Goal: Transaction & Acquisition: Purchase product/service

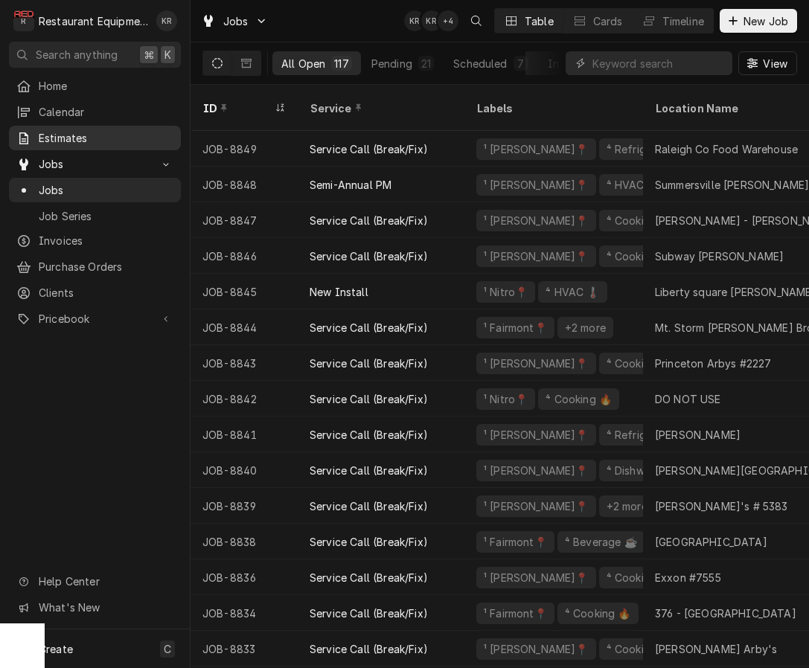
click at [55, 130] on span "Estimates" at bounding box center [106, 138] width 135 height 16
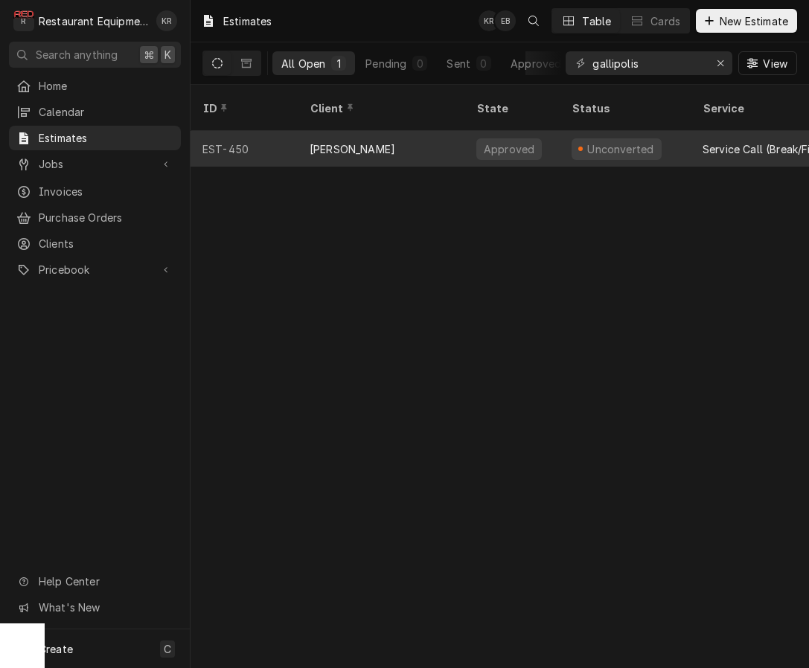
click at [561, 134] on div "Unconverted" at bounding box center [625, 149] width 131 height 36
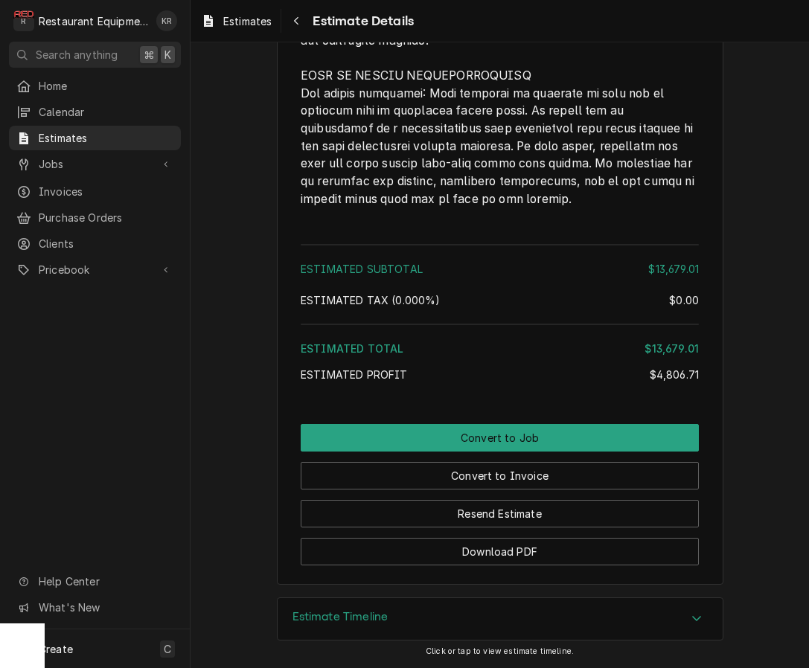
scroll to position [3780, 0]
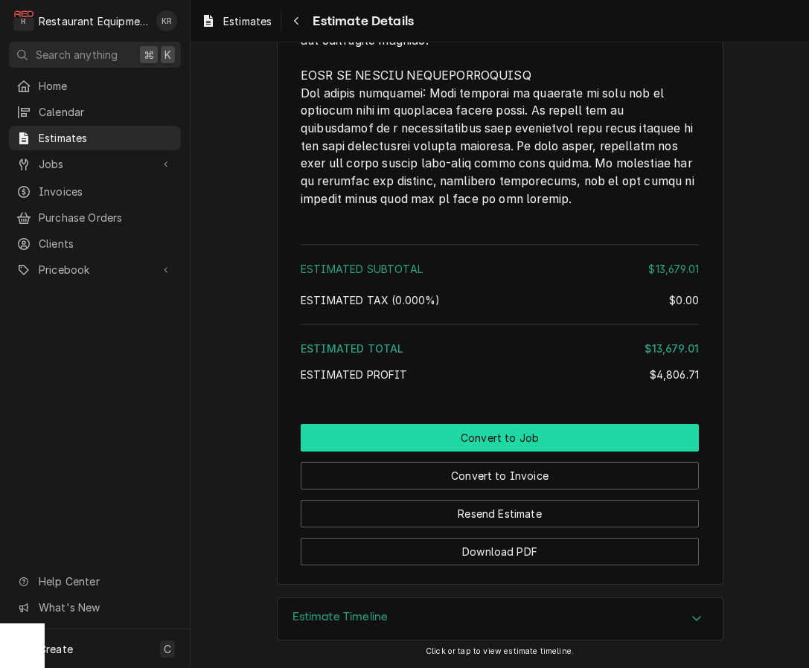
click at [489, 443] on button "Convert to Job" at bounding box center [500, 438] width 398 height 28
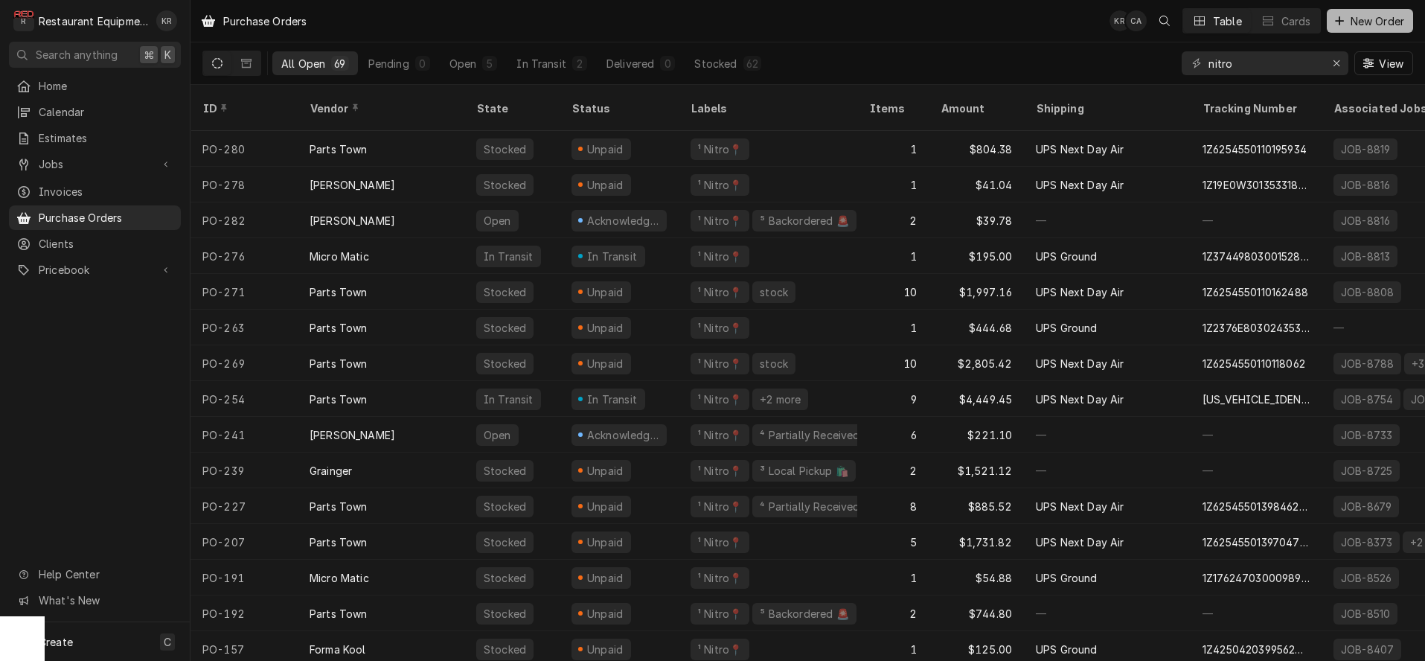
click at [1374, 23] on span "New Order" at bounding box center [1377, 21] width 60 height 16
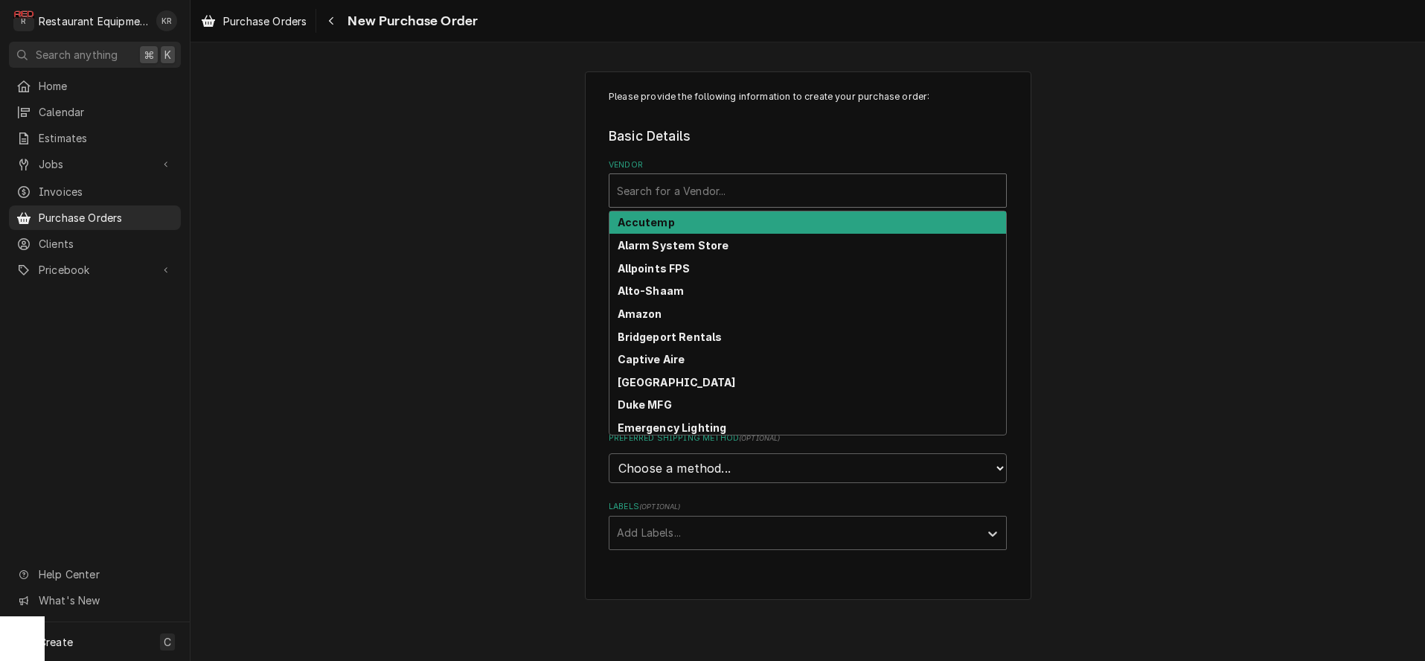
click at [658, 201] on div "Vendor" at bounding box center [808, 190] width 382 height 27
type input "unit"
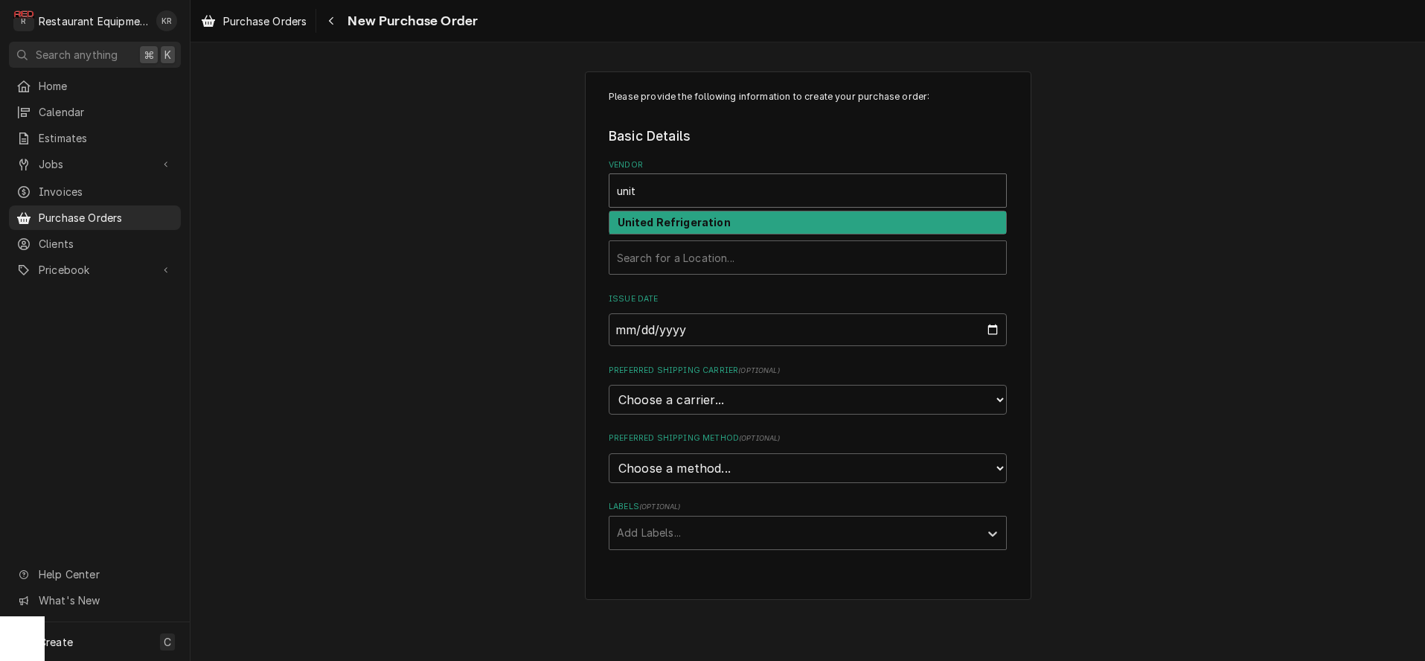
click at [645, 222] on strong "United Refrigeration" at bounding box center [674, 222] width 113 height 13
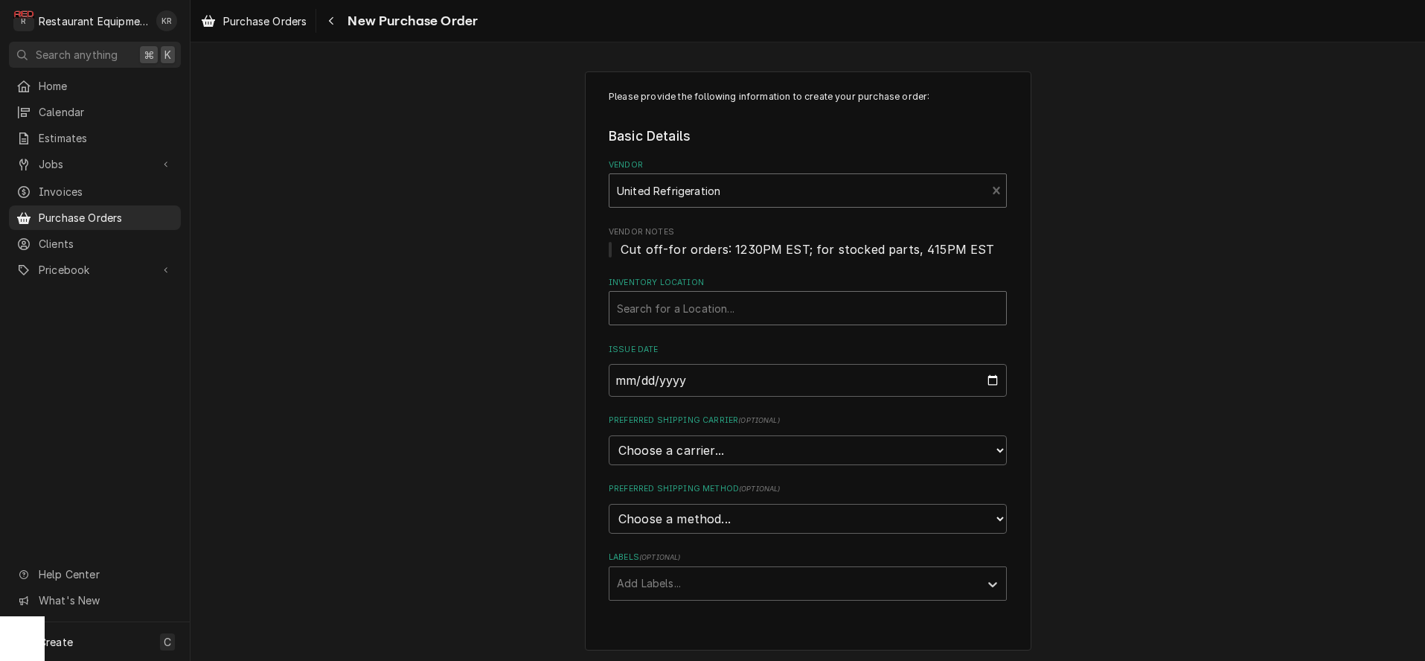
click at [669, 315] on div "Inventory Location" at bounding box center [808, 308] width 382 height 27
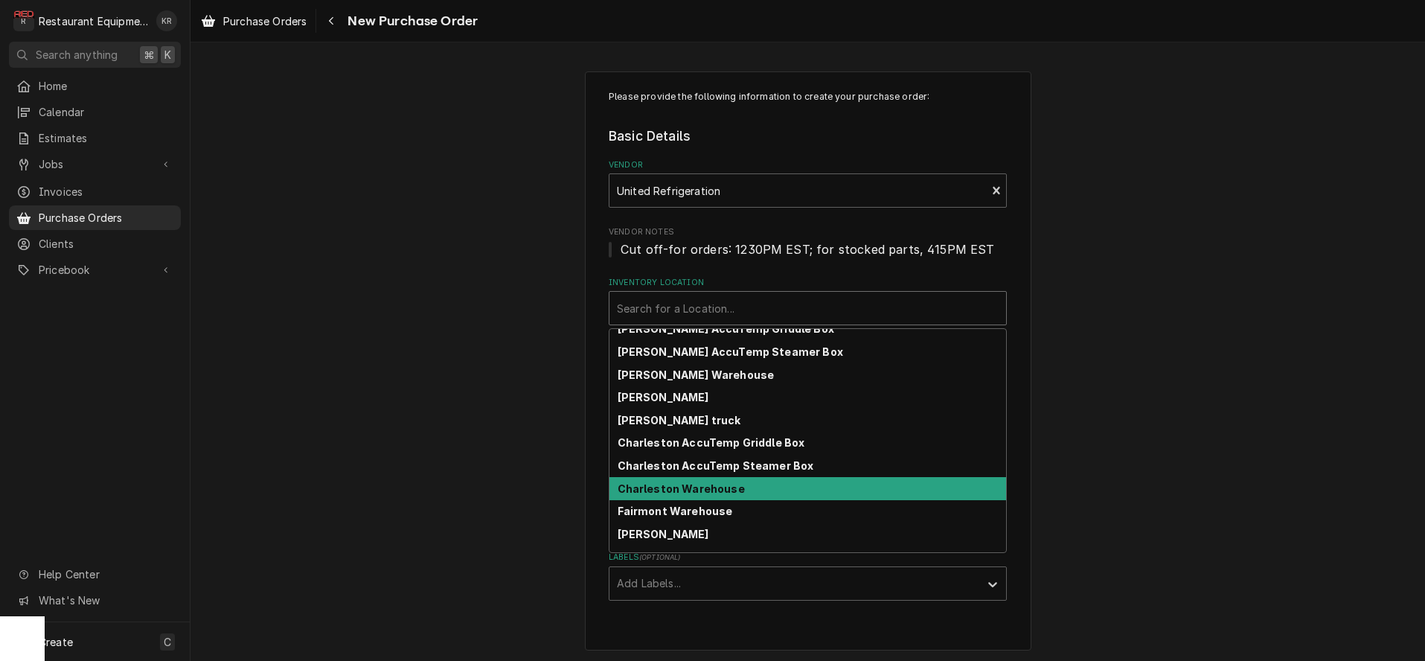
click at [693, 501] on div "[PERSON_NAME] AccuTemp Griddle Box [PERSON_NAME] AccuTemp Steamer Box [PERSON_N…" at bounding box center [807, 440] width 397 height 223
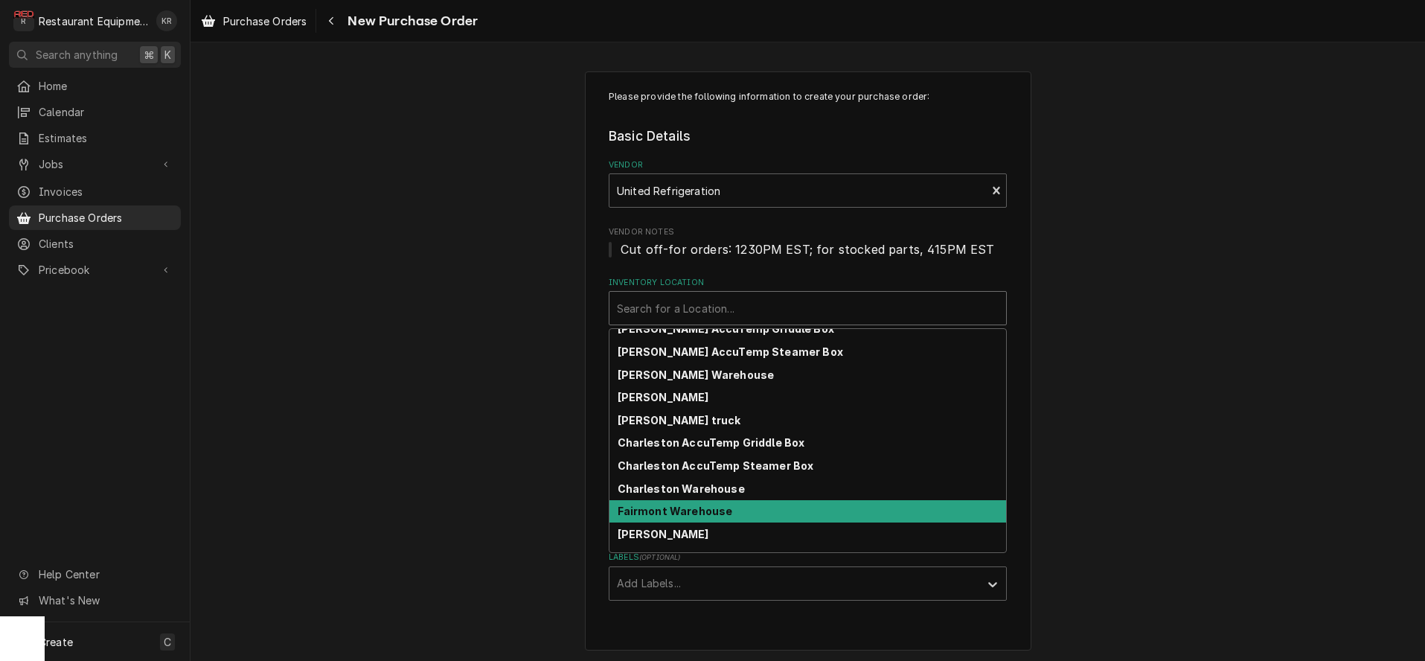
scroll to position [9, 0]
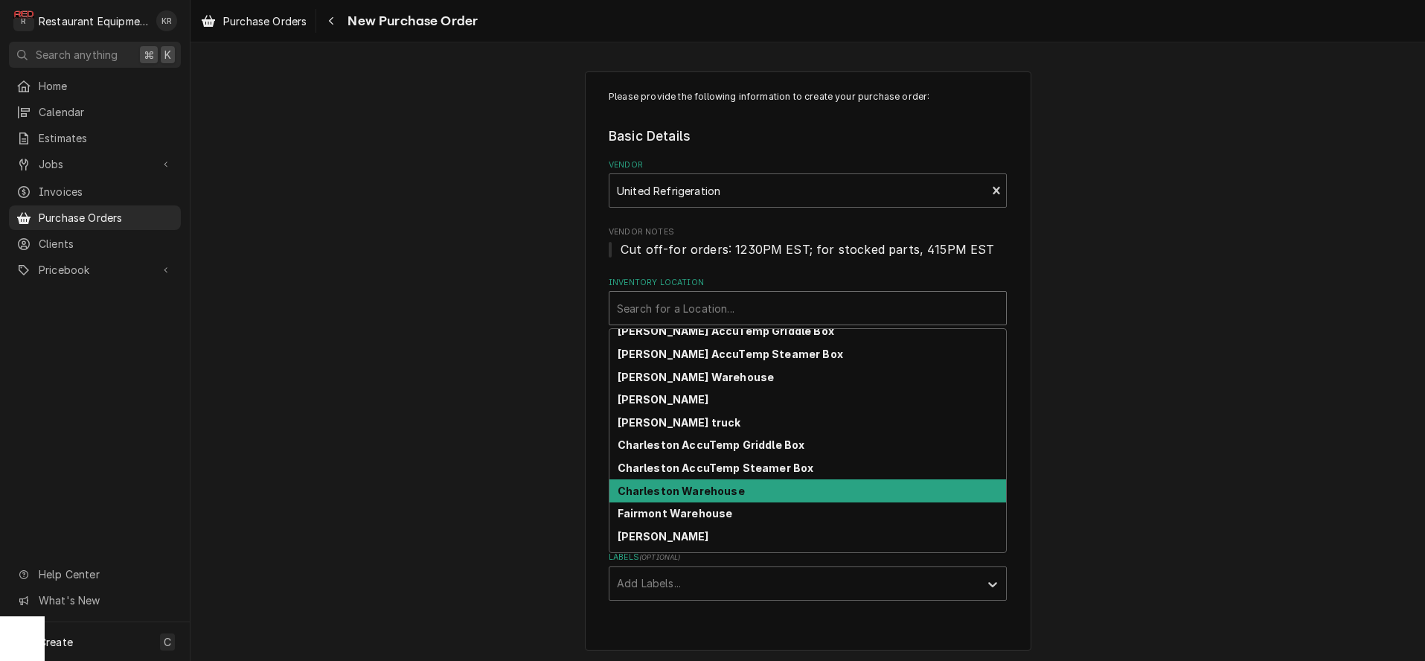
click at [693, 501] on div "Charleston Warehouse" at bounding box center [807, 490] width 397 height 23
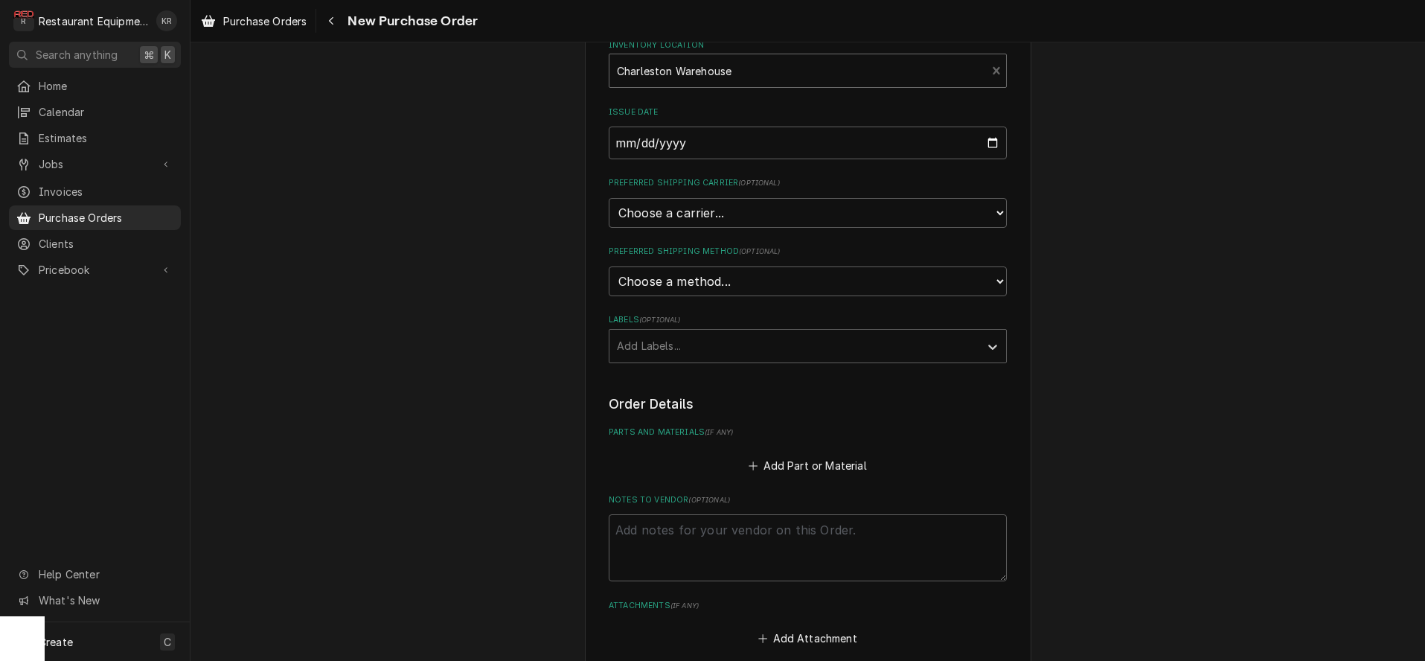
scroll to position [324, 0]
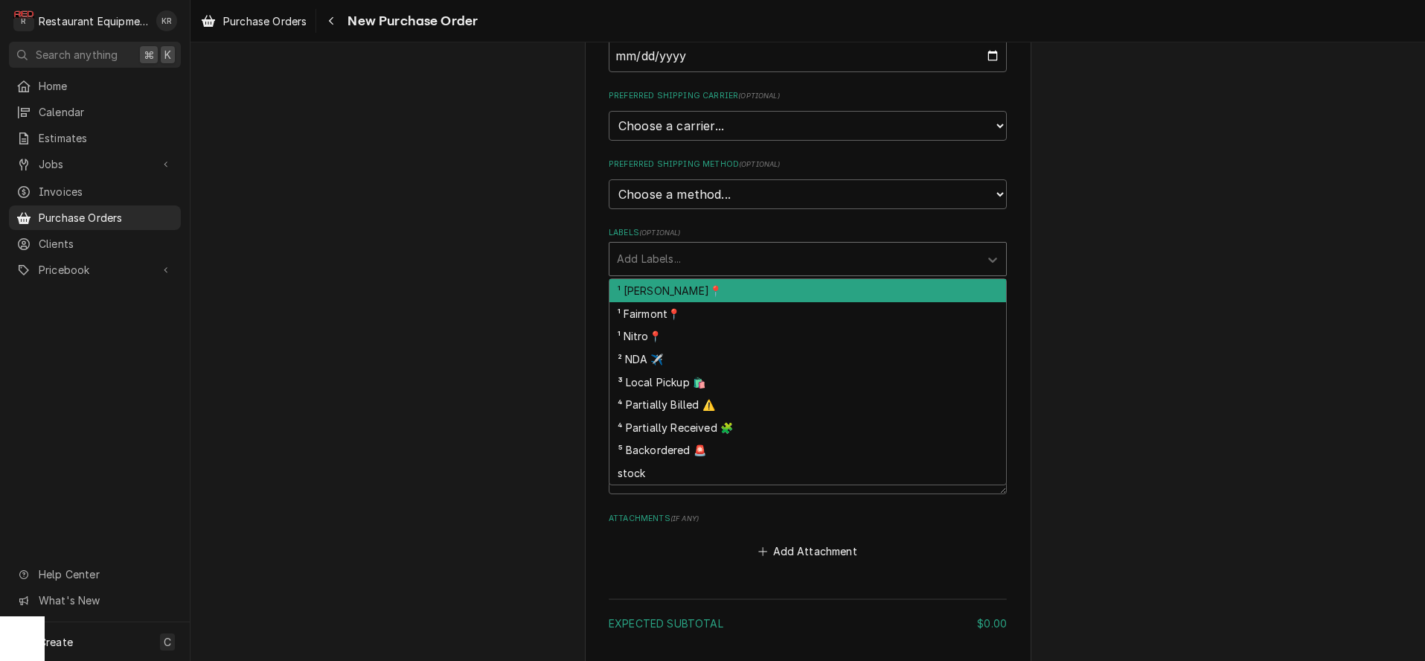
click at [726, 265] on div "Labels" at bounding box center [794, 259] width 355 height 27
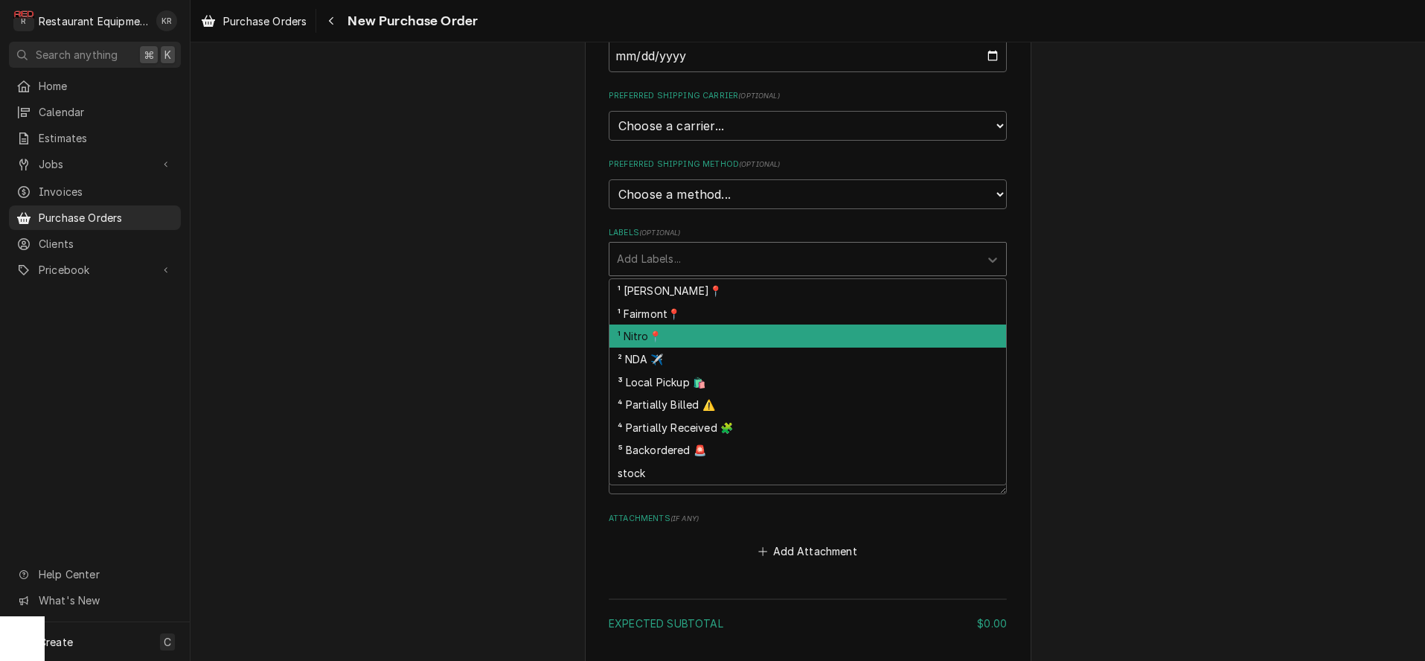
click at [706, 341] on div "¹ Nitro📍" at bounding box center [807, 335] width 397 height 23
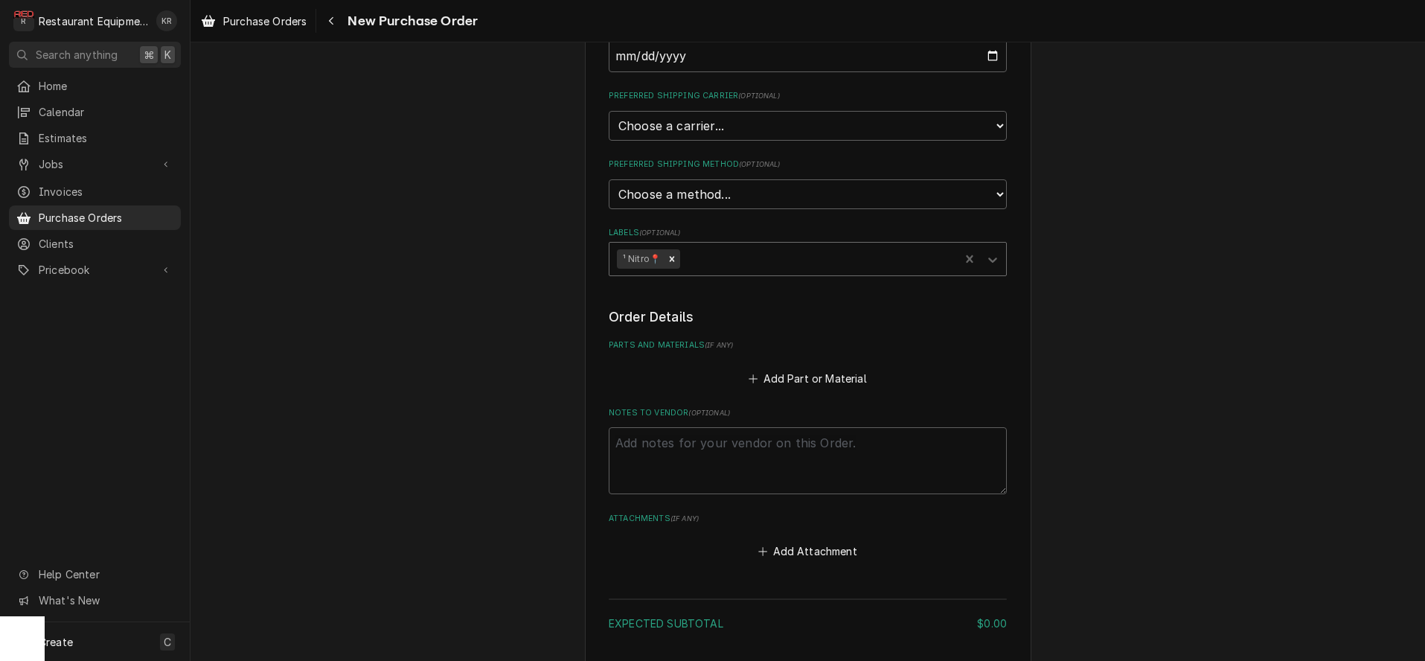
click at [763, 262] on div "Labels" at bounding box center [817, 259] width 269 height 27
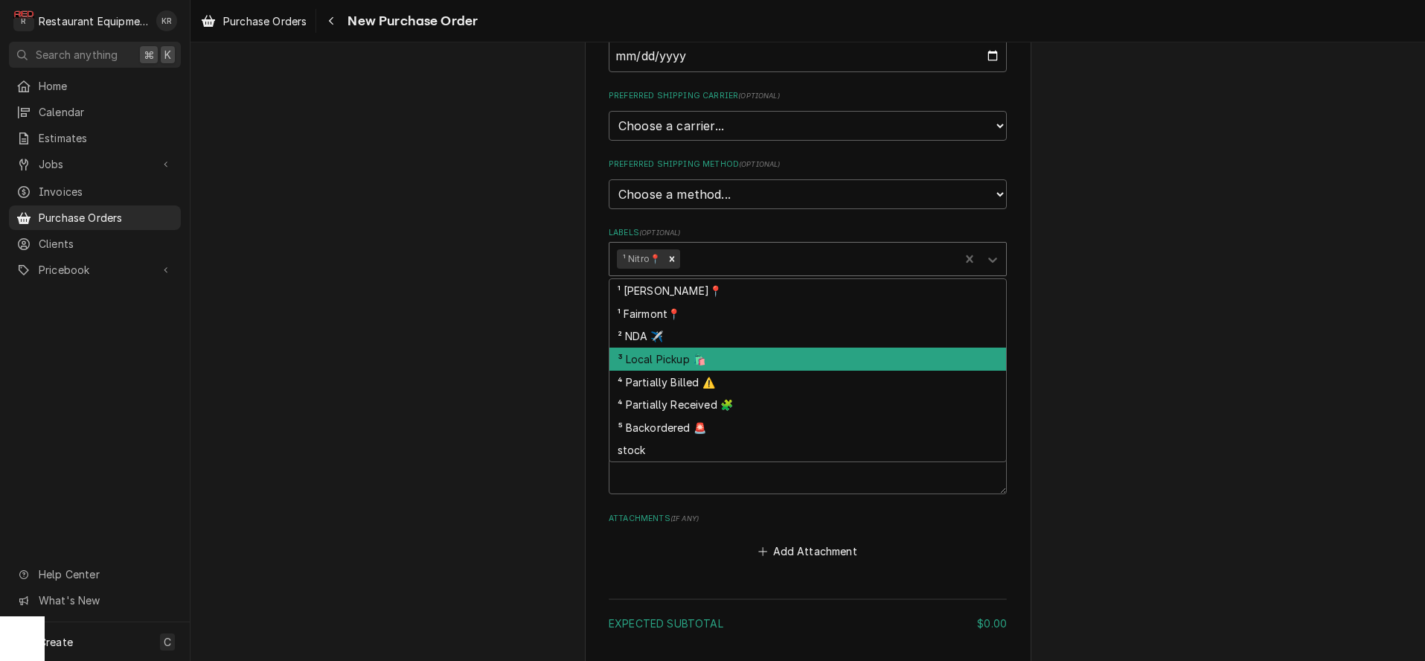
click at [745, 360] on div "³ Local Pickup 🛍️" at bounding box center [807, 358] width 397 height 23
type textarea "x"
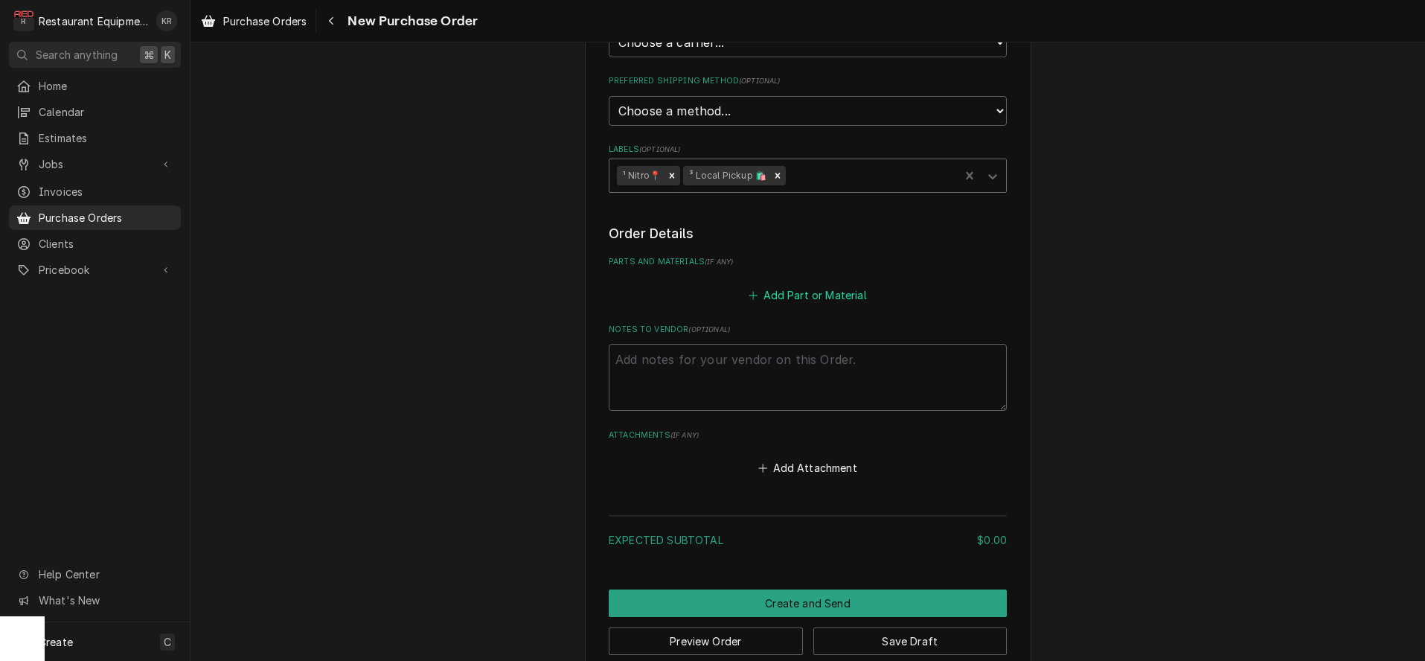
scroll to position [429, 0]
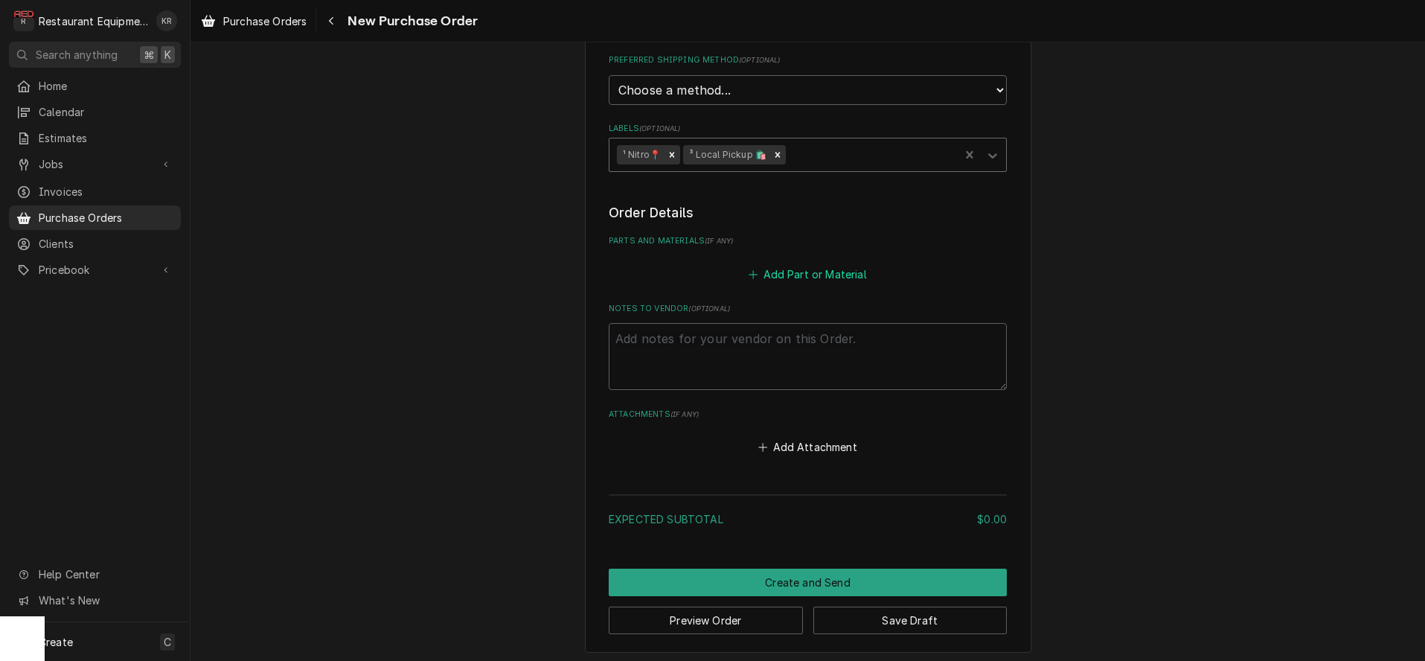
click at [845, 266] on button "Add Part or Material" at bounding box center [807, 273] width 123 height 21
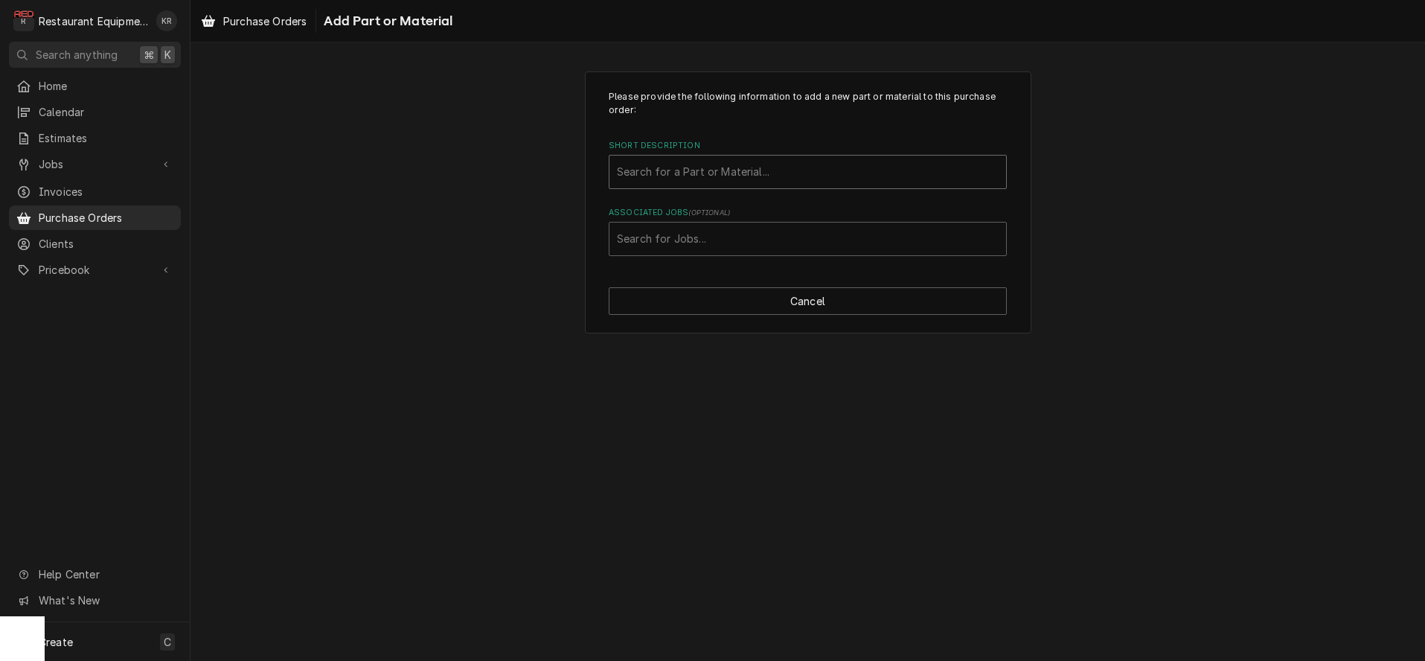
click at [743, 156] on div "Search for a Part or Material..." at bounding box center [808, 172] width 398 height 34
type input "1t510"
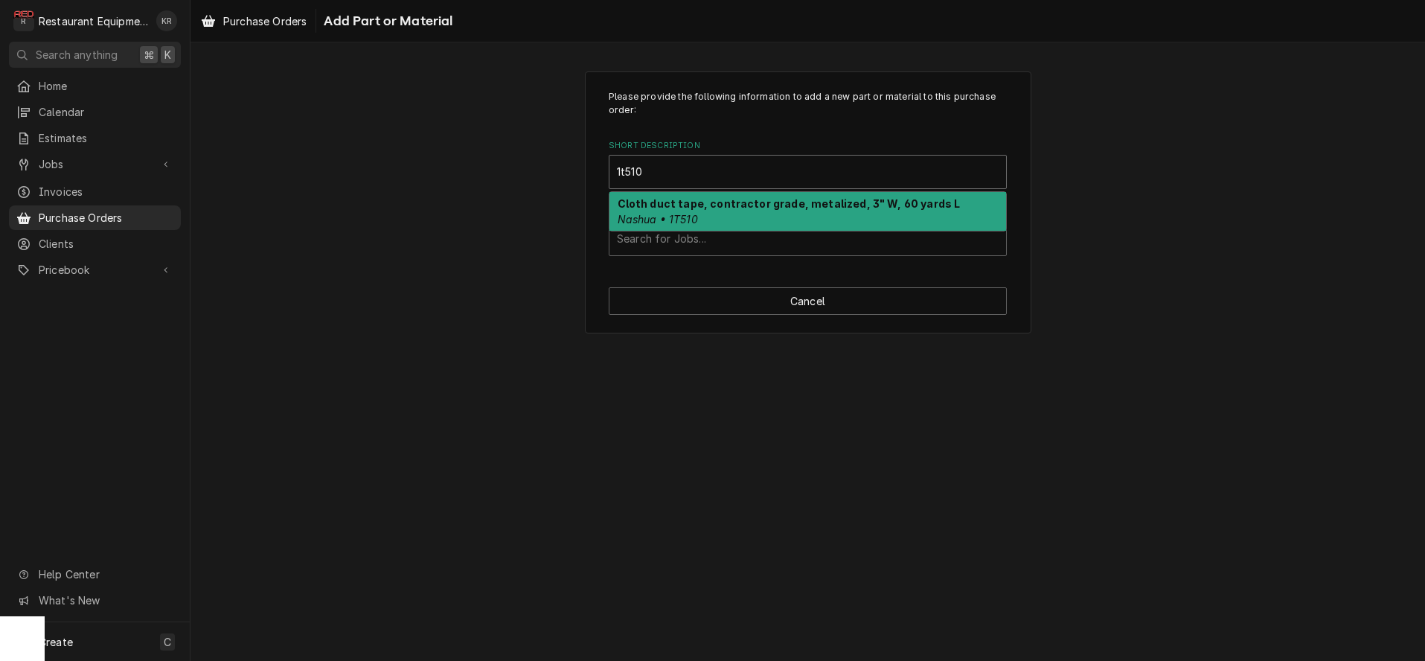
click at [737, 208] on strong "Cloth duct tape, contractor grade, metalized, 3" W, 60 yards L" at bounding box center [789, 203] width 343 height 13
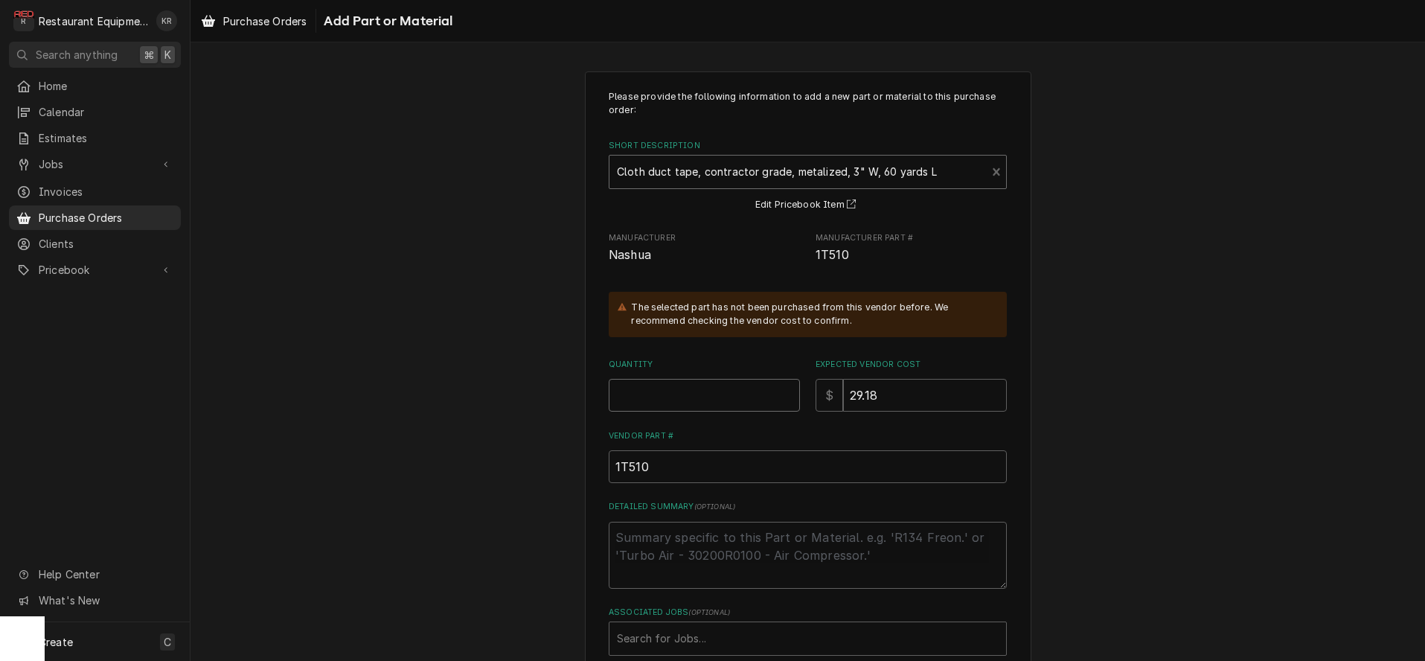
click at [629, 404] on input "Quantity" at bounding box center [704, 395] width 191 height 33
type textarea "x"
type input "7"
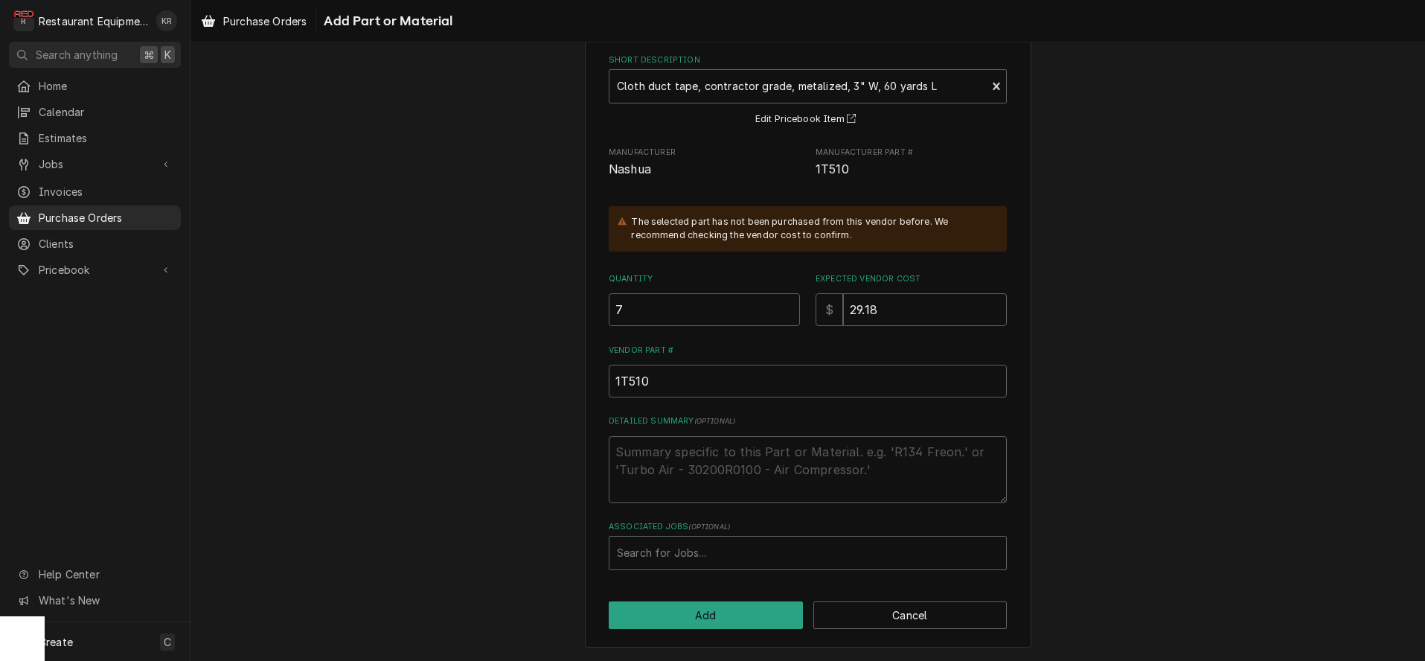
type textarea "x"
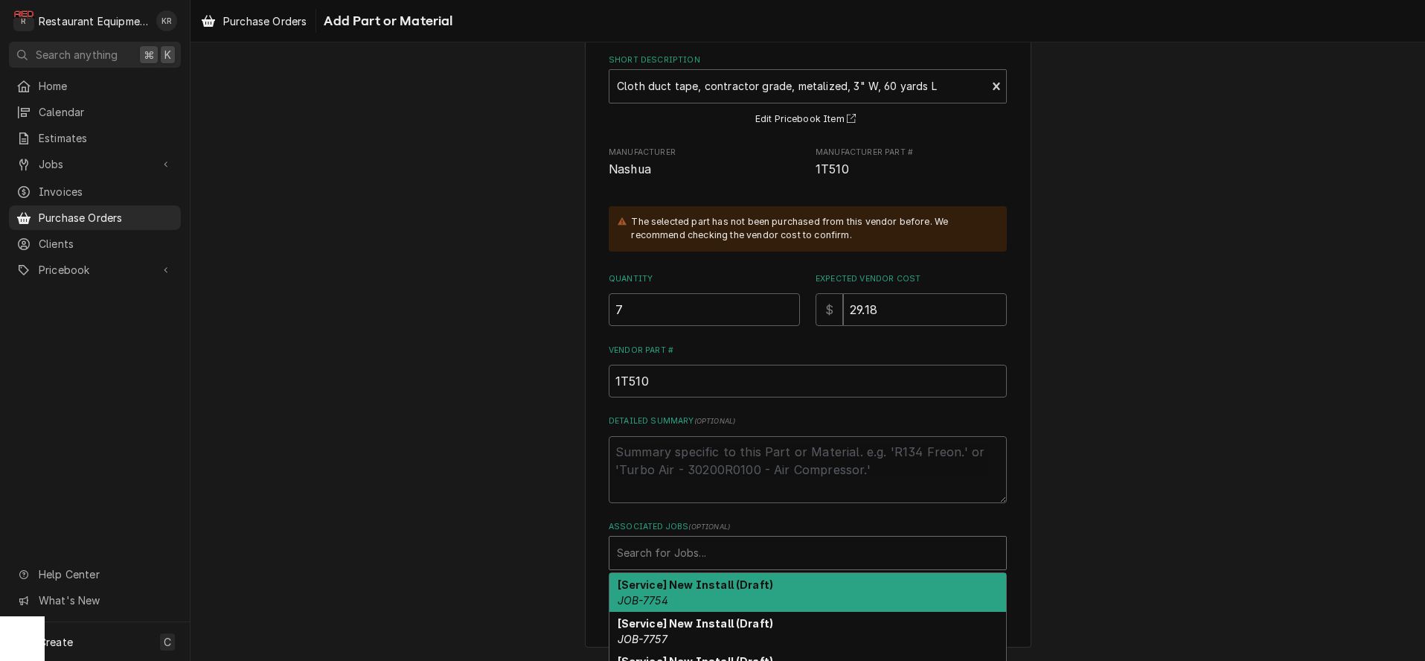
click at [698, 554] on div "Associated Jobs" at bounding box center [808, 552] width 382 height 27
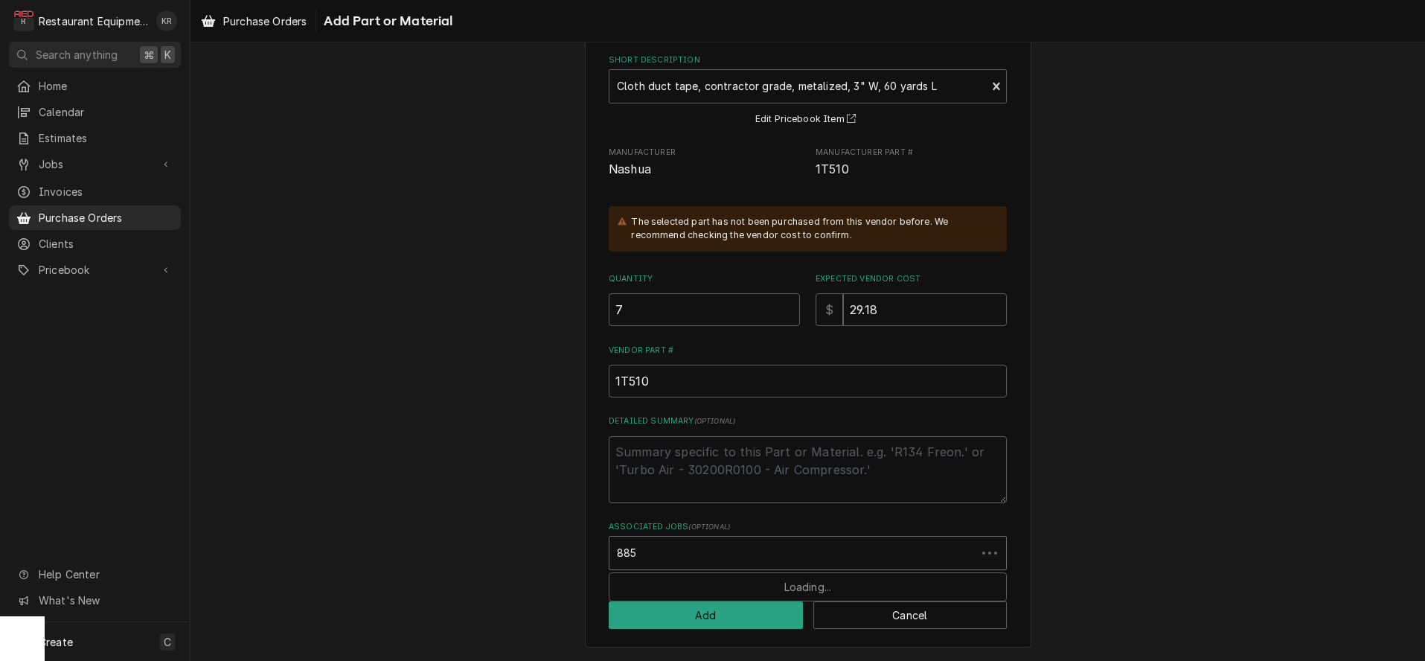
type input "8850"
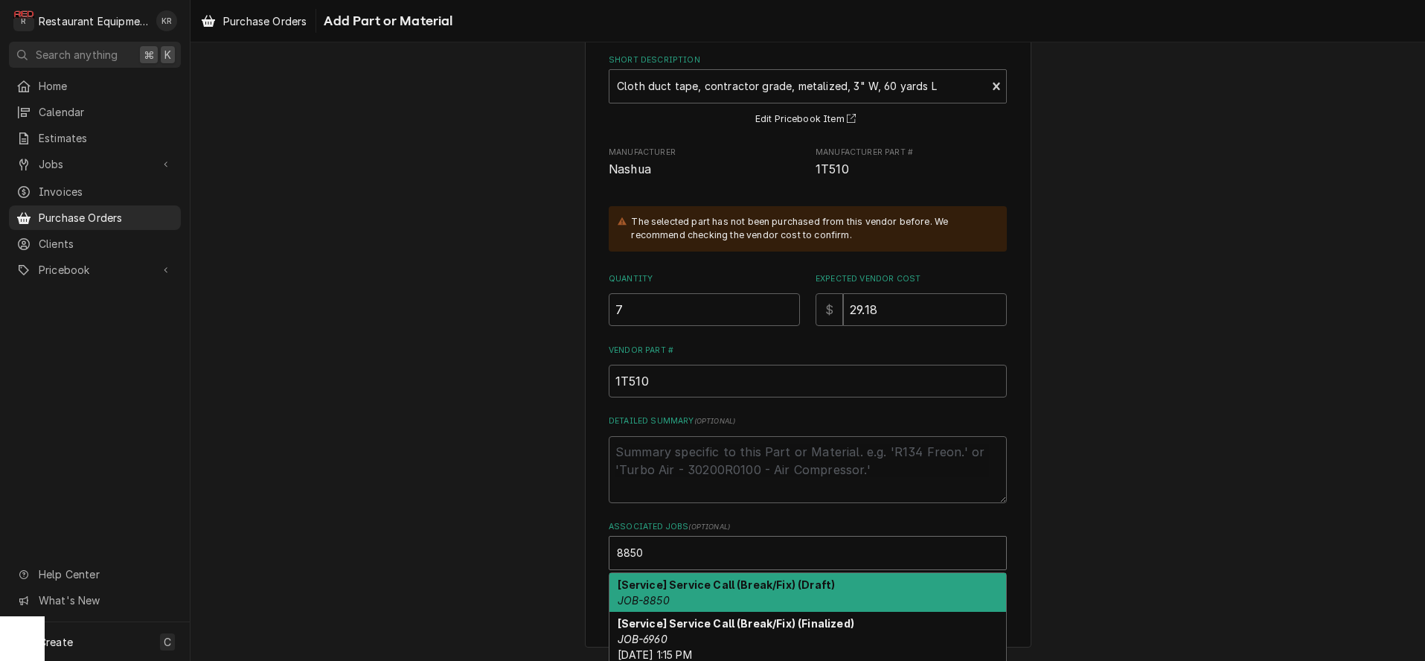
click at [724, 593] on div "[Service] Service Call (Break/Fix) (Draft) JOB-8850" at bounding box center [807, 592] width 397 height 39
type textarea "x"
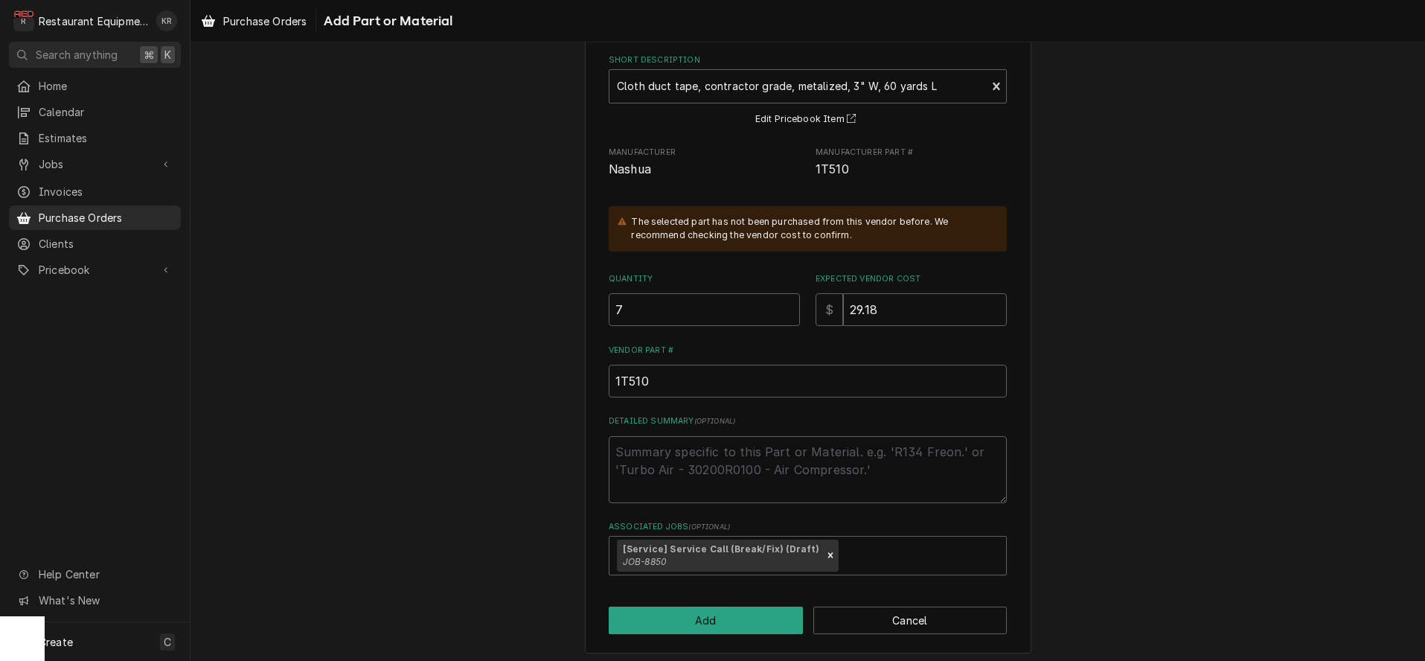
click at [724, 593] on div "Please provide the following information to add a new part or material to this …" at bounding box center [808, 319] width 446 height 667
click at [722, 615] on button "Add" at bounding box center [706, 620] width 194 height 28
type textarea "x"
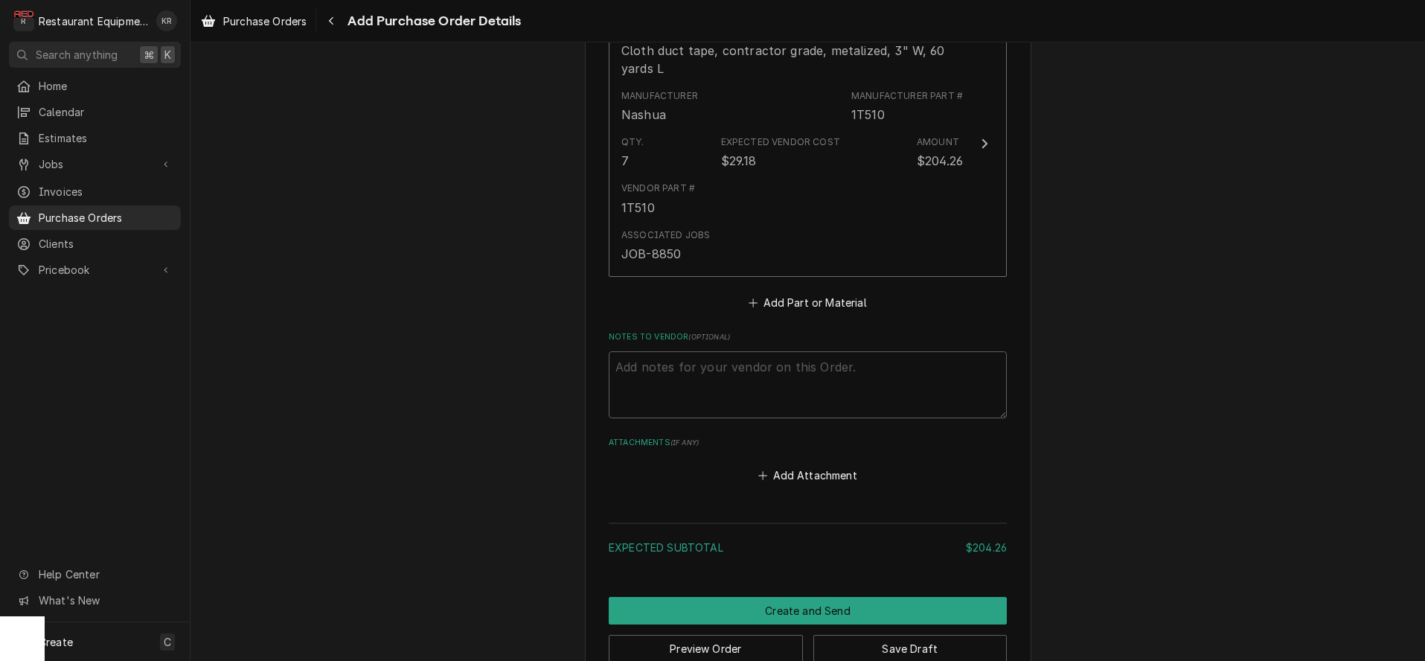
scroll to position [682, 0]
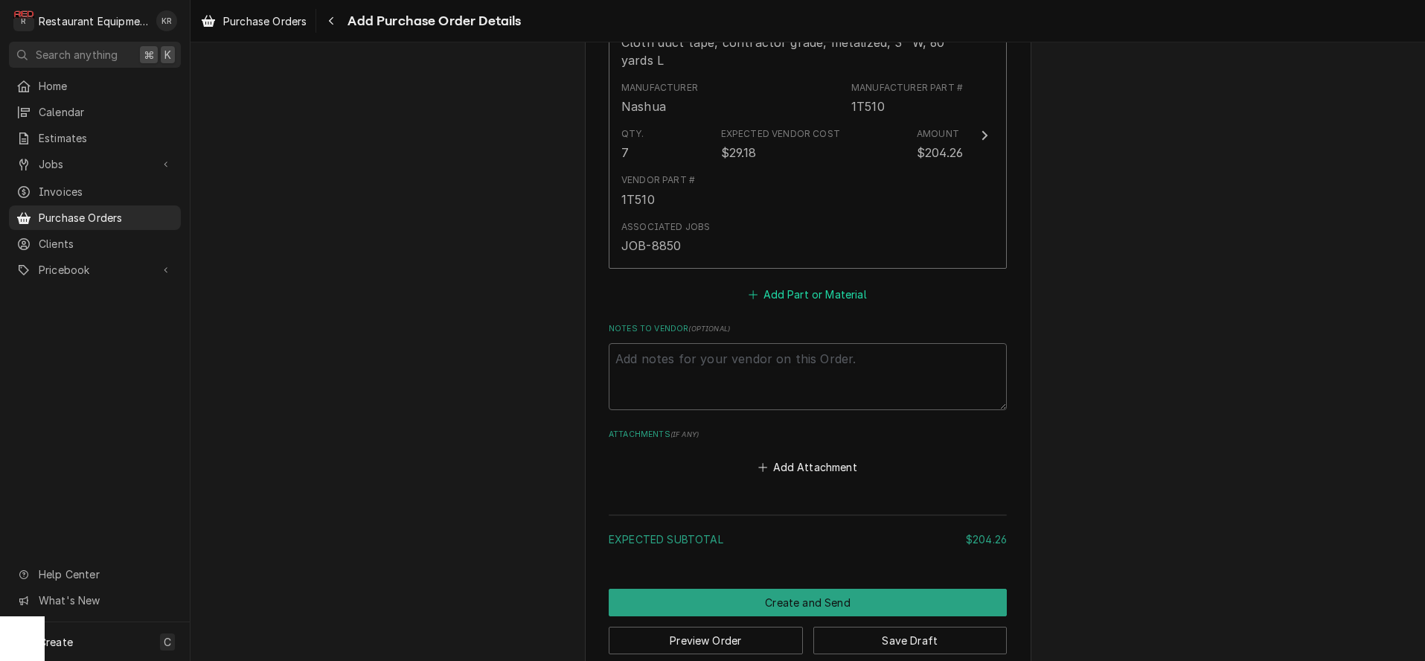
click at [789, 298] on button "Add Part or Material" at bounding box center [807, 293] width 123 height 21
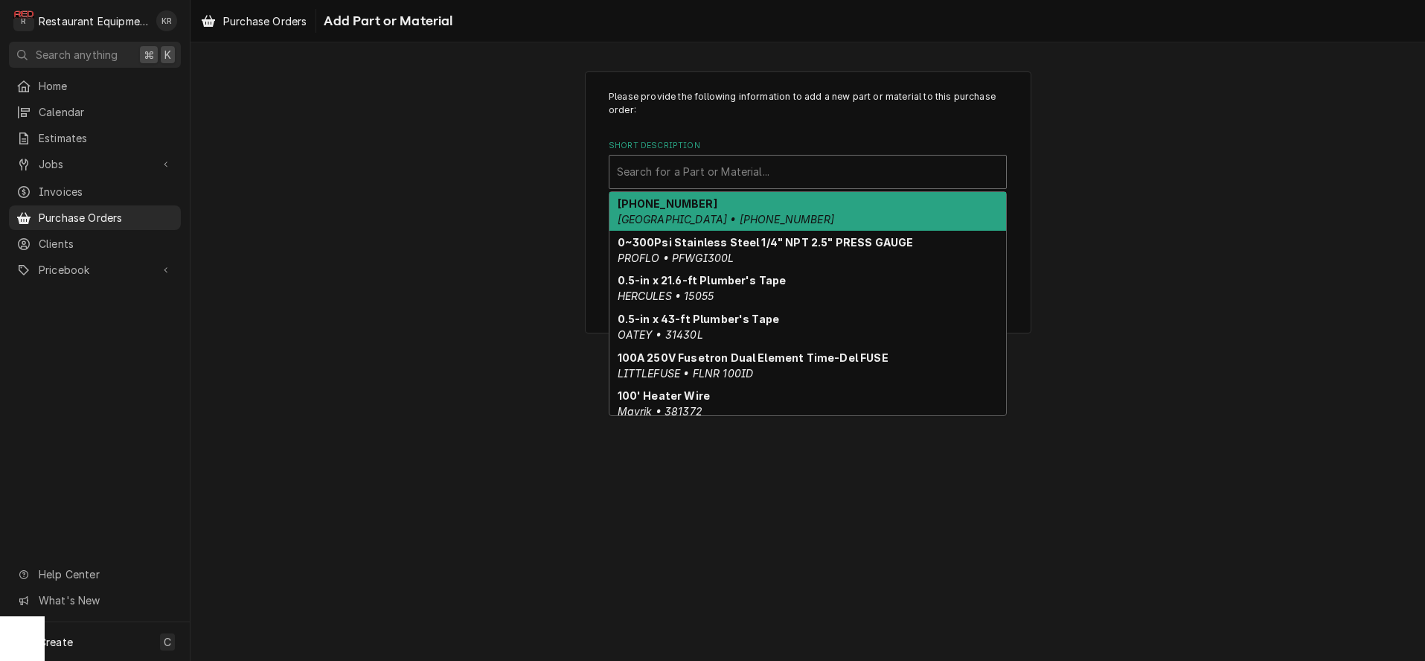
click at [650, 174] on div "Short Description" at bounding box center [808, 171] width 382 height 27
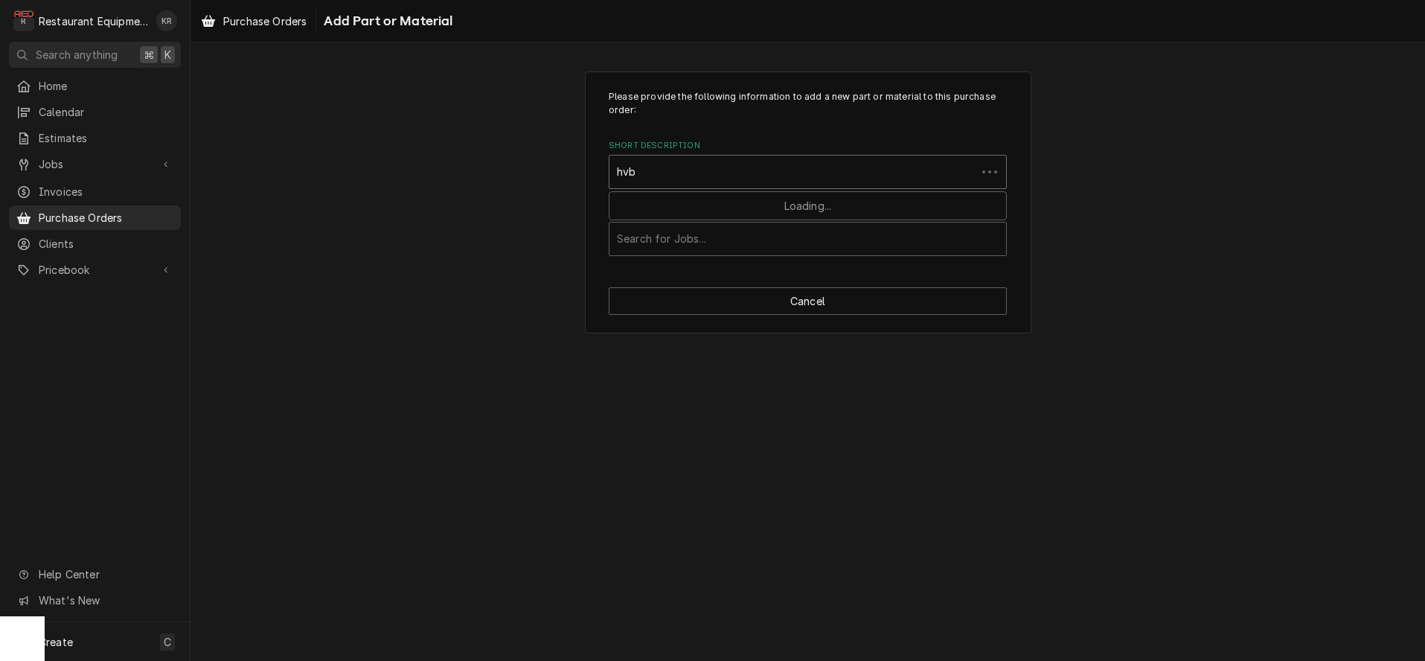
type input "hvbb"
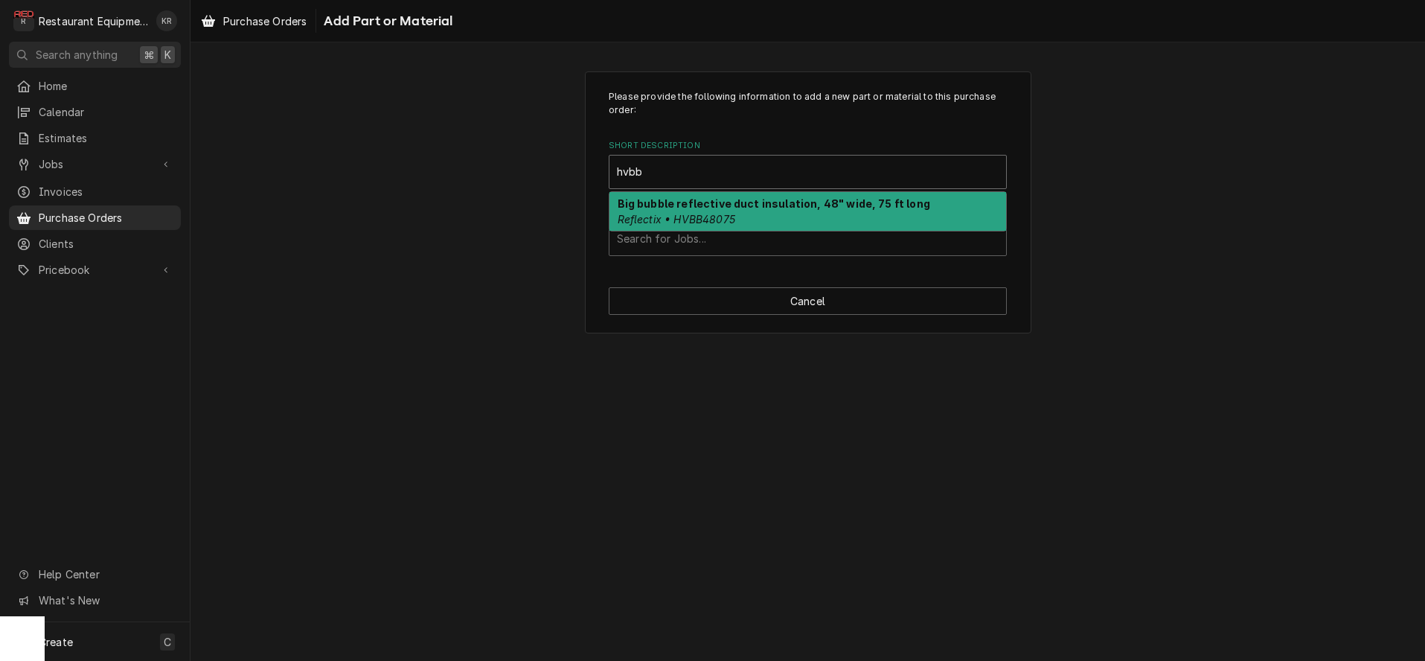
click at [674, 214] on em "Reflectix • HVBB48075" at bounding box center [677, 219] width 118 height 13
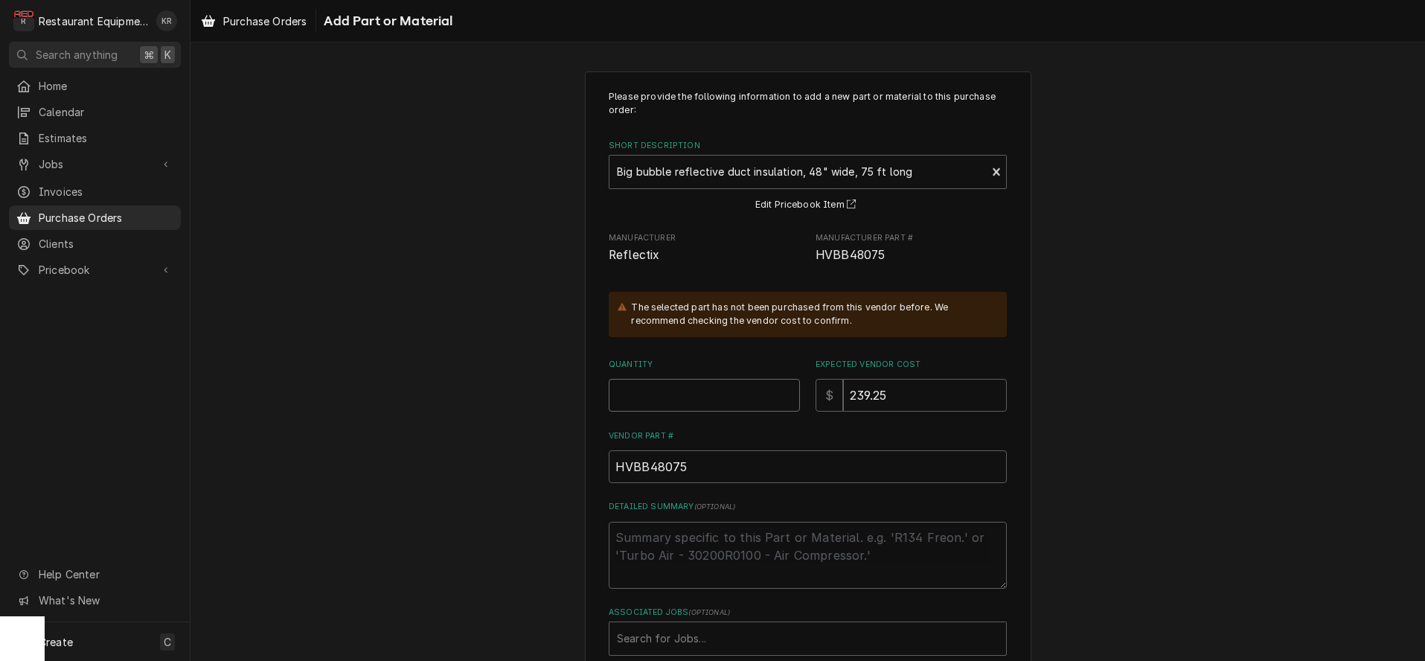
click at [657, 397] on input "Quantity" at bounding box center [704, 395] width 191 height 33
type textarea "x"
type input "7"
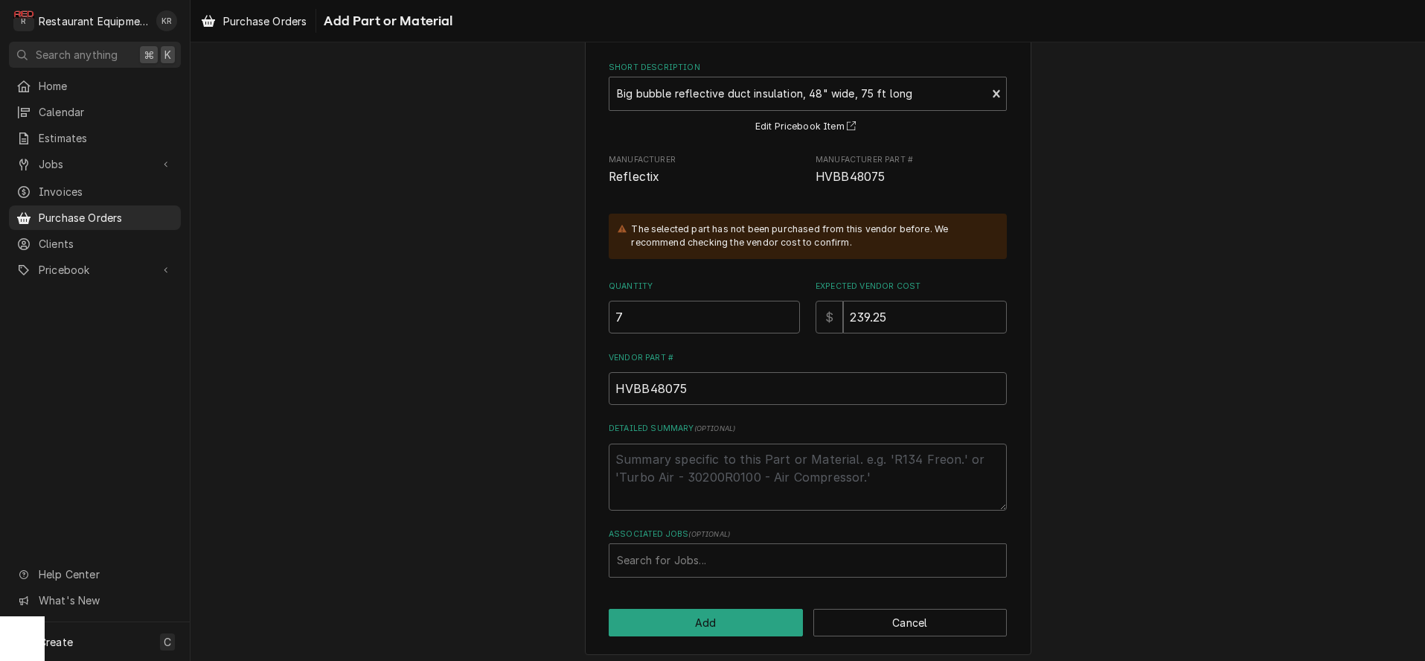
scroll to position [86, 0]
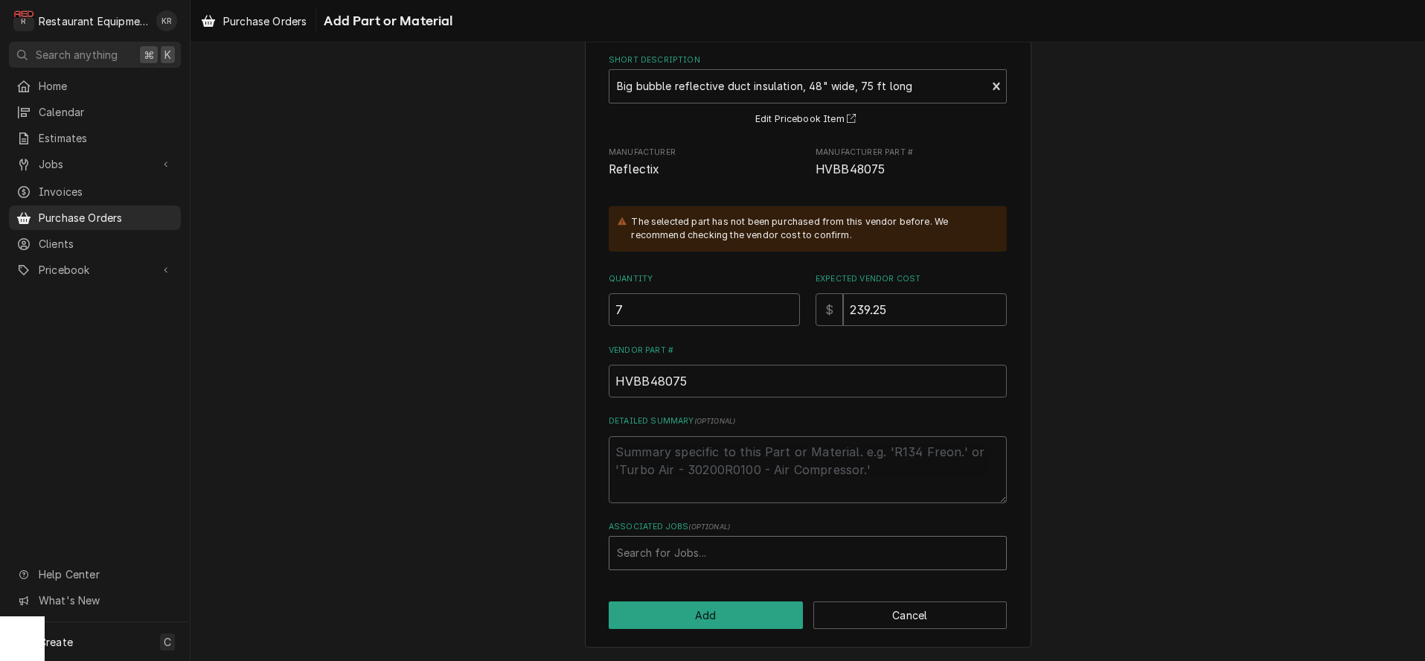
click at [701, 549] on div "Associated Jobs" at bounding box center [808, 552] width 382 height 27
type input "8850"
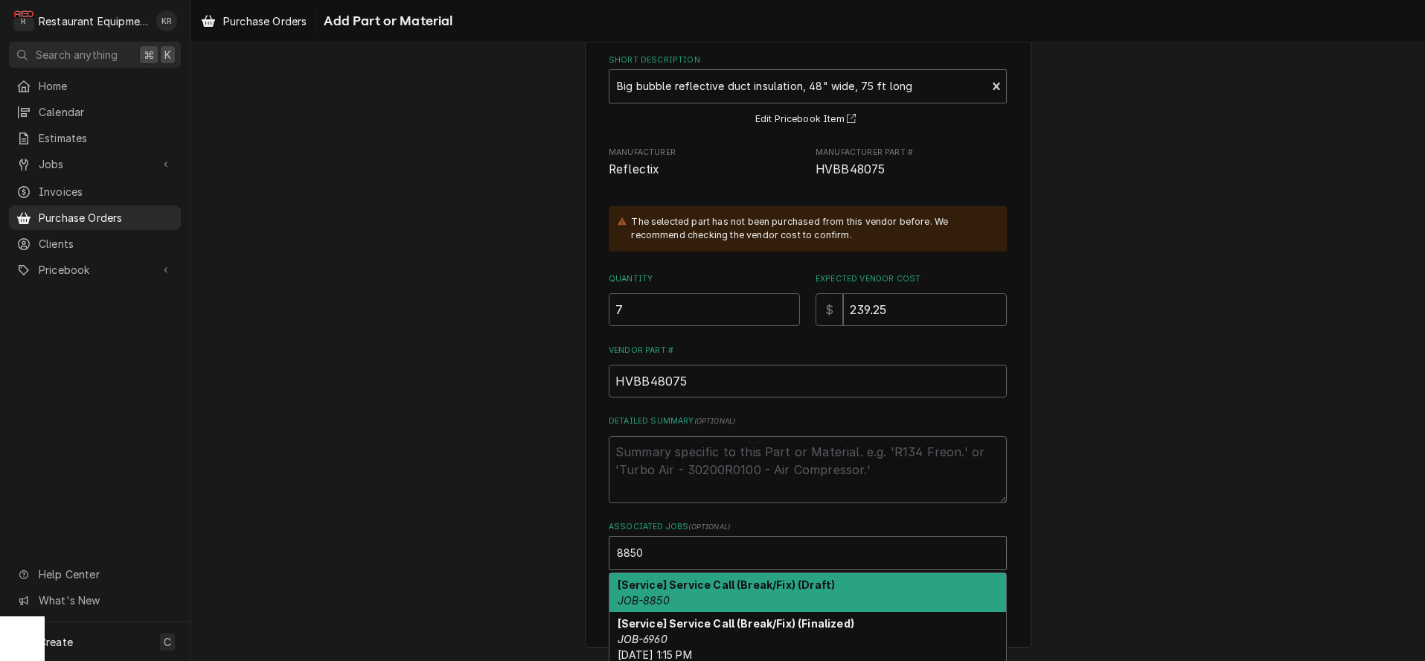
click at [650, 589] on strong "[Service] Service Call (Break/Fix) (Draft)" at bounding box center [727, 584] width 218 height 13
type textarea "x"
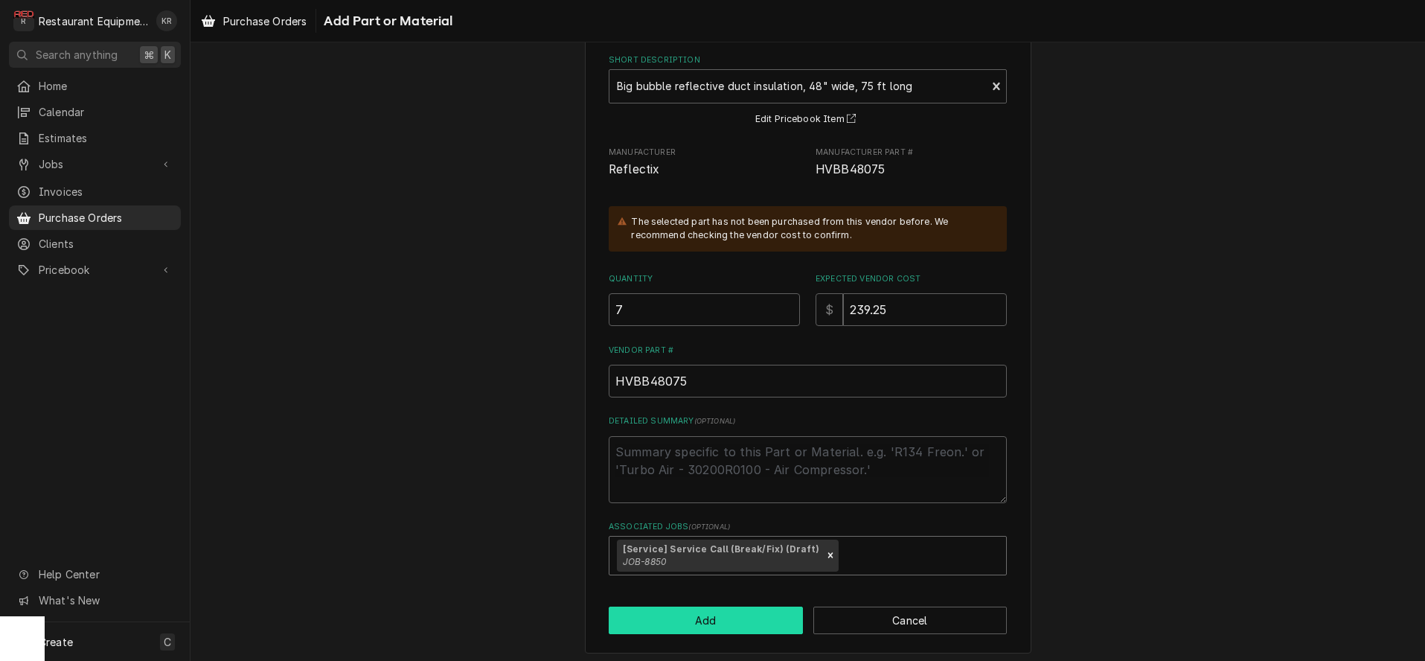
click at [664, 623] on button "Add" at bounding box center [706, 620] width 194 height 28
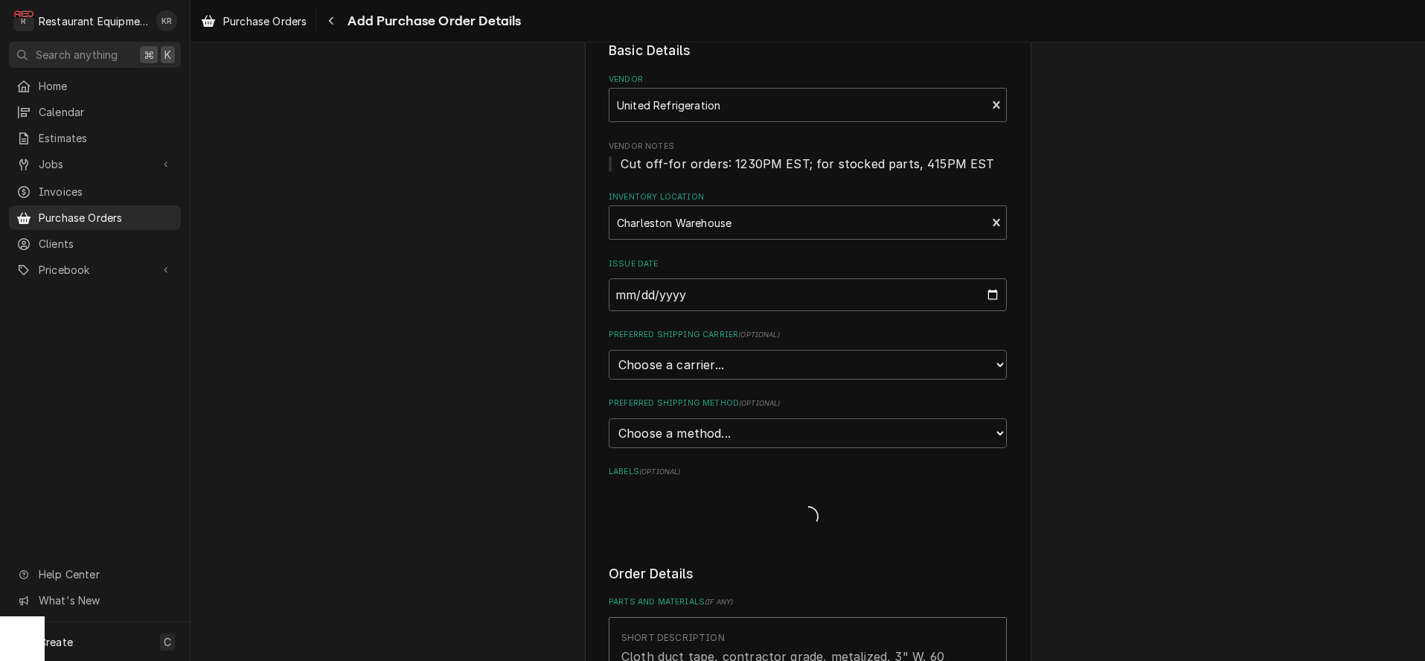
type textarea "x"
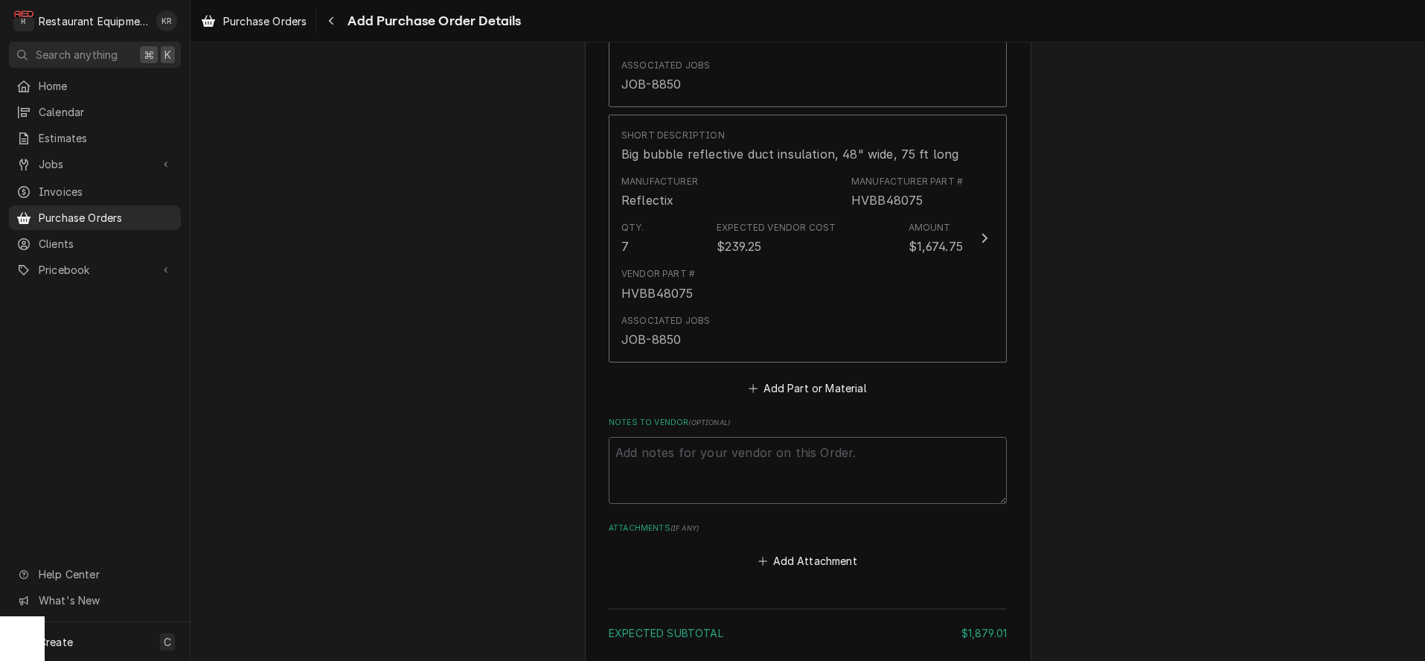
scroll to position [845, 0]
click at [840, 383] on button "Add Part or Material" at bounding box center [807, 385] width 123 height 21
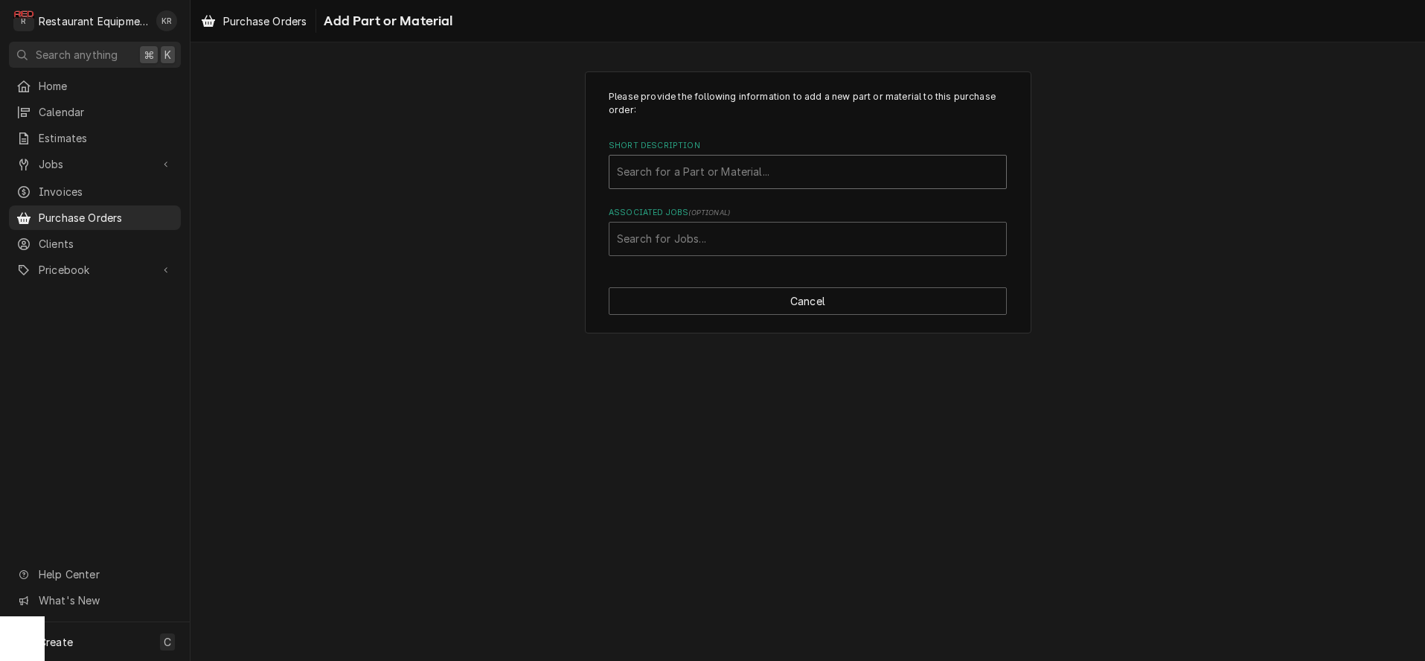
click at [699, 170] on div "Short Description" at bounding box center [808, 171] width 382 height 27
type input "52cf05"
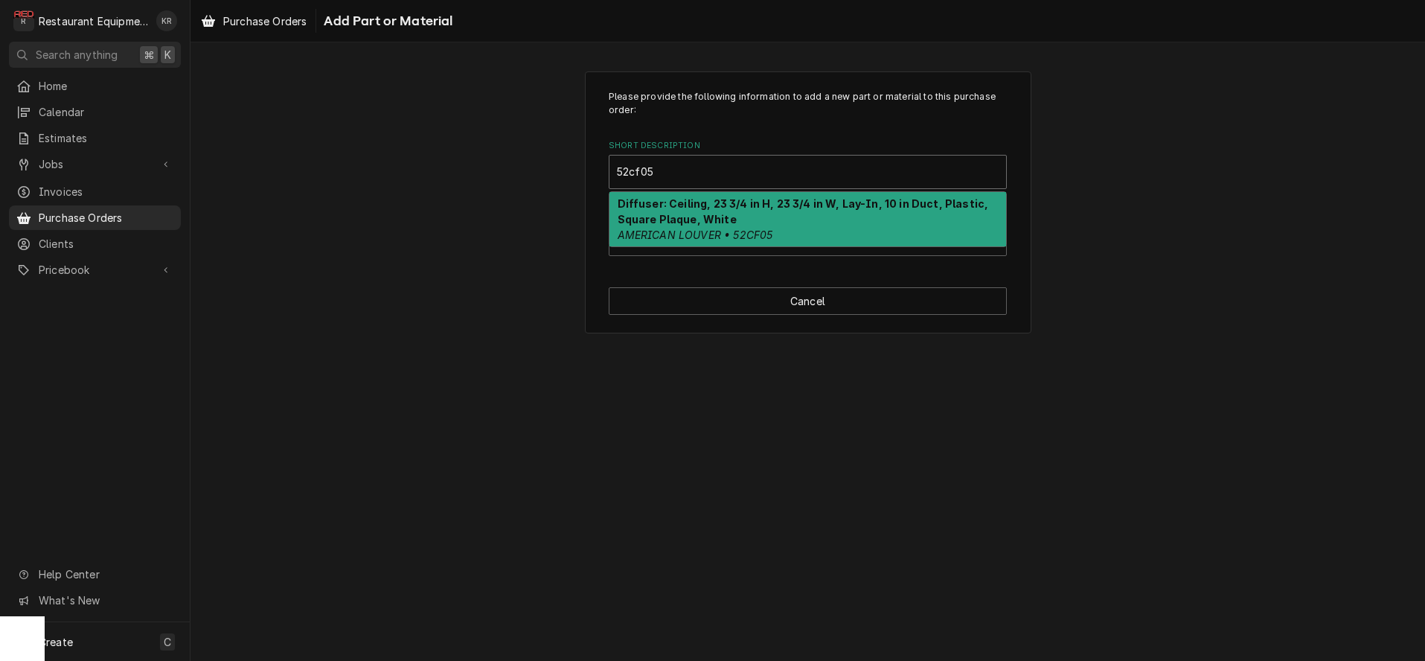
click at [688, 222] on strong "Diffuser: Ceiling, 23 3/4 in H, 23 3/4 in W, Lay-In, 10 in Duct, Plastic, Squar…" at bounding box center [803, 211] width 371 height 28
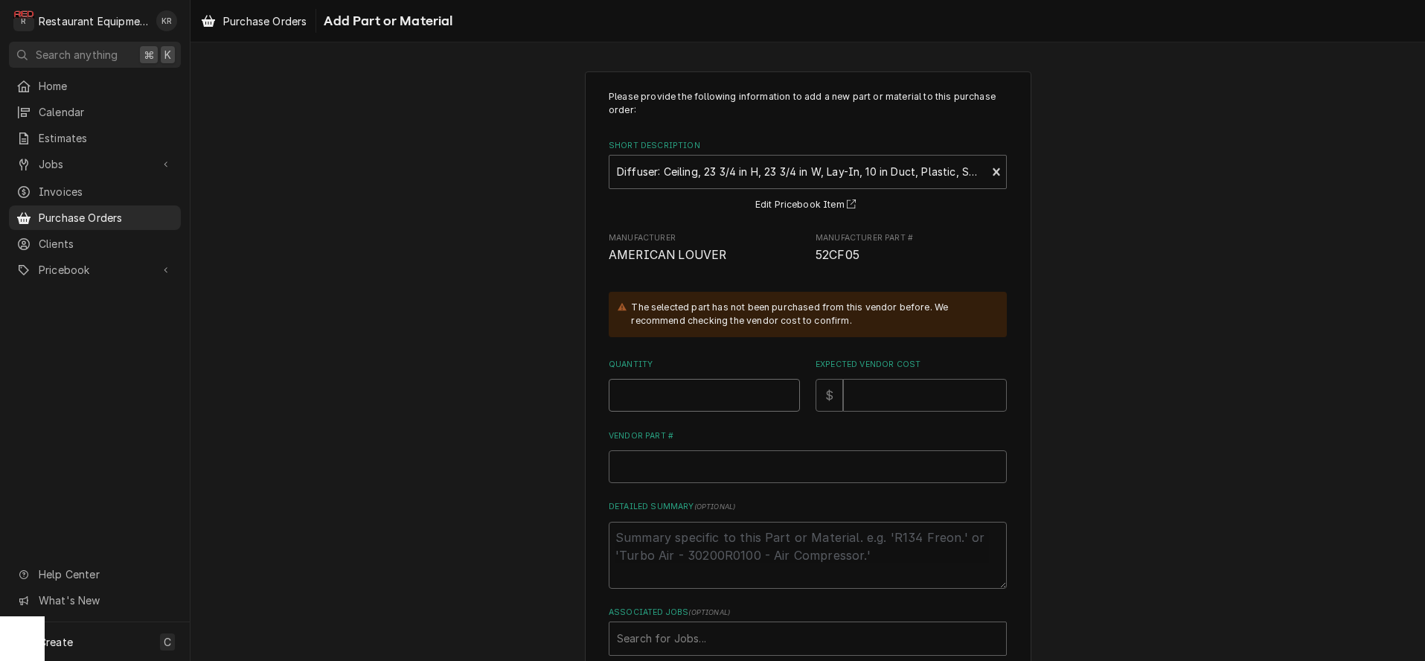
click at [684, 388] on input "Quantity" at bounding box center [704, 395] width 191 height 33
type textarea "x"
type input "1"
type textarea "x"
type input "14"
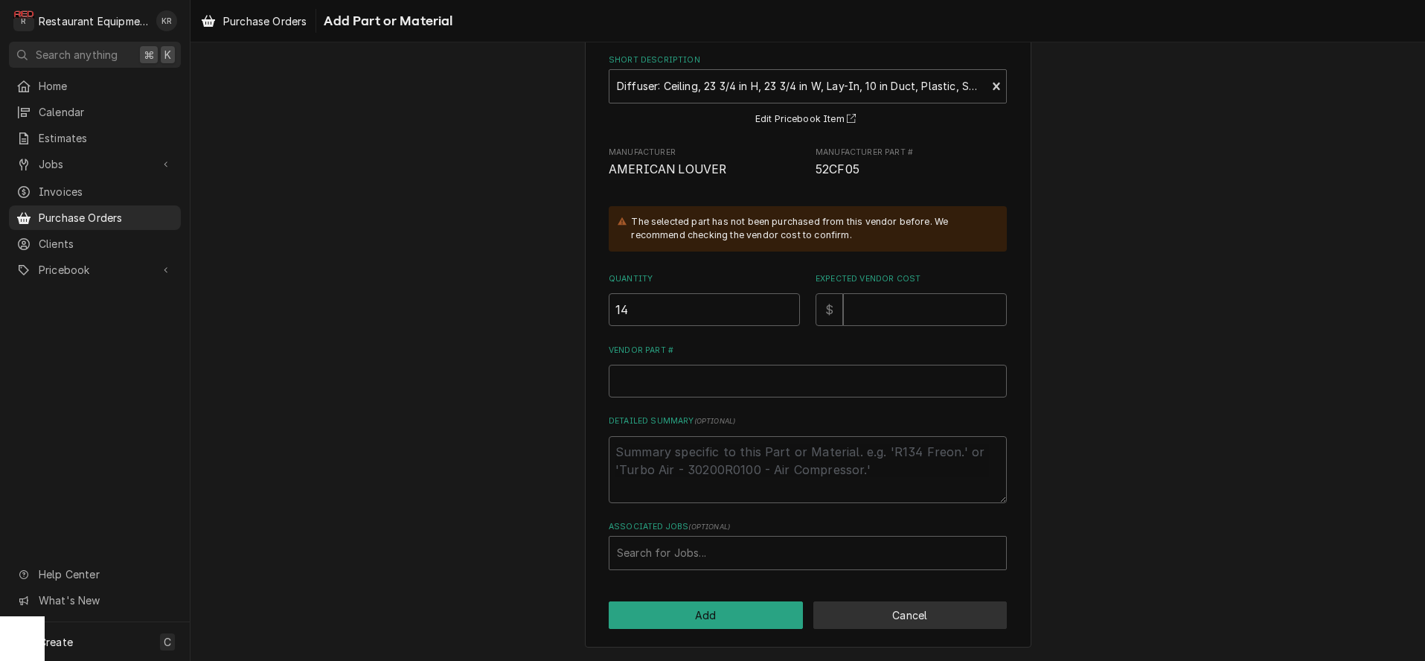
click at [921, 618] on button "Cancel" at bounding box center [910, 615] width 194 height 28
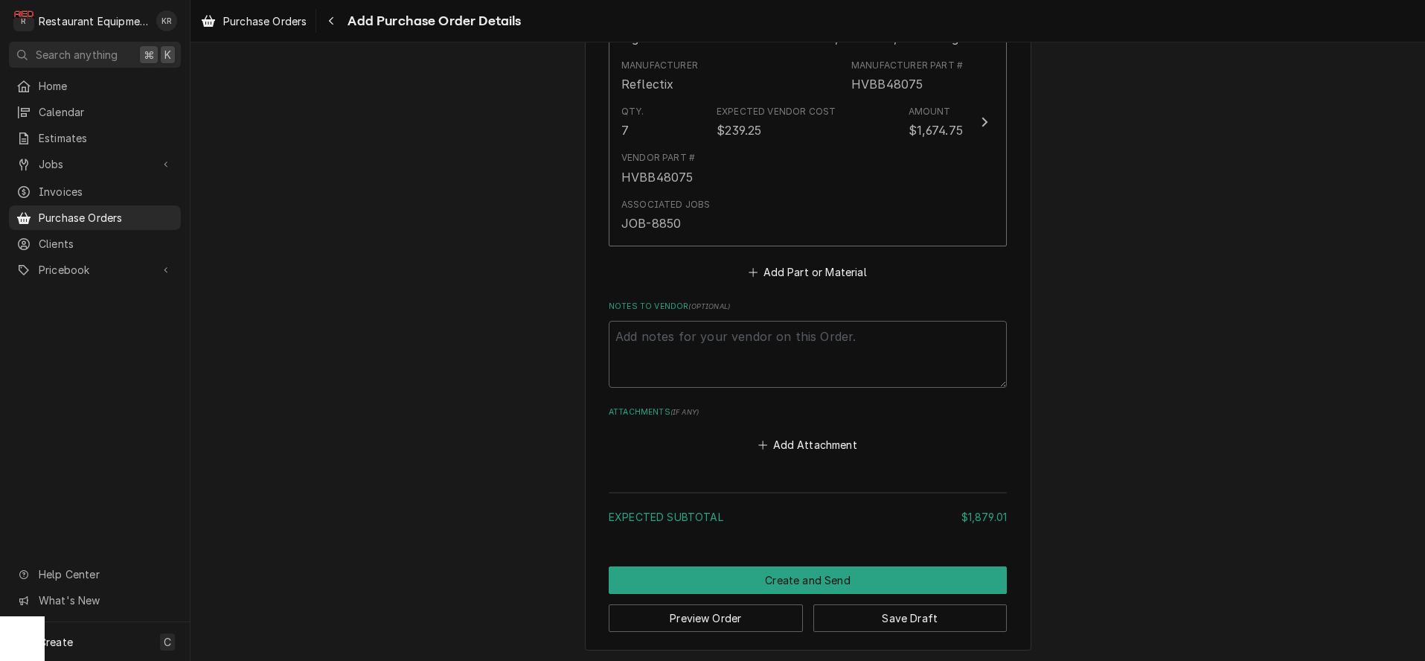
scroll to position [959, 0]
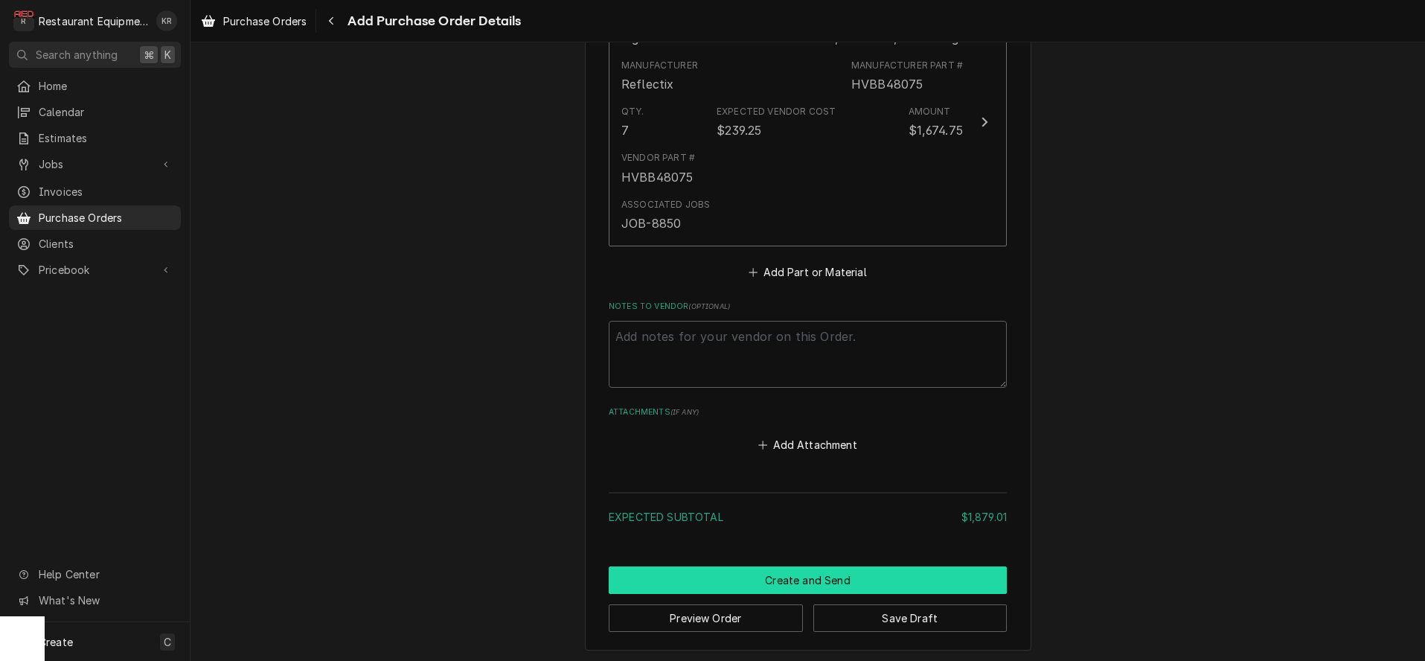
click at [820, 569] on button "Create and Send" at bounding box center [808, 580] width 398 height 28
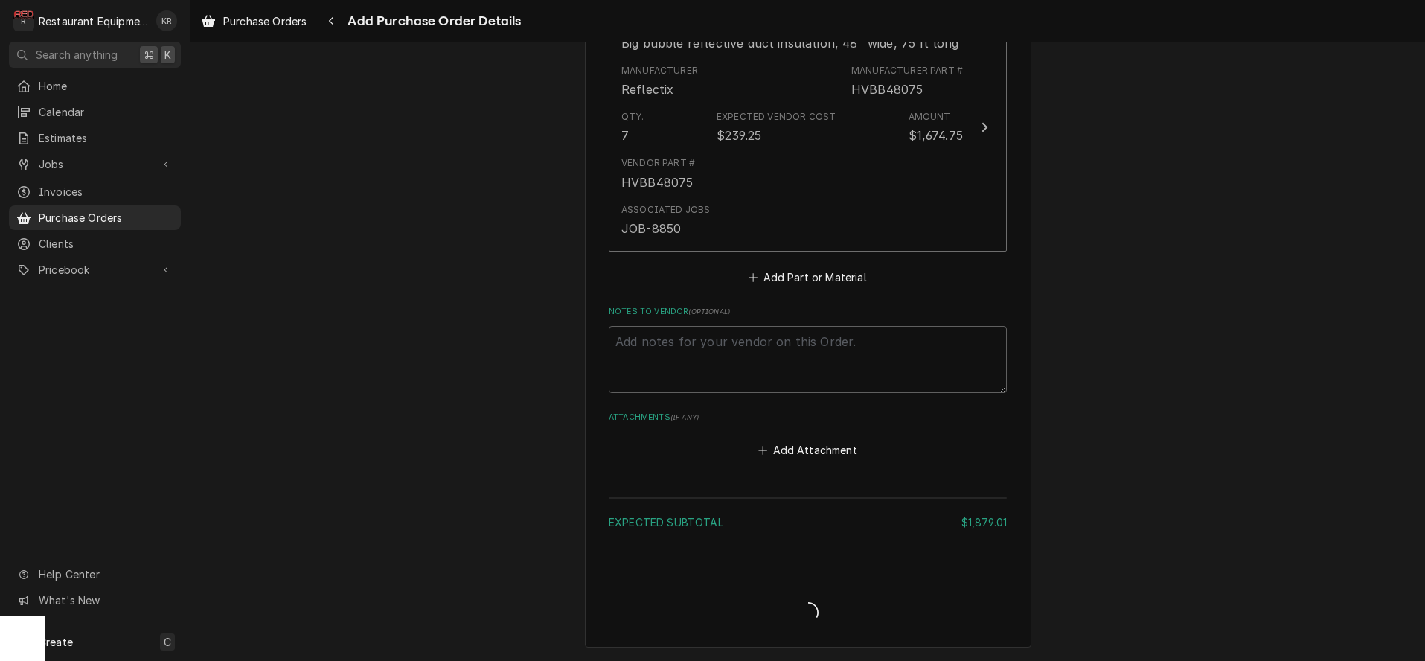
scroll to position [951, 0]
type textarea "x"
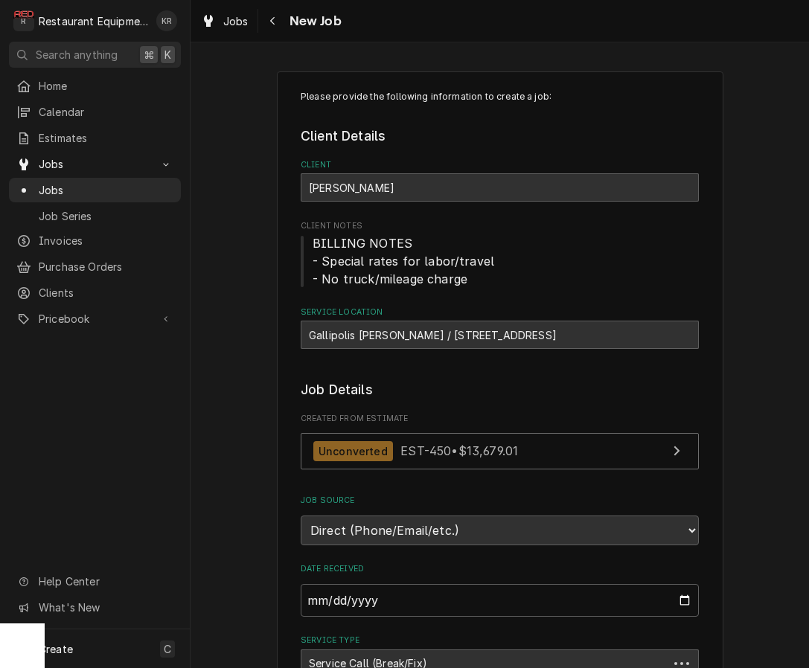
type textarea "x"
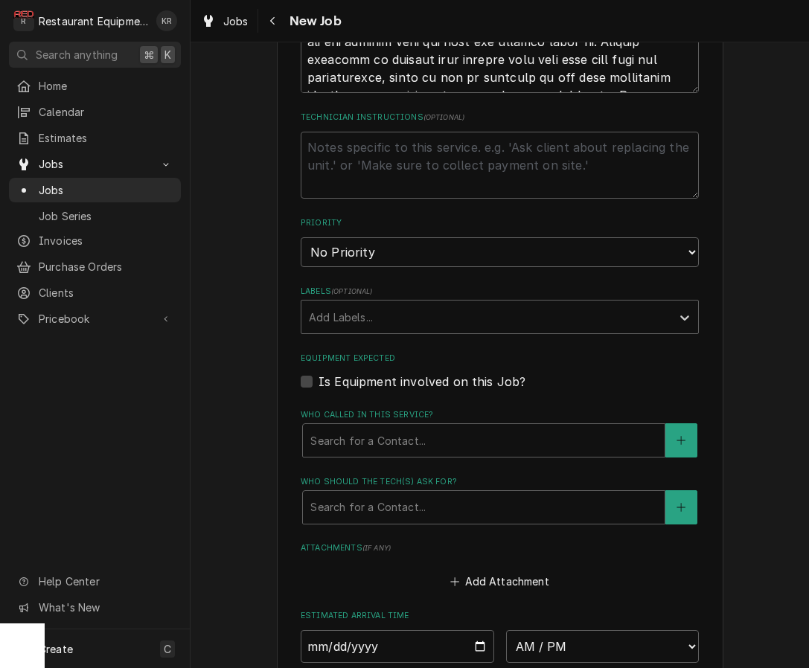
scroll to position [1120, 0]
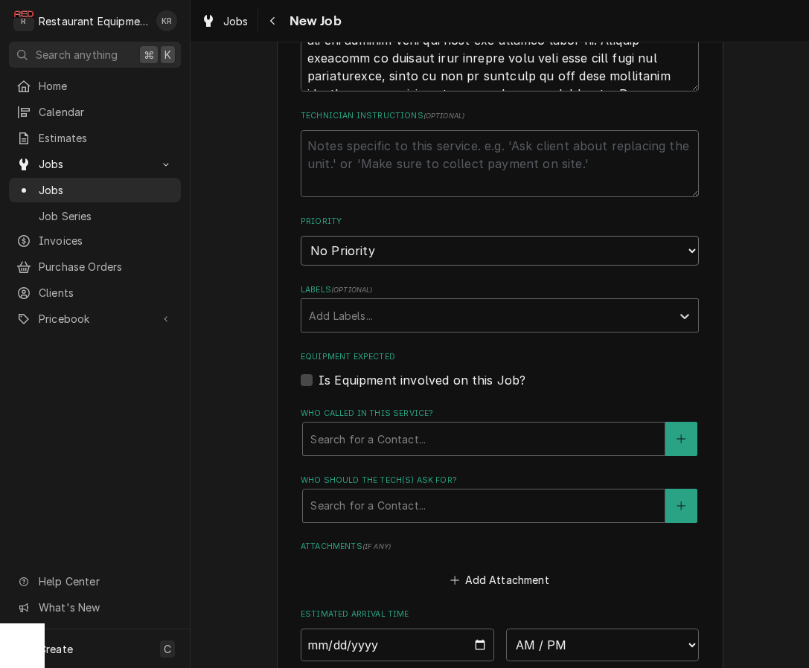
select select "3"
click option "Medium" at bounding box center [0, 0] width 0 height 0
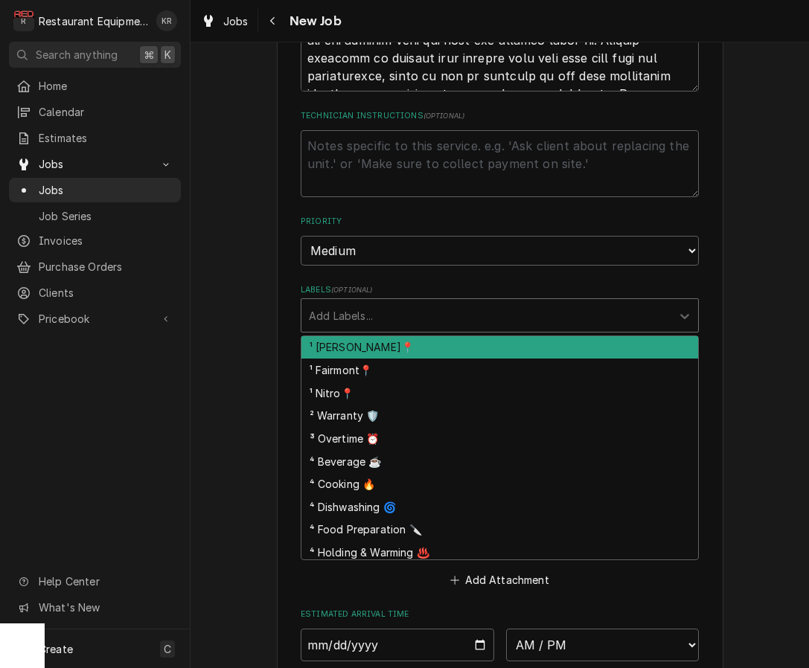
click at [359, 312] on div "Labels" at bounding box center [486, 315] width 355 height 27
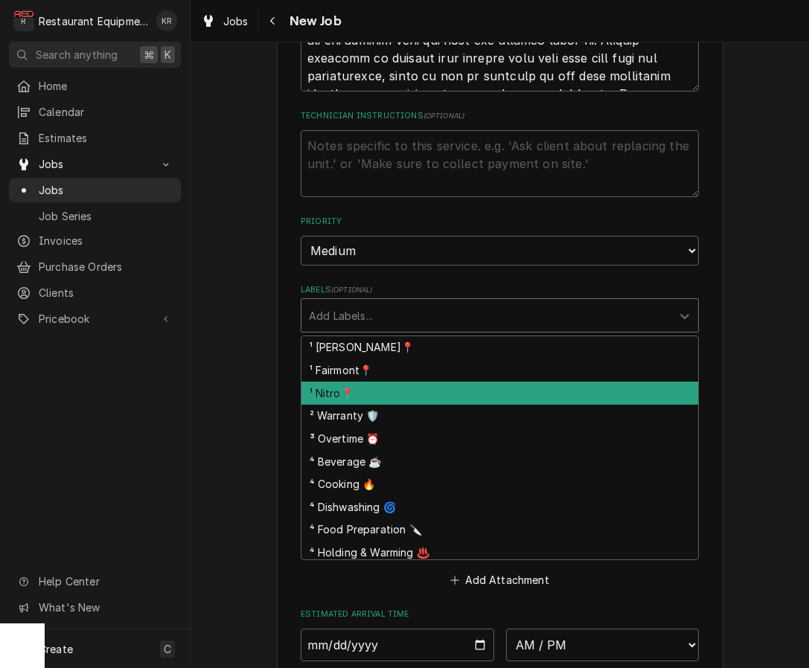
click at [362, 386] on div "¹ Nitro📍" at bounding box center [499, 393] width 397 height 23
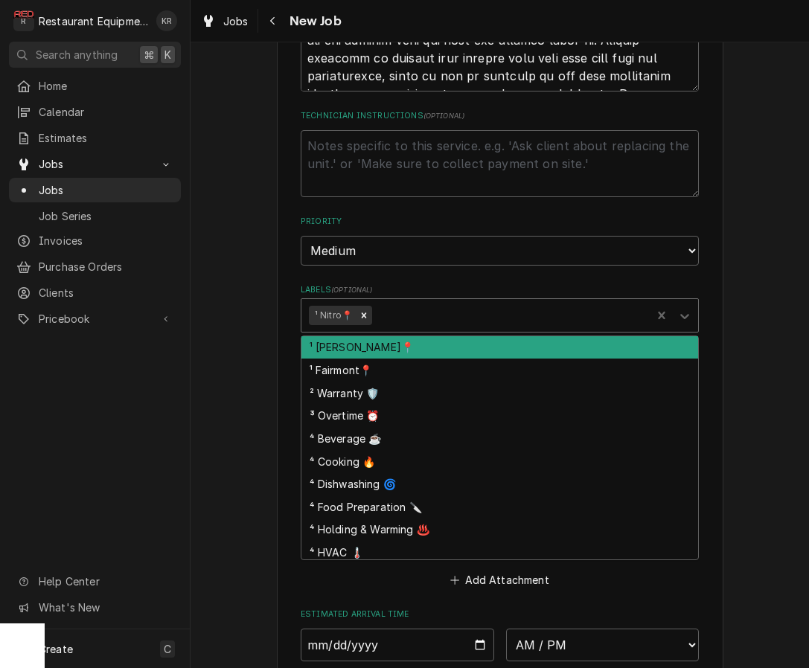
drag, startPoint x: 438, startPoint y: 321, endPoint x: 412, endPoint y: 250, distance: 75.3
click at [438, 321] on div "Labels" at bounding box center [509, 315] width 269 height 27
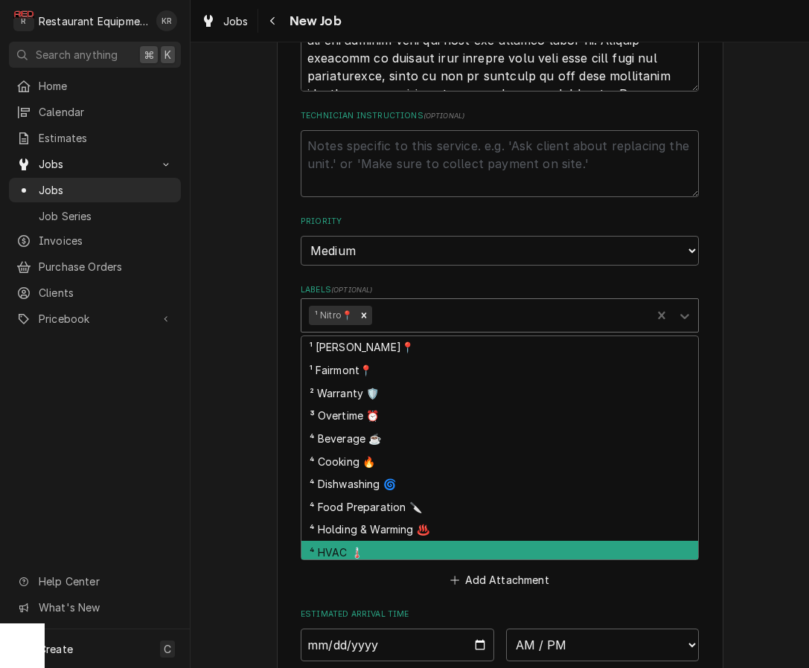
click at [368, 550] on div "⁴ HVAC 🌡️" at bounding box center [499, 552] width 397 height 23
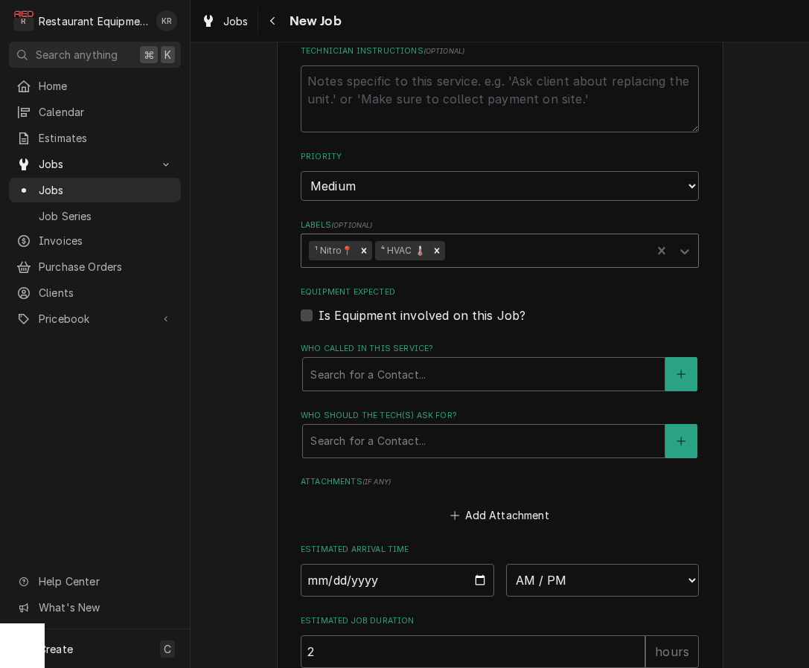
scroll to position [1194, 0]
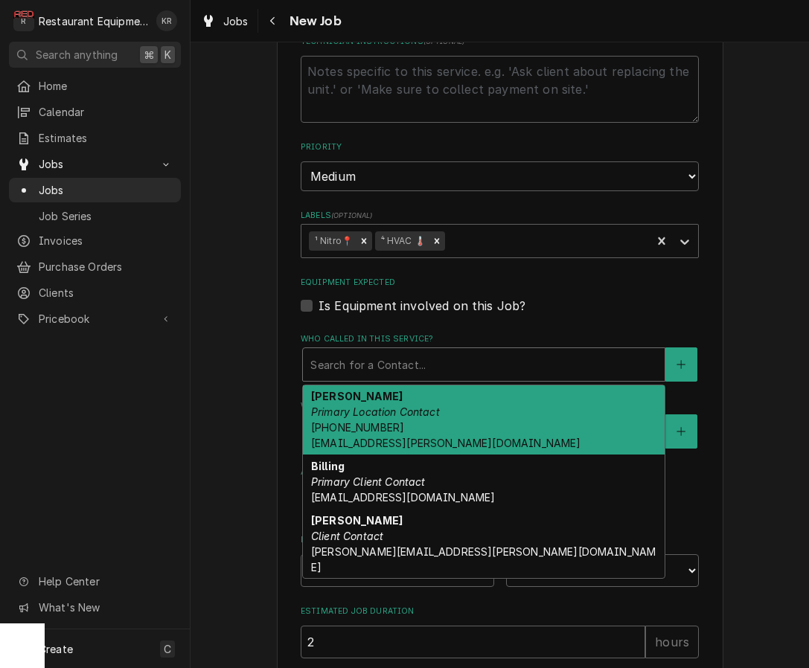
click at [374, 361] on div "Who called in this service?" at bounding box center [483, 364] width 347 height 27
click at [375, 431] on span "(606) 923-0546 abe.haislop@bobevans.com" at bounding box center [446, 435] width 270 height 28
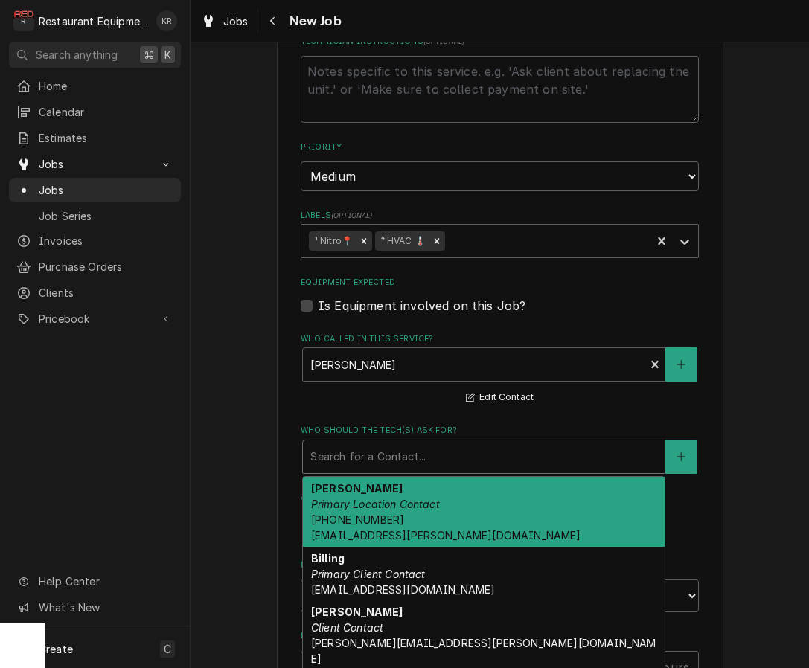
click at [376, 468] on div "Search for a Contact..." at bounding box center [484, 456] width 362 height 33
click at [379, 520] on span "(606) 923-0546 abe.haislop@bobevans.com" at bounding box center [446, 527] width 270 height 28
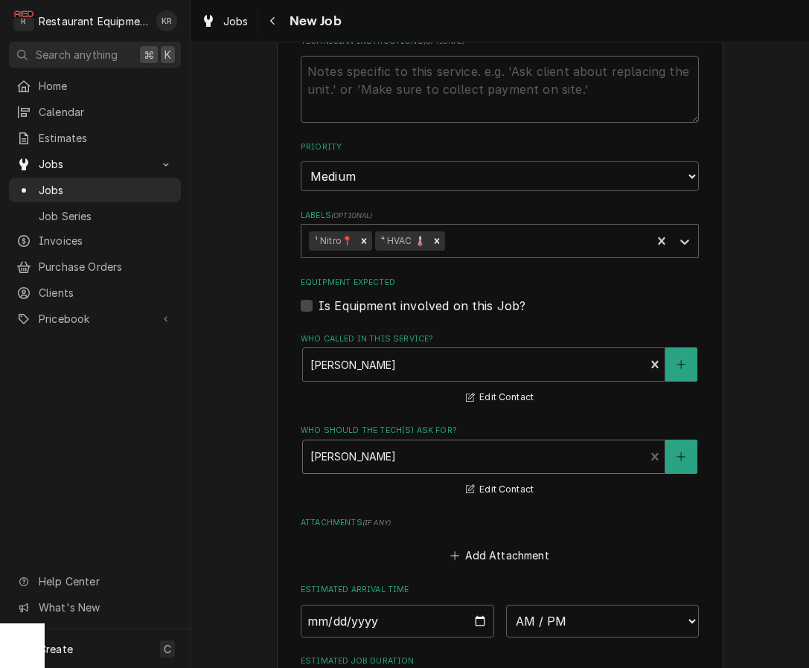
scroll to position [1428, 0]
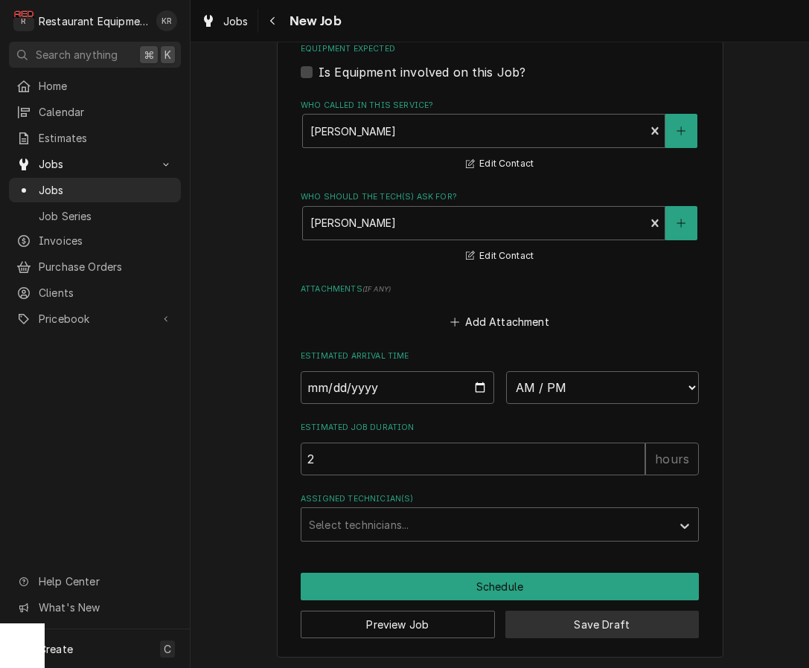
click at [603, 623] on button "Save Draft" at bounding box center [602, 625] width 194 height 28
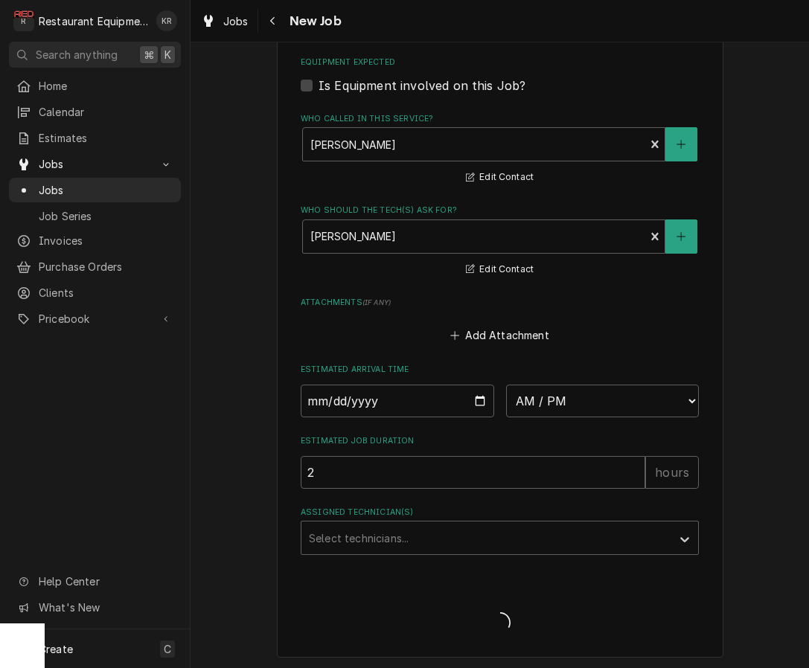
type textarea "x"
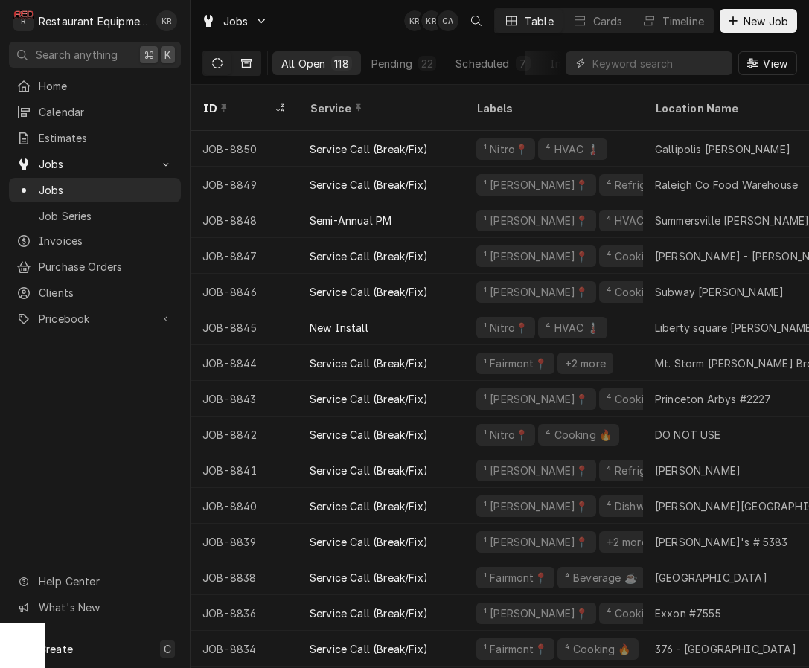
click at [238, 60] on button "Dynamic Content Wrapper" at bounding box center [246, 63] width 28 height 24
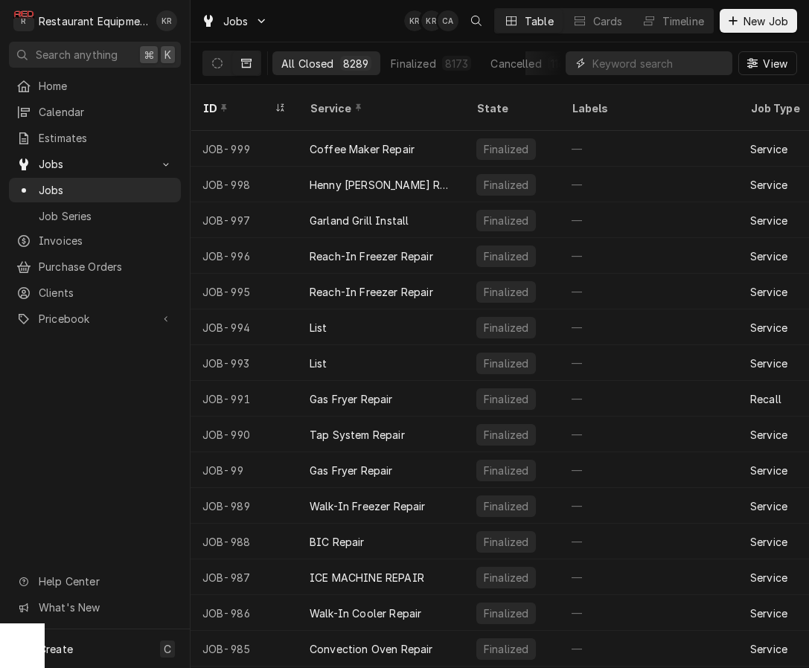
click at [600, 68] on input "Dynamic Content Wrapper" at bounding box center [658, 63] width 132 height 24
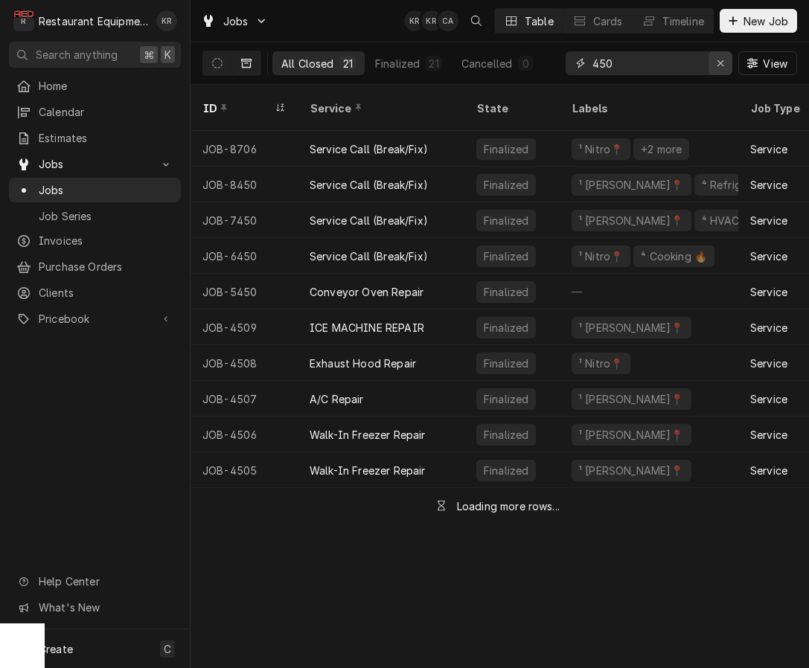
type input "450"
click at [719, 67] on icon "Erase input" at bounding box center [721, 63] width 8 height 10
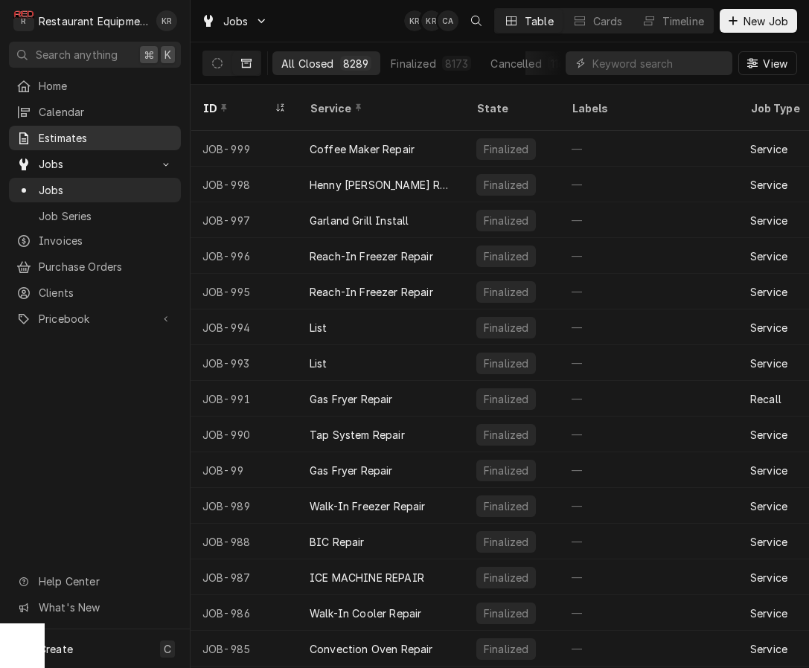
drag, startPoint x: 60, startPoint y: 134, endPoint x: 157, endPoint y: 128, distance: 96.9
click at [60, 134] on span "Estimates" at bounding box center [106, 138] width 135 height 16
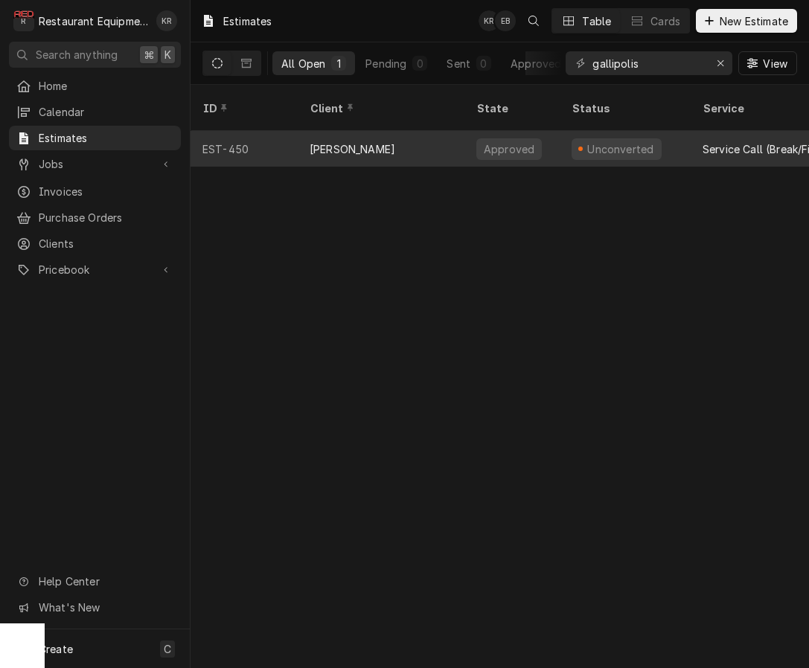
click at [350, 141] on div "Bob Evans" at bounding box center [353, 149] width 86 height 16
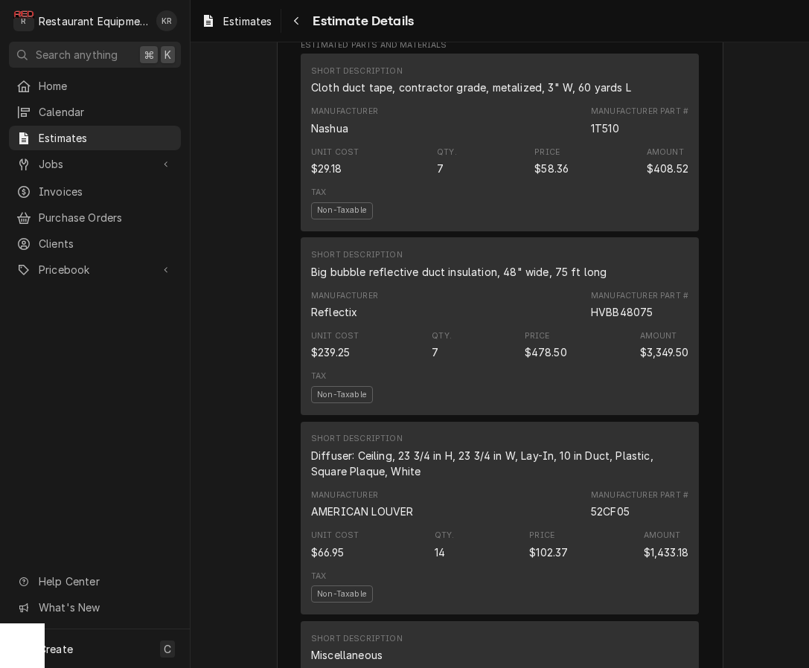
scroll to position [2022, 0]
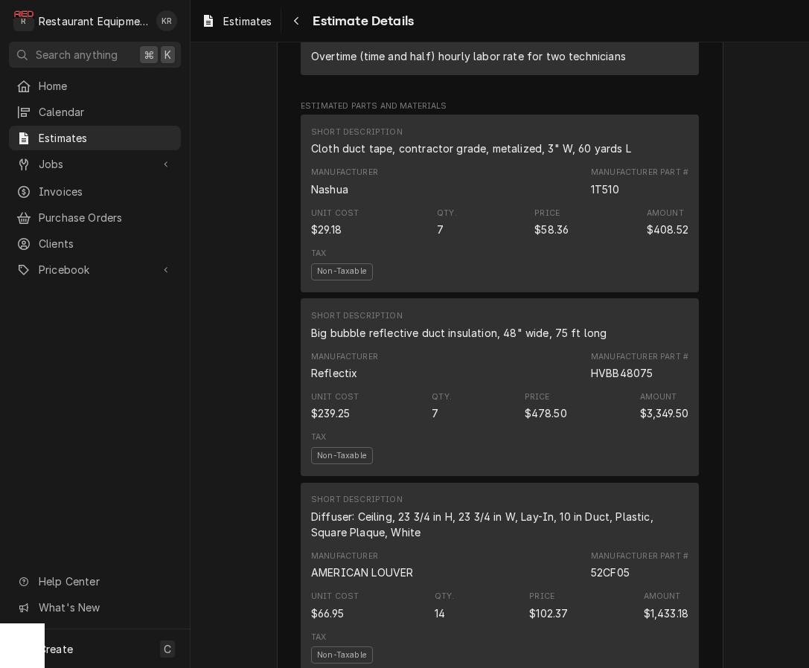
click at [499, 540] on div "Diffuser: Ceiling, 23 3/4 in H, 23 3/4 in W, Lay-In, 10 in Duct, Plastic, Squar…" at bounding box center [499, 524] width 377 height 31
click at [501, 586] on div "Manufacturer AMERICAN LOUVER Manufacturer Part # 52CF05" at bounding box center [499, 565] width 377 height 40
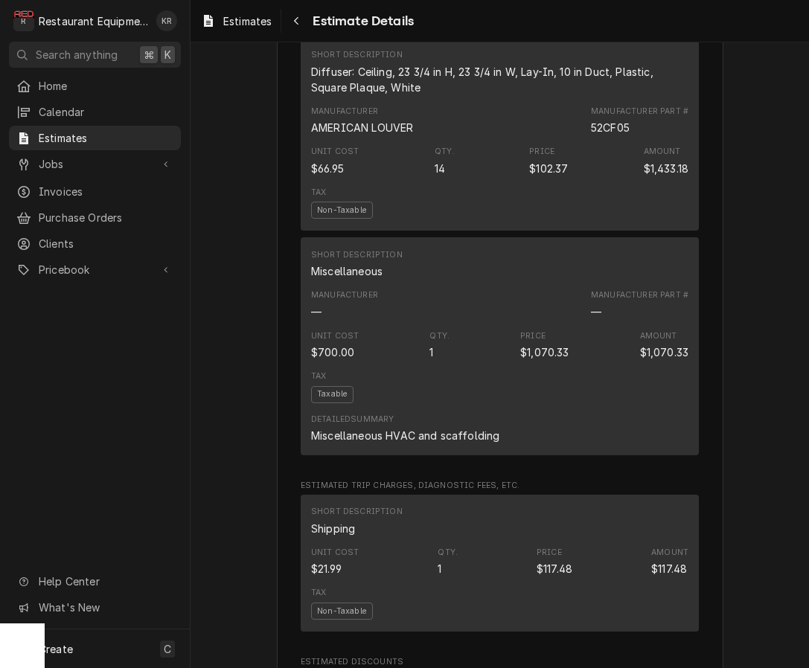
scroll to position [2465, 0]
click at [248, 28] on div "Estimates" at bounding box center [236, 21] width 77 height 19
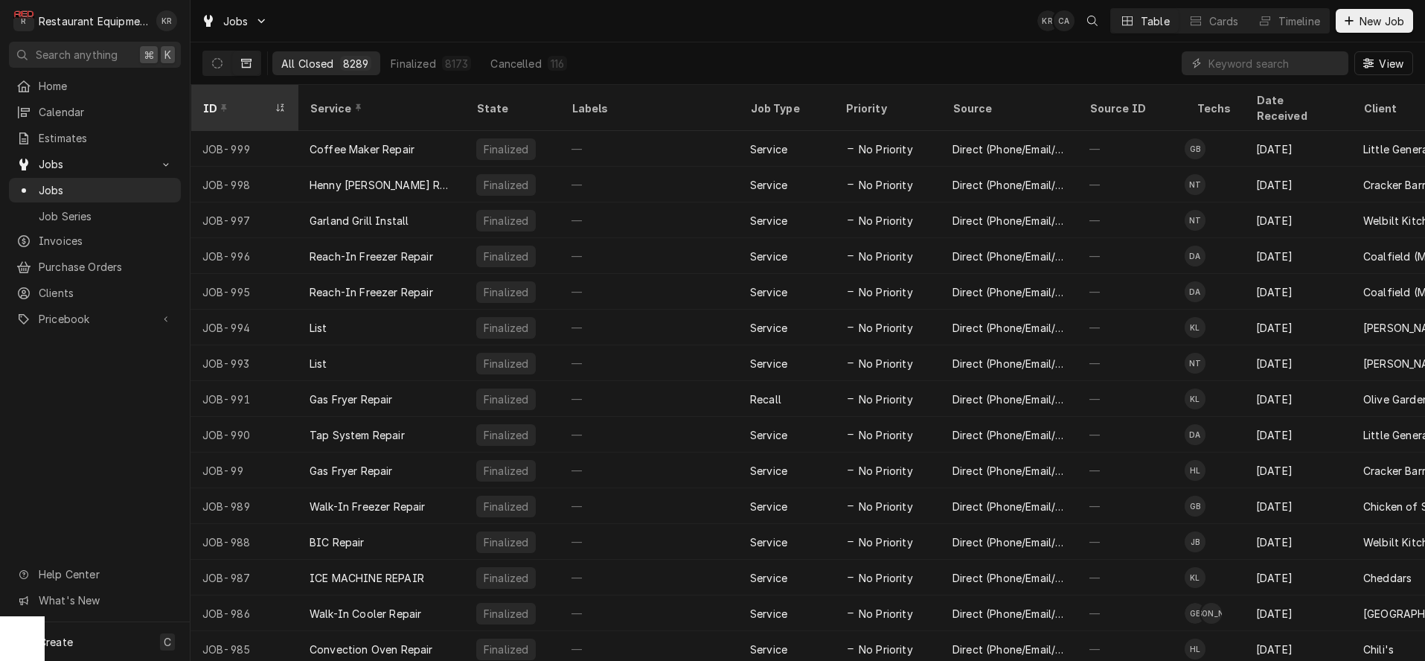
click at [225, 103] on div "Dynamic Content Wrapper" at bounding box center [223, 108] width 10 height 10
click at [208, 105] on div "ID" at bounding box center [243, 108] width 101 height 40
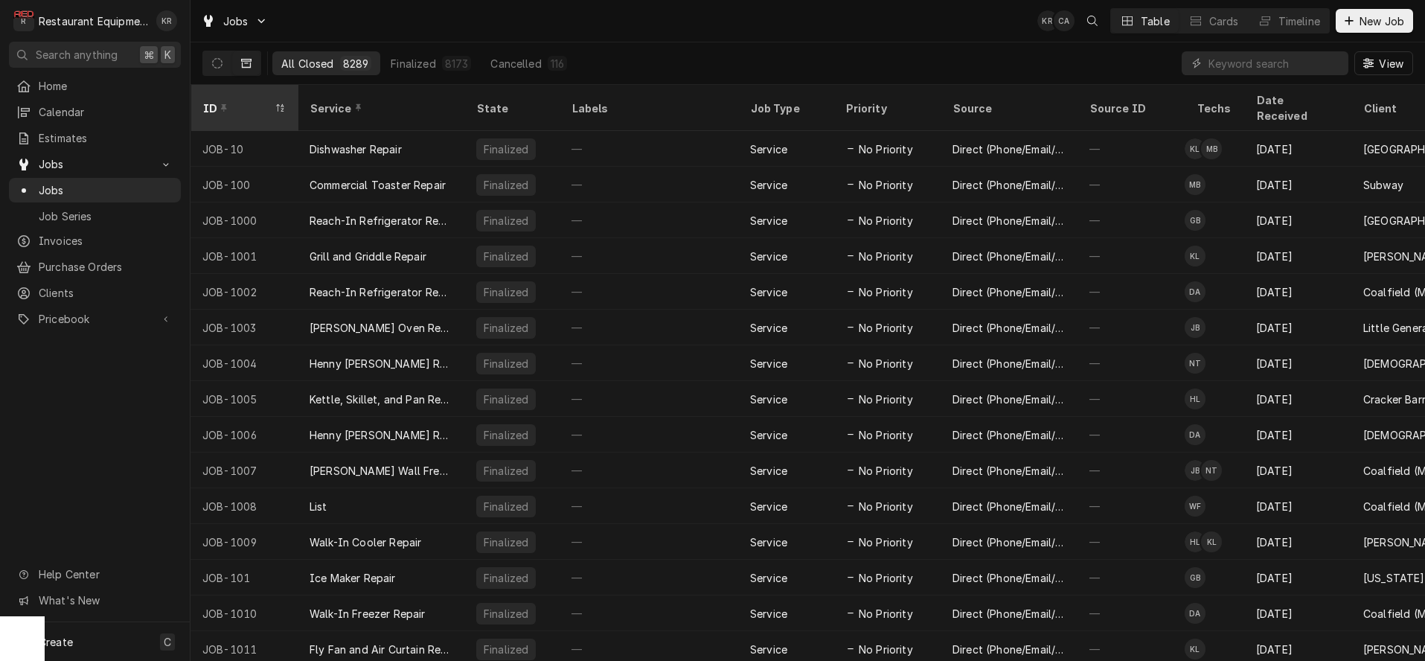
click at [208, 105] on div "ID" at bounding box center [243, 108] width 101 height 40
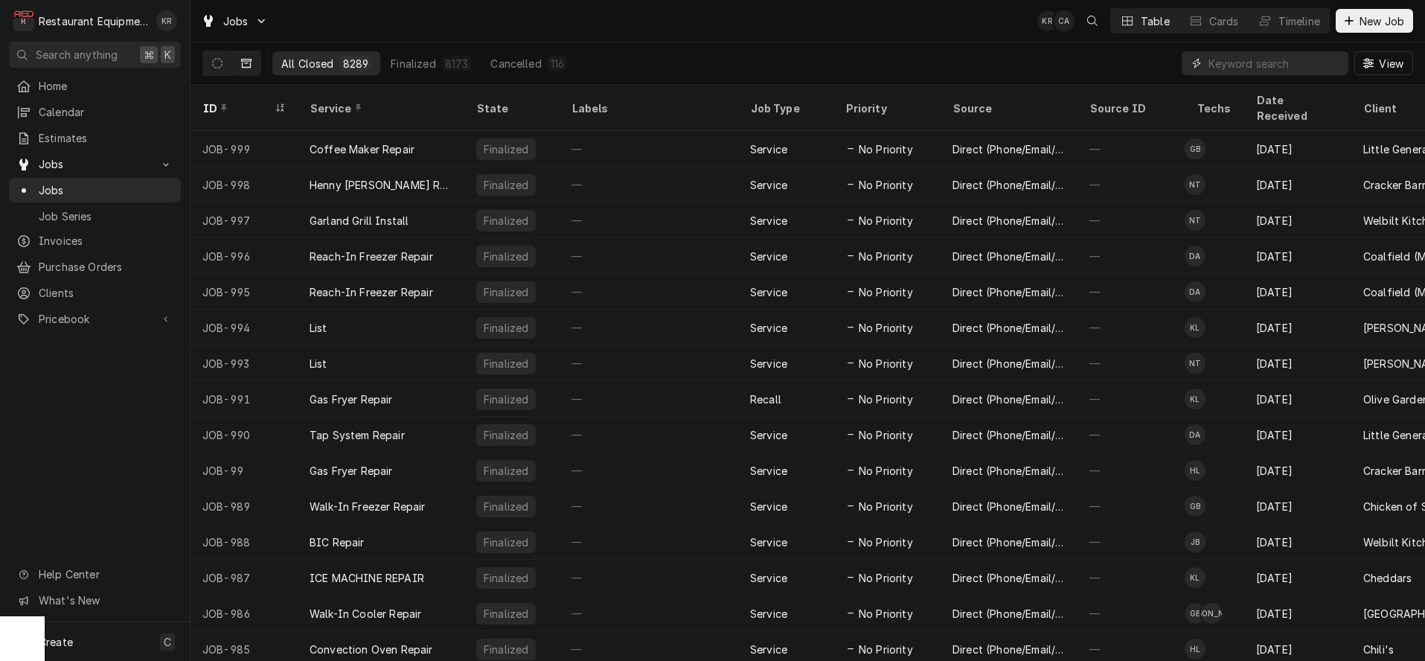
click at [1288, 71] on input "Dynamic Content Wrapper" at bounding box center [1274, 63] width 132 height 24
click at [213, 62] on icon "Dynamic Content Wrapper" at bounding box center [217, 63] width 10 height 10
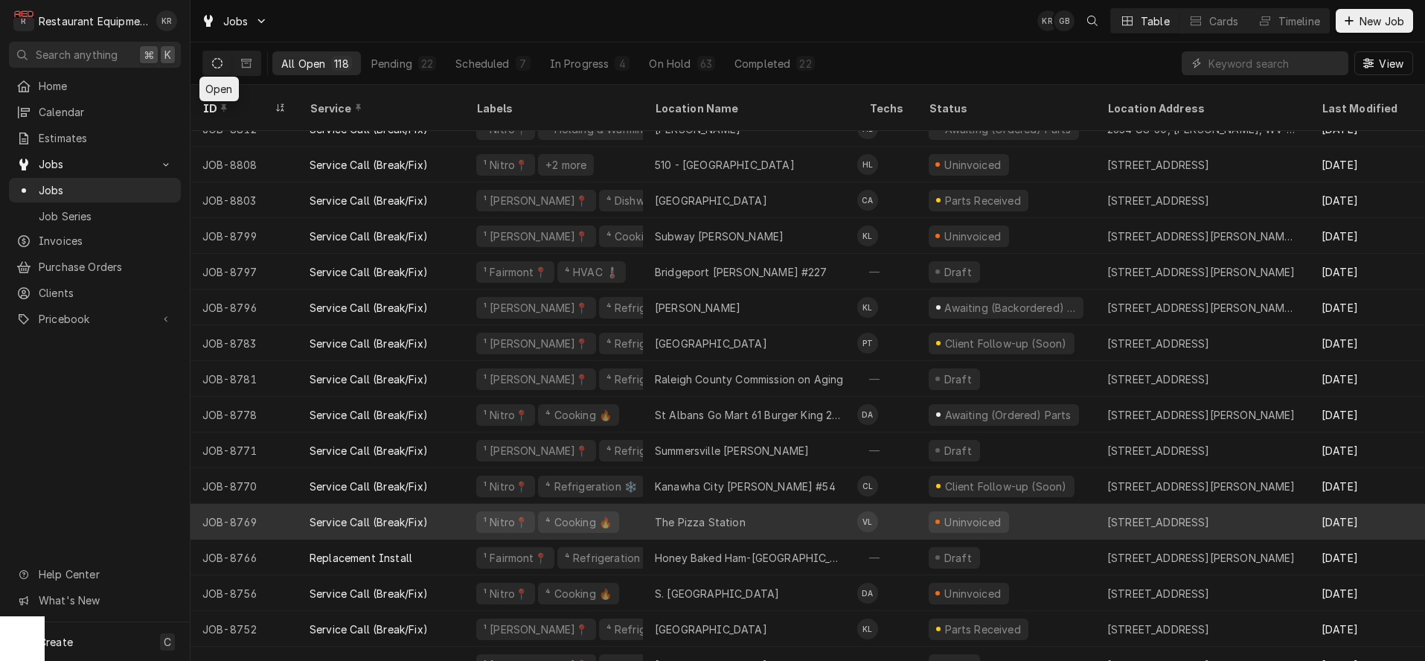
scroll to position [1202, 0]
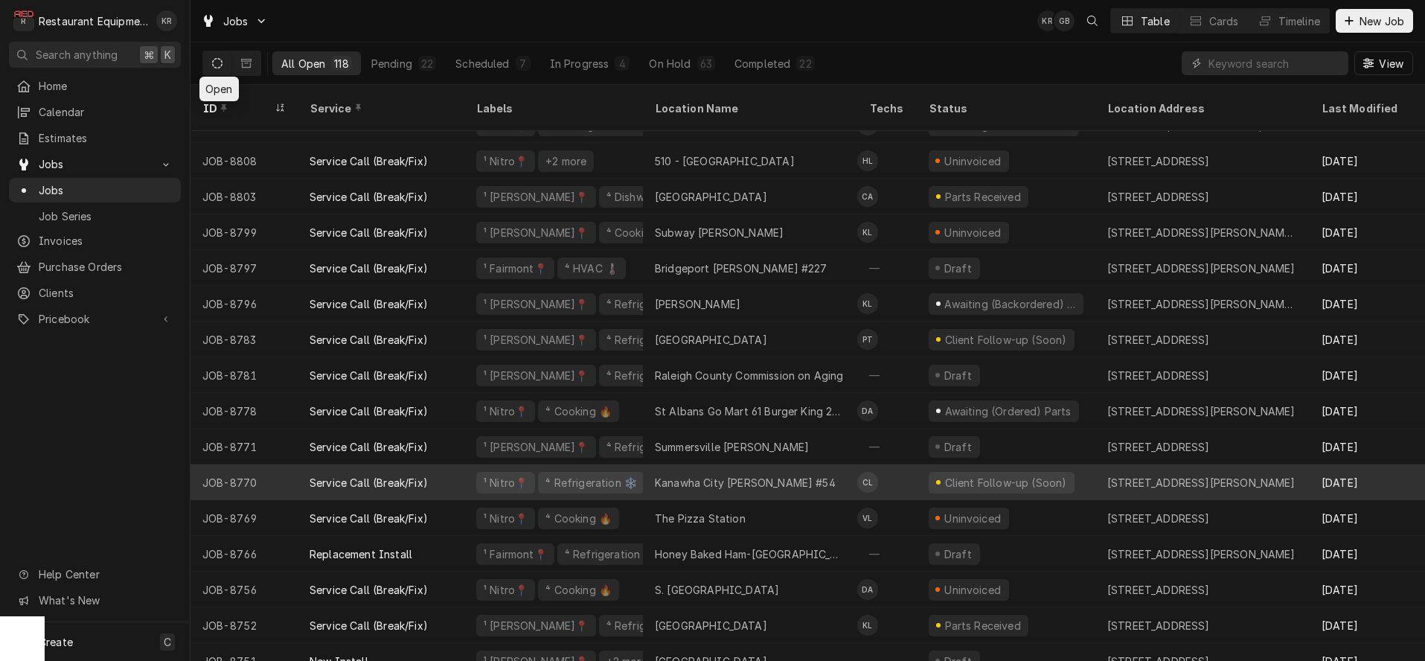
click at [374, 475] on div "Service Call (Break/Fix)" at bounding box center [369, 483] width 118 height 16
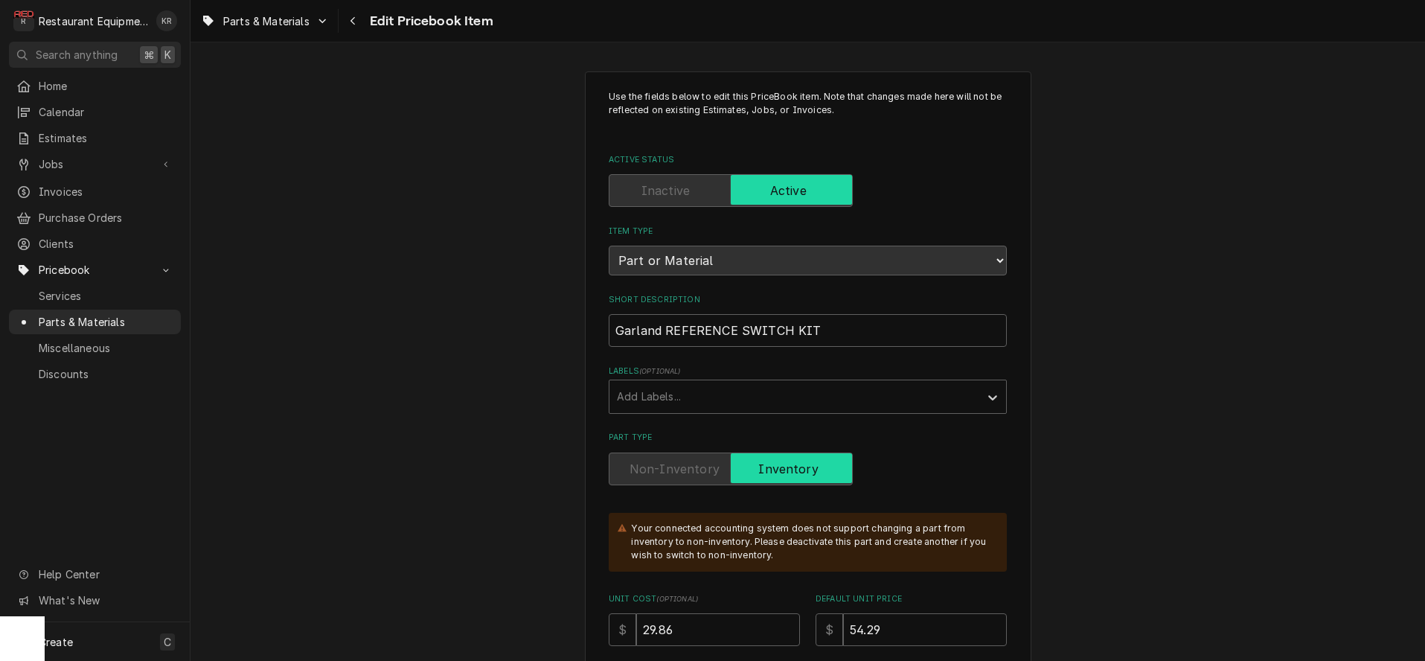
scroll to position [5092, 0]
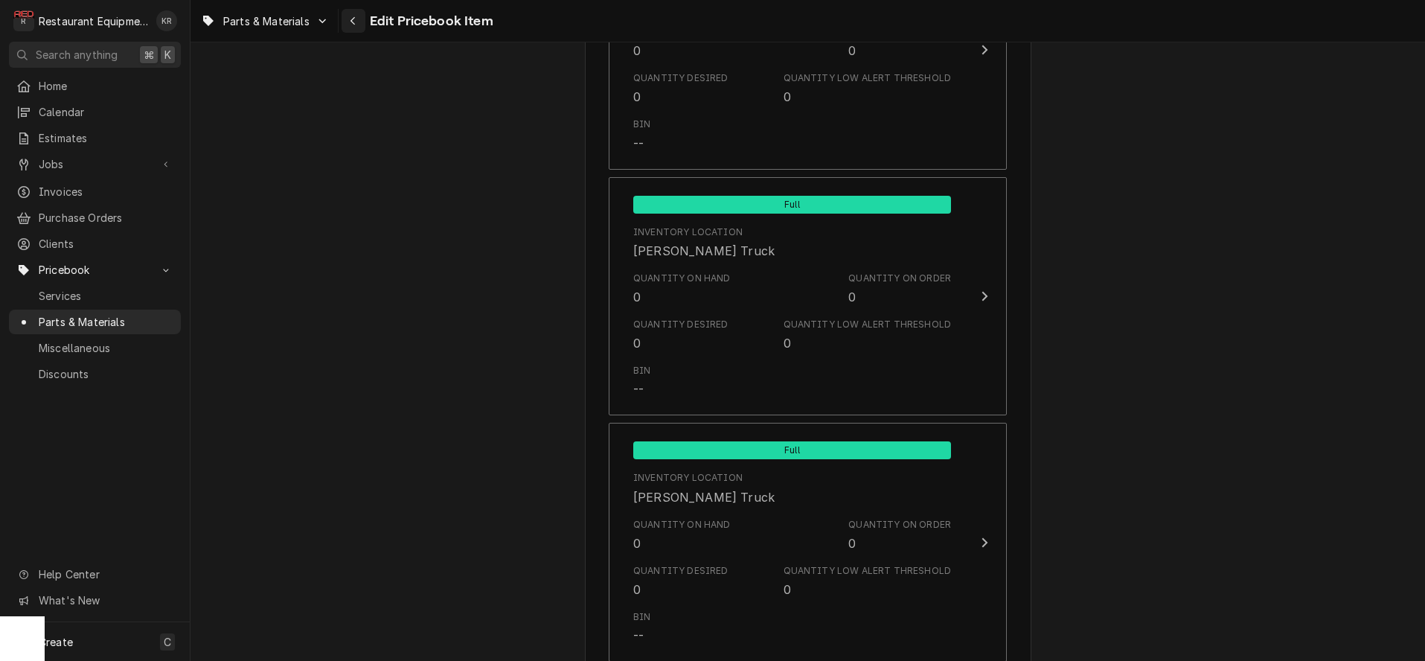
click at [354, 18] on icon "Navigate back" at bounding box center [352, 21] width 4 height 8
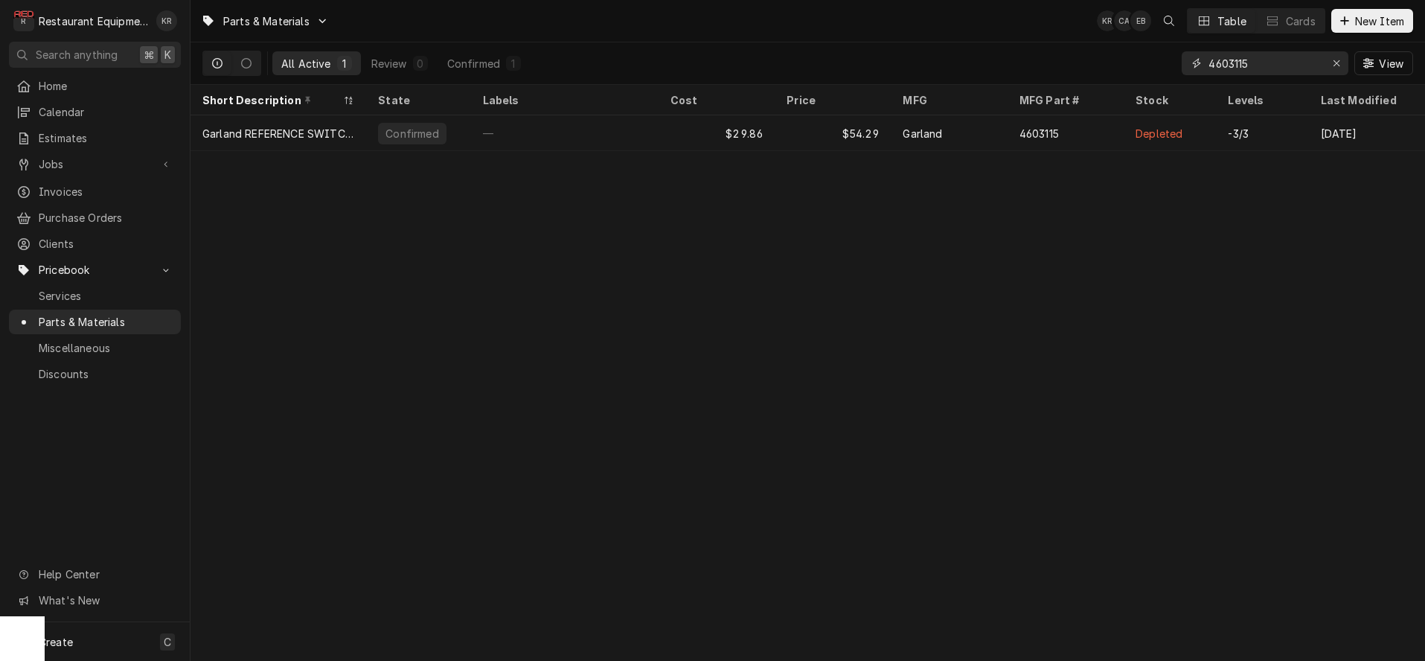
drag, startPoint x: 1298, startPoint y: 66, endPoint x: 1118, endPoint y: 54, distance: 179.8
click at [1208, 54] on input "4603115" at bounding box center [1264, 63] width 112 height 24
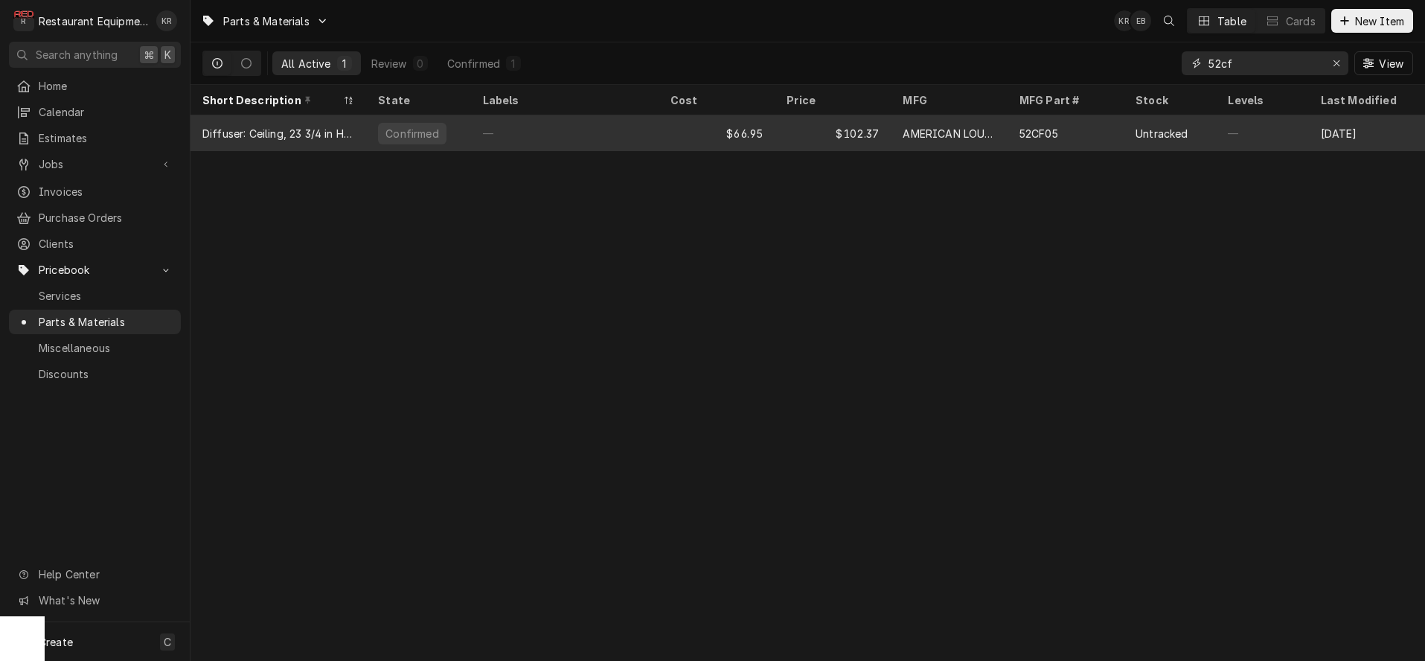
type input "52cf"
drag, startPoint x: 531, startPoint y: 132, endPoint x: 548, endPoint y: 130, distance: 17.3
click at [531, 132] on div "—" at bounding box center [564, 133] width 187 height 36
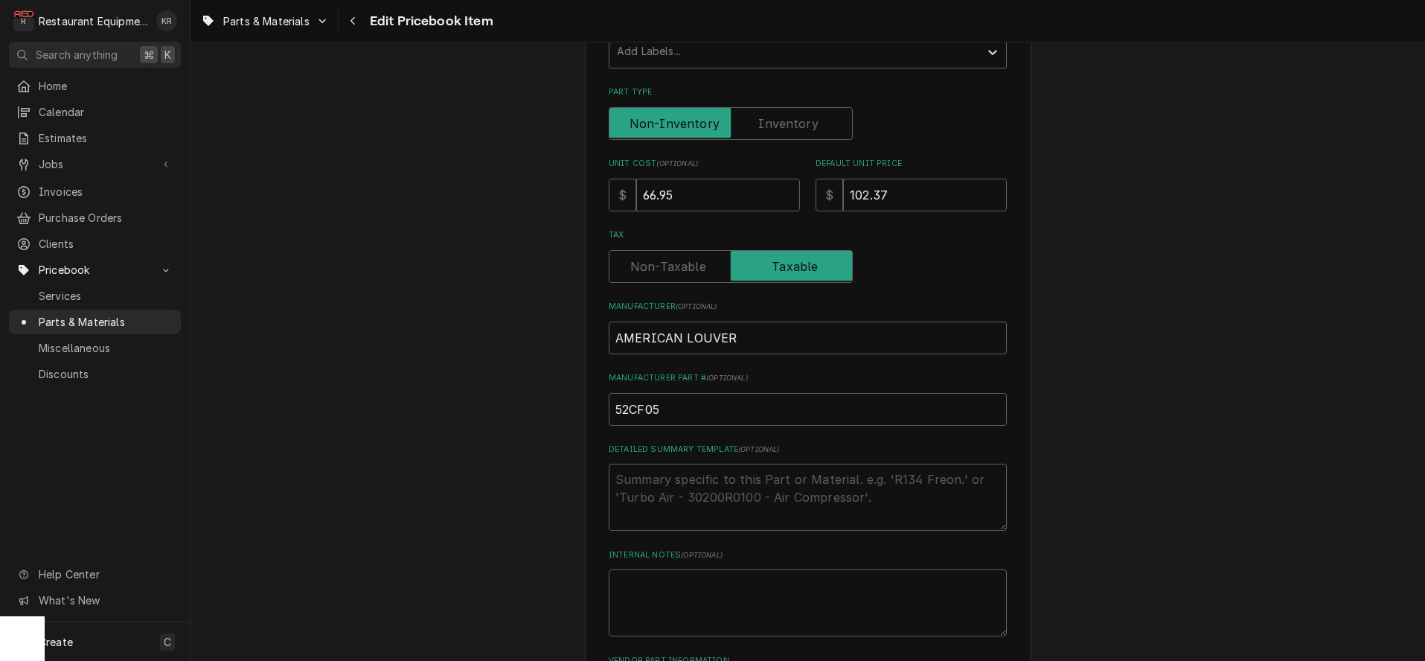
scroll to position [789, 0]
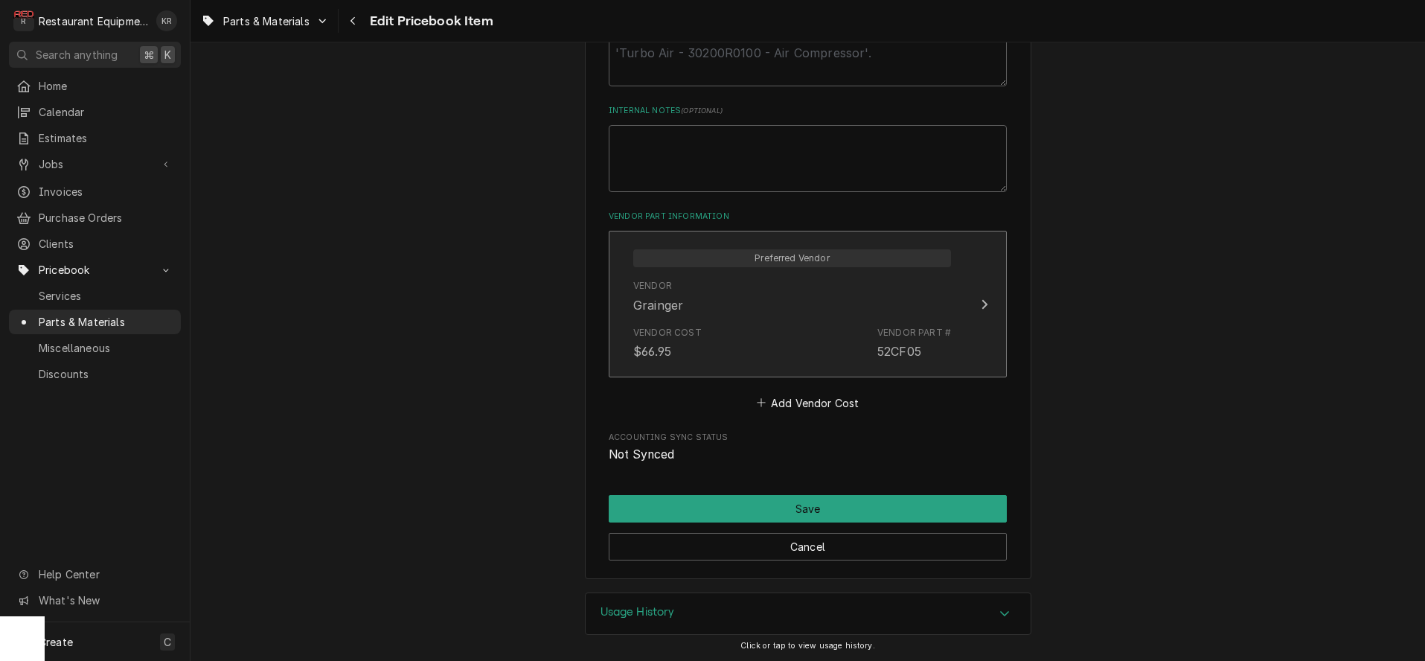
click at [841, 286] on div "Vendor Grainger" at bounding box center [792, 296] width 318 height 46
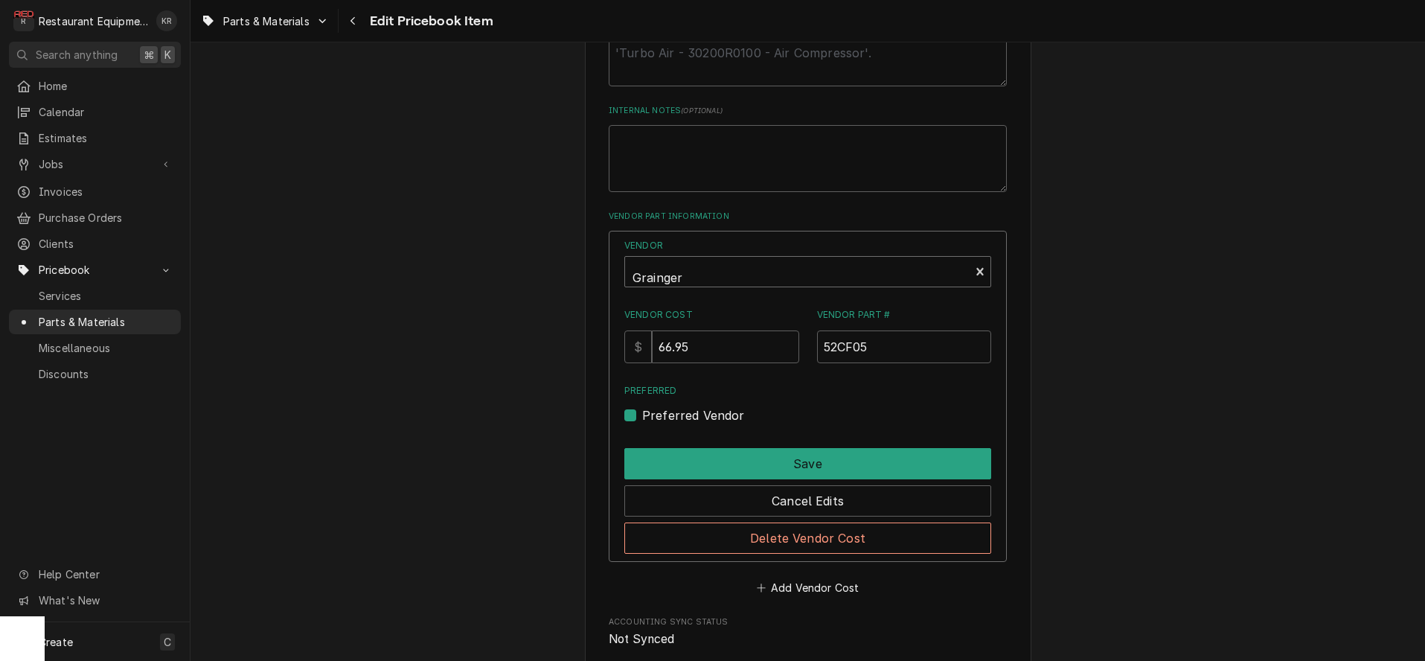
type textarea "x"
click at [734, 282] on div "Vendor" at bounding box center [797, 278] width 330 height 36
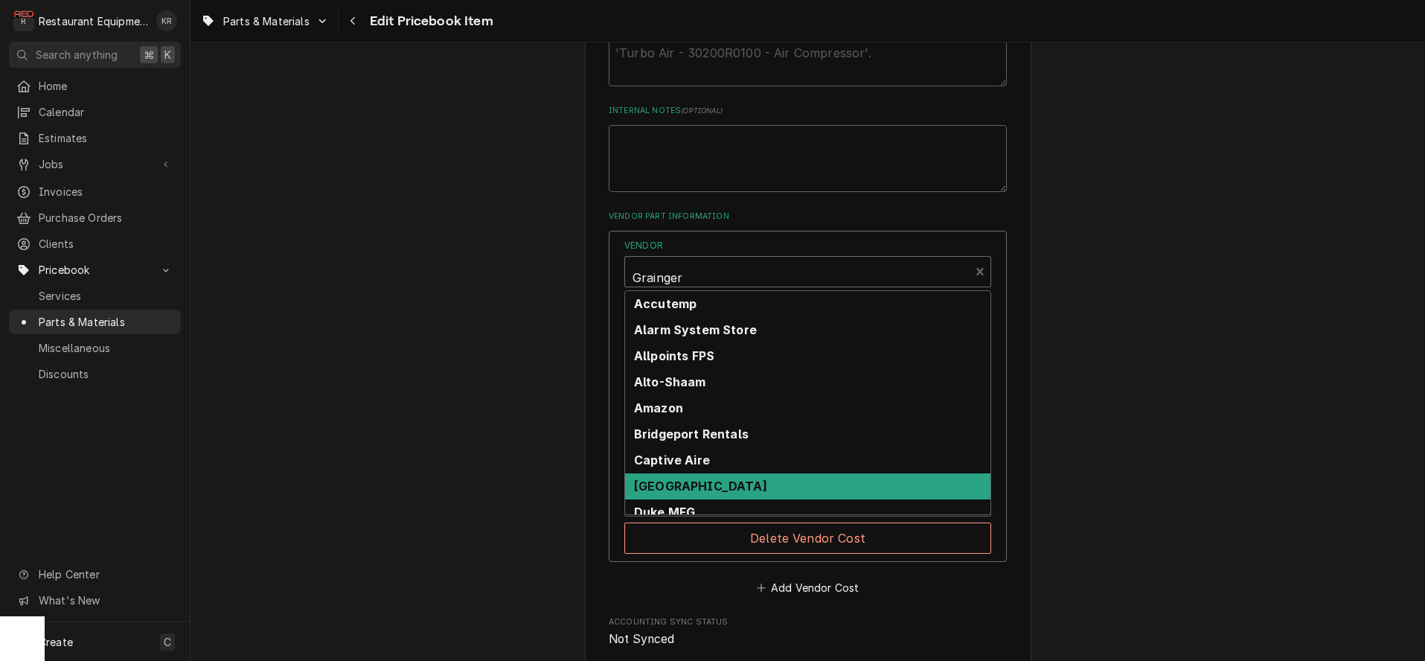
click at [558, 415] on div "Use the fields below to edit this PriceBook item. Note that changes made here w…" at bounding box center [807, 23] width 1234 height 1508
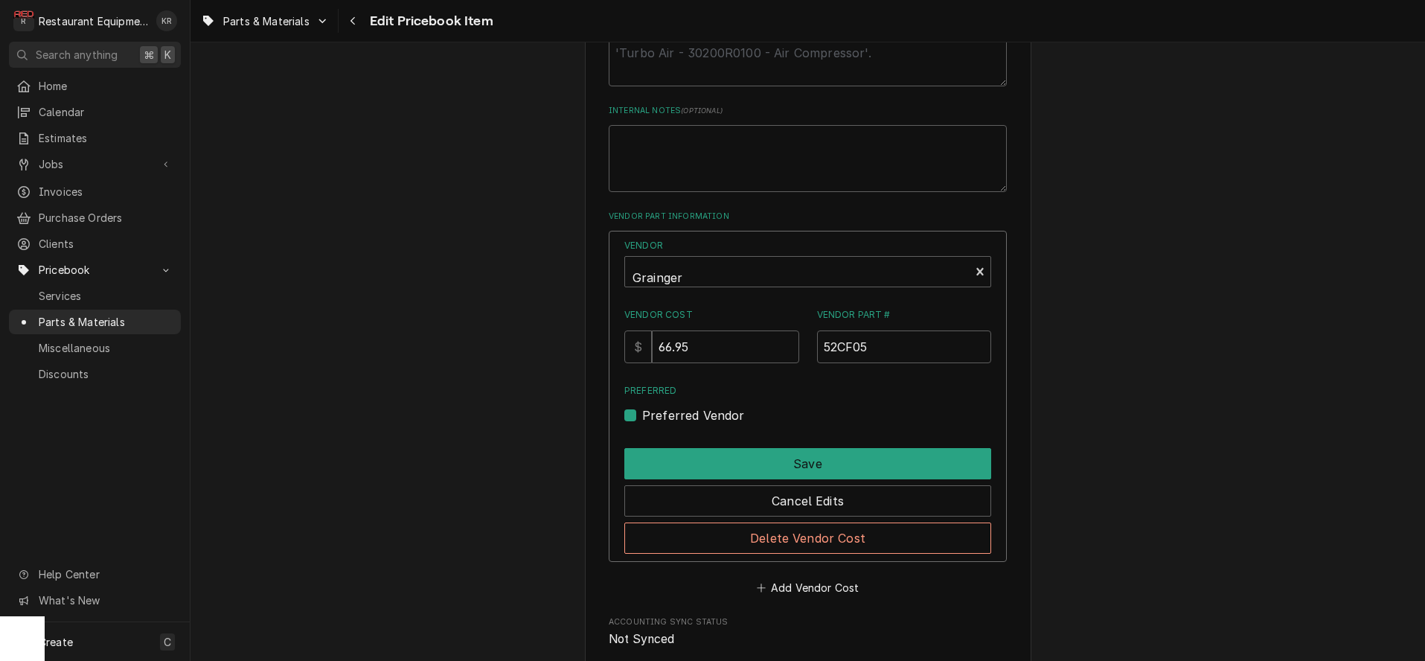
click at [560, 411] on div "Use the fields below to edit this PriceBook item. Note that changes made here w…" at bounding box center [807, 23] width 1234 height 1508
click at [786, 501] on button "Cancel Edits" at bounding box center [807, 500] width 367 height 31
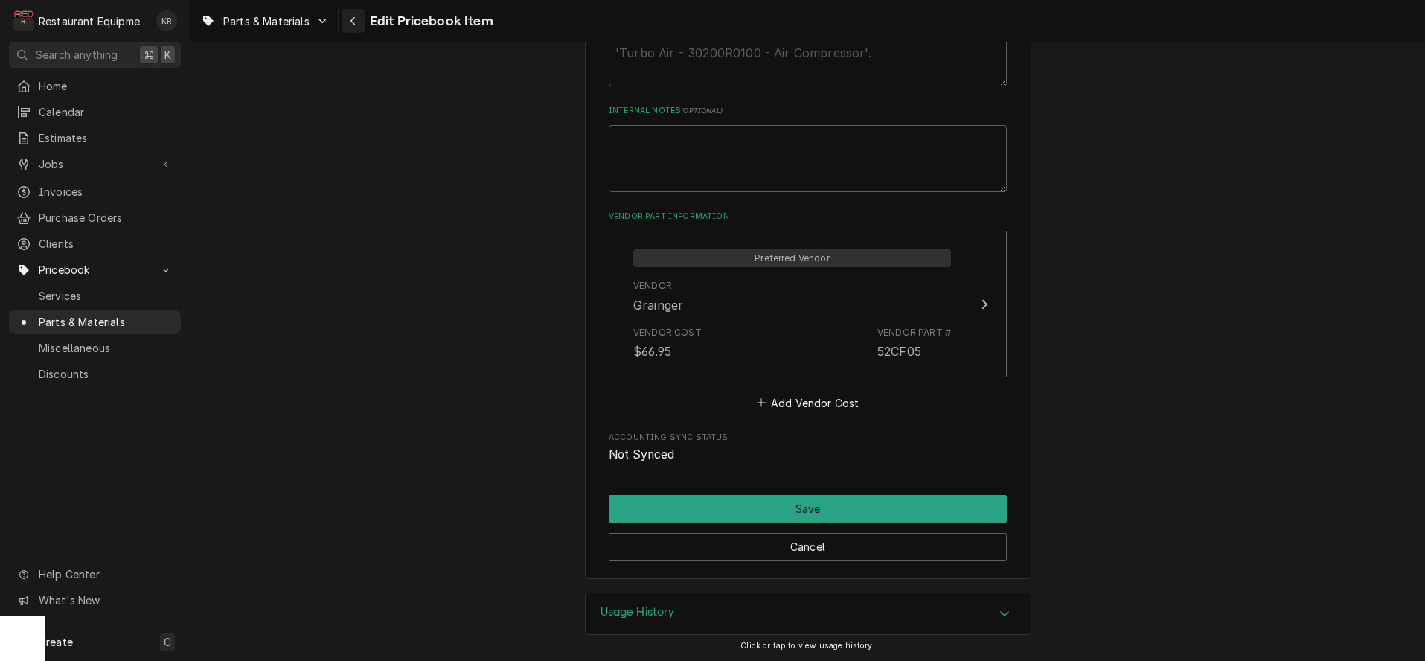
click at [354, 18] on icon "Navigate back" at bounding box center [352, 21] width 4 height 8
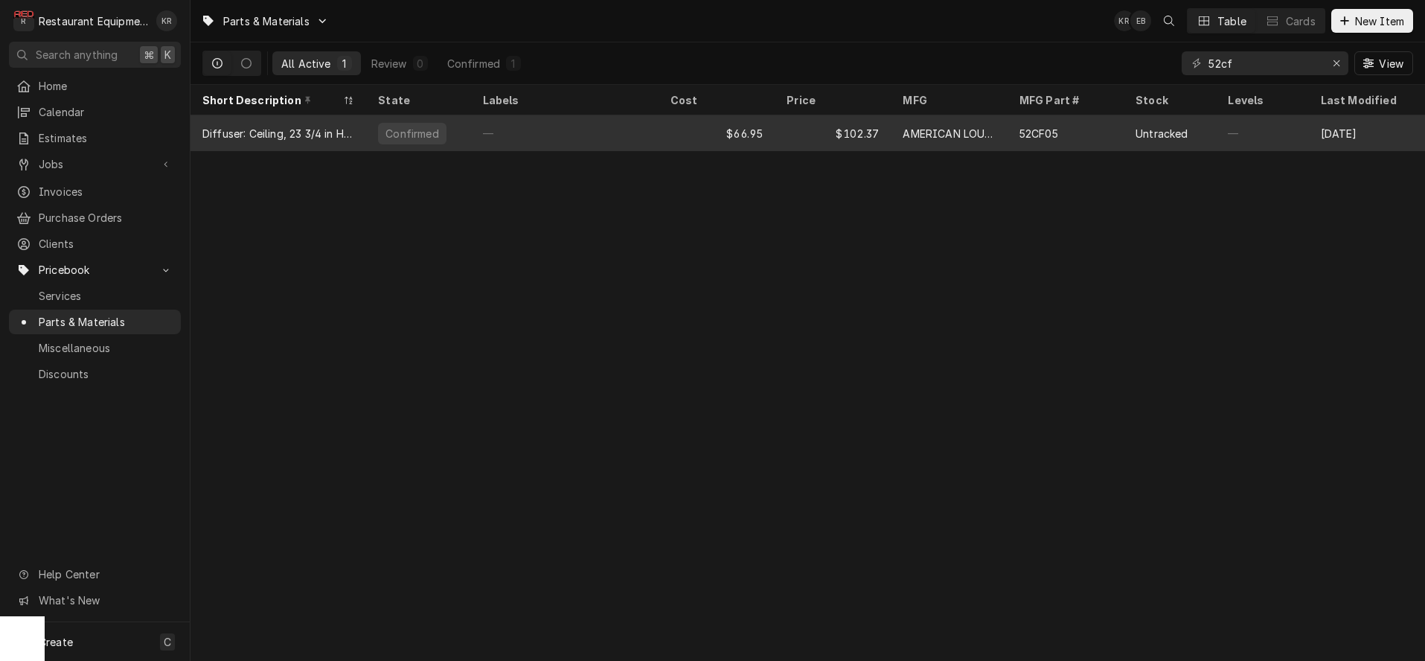
click at [859, 124] on div "$102.37" at bounding box center [833, 133] width 116 height 36
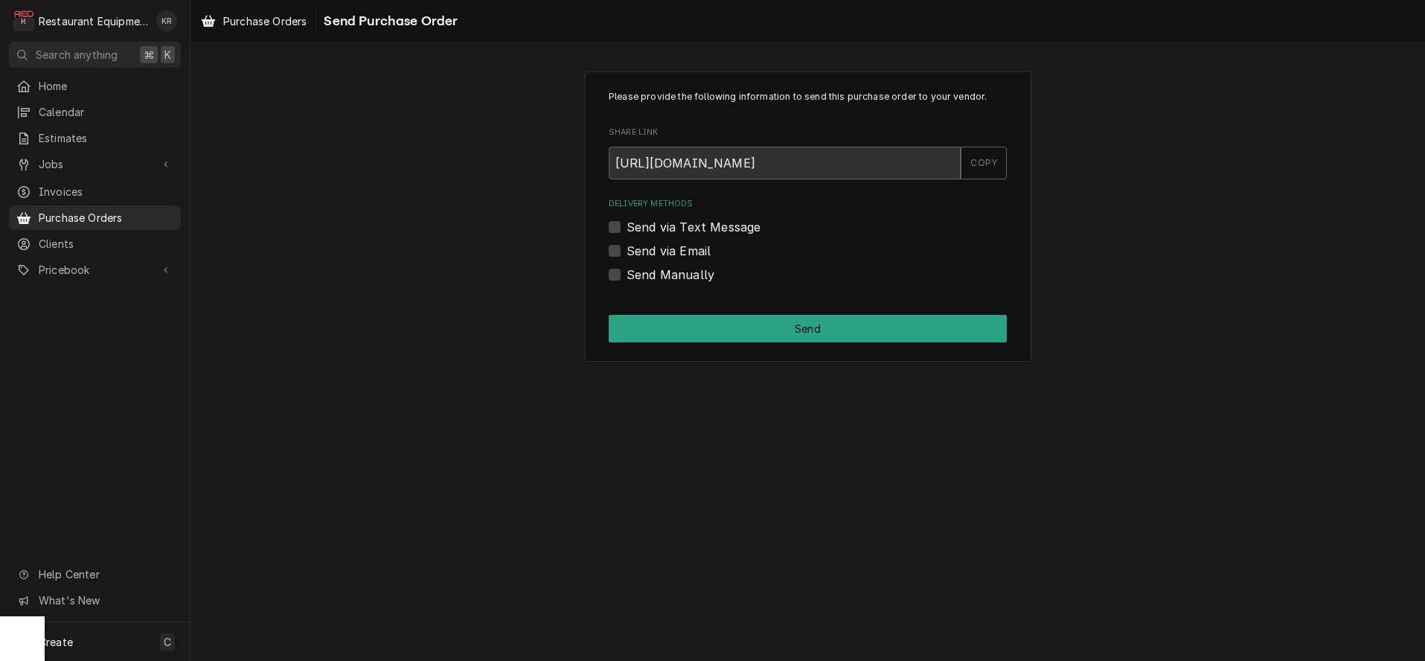
click at [626, 252] on label "Send via Email" at bounding box center [668, 251] width 84 height 18
click at [626, 252] on input "Send via Email" at bounding box center [825, 258] width 398 height 33
checkbox input "true"
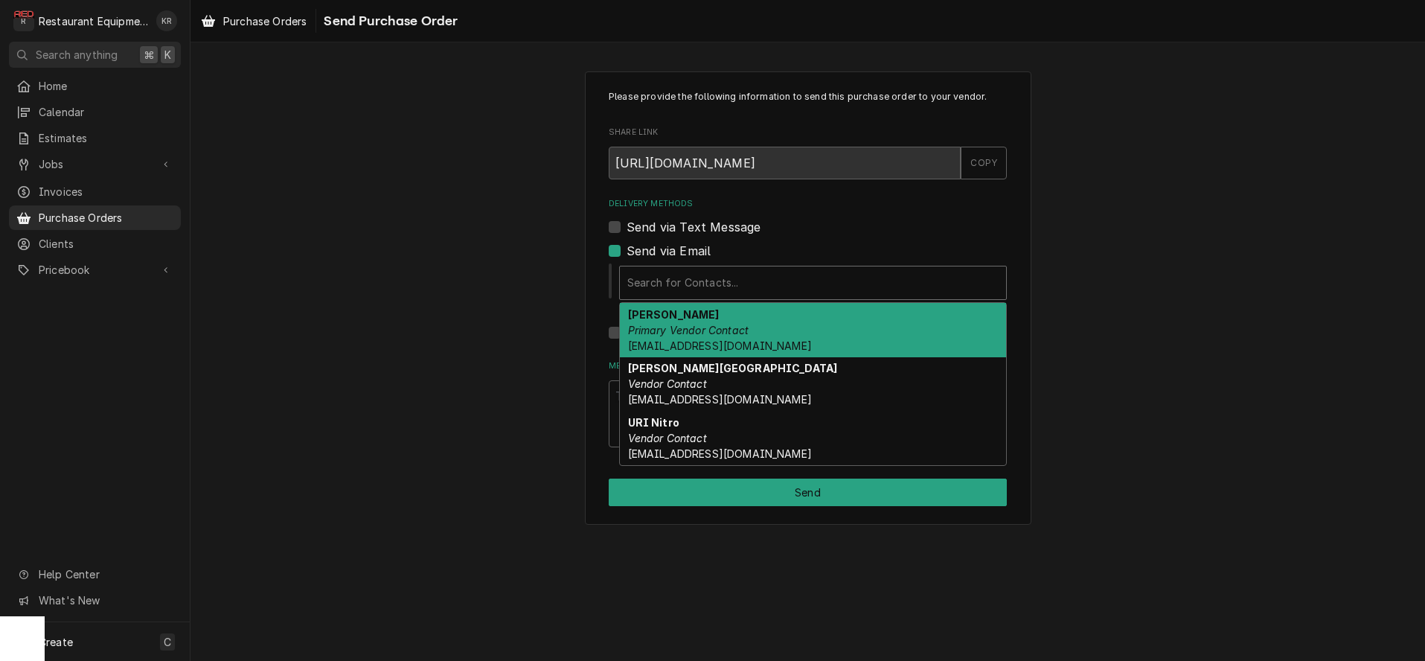
click at [642, 296] on div "Search for Contacts..." at bounding box center [813, 282] width 386 height 33
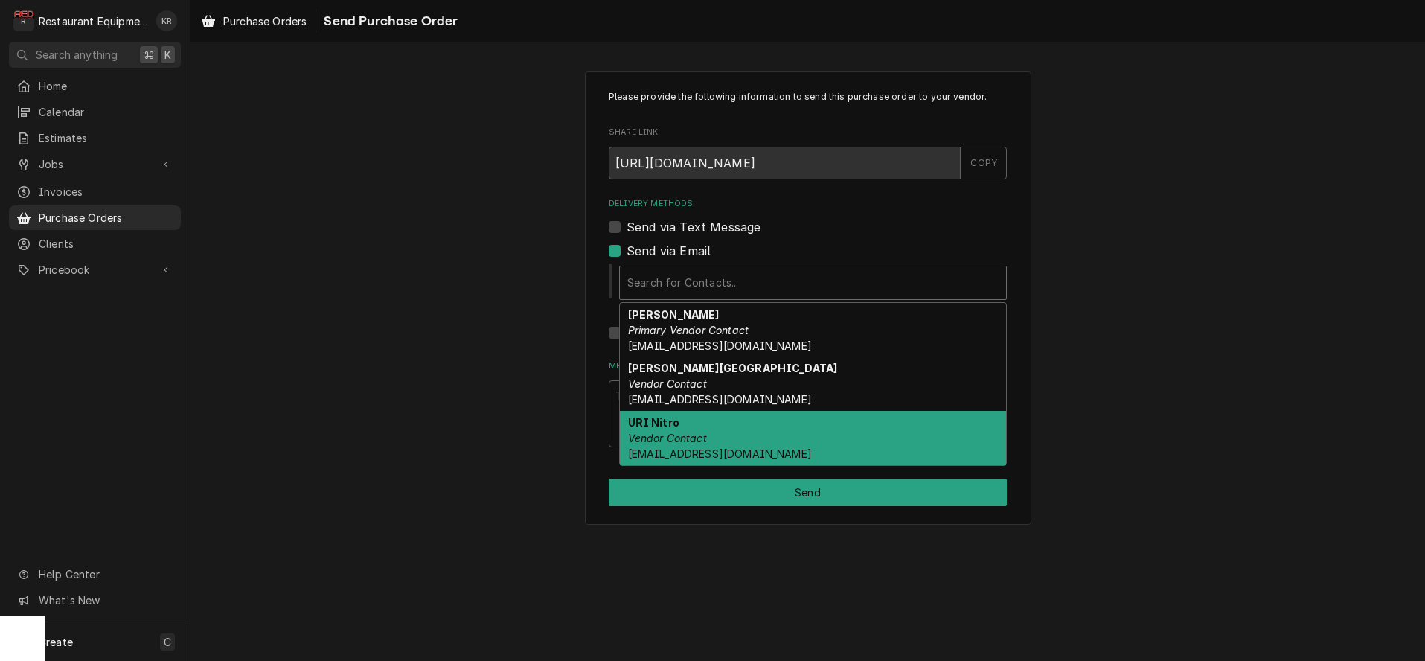
click at [670, 419] on strong "URI Nitro" at bounding box center [653, 422] width 51 height 13
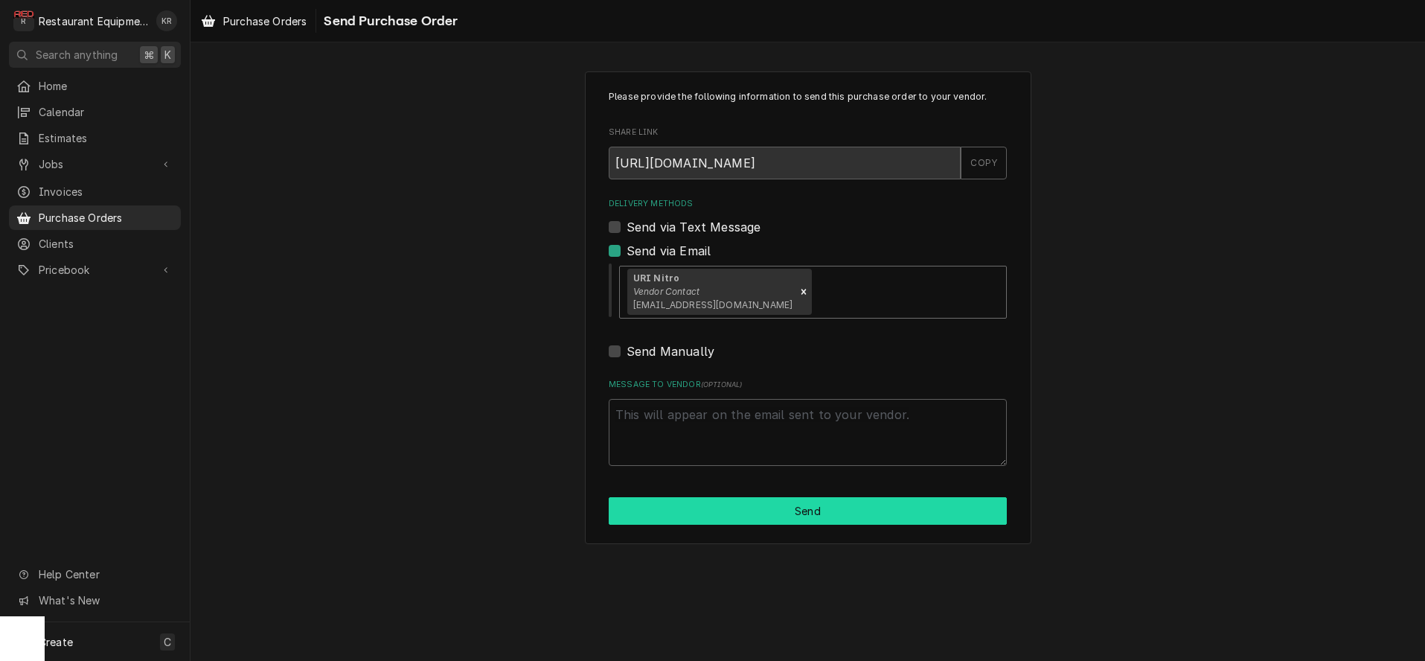
click at [759, 513] on button "Send" at bounding box center [808, 511] width 398 height 28
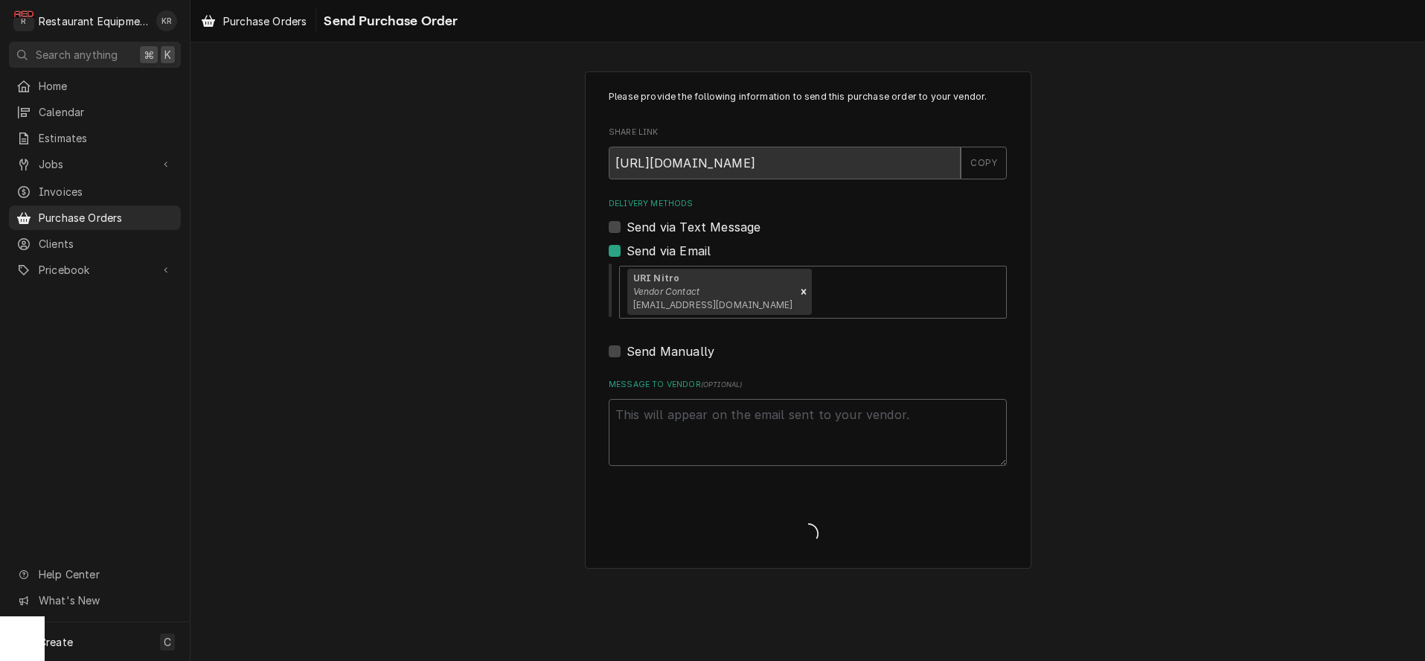
type textarea "x"
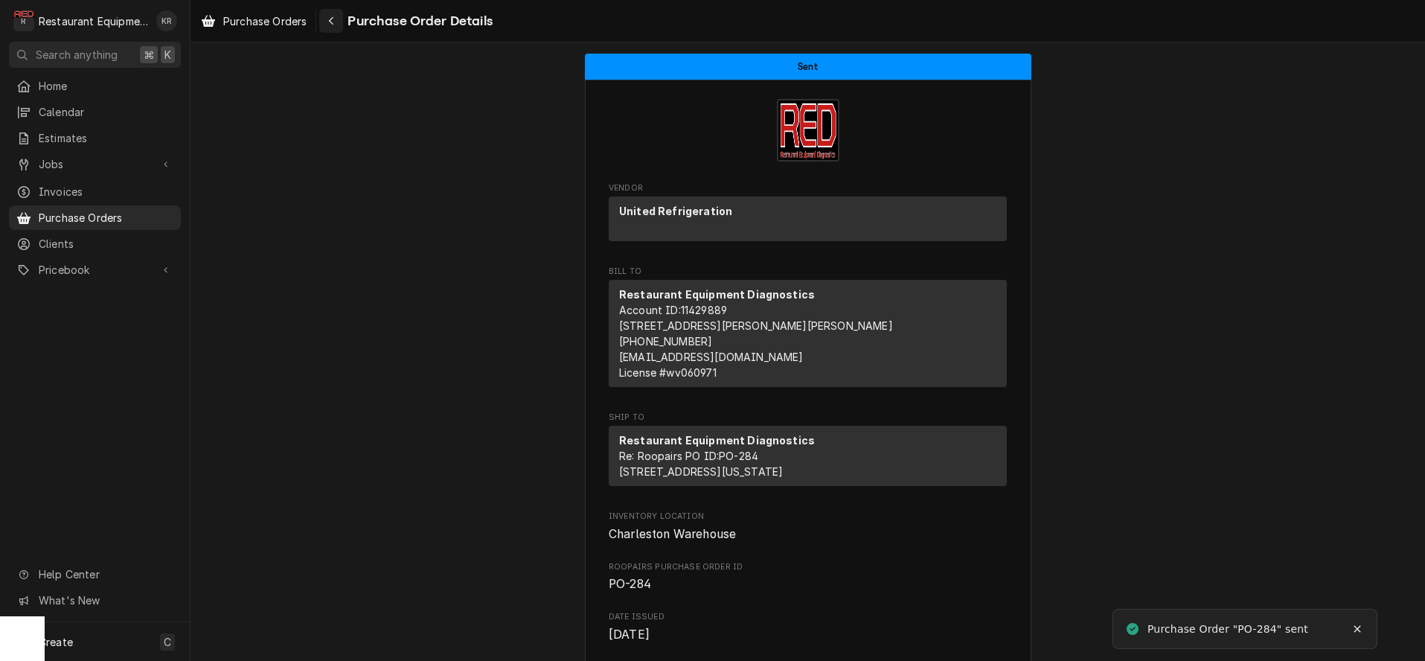
click at [335, 20] on icon "Navigate back" at bounding box center [331, 21] width 7 height 10
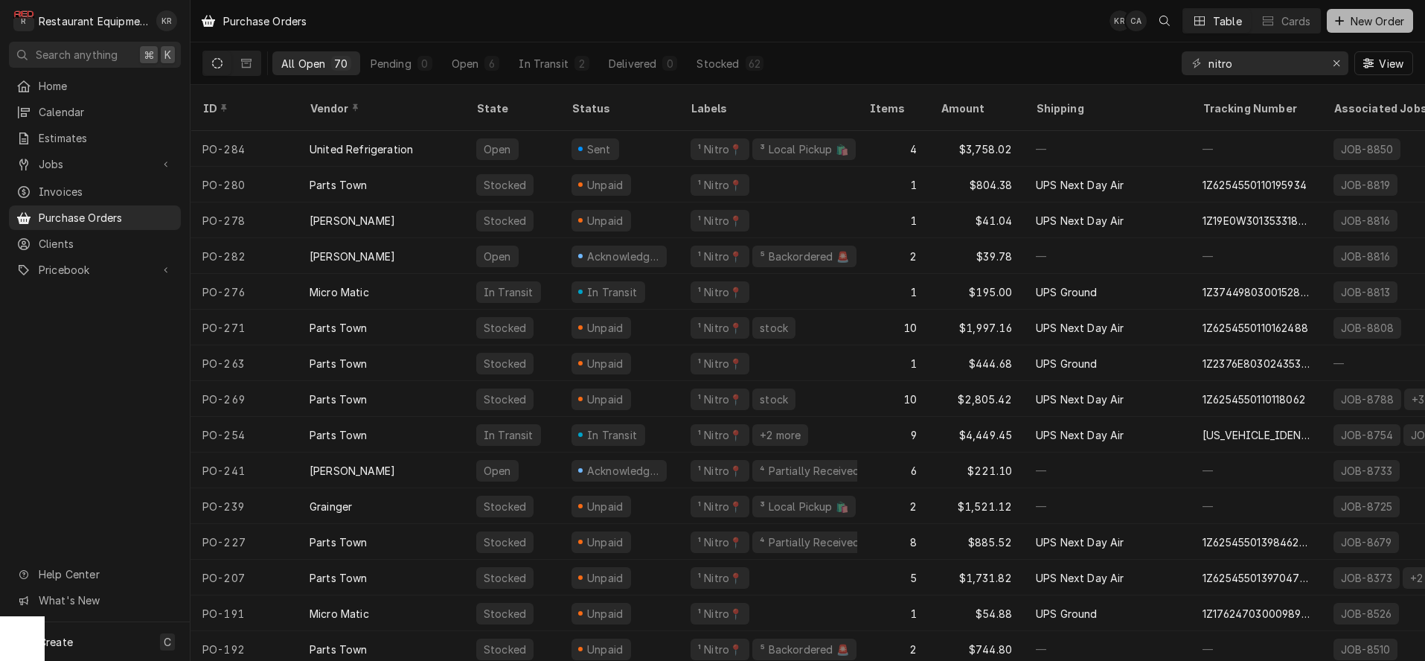
click at [1386, 22] on span "New Order" at bounding box center [1377, 21] width 60 height 16
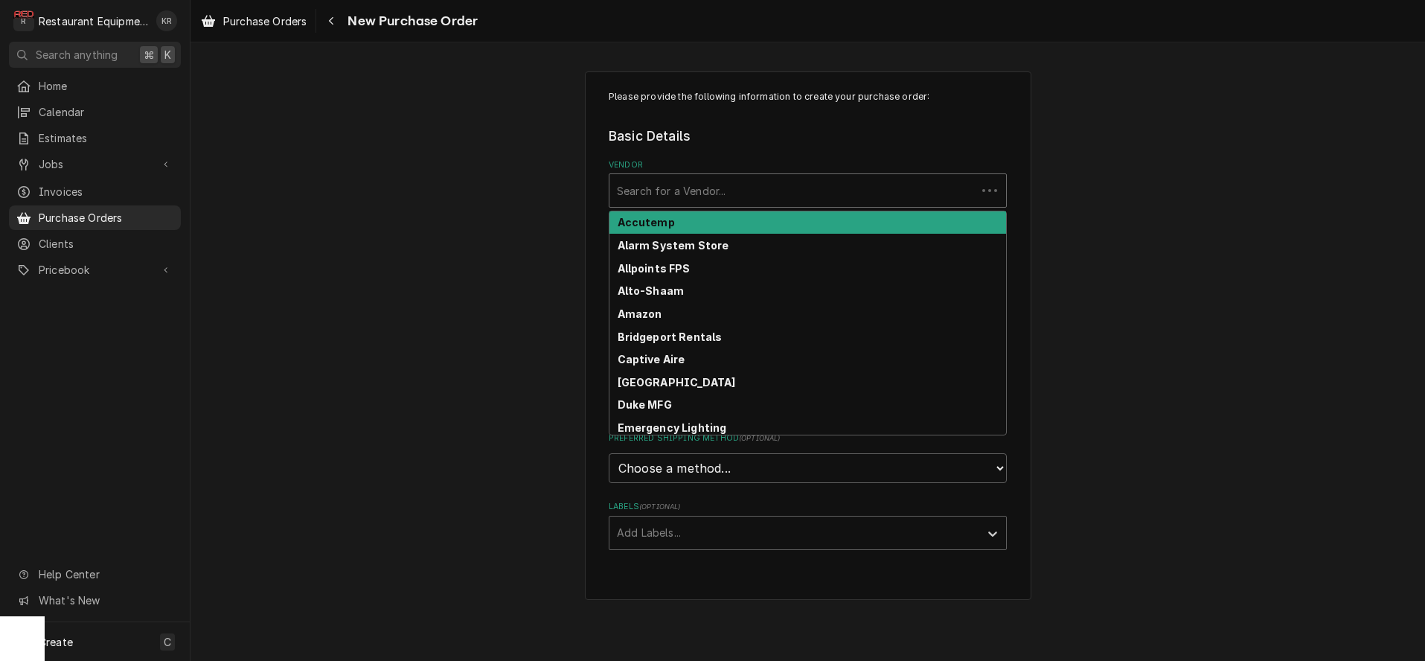
click at [682, 182] on div "Vendor" at bounding box center [793, 190] width 352 height 27
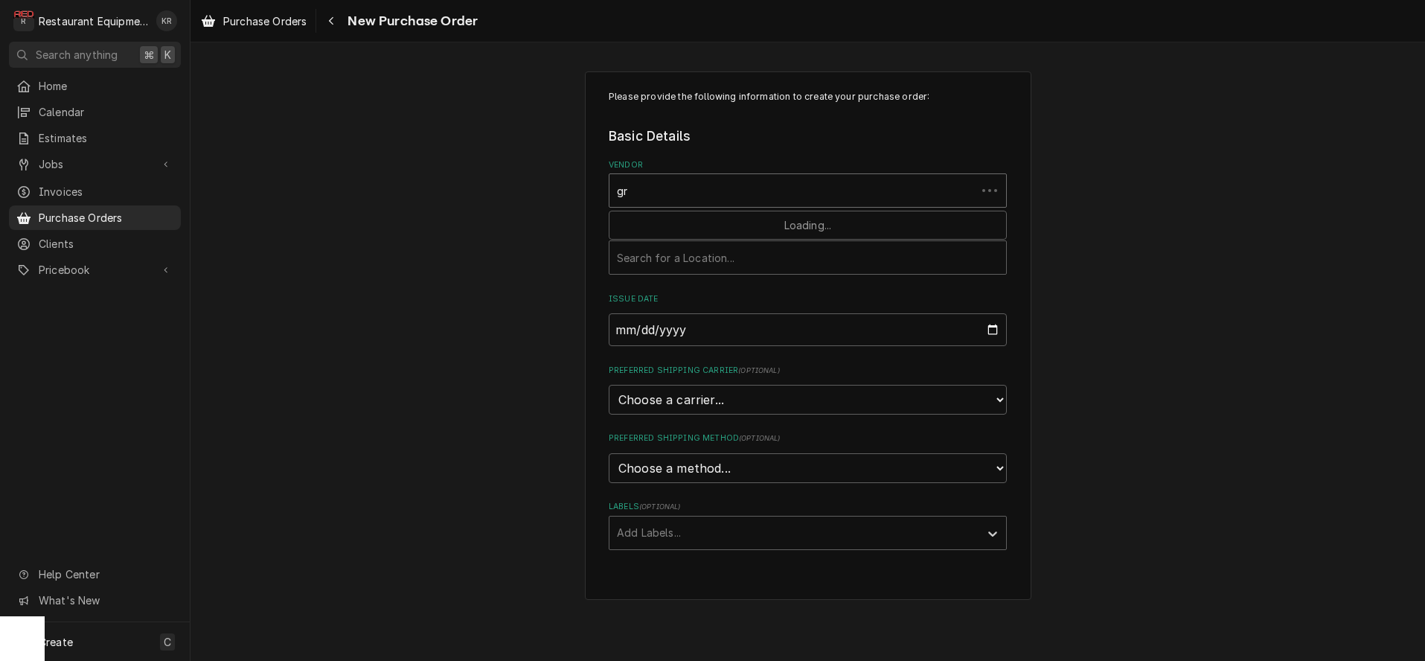
type input "gra"
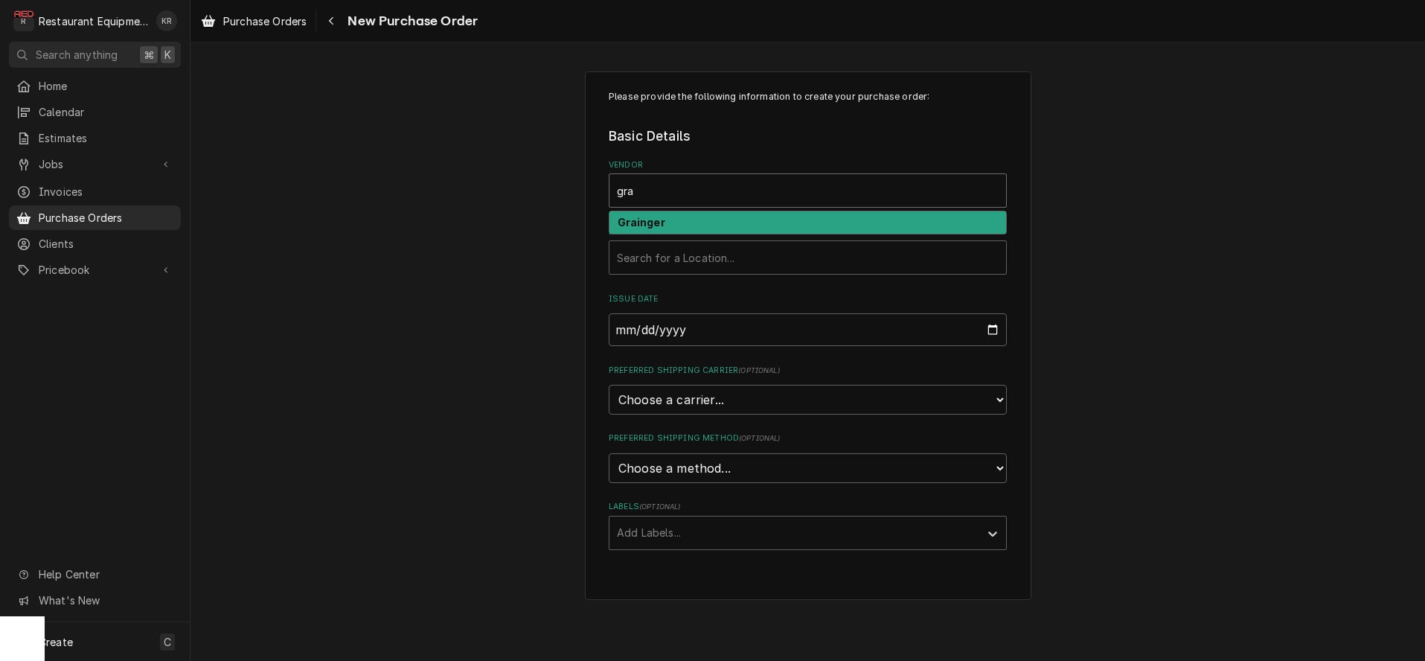
click at [678, 225] on div "Grainger" at bounding box center [807, 222] width 397 height 23
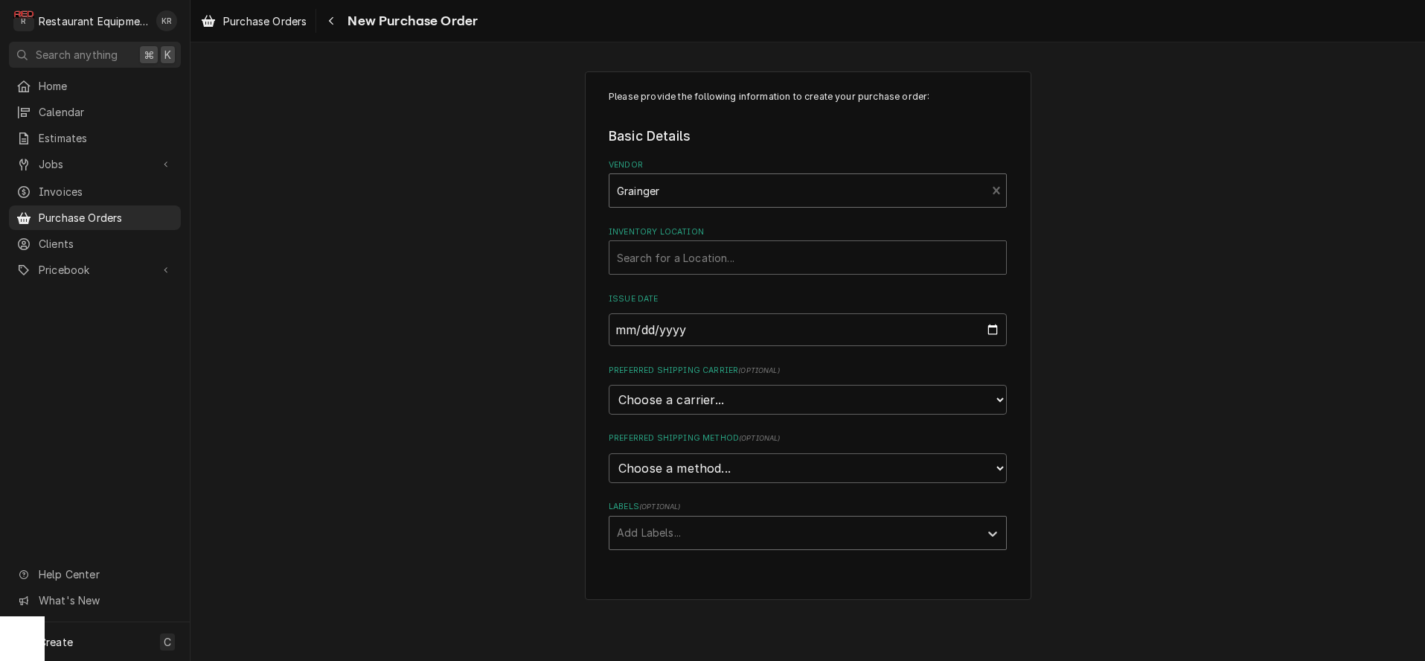
click at [670, 540] on div "Labels" at bounding box center [794, 532] width 355 height 27
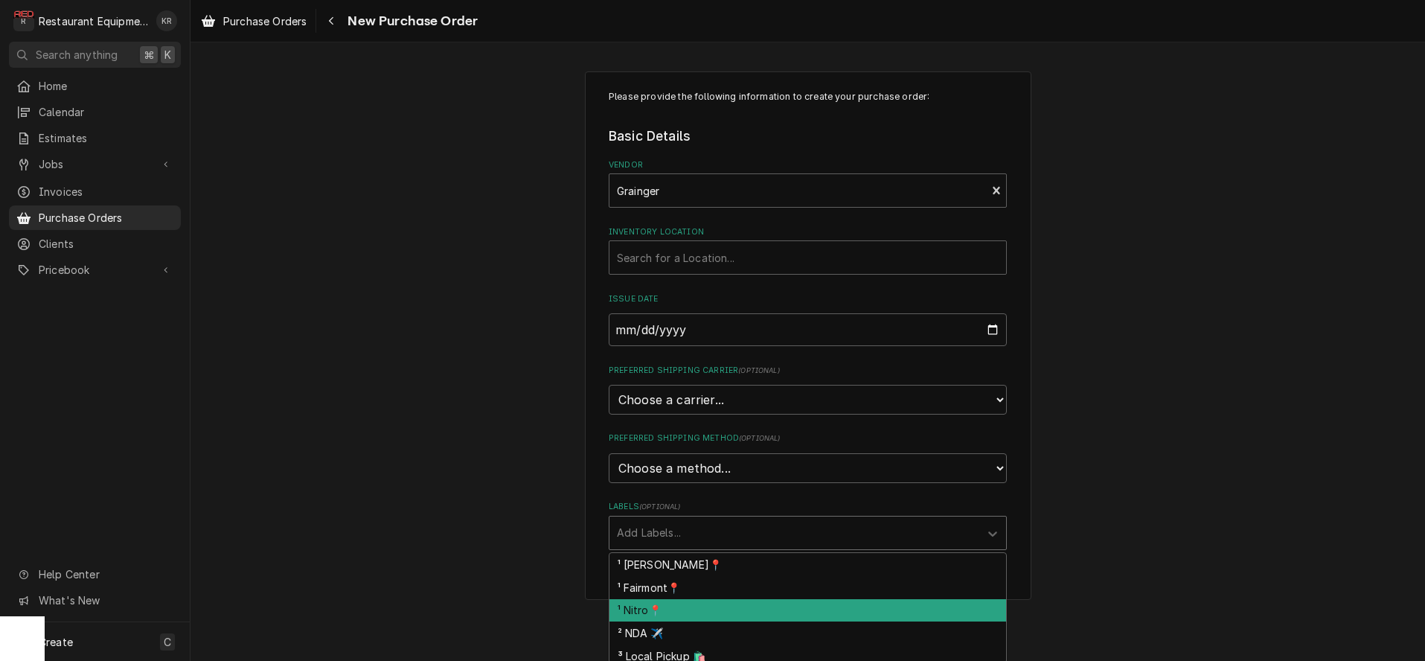
click at [667, 609] on div "¹ Nitro📍" at bounding box center [807, 610] width 397 height 23
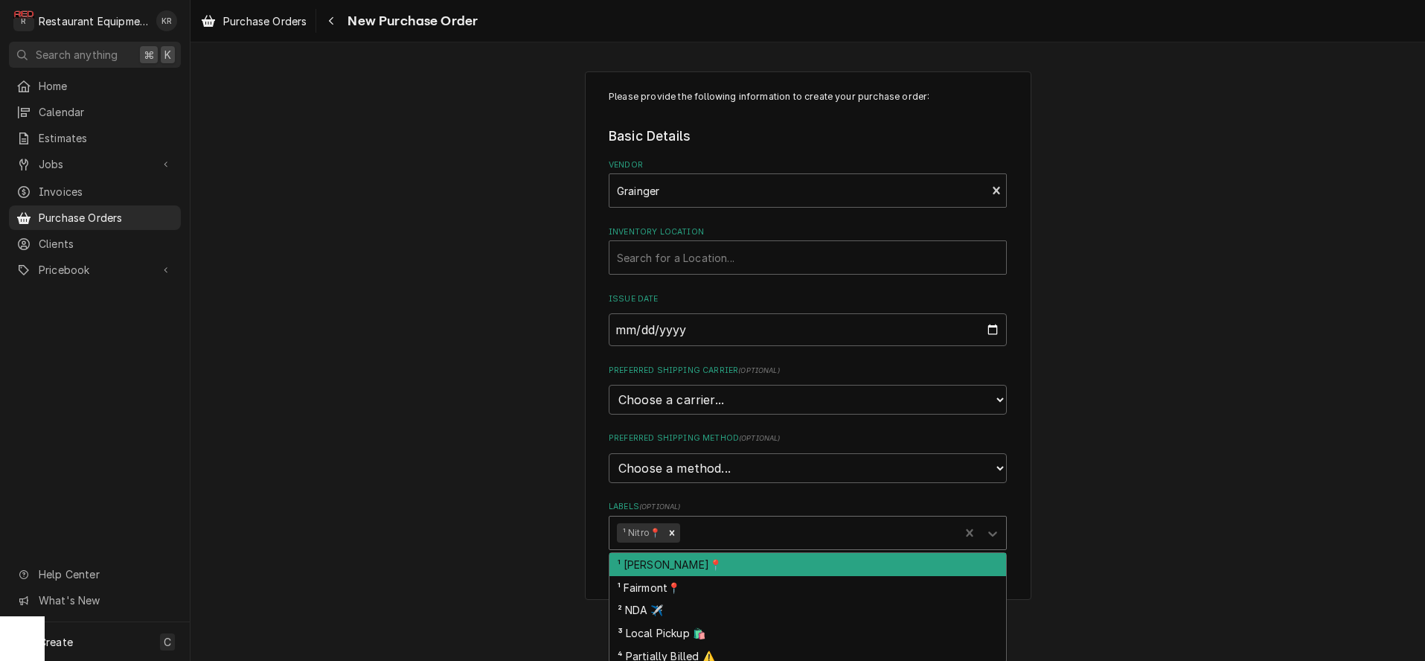
click at [736, 531] on div "Labels" at bounding box center [817, 532] width 269 height 27
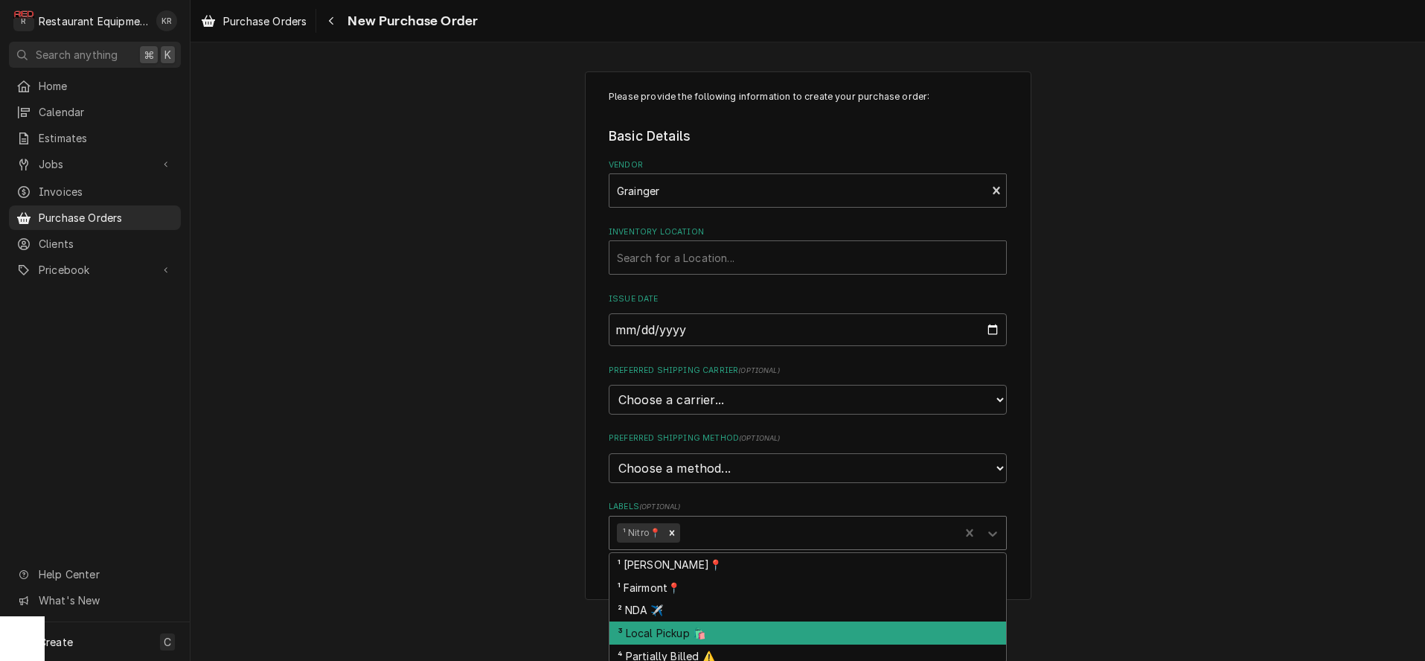
click at [724, 630] on div "³ Local Pickup 🛍️" at bounding box center [807, 632] width 397 height 23
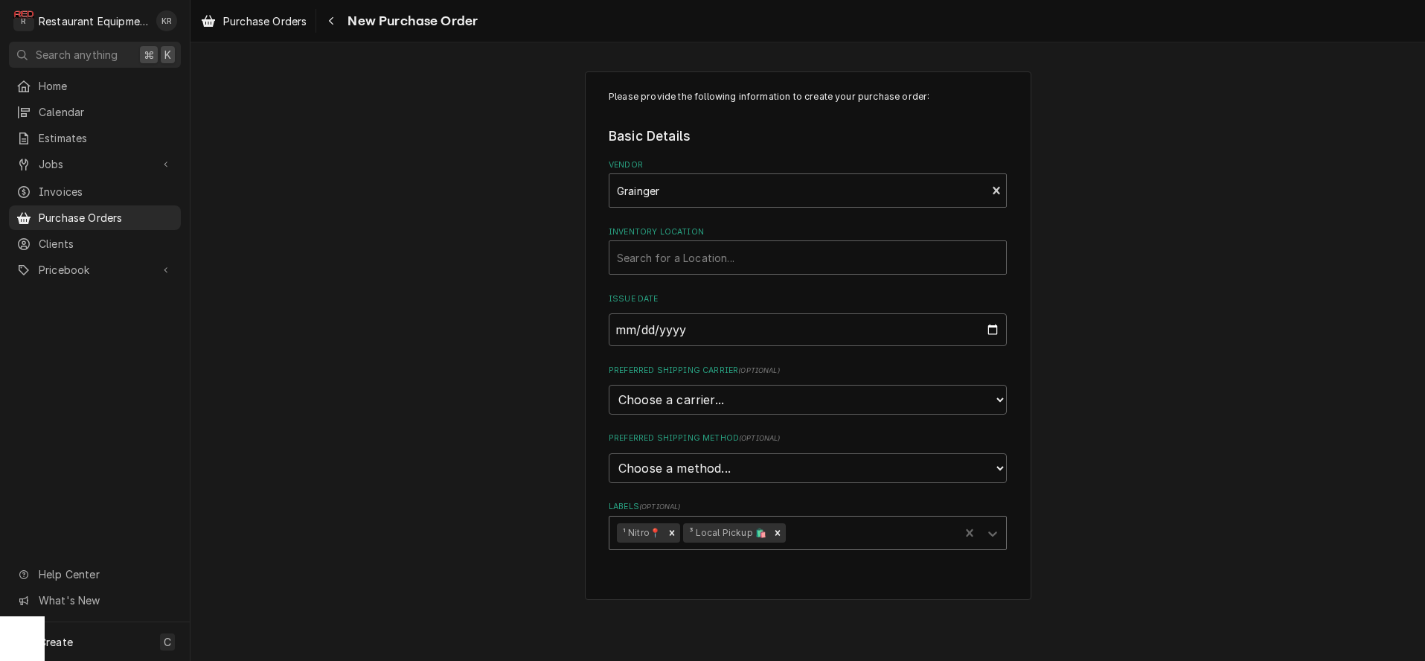
click at [918, 495] on fieldset "Basic Details Vendor Grainger Inventory Location Search for a Location... Issue…" at bounding box center [808, 337] width 398 height 423
click at [682, 250] on div "Inventory Location" at bounding box center [808, 257] width 382 height 27
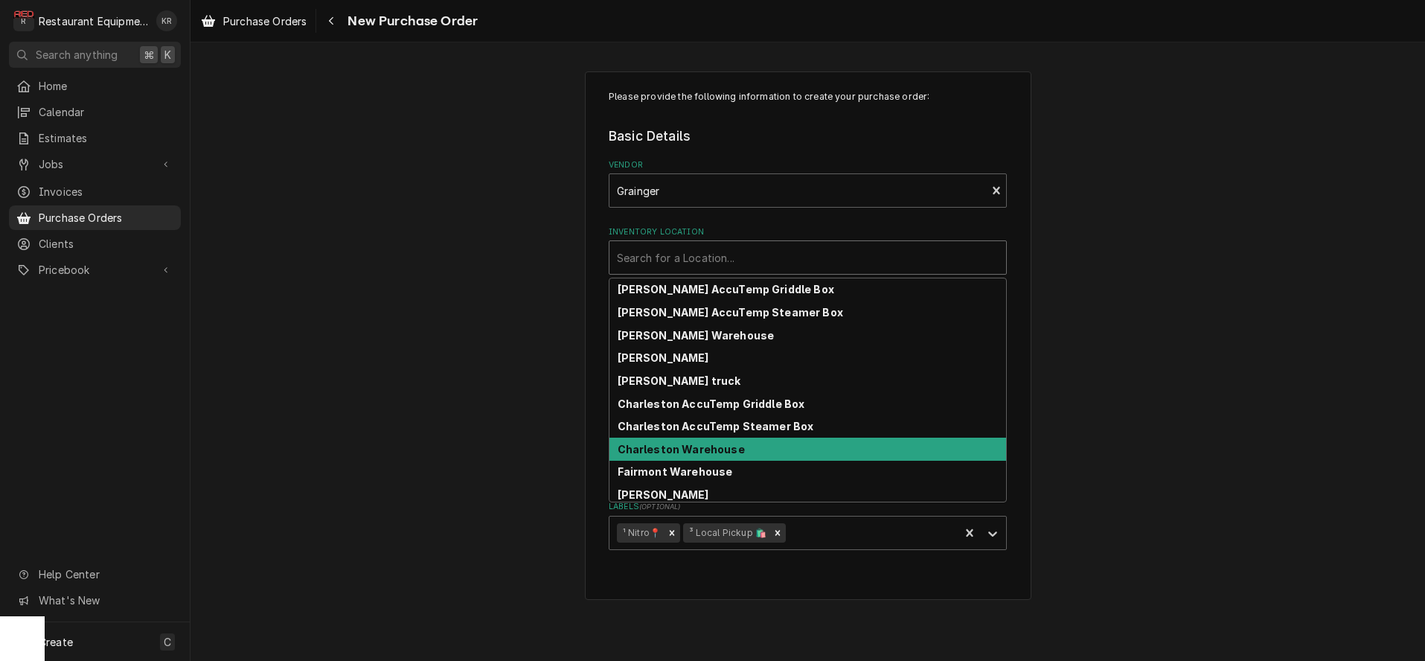
click at [698, 452] on strong "Charleston Warehouse" at bounding box center [681, 449] width 127 height 13
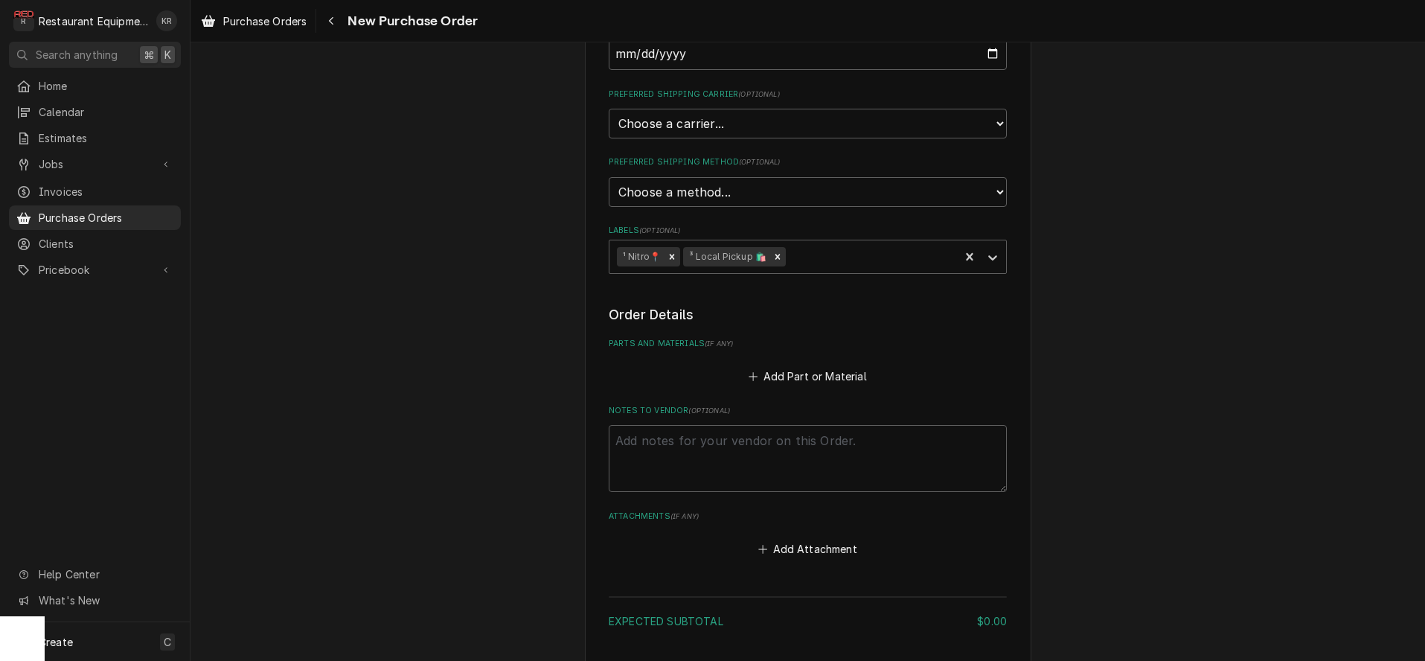
scroll to position [380, 0]
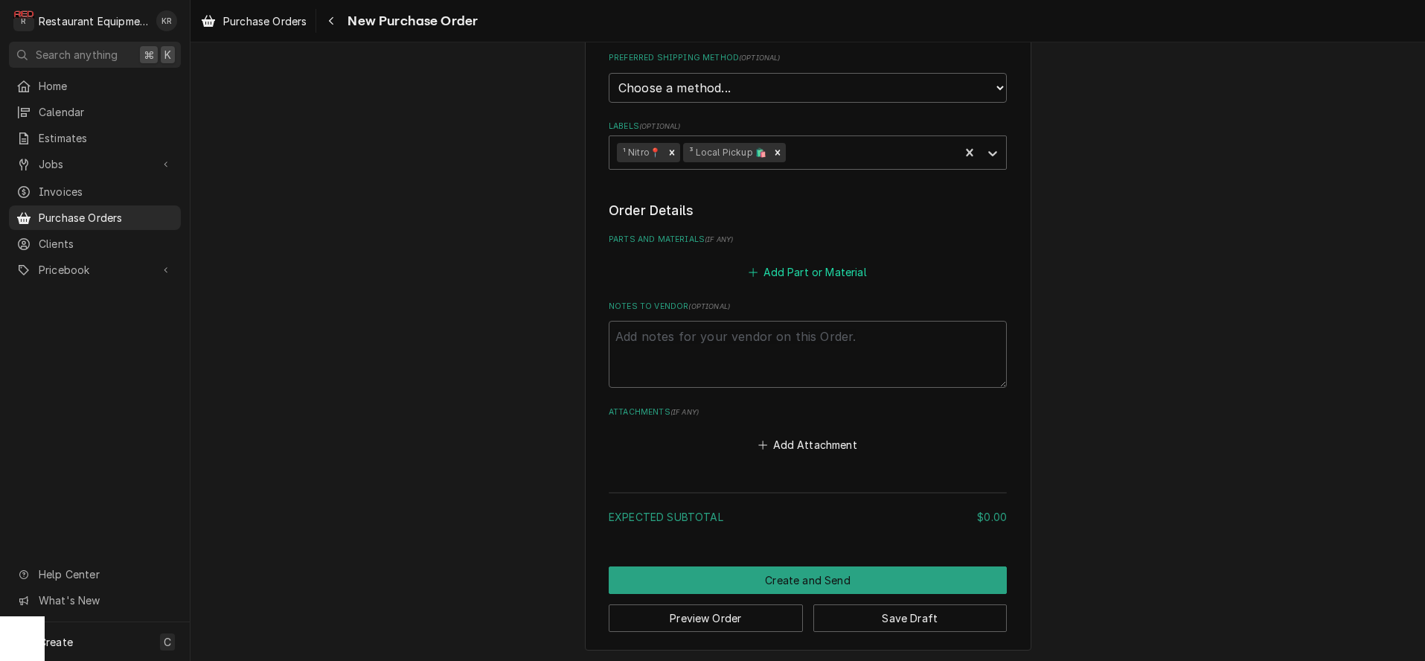
click at [812, 268] on button "Add Part or Material" at bounding box center [807, 271] width 123 height 21
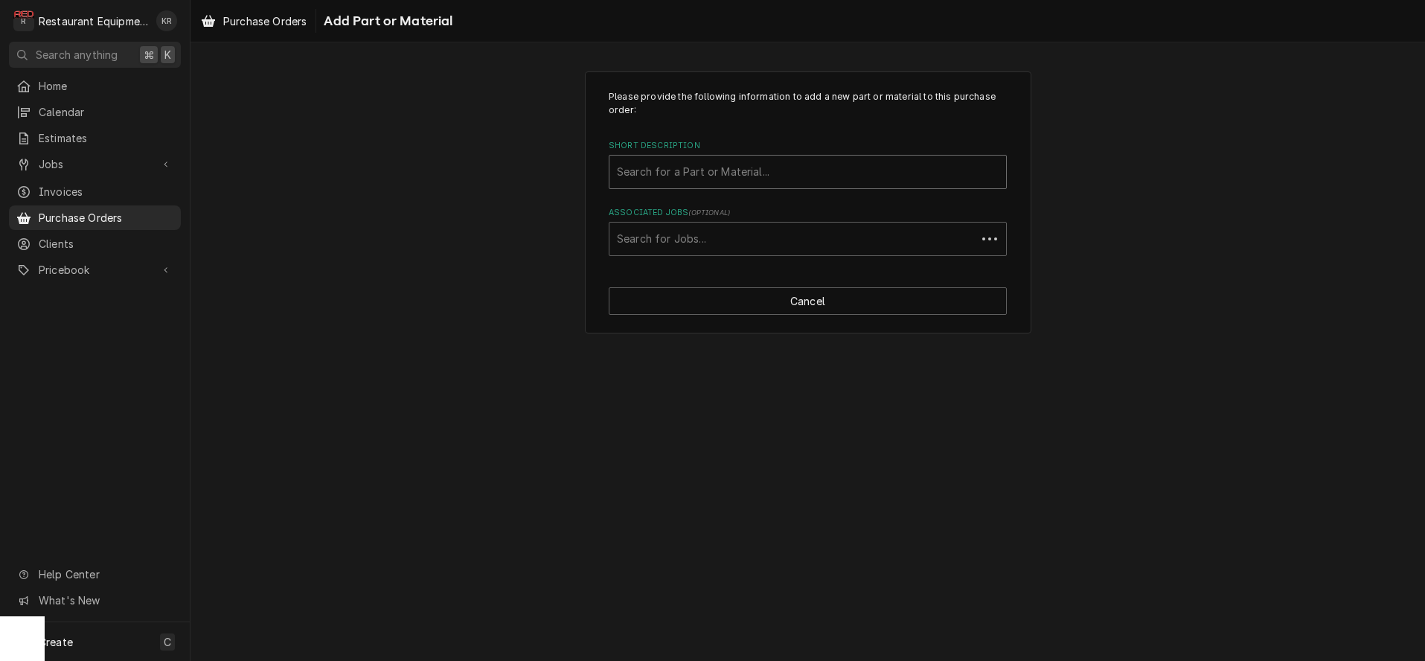
click at [706, 172] on div "Short Description" at bounding box center [808, 171] width 382 height 27
type input "52cf"
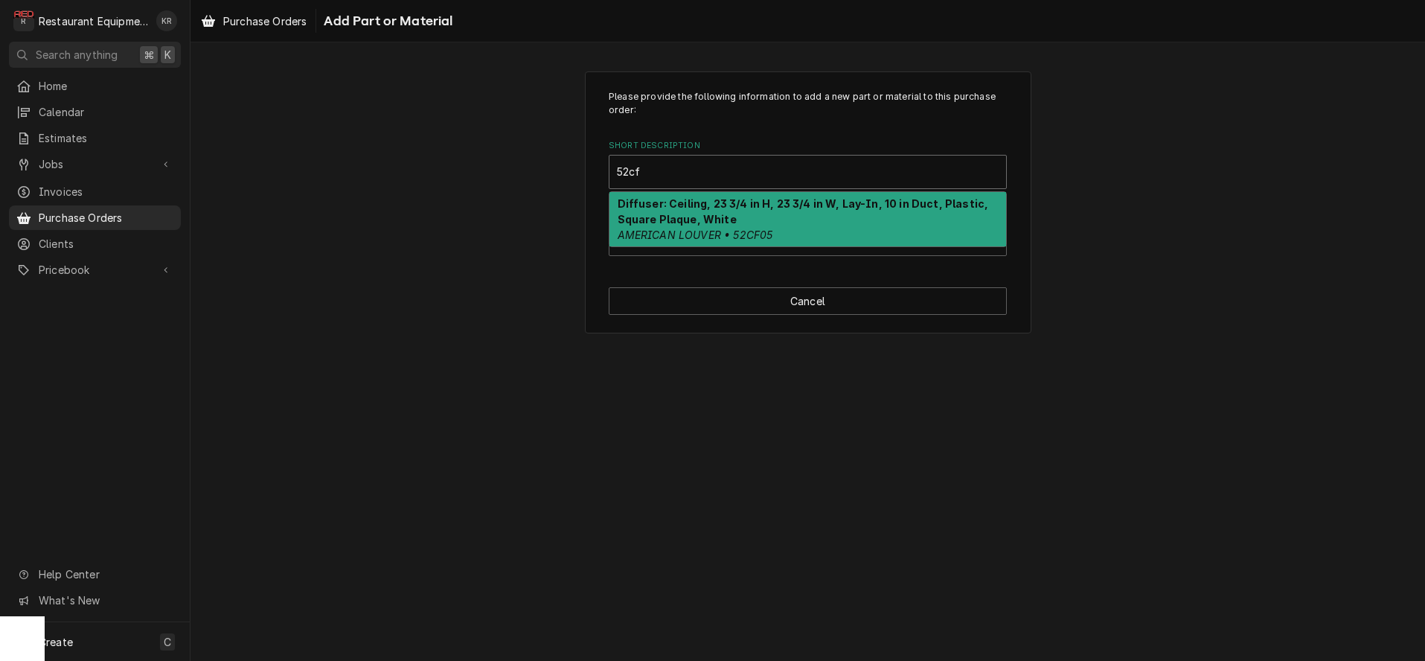
click at [673, 217] on strong "Diffuser: Ceiling, 23 3/4 in H, 23 3/4 in W, Lay-In, 10 in Duct, Plastic, Squar…" at bounding box center [803, 211] width 371 height 28
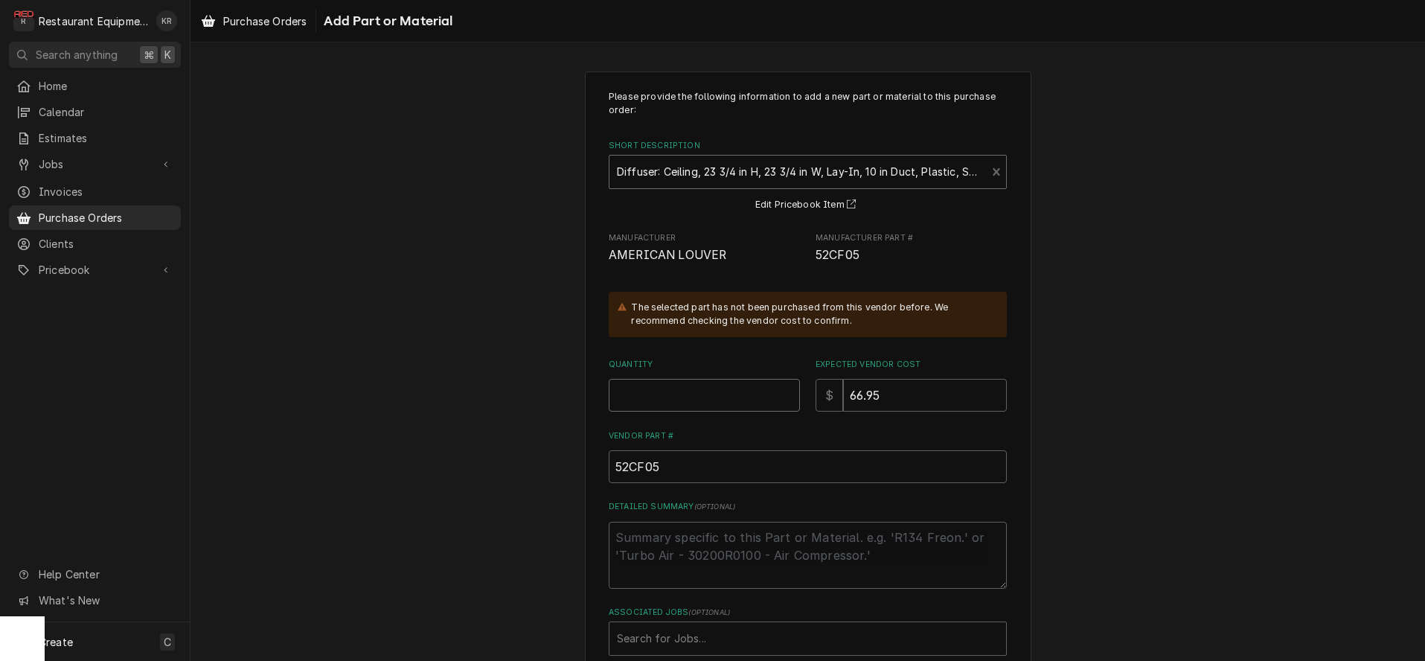
click at [675, 387] on input "Quantity" at bounding box center [704, 395] width 191 height 33
type textarea "x"
type input "1"
type textarea "x"
type input "14"
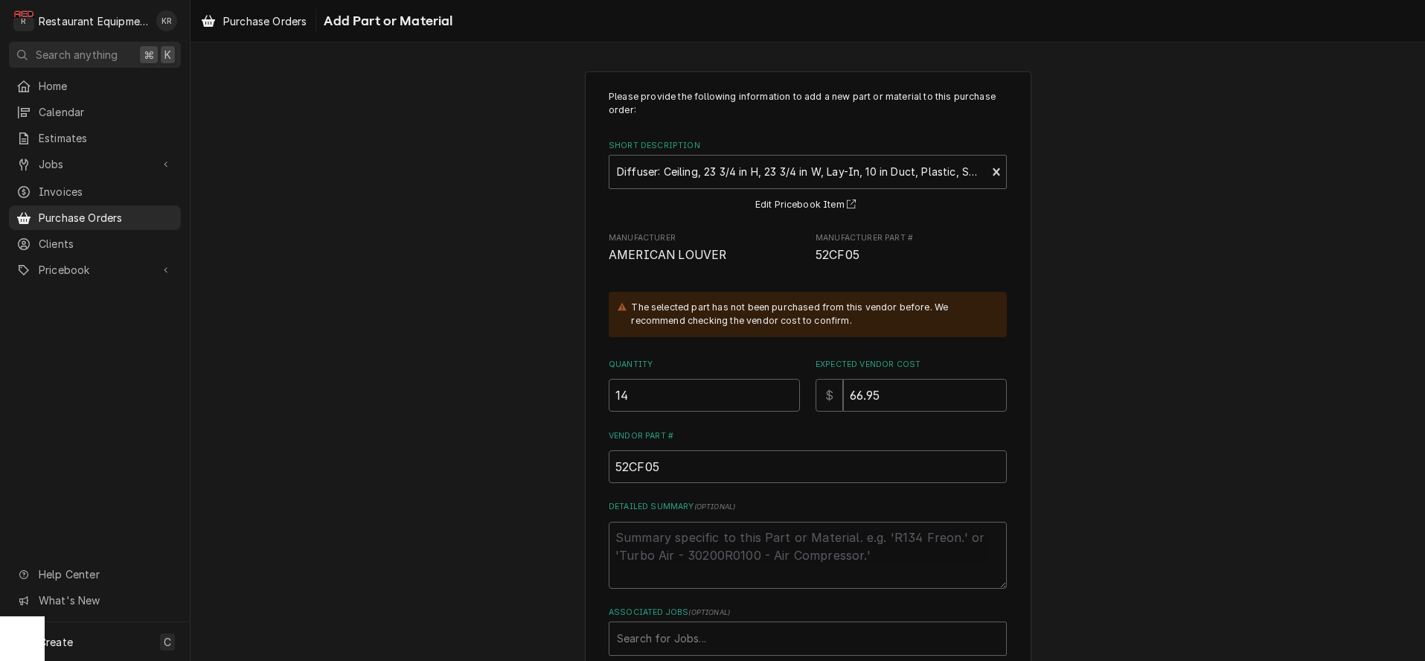
scroll to position [86, 0]
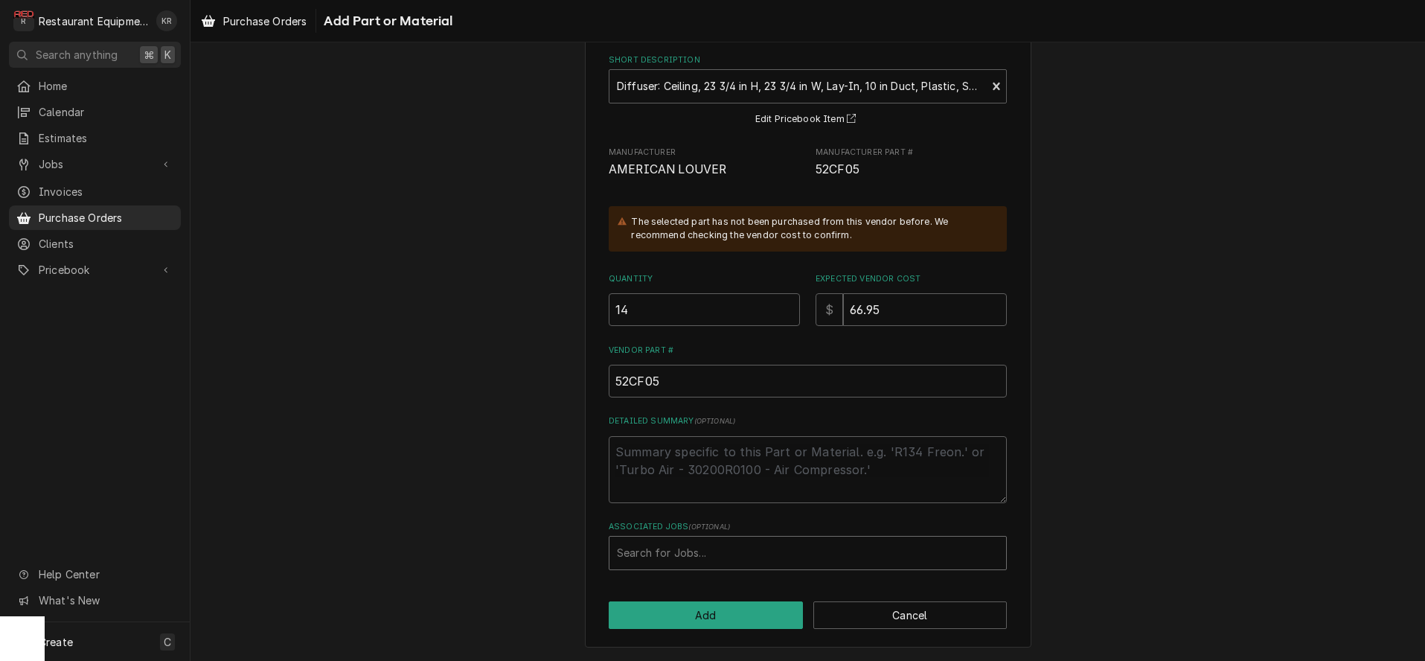
click at [666, 536] on div "Search for Jobs..." at bounding box center [808, 553] width 398 height 34
type input "8850"
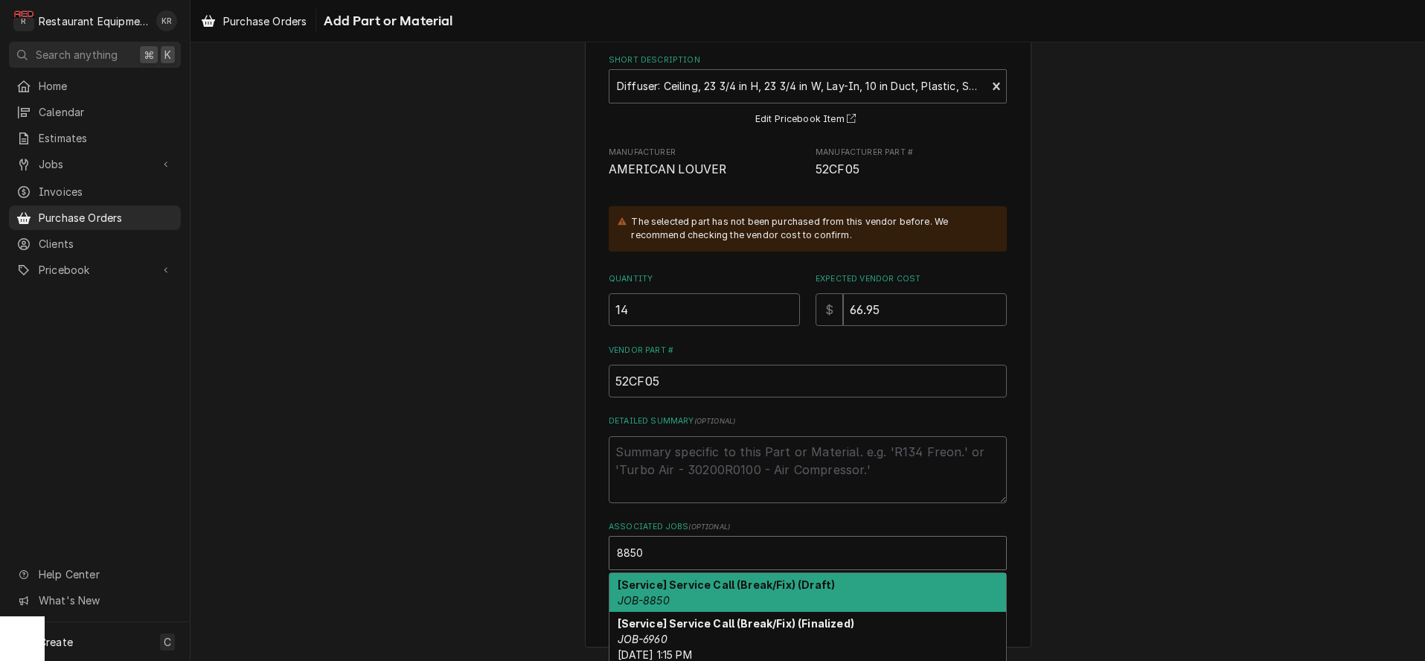
scroll to position [92, 0]
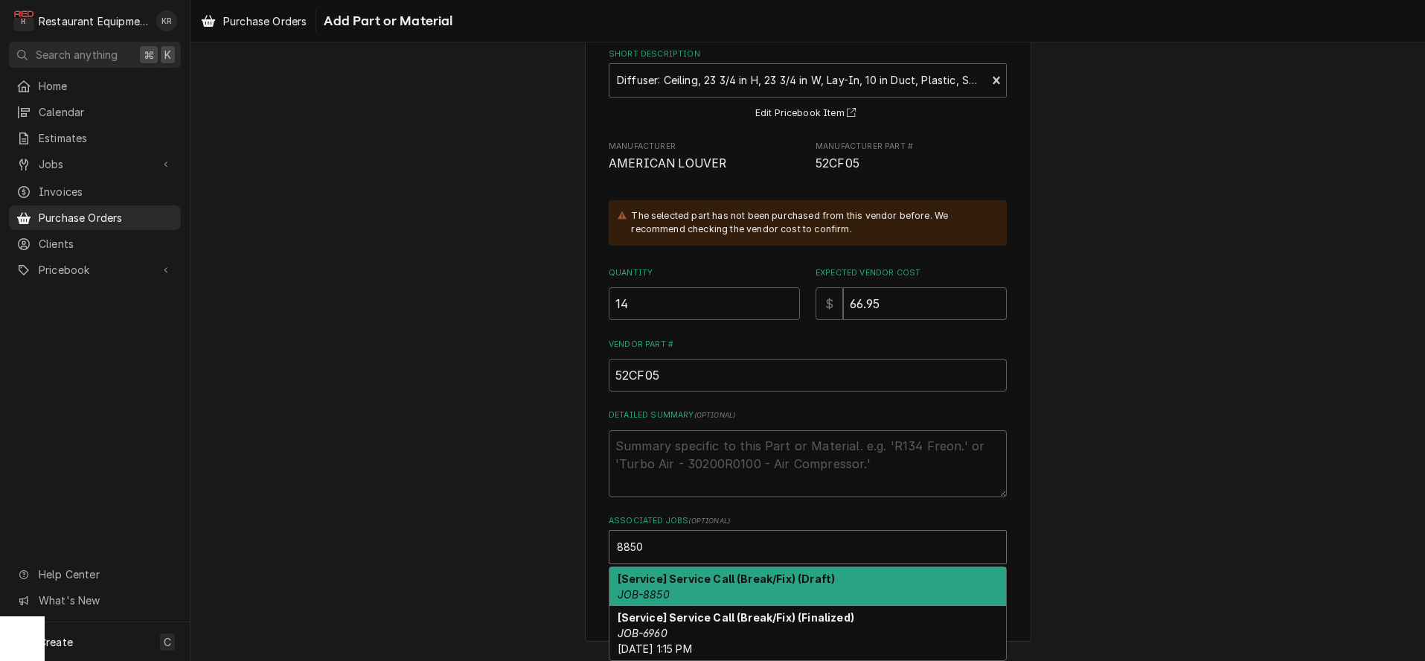
click at [679, 596] on div "[Service] Service Call (Break/Fix) (Draft) JOB-8850" at bounding box center [807, 586] width 397 height 39
type textarea "x"
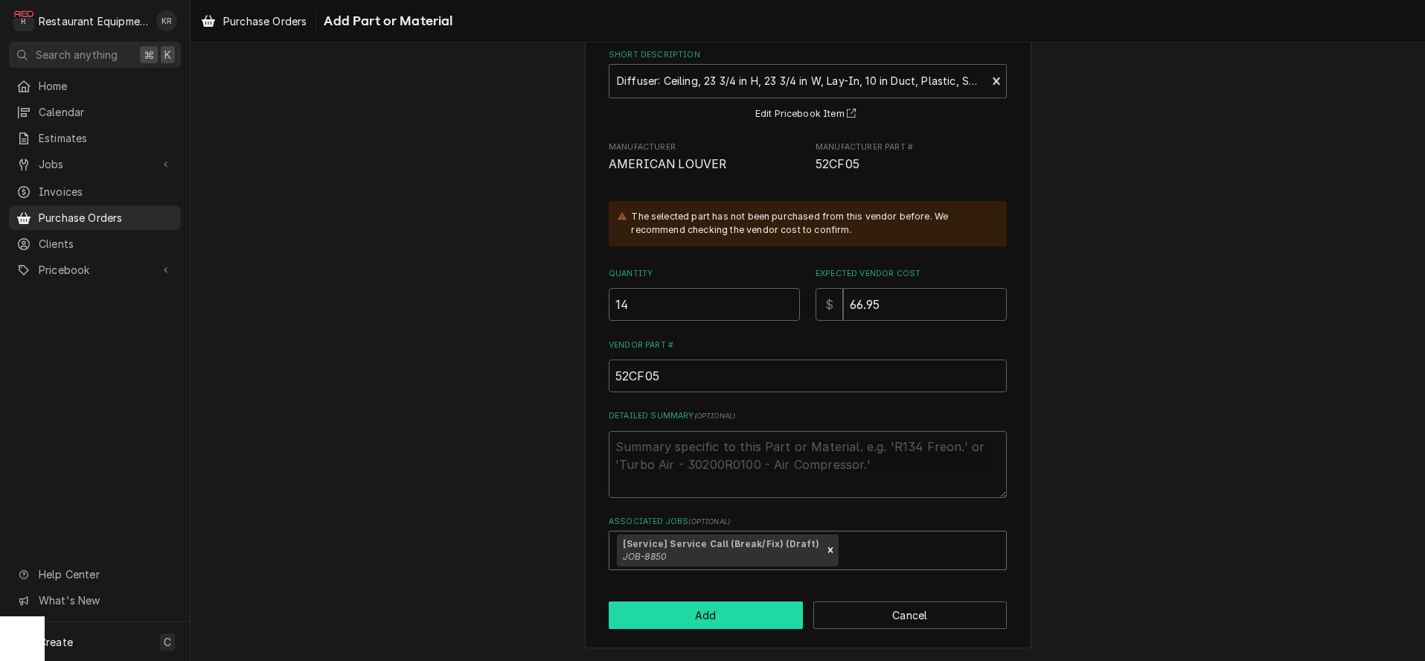
click at [682, 612] on button "Add" at bounding box center [706, 615] width 194 height 28
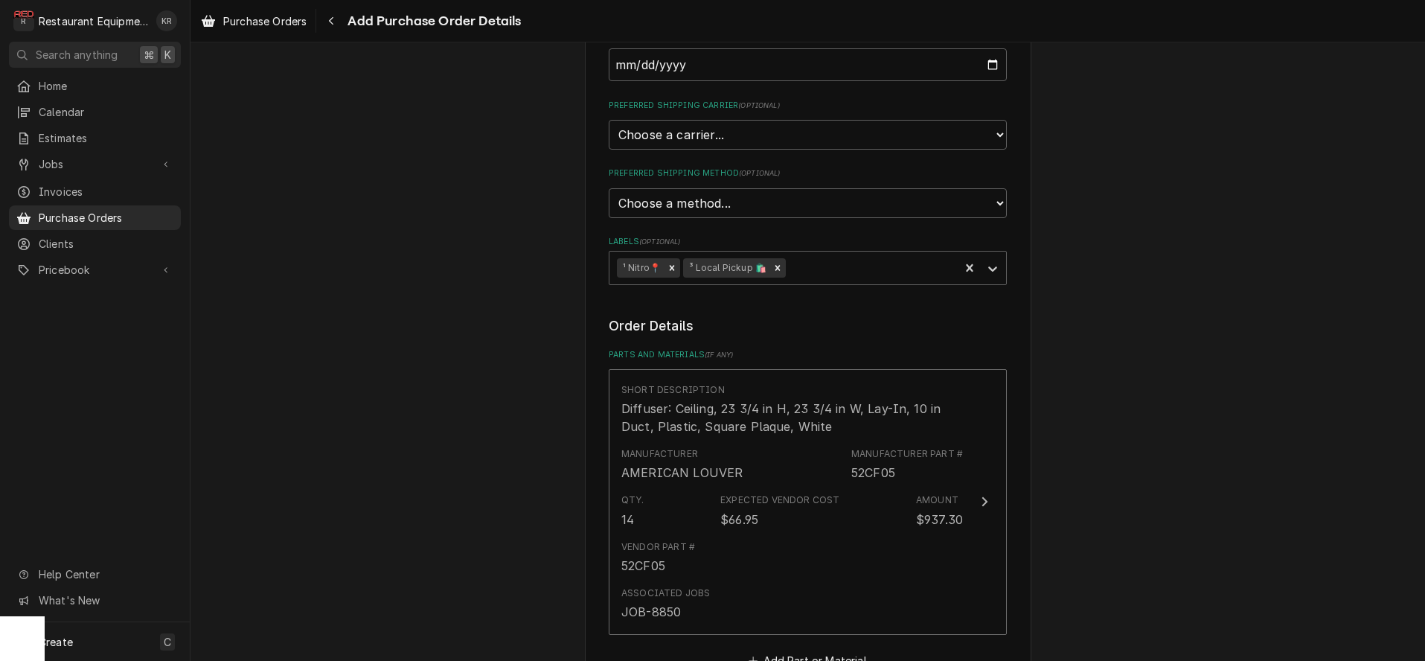
scroll to position [653, 0]
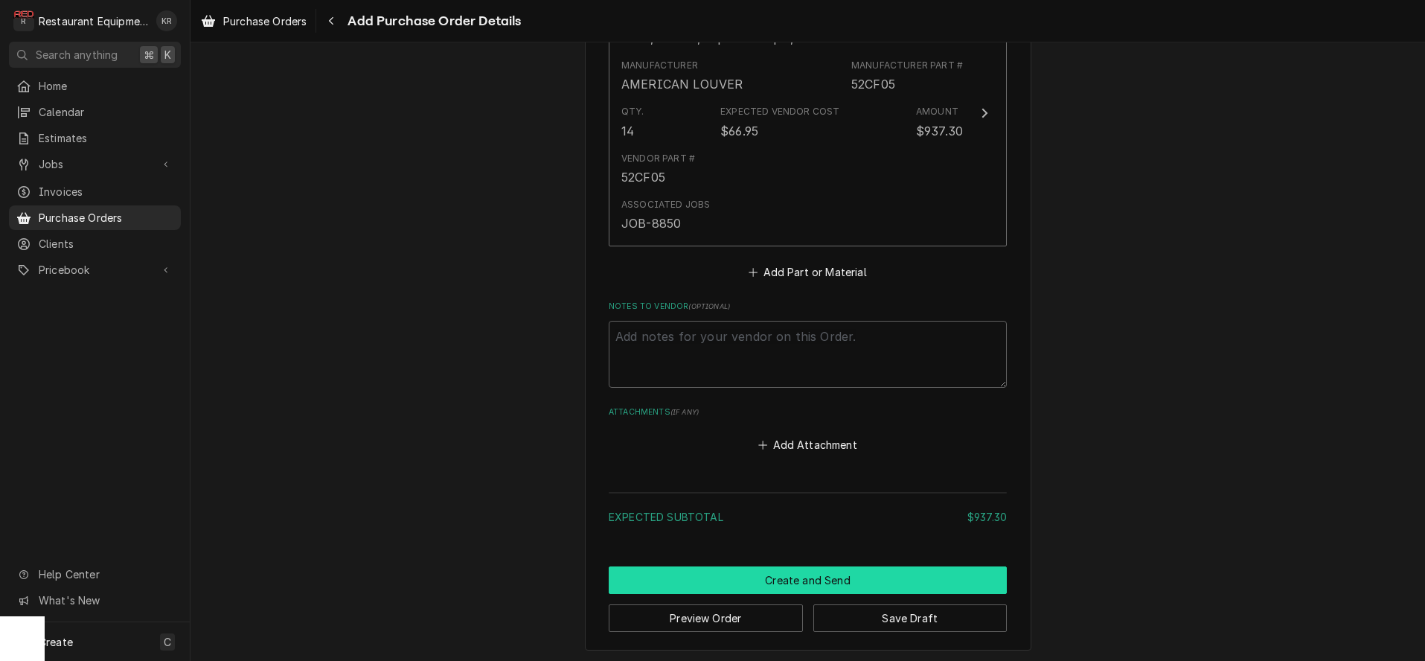
click at [811, 568] on button "Create and Send" at bounding box center [808, 580] width 398 height 28
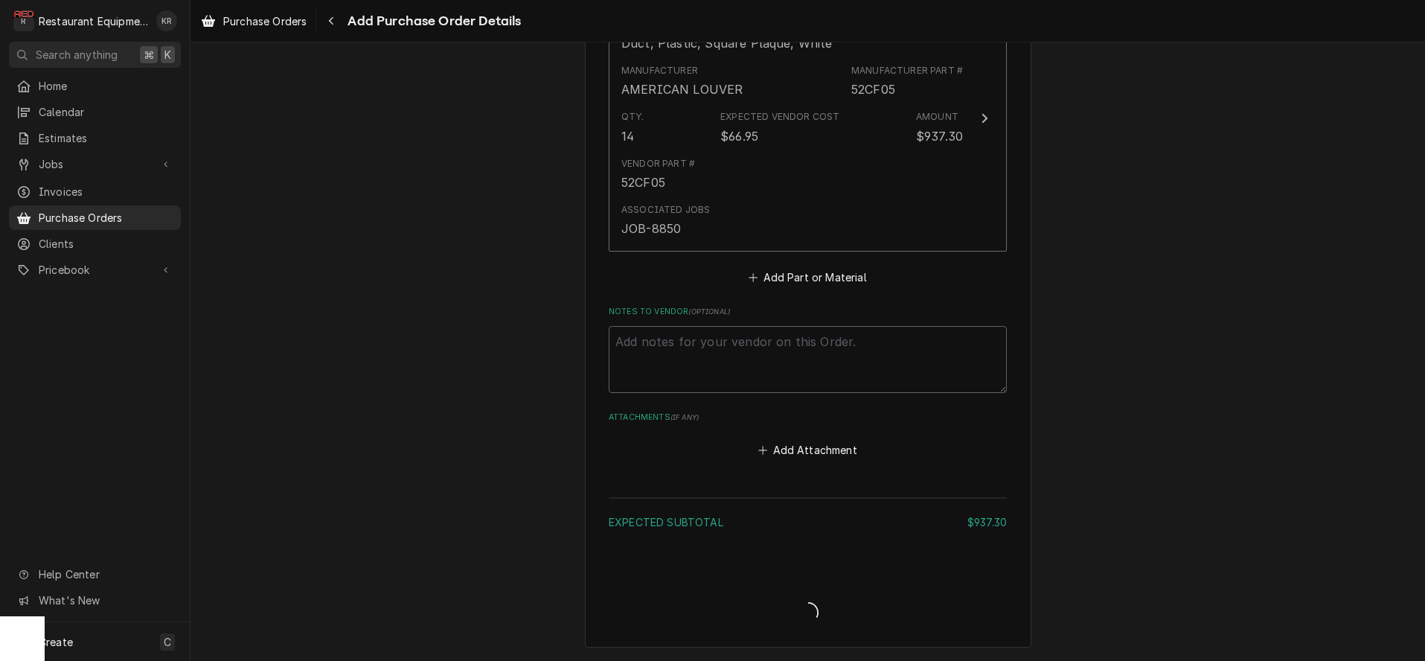
scroll to position [645, 0]
type textarea "x"
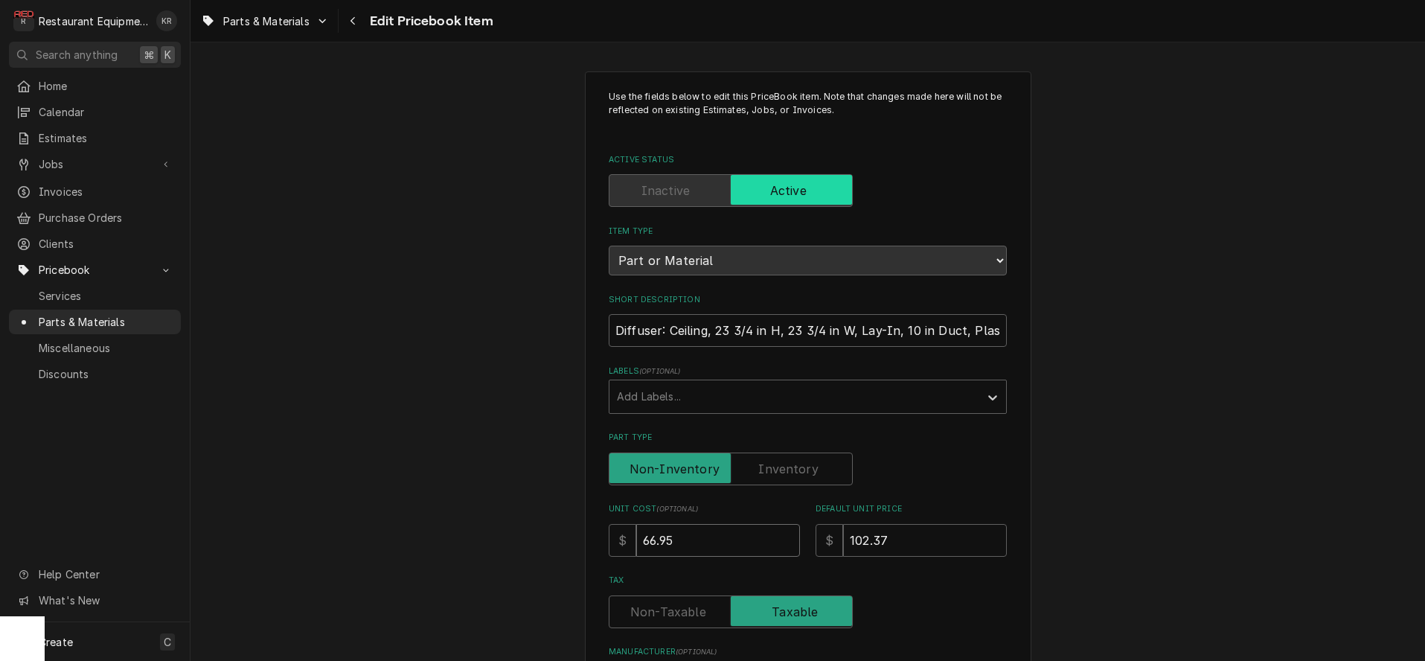
click at [696, 543] on input "66.95" at bounding box center [718, 540] width 164 height 33
drag, startPoint x: 664, startPoint y: 541, endPoint x: 605, endPoint y: 539, distance: 59.6
click at [636, 539] on input "66.95" at bounding box center [718, 540] width 164 height 33
type input "6"
type textarea "x"
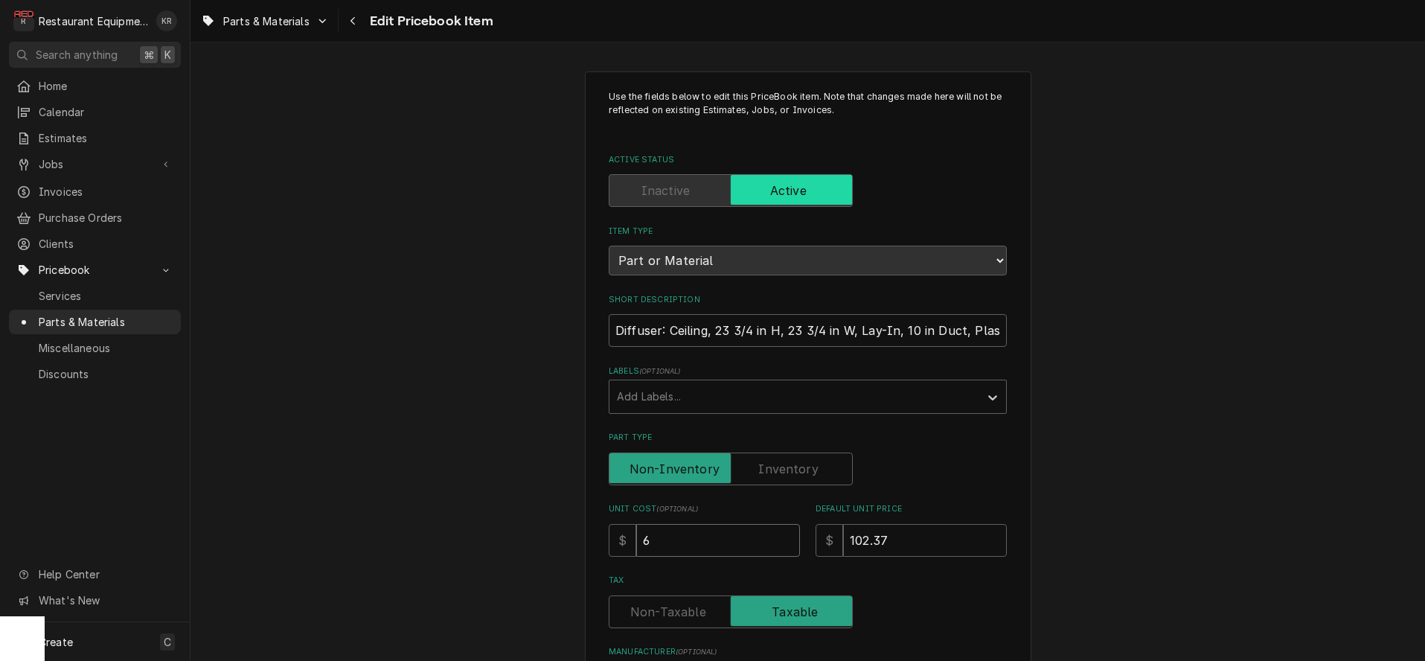
type input "67"
type textarea "x"
type input "67.0"
type textarea "x"
type input "67.02"
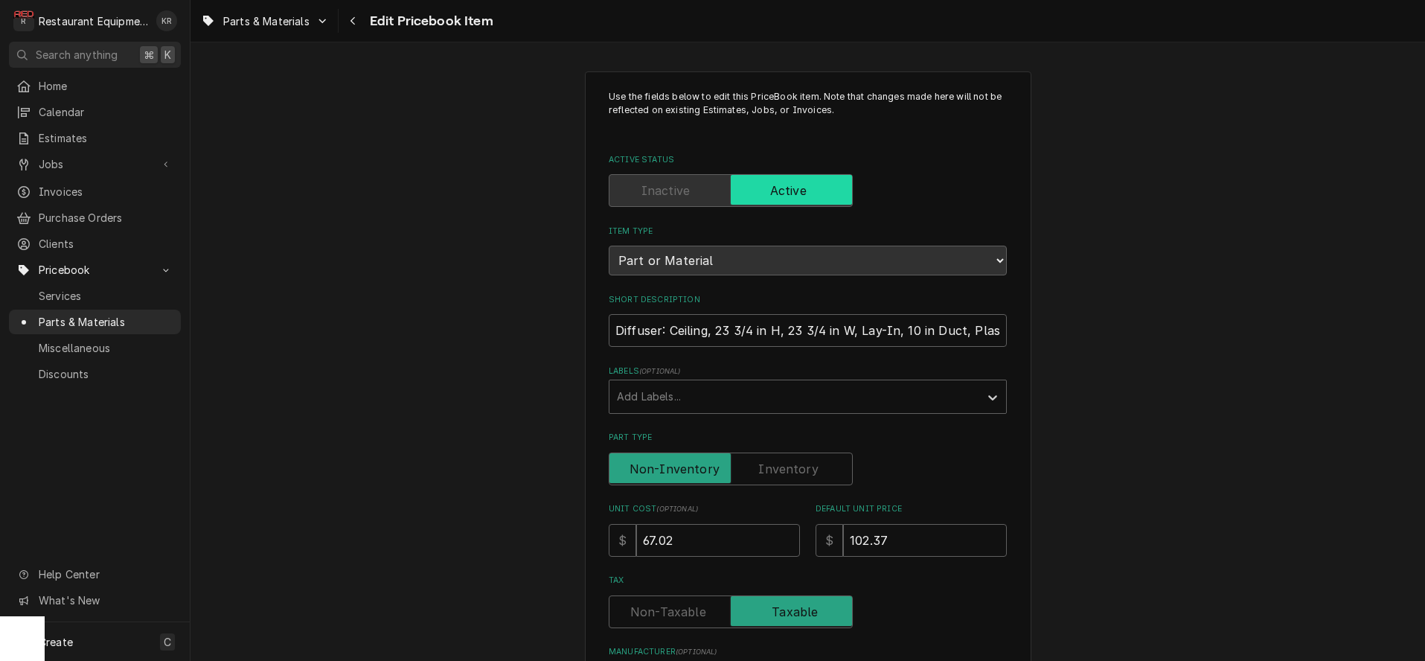
type textarea "x"
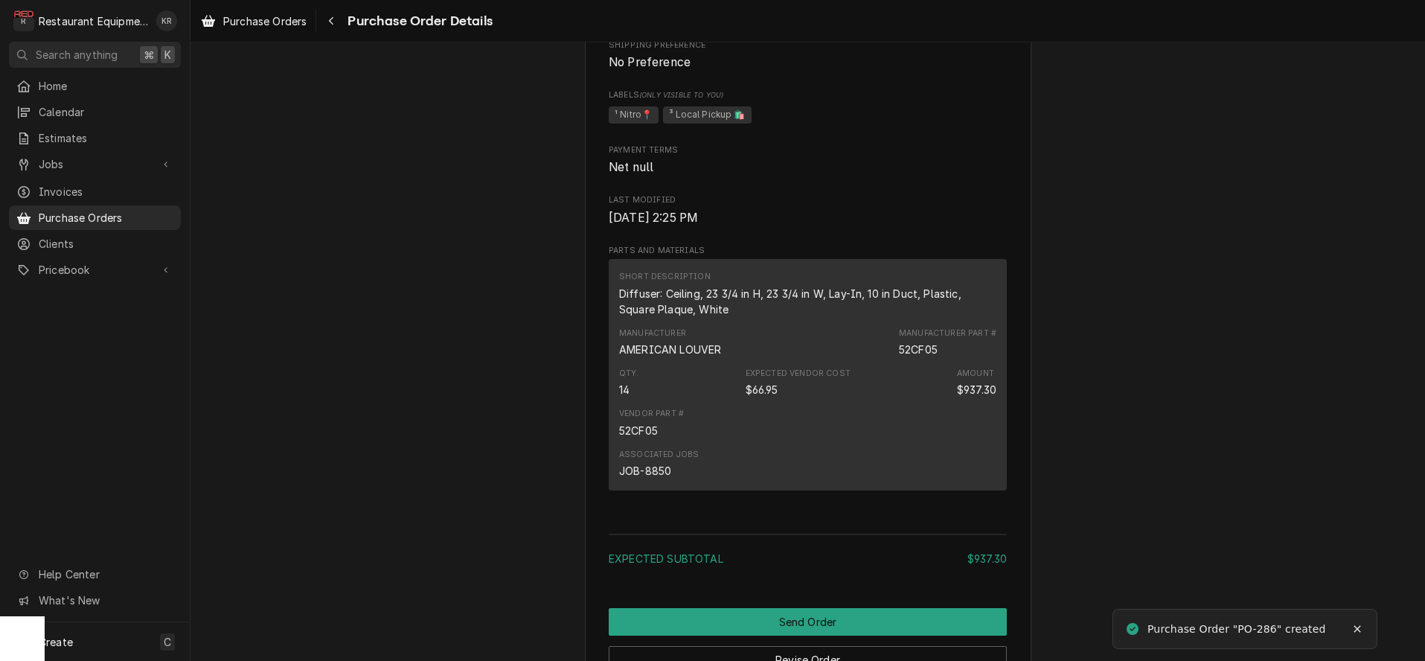
scroll to position [790, 0]
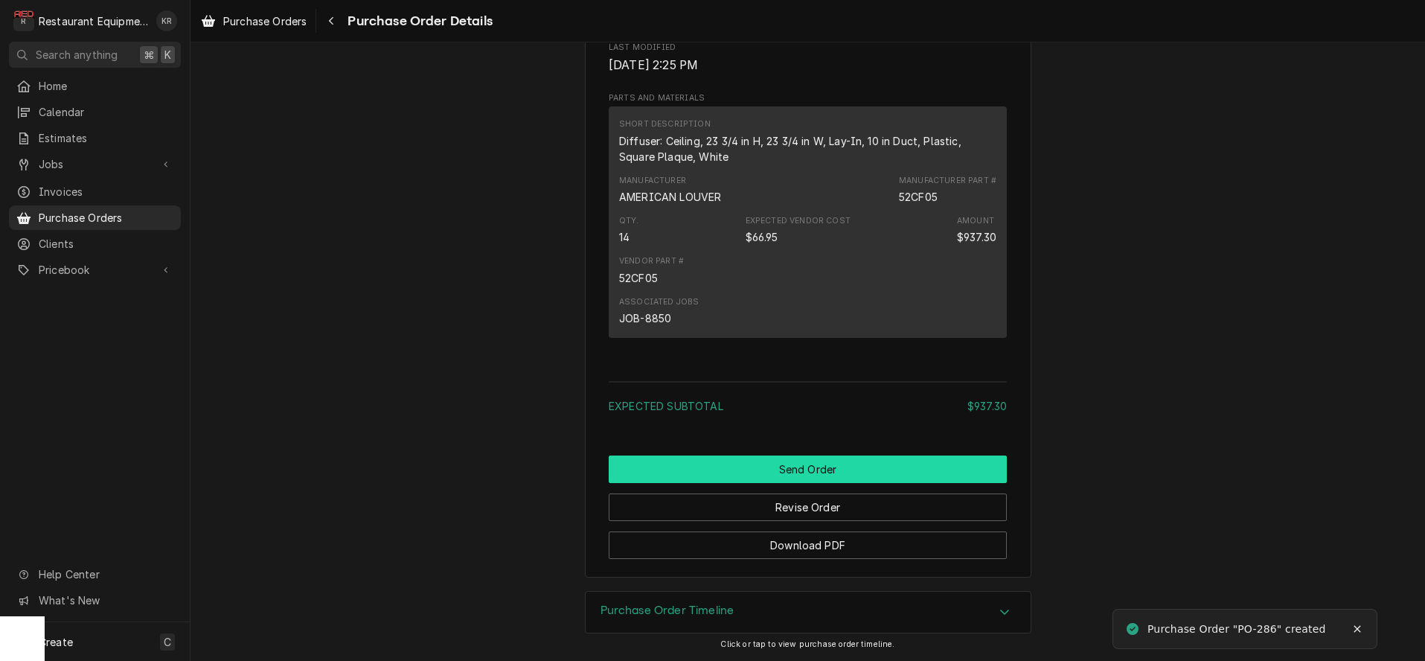
click at [818, 473] on button "Send Order" at bounding box center [808, 469] width 398 height 28
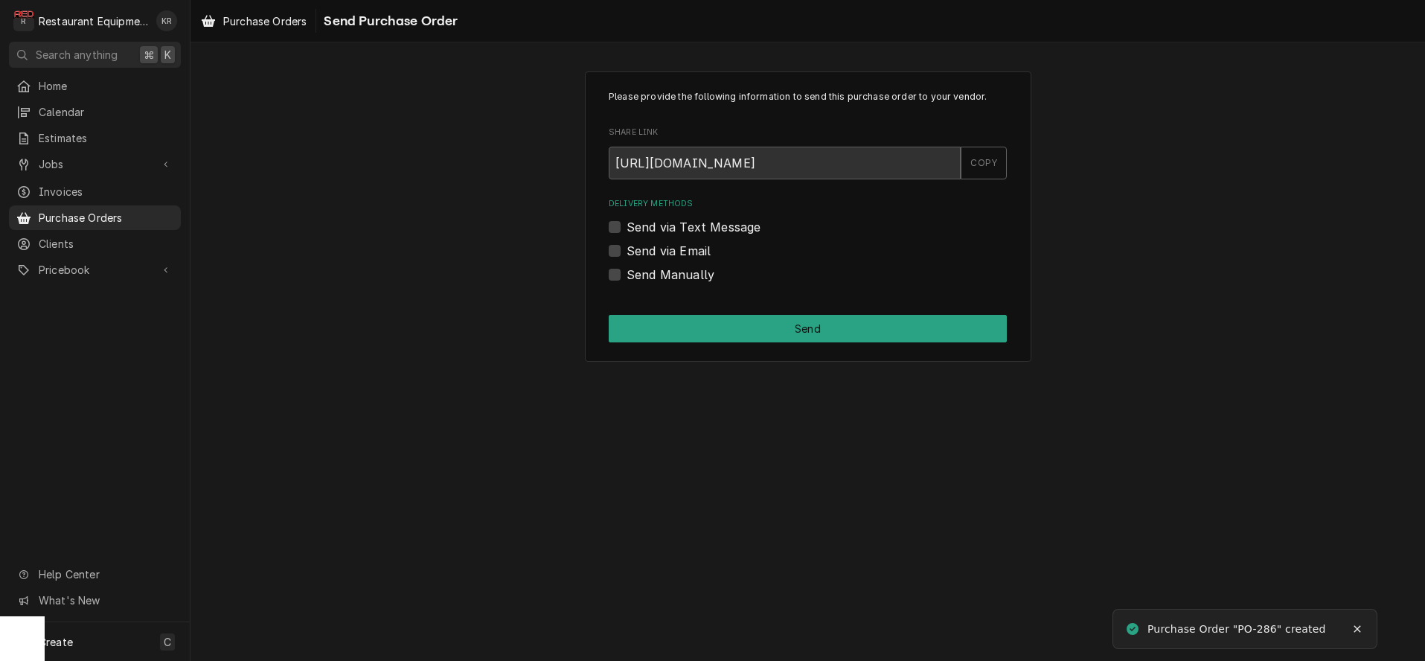
click at [626, 277] on label "Send Manually" at bounding box center [670, 275] width 88 height 18
click at [626, 277] on input "Send Manually" at bounding box center [825, 282] width 398 height 33
checkbox input "true"
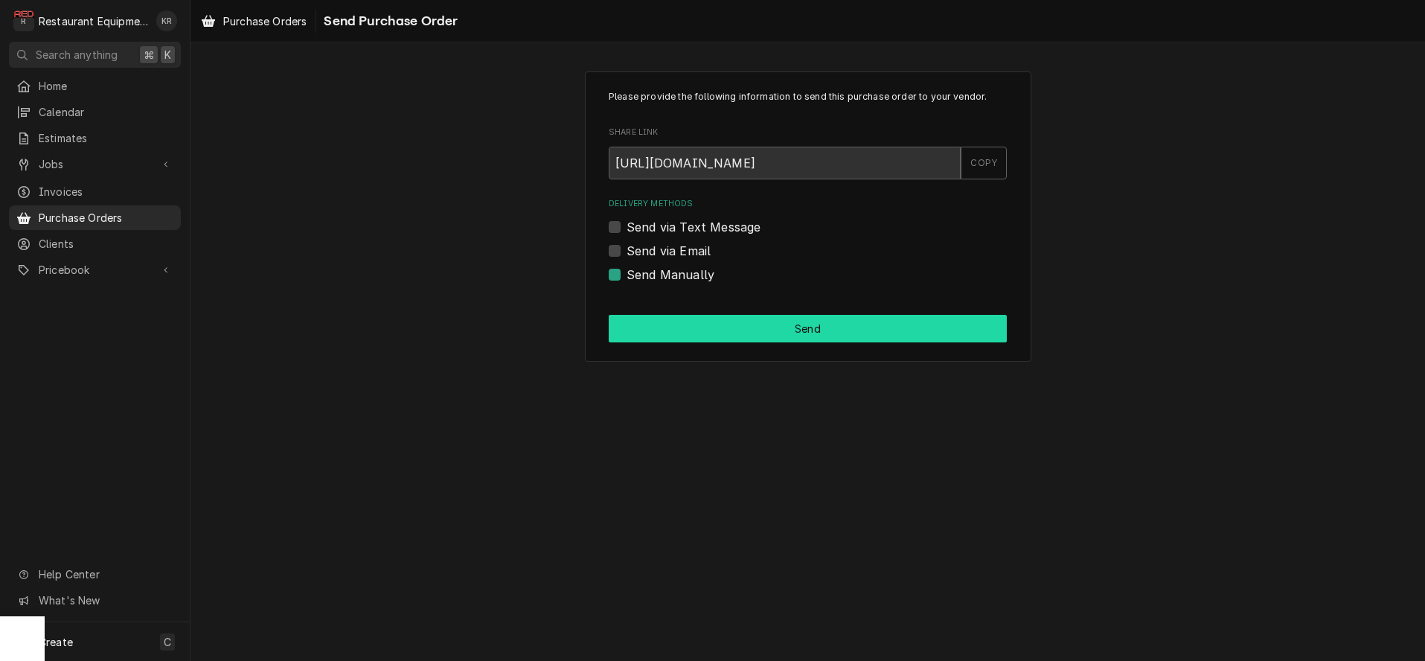
click at [731, 342] on button "Send" at bounding box center [808, 329] width 398 height 28
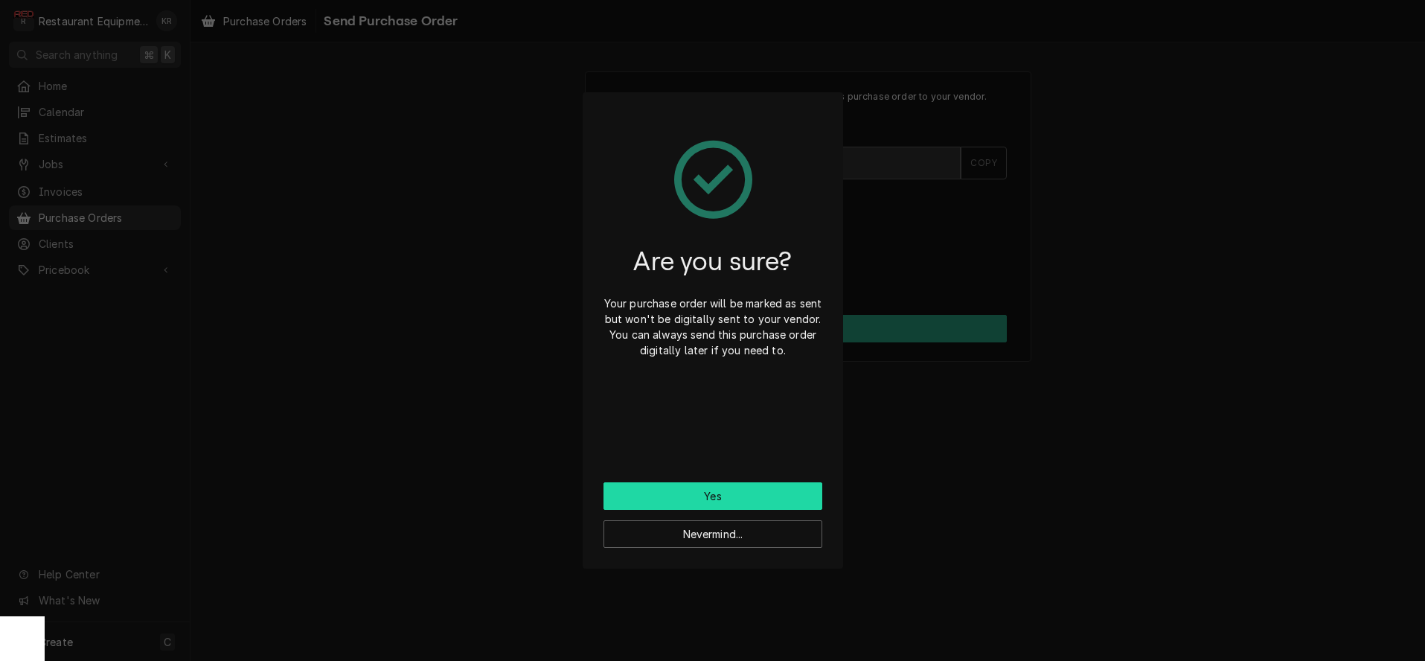
click at [682, 510] on div "Nevermind..." at bounding box center [712, 529] width 219 height 38
click at [681, 507] on button "Yes" at bounding box center [712, 496] width 219 height 28
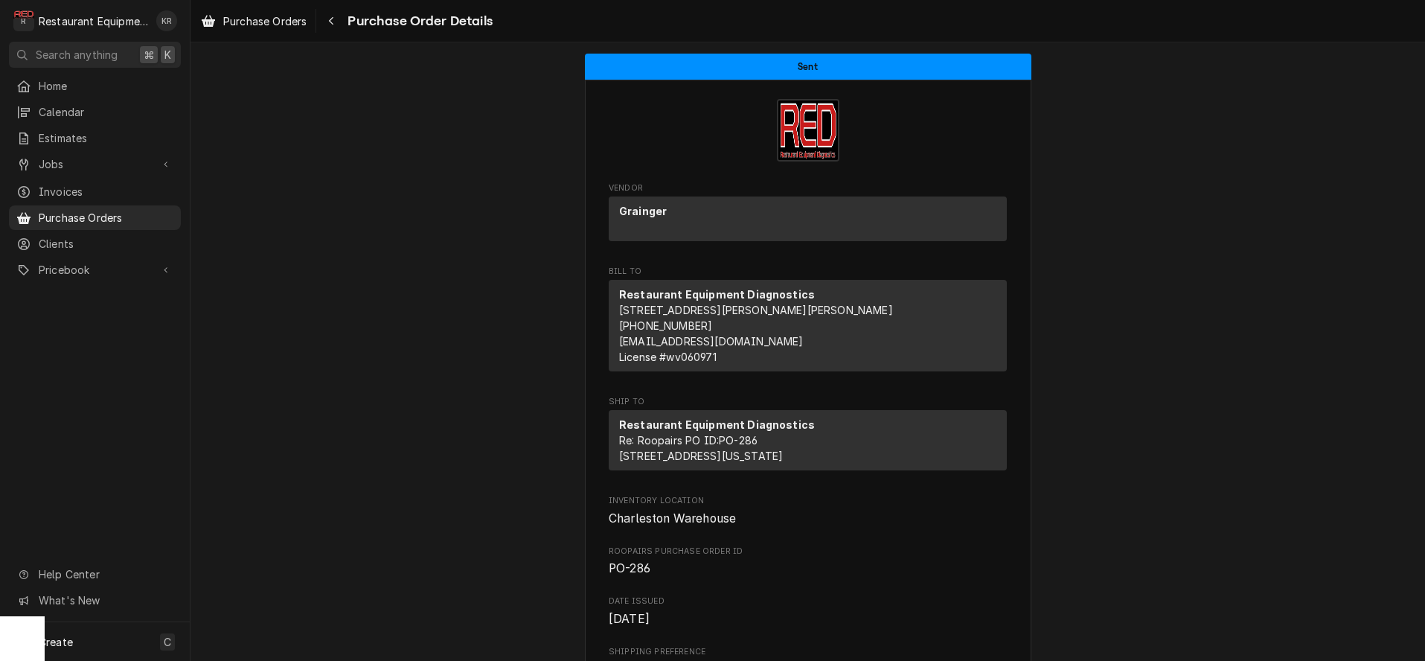
scroll to position [1074, 0]
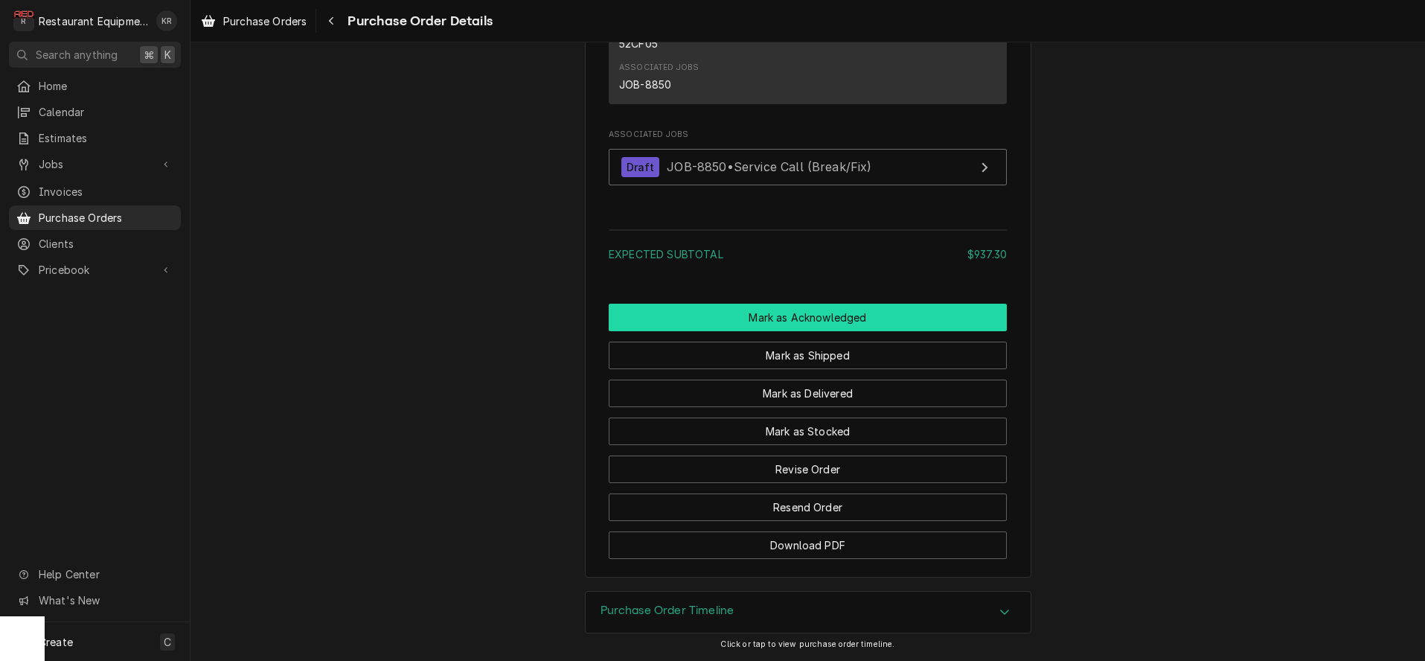
click at [780, 324] on button "Mark as Acknowledged" at bounding box center [808, 318] width 398 height 28
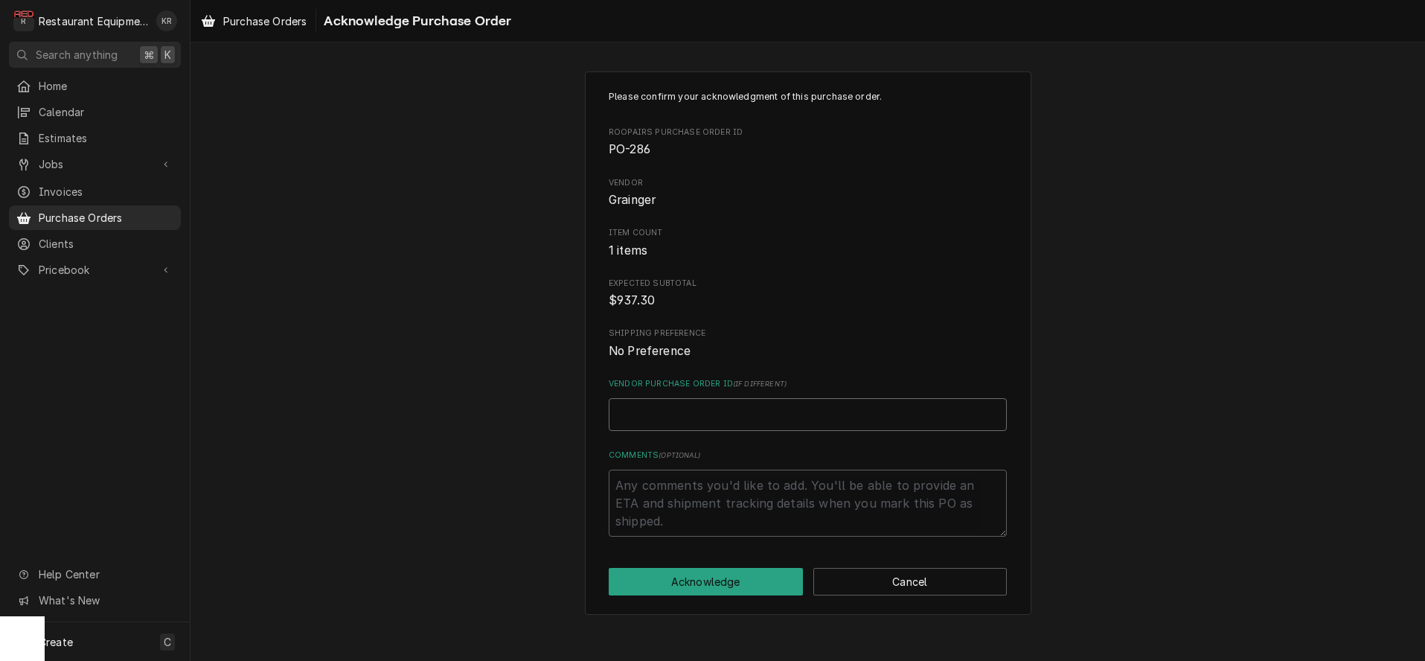
click at [680, 415] on input "Vendor Purchase Order ID ( if different )" at bounding box center [808, 414] width 398 height 33
paste input "1560881751"
type textarea "x"
type input "1560881751"
click at [695, 580] on button "Acknowledge" at bounding box center [706, 582] width 194 height 28
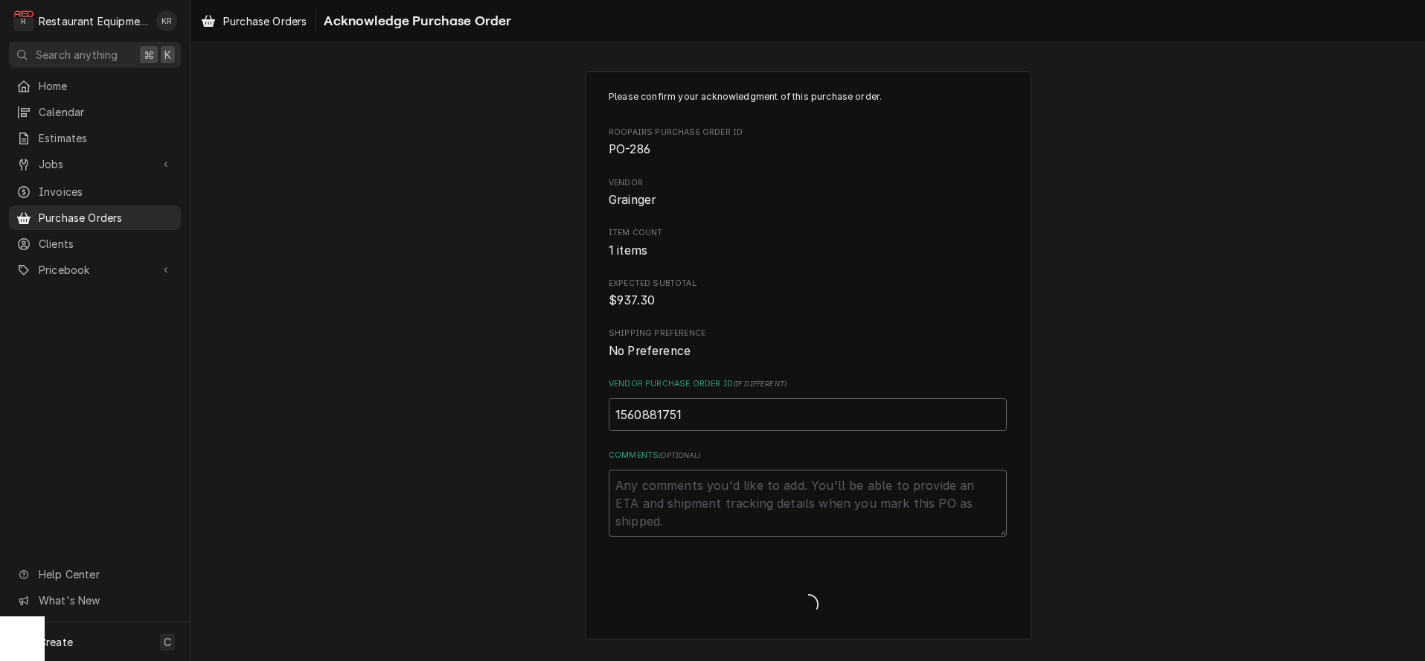
type textarea "x"
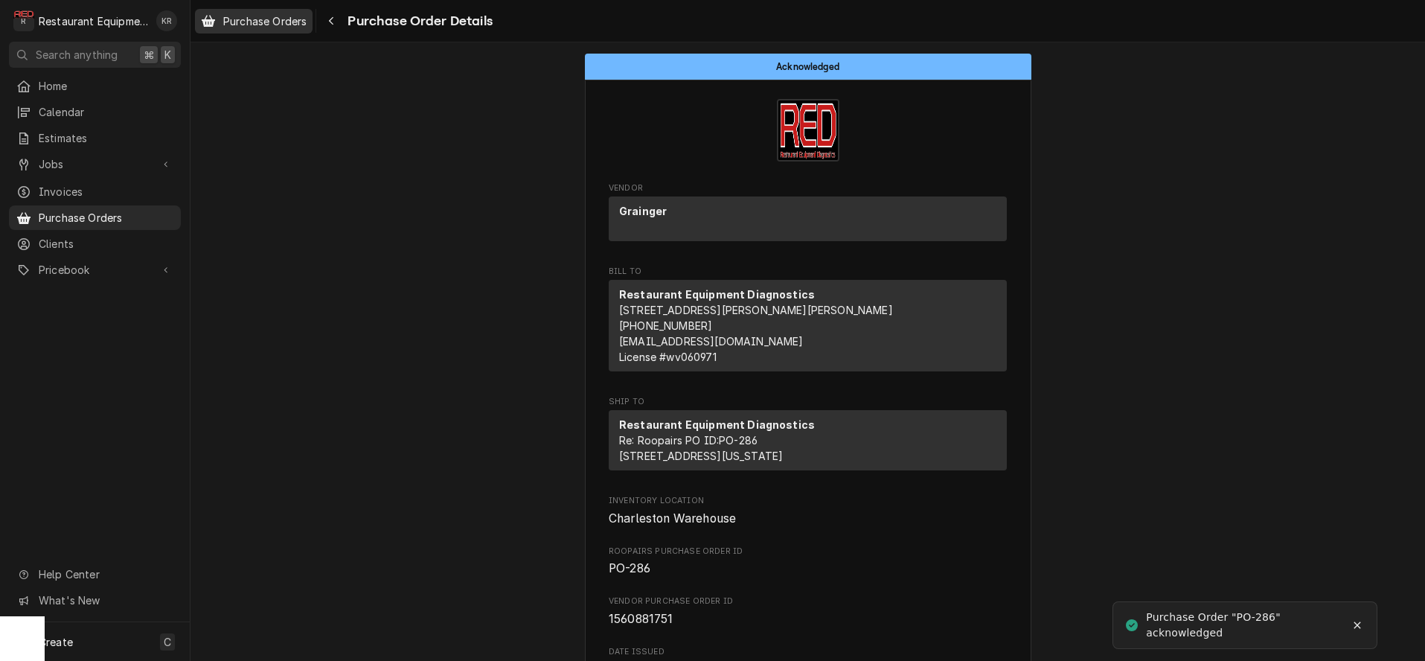
click at [275, 25] on span "Purchase Orders" at bounding box center [264, 21] width 83 height 16
drag, startPoint x: 275, startPoint y: 25, endPoint x: 610, endPoint y: 17, distance: 334.9
click at [276, 25] on span "Purchase Orders" at bounding box center [264, 21] width 83 height 16
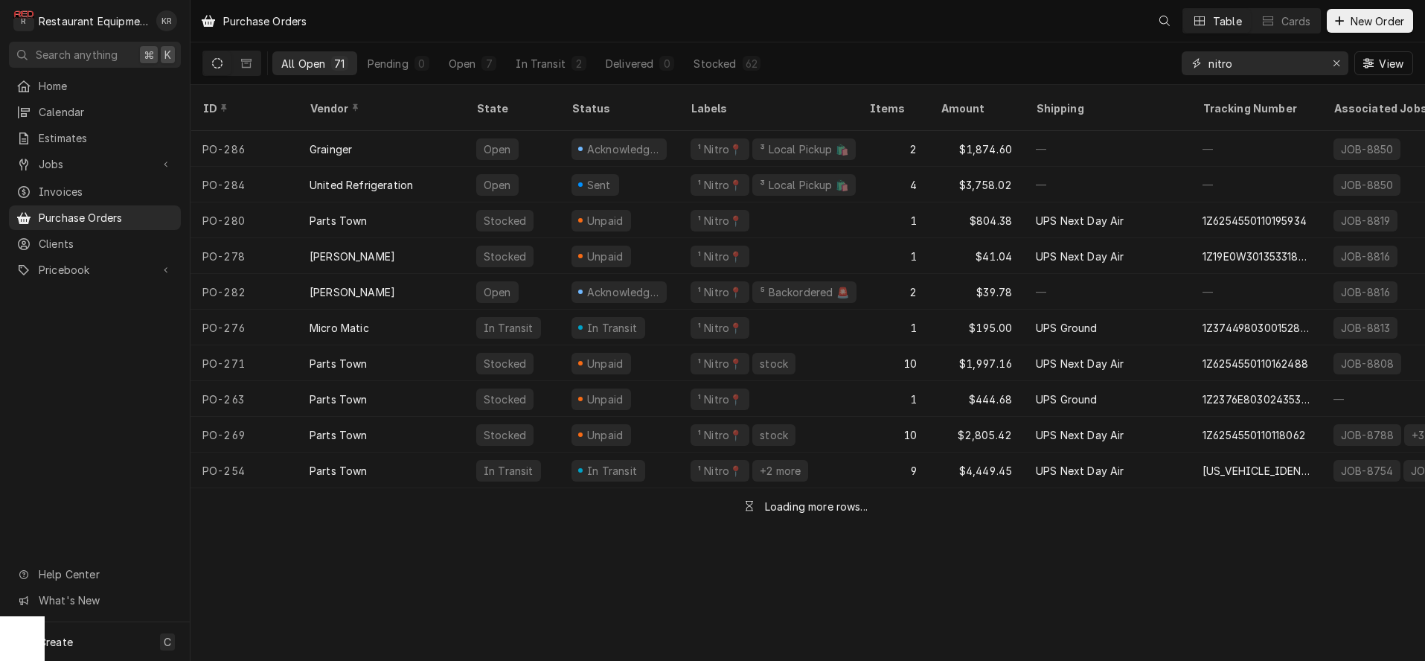
click at [1266, 63] on input "nitro" at bounding box center [1264, 63] width 112 height 24
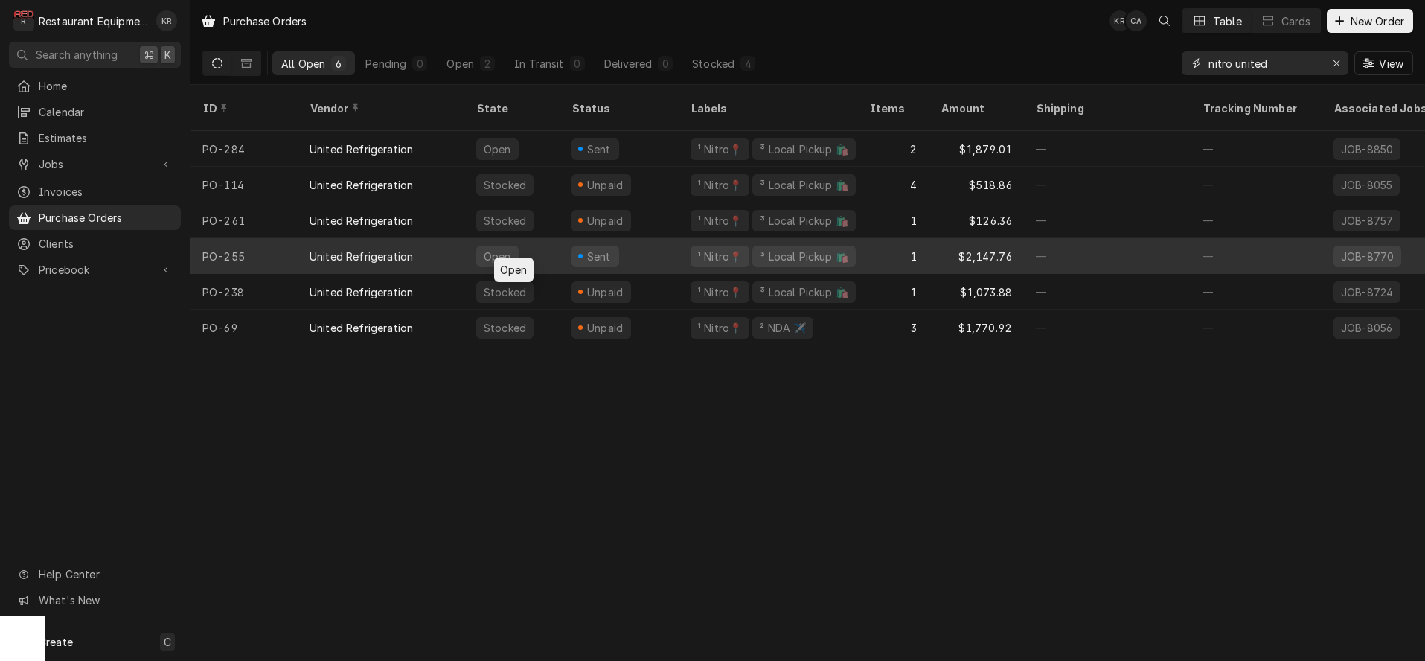
type input "nitro united"
click at [522, 240] on div "Open" at bounding box center [511, 256] width 95 height 36
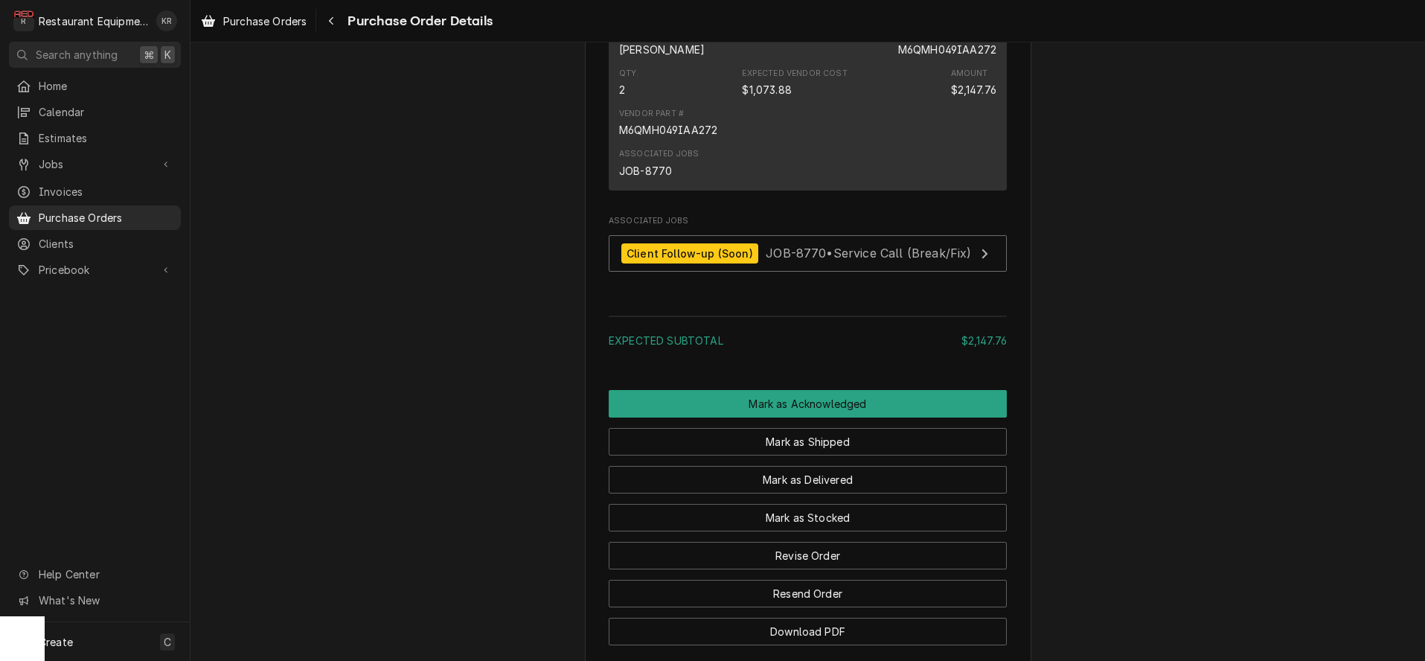
scroll to position [968, 0]
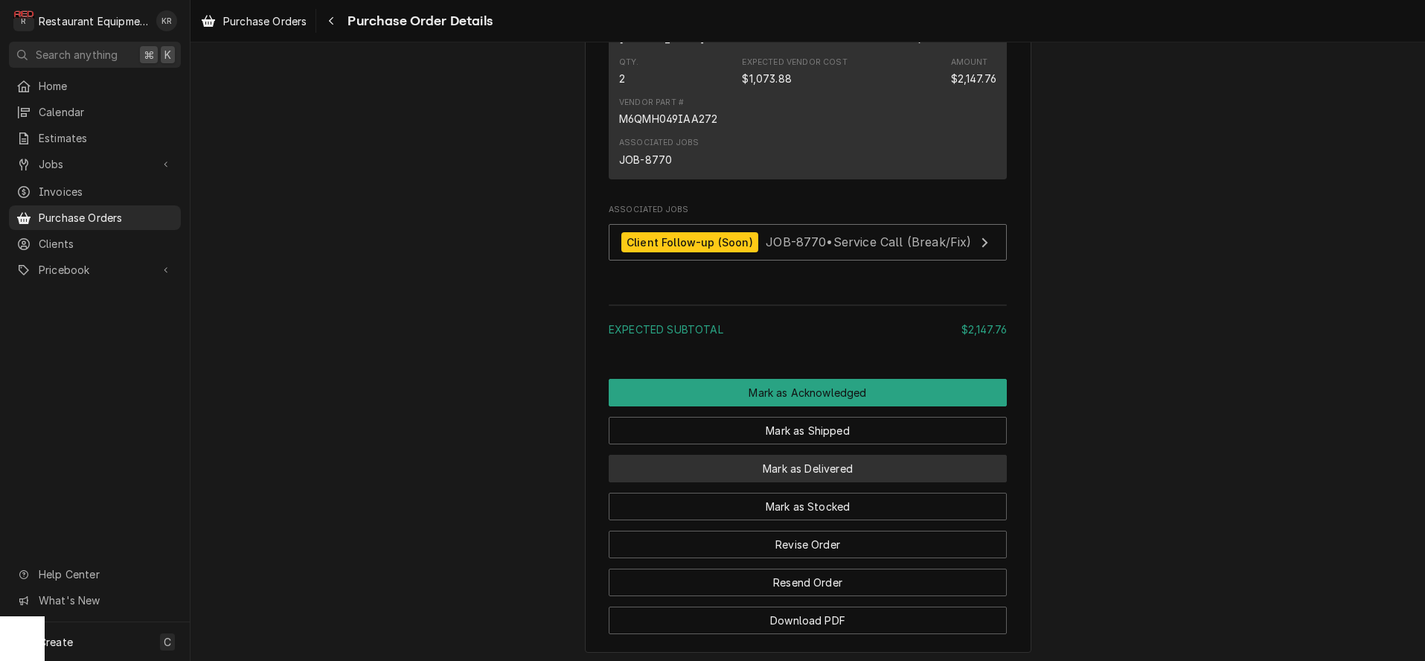
click at [807, 482] on button "Mark as Delivered" at bounding box center [808, 469] width 398 height 28
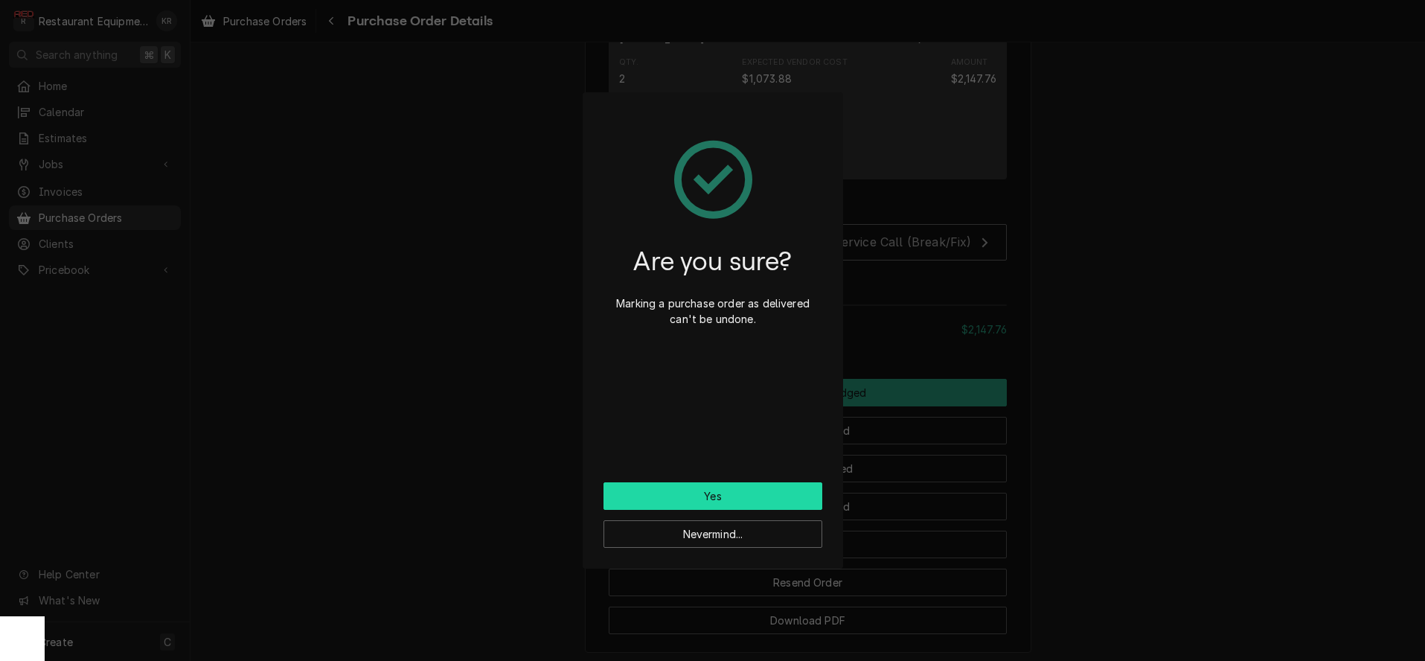
click at [788, 503] on button "Yes" at bounding box center [712, 496] width 219 height 28
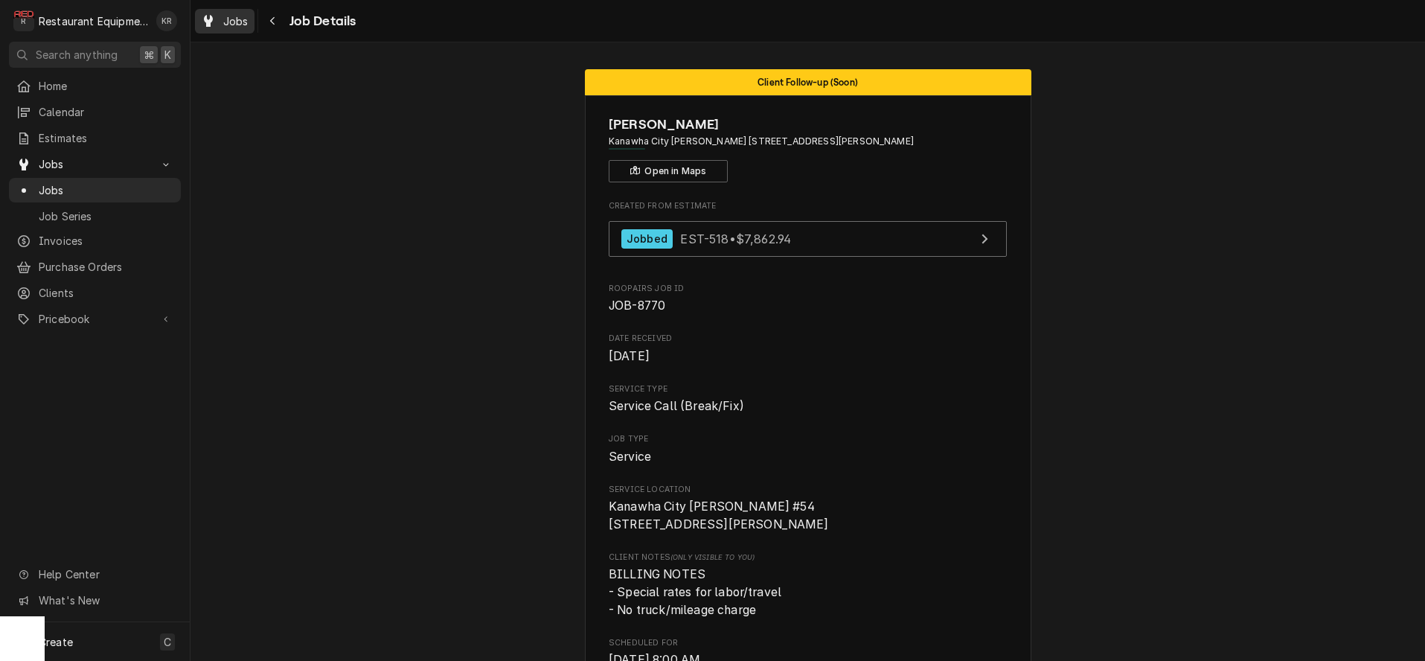
click at [248, 28] on span "Jobs" at bounding box center [235, 21] width 25 height 16
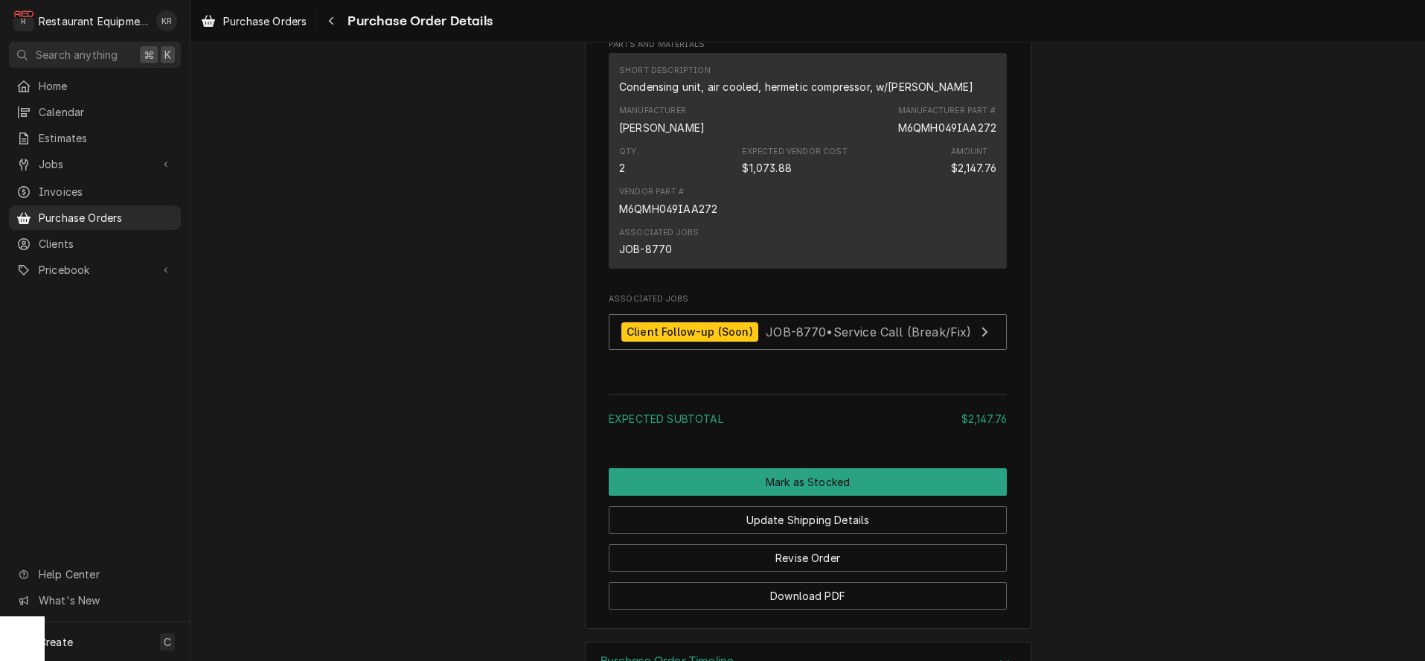
scroll to position [1078, 0]
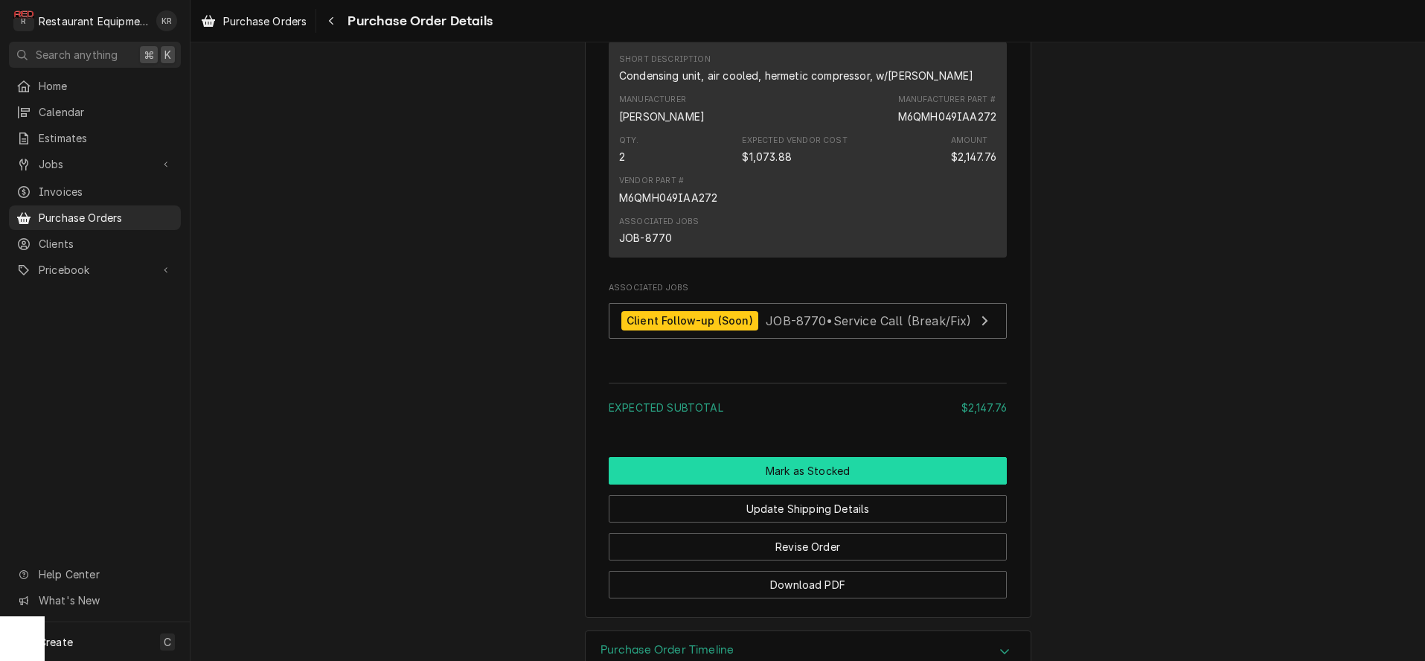
click at [807, 484] on button "Mark as Stocked" at bounding box center [808, 471] width 398 height 28
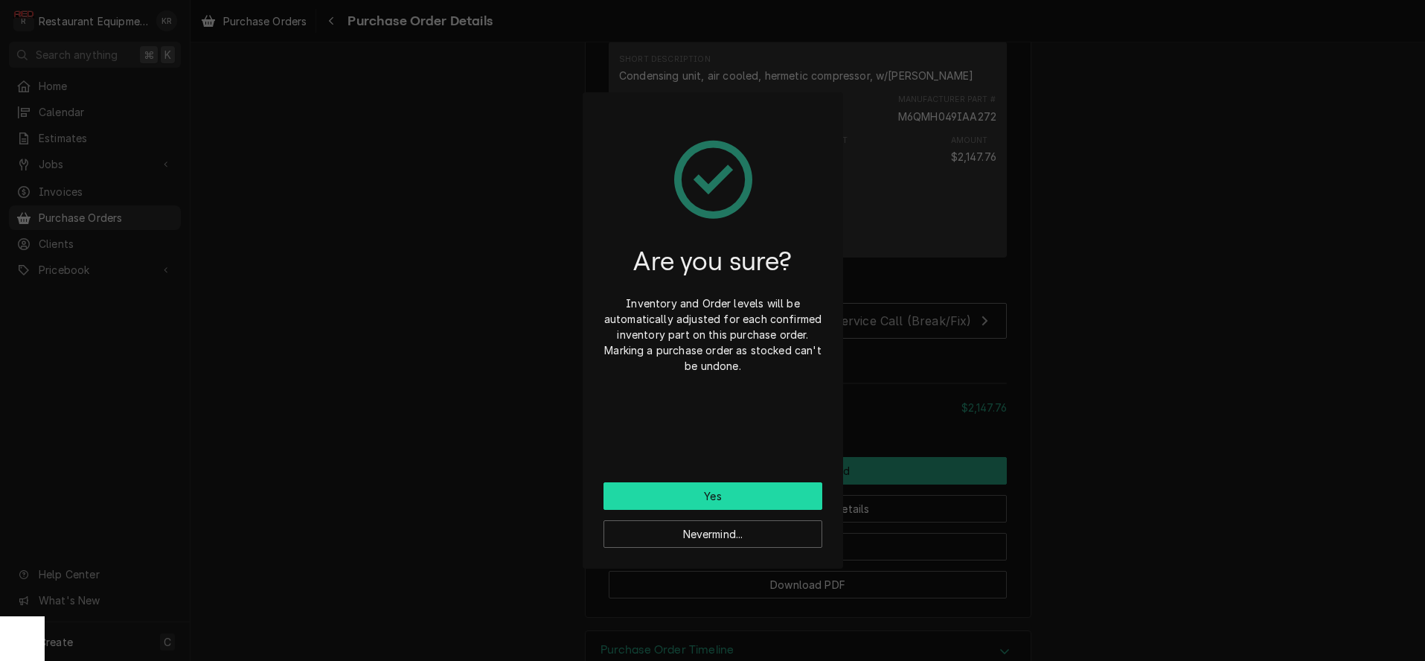
click at [761, 490] on button "Yes" at bounding box center [712, 496] width 219 height 28
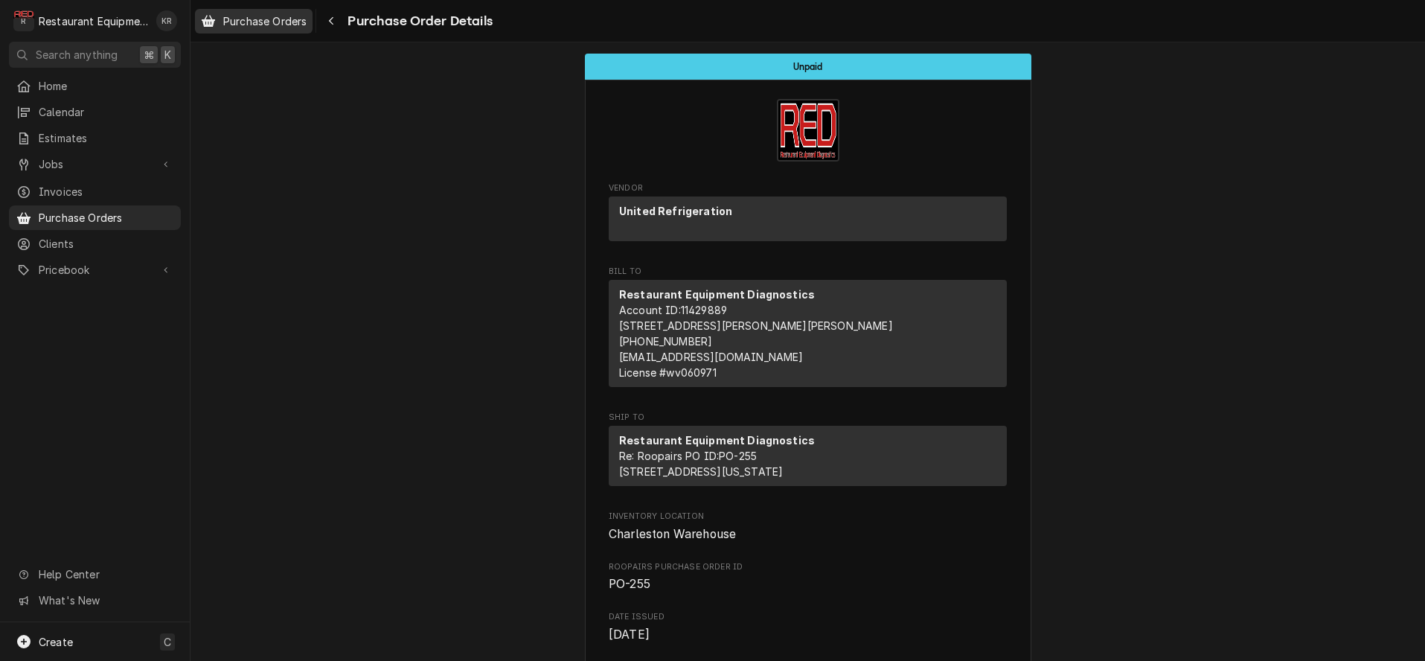
click at [278, 22] on span "Purchase Orders" at bounding box center [264, 21] width 83 height 16
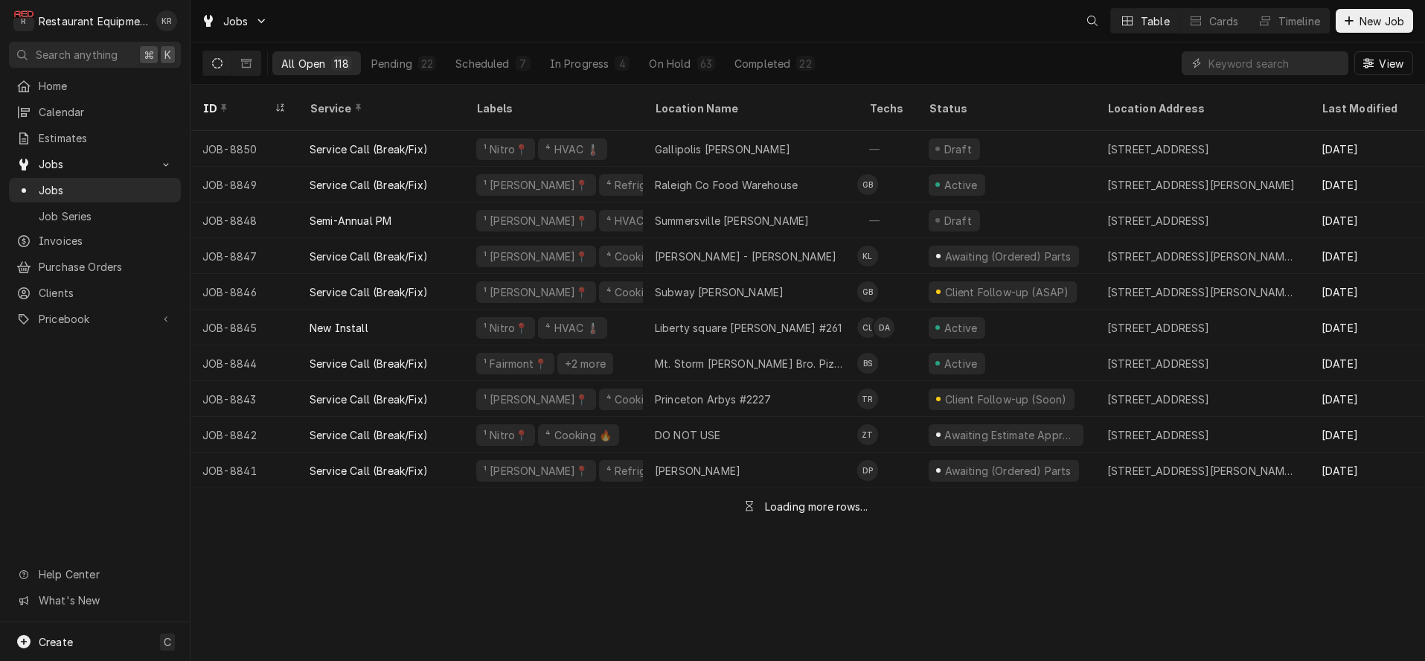
click at [1230, 68] on input "Dynamic Content Wrapper" at bounding box center [1274, 63] width 132 height 24
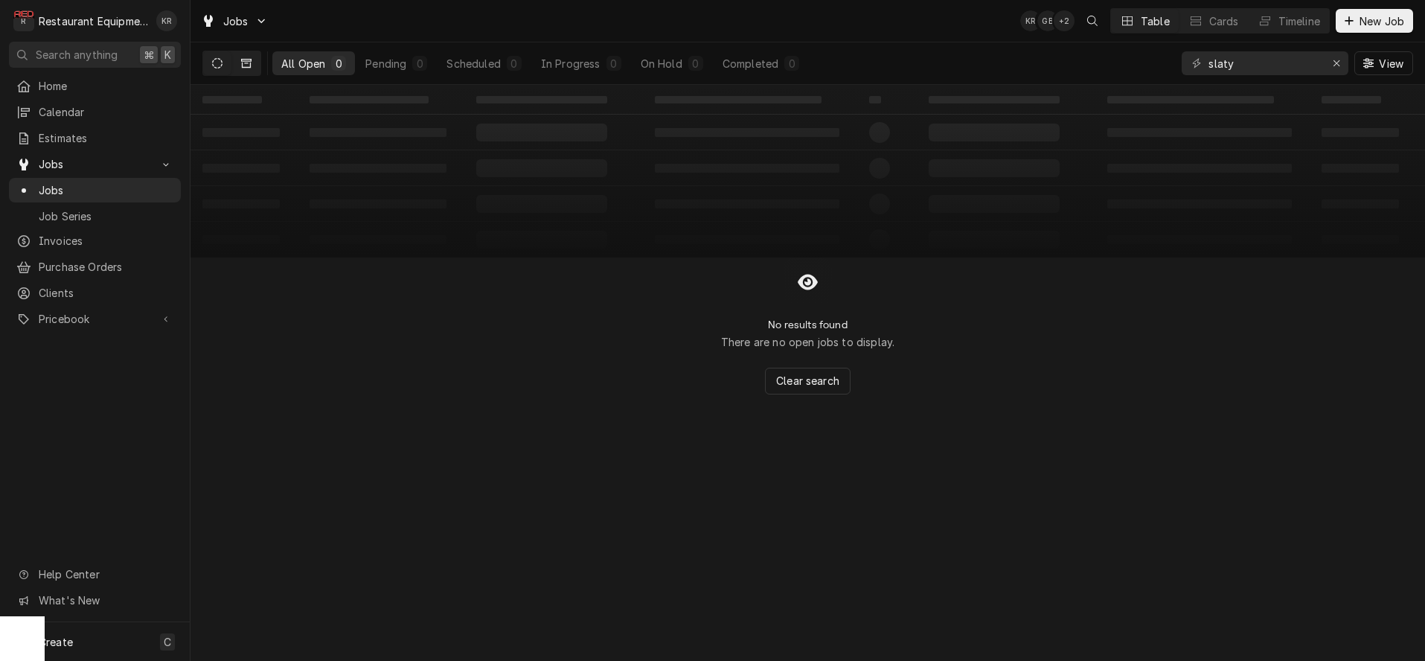
type input "slaty"
click at [242, 62] on icon "Dynamic Content Wrapper" at bounding box center [246, 63] width 10 height 10
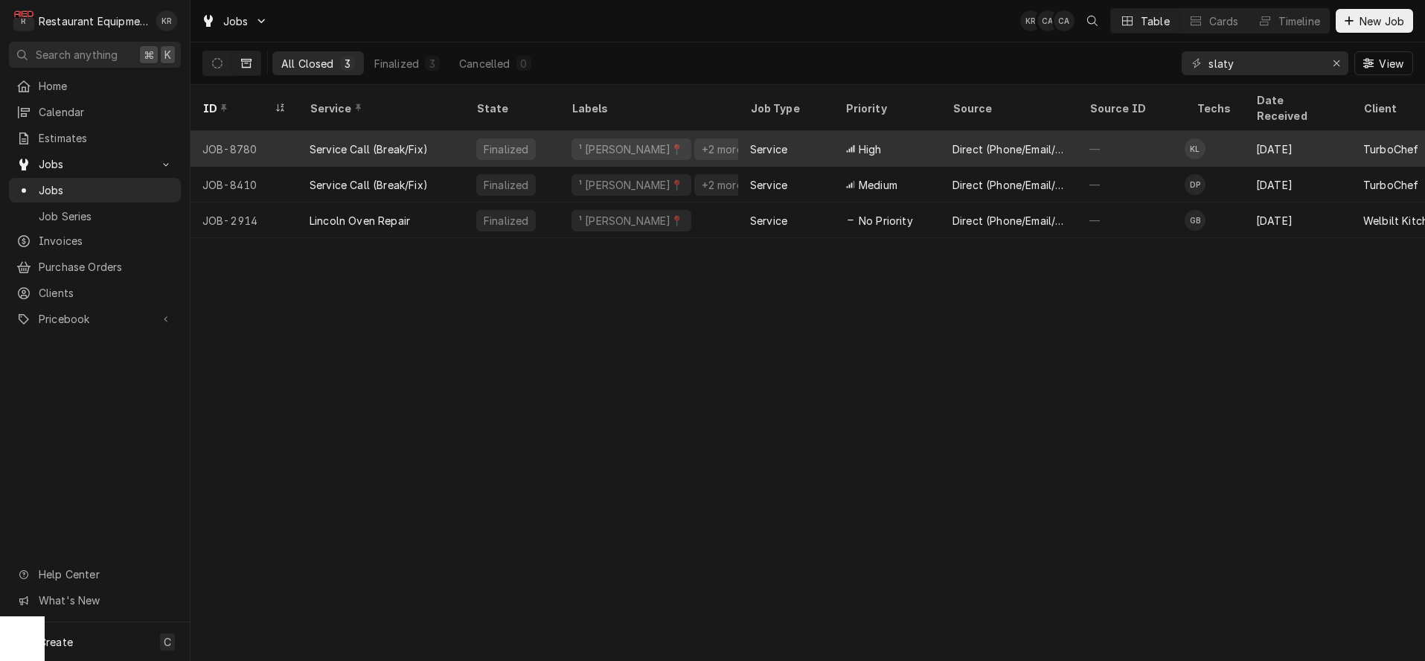
click at [857, 141] on div "High" at bounding box center [863, 149] width 36 height 16
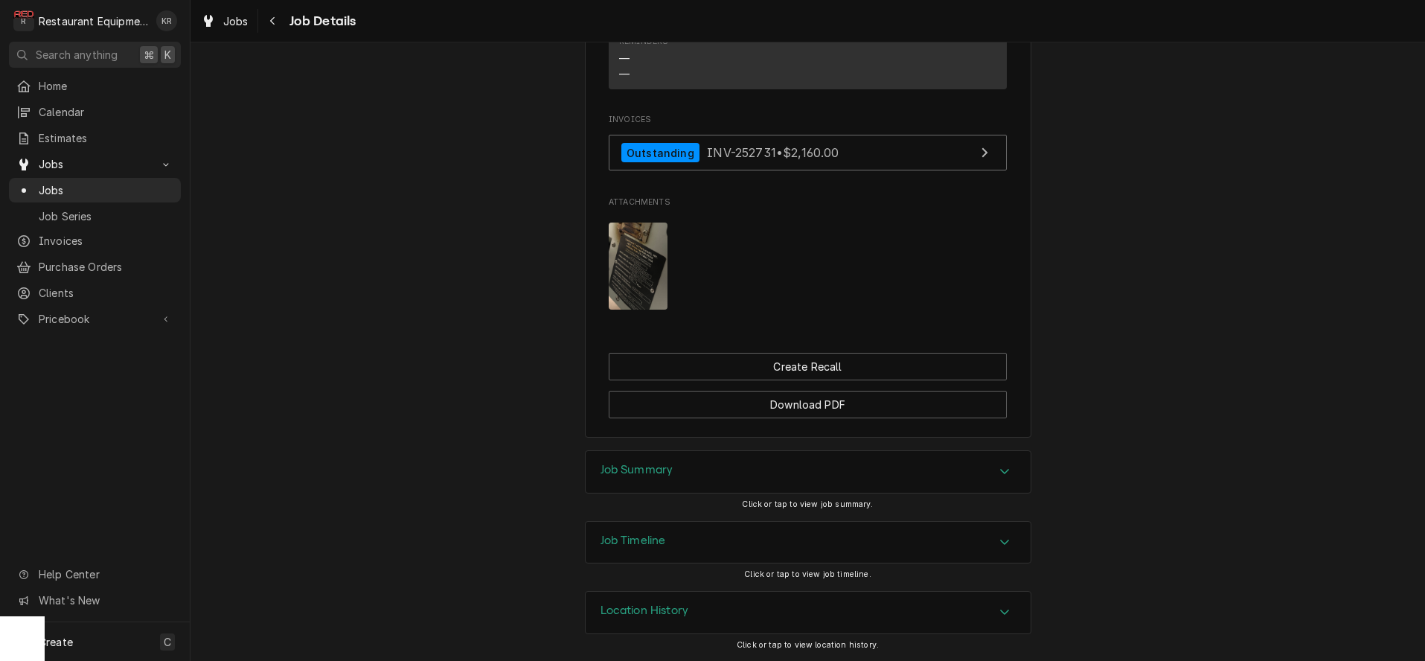
scroll to position [1961, 0]
click at [629, 469] on h3 "Job Summary" at bounding box center [636, 470] width 73 height 14
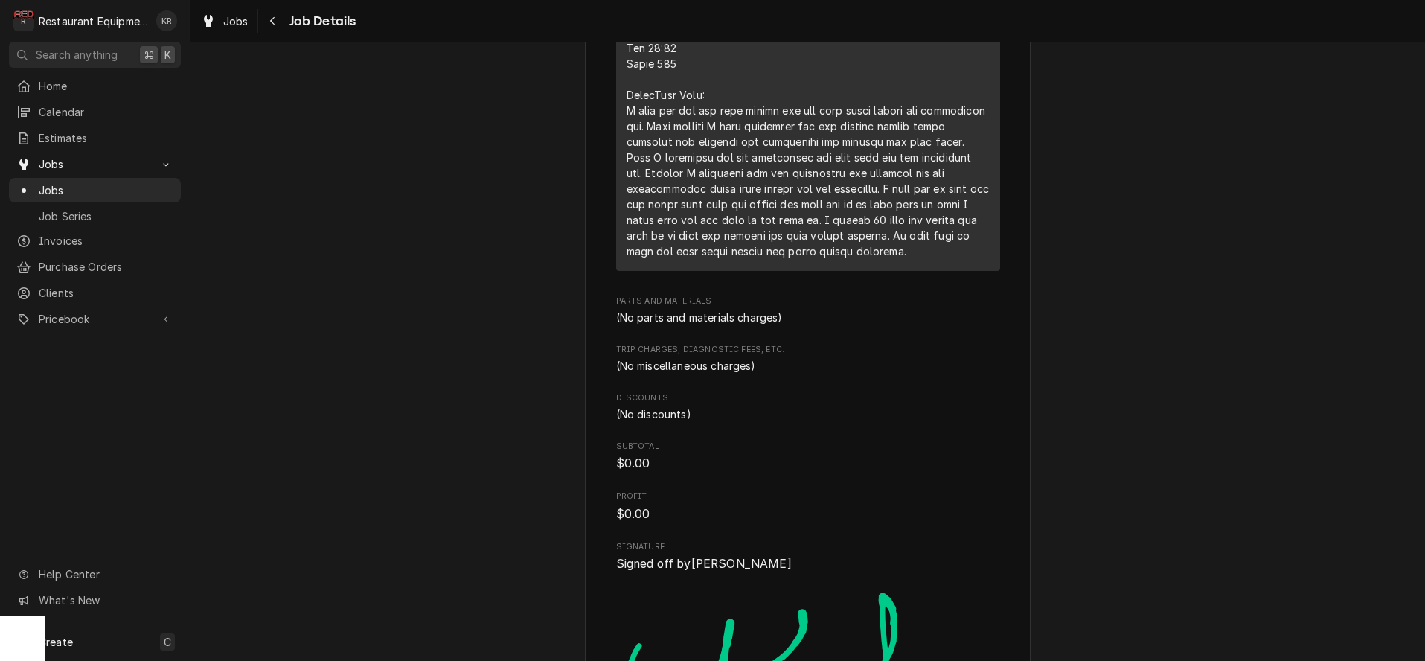
scroll to position [3195, 0]
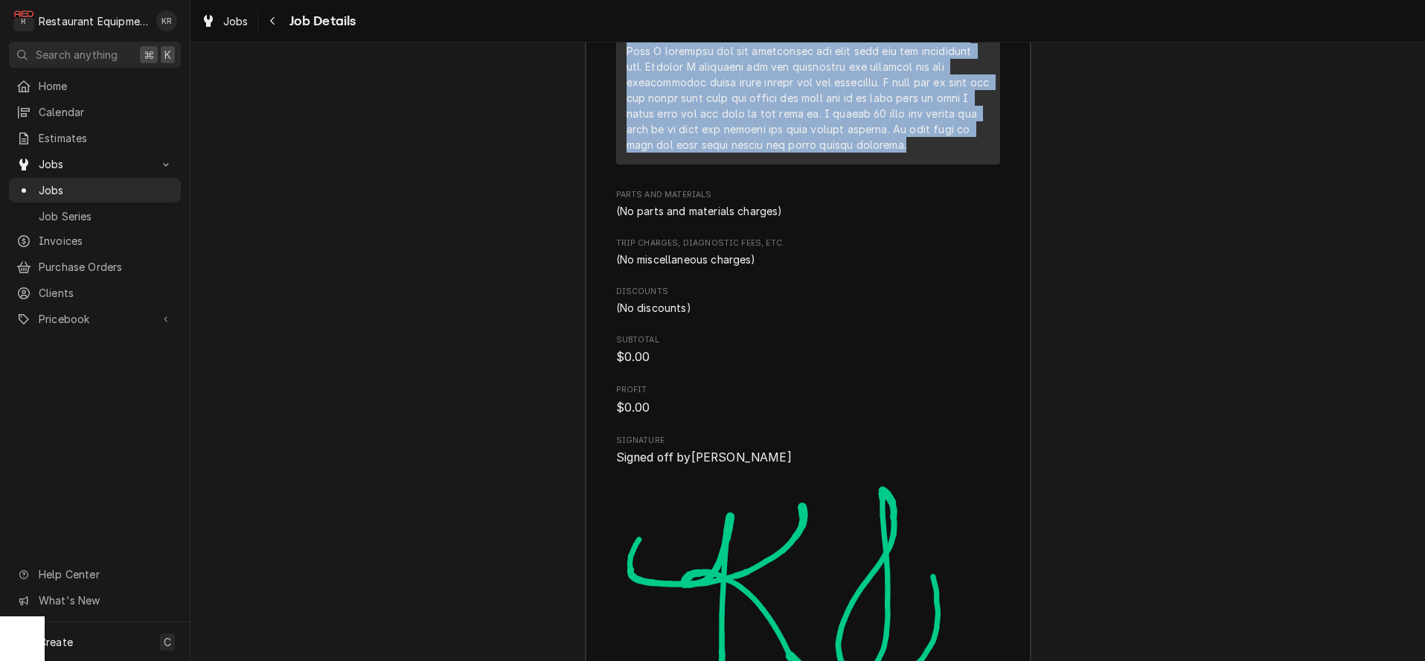
drag, startPoint x: 624, startPoint y: 158, endPoint x: 876, endPoint y: 161, distance: 252.2
copy div "[DATE] Truck 108&105 In: 10:45 Out: 1:30 SN Model Unit has blown F3 fuse. With …"
click at [230, 19] on span "Jobs" at bounding box center [235, 21] width 25 height 16
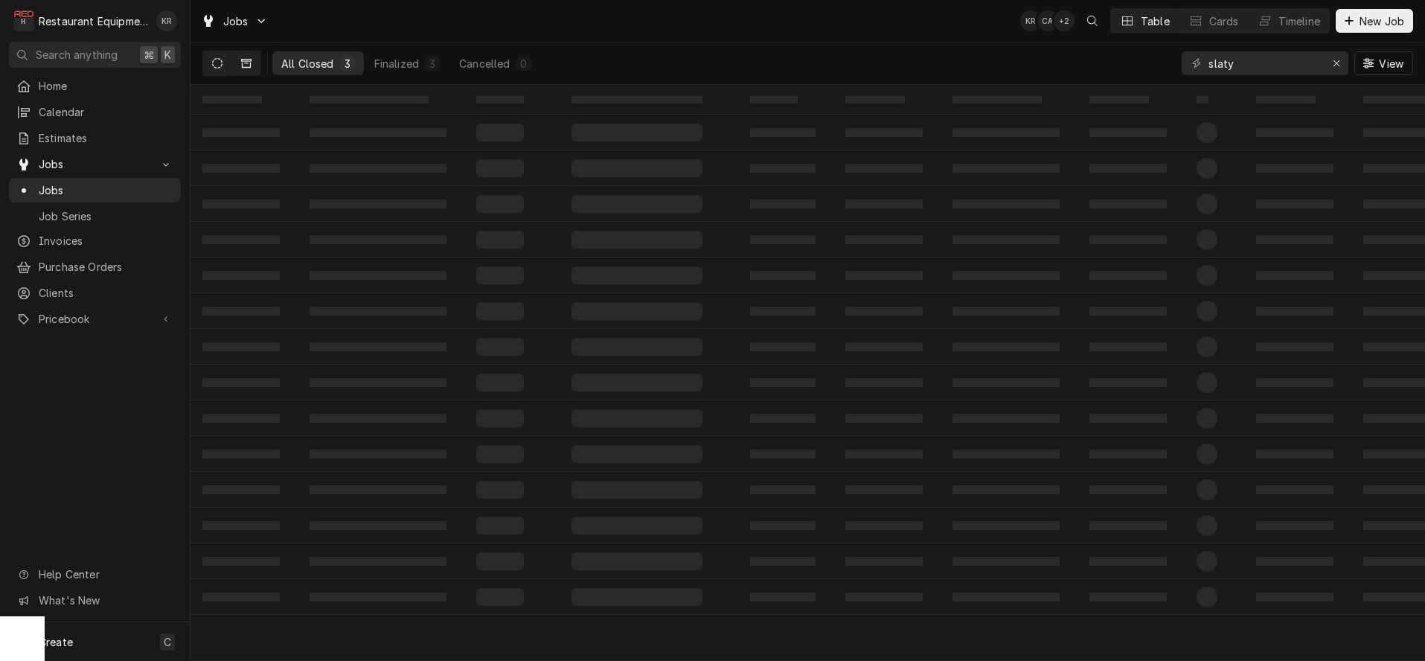
click at [222, 65] on button "Dynamic Content Wrapper" at bounding box center [217, 63] width 28 height 24
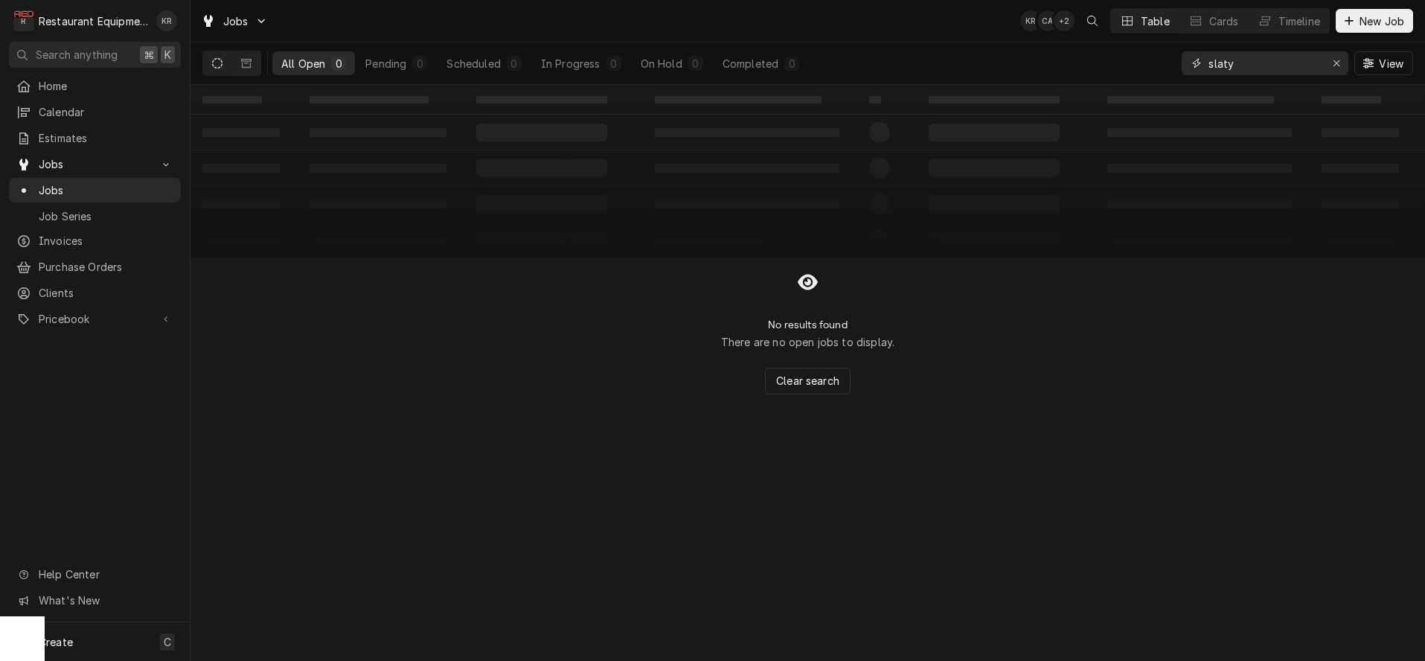
click at [1330, 60] on button "Erase input" at bounding box center [1336, 63] width 24 height 24
drag, startPoint x: 1331, startPoint y: 60, endPoint x: 1320, endPoint y: 58, distance: 11.3
click at [1330, 60] on input "Dynamic Content Wrapper" at bounding box center [1278, 63] width 140 height 24
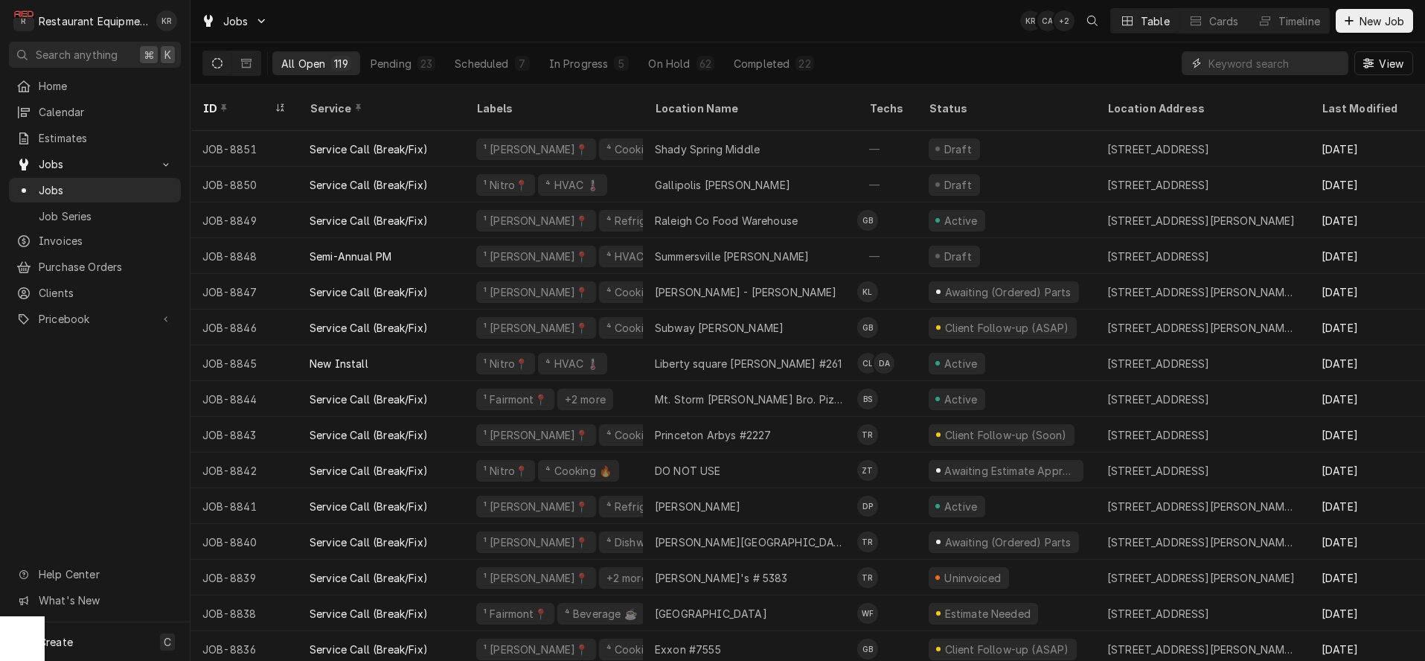
click at [1228, 62] on input "Dynamic Content Wrapper" at bounding box center [1274, 63] width 132 height 24
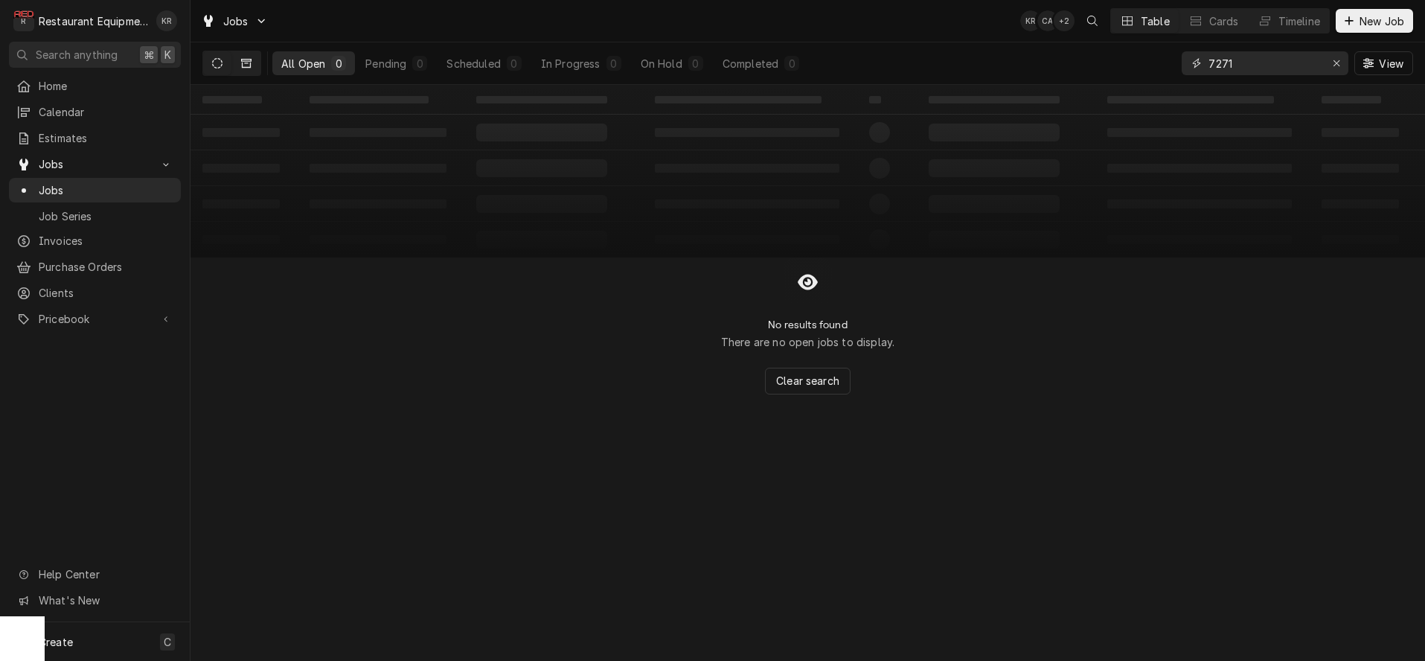
type input "7271"
click at [250, 63] on icon "Dynamic Content Wrapper" at bounding box center [246, 63] width 10 height 9
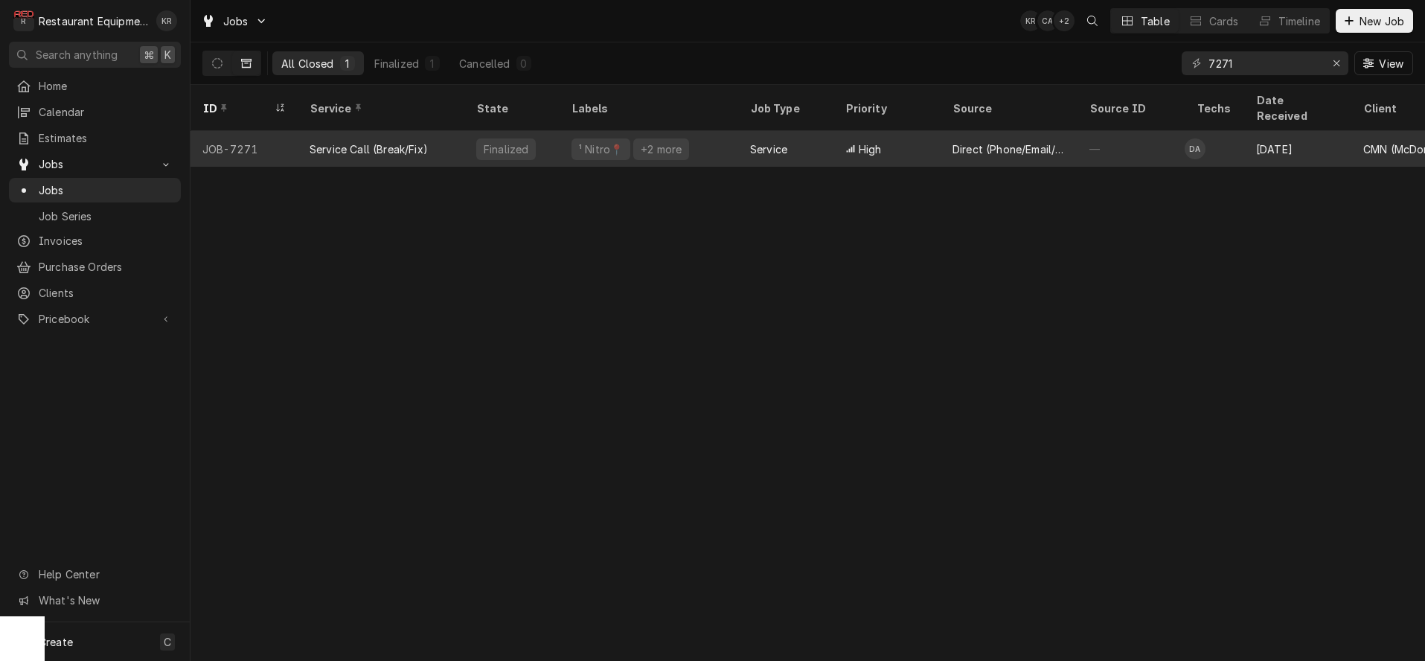
click at [385, 141] on div "Service Call (Break/Fix)" at bounding box center [369, 149] width 118 height 16
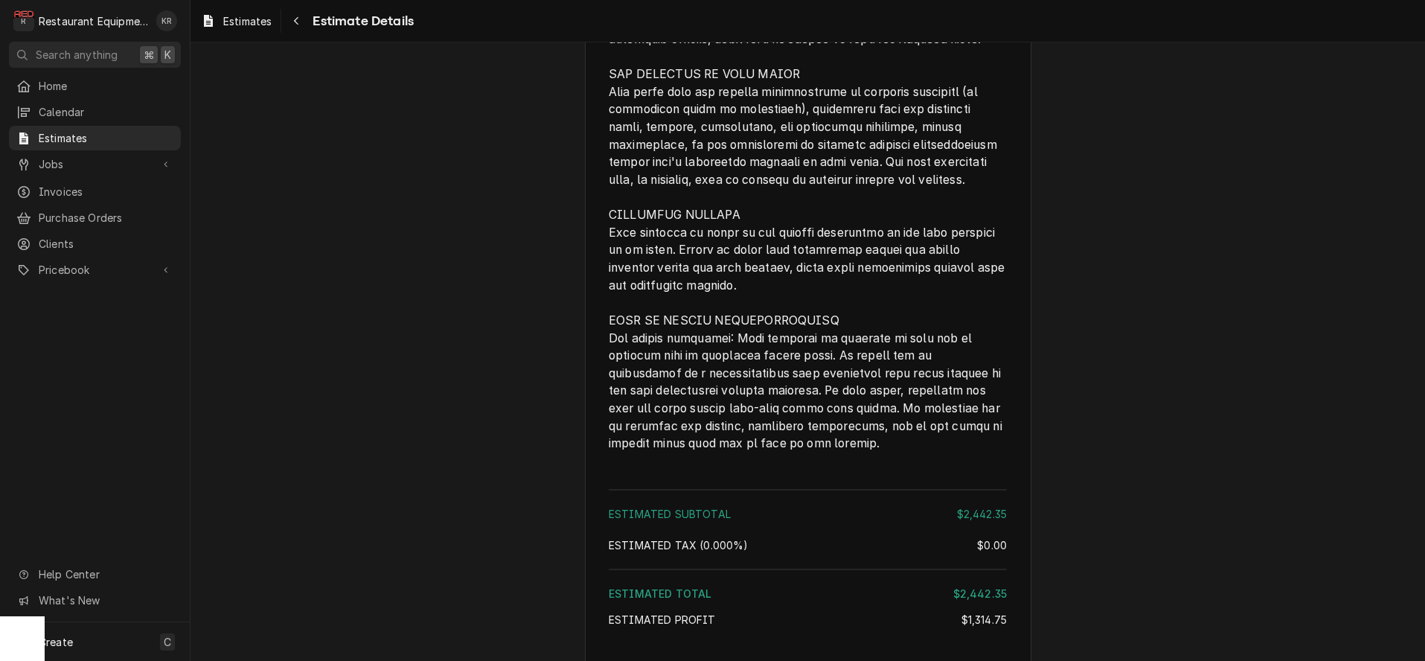
scroll to position [3674, 0]
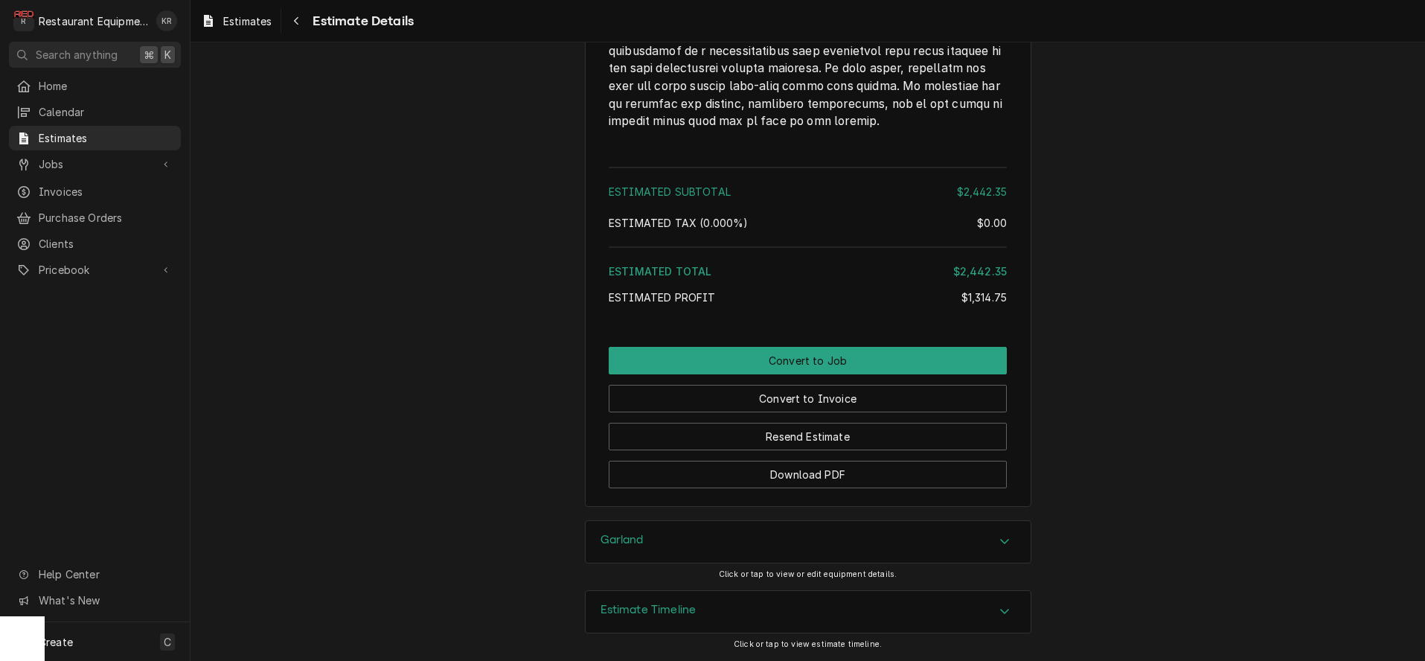
drag, startPoint x: 0, startPoint y: 0, endPoint x: 704, endPoint y: 614, distance: 933.9
click at [704, 614] on div "Estimate Timeline" at bounding box center [808, 612] width 445 height 42
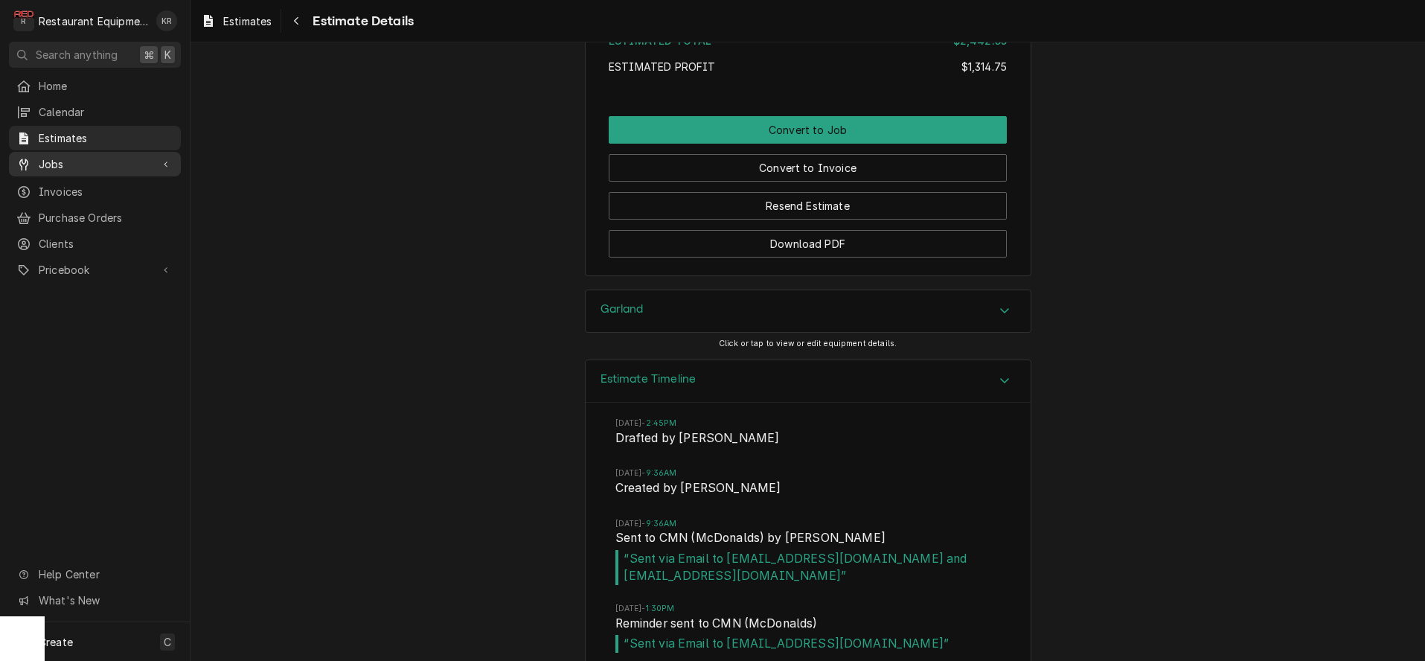
scroll to position [3868, 0]
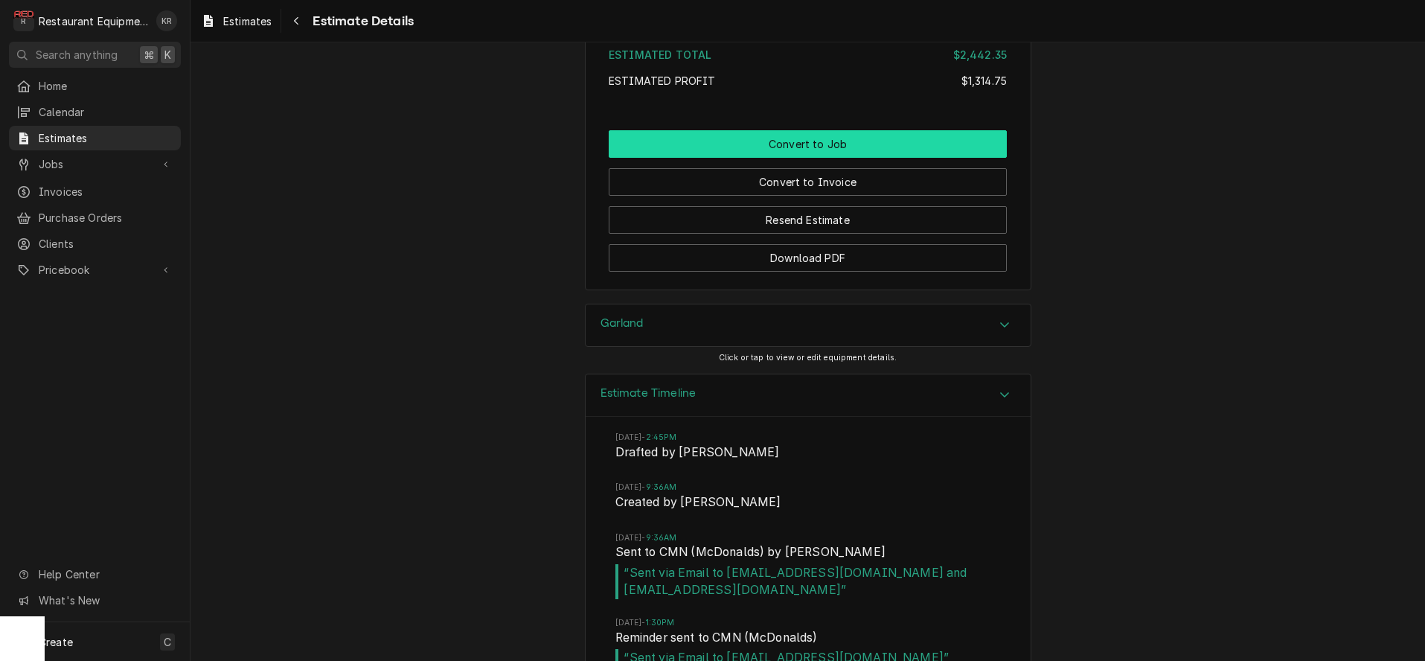
click at [828, 158] on button "Convert to Job" at bounding box center [808, 144] width 398 height 28
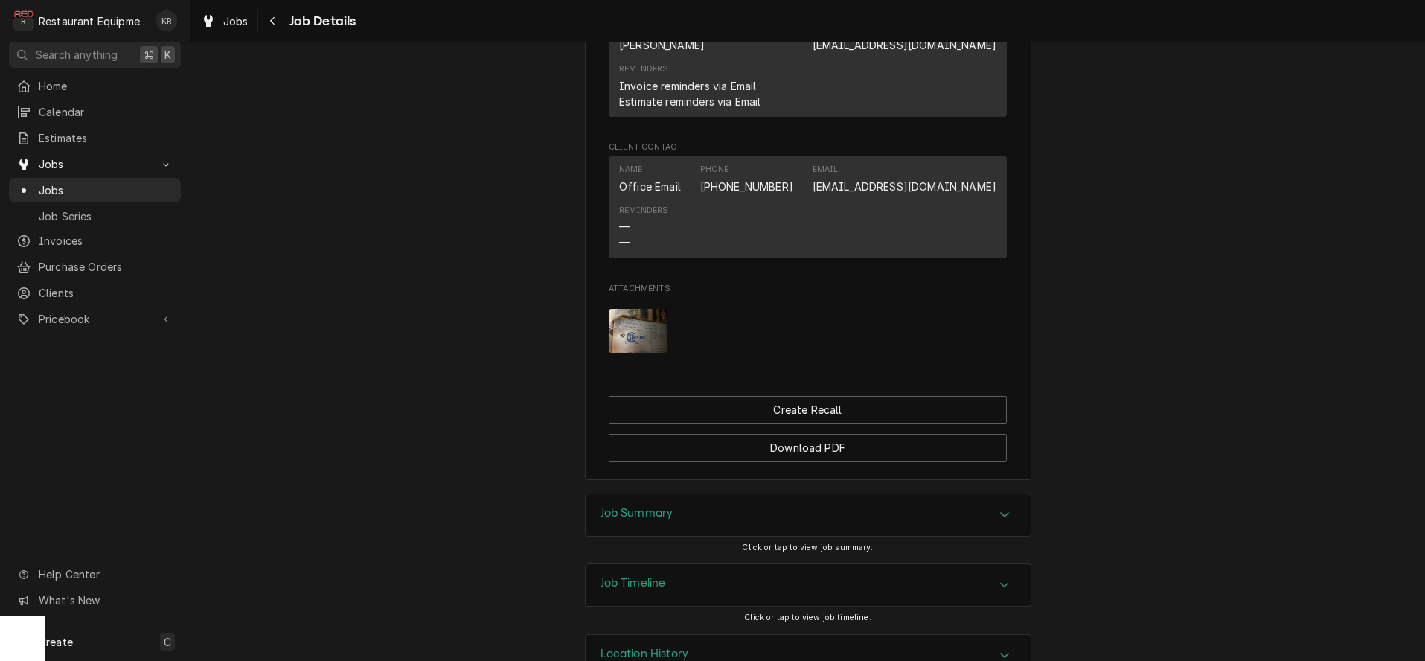
scroll to position [1201, 0]
click at [640, 506] on h3 "Job Summary" at bounding box center [636, 510] width 73 height 14
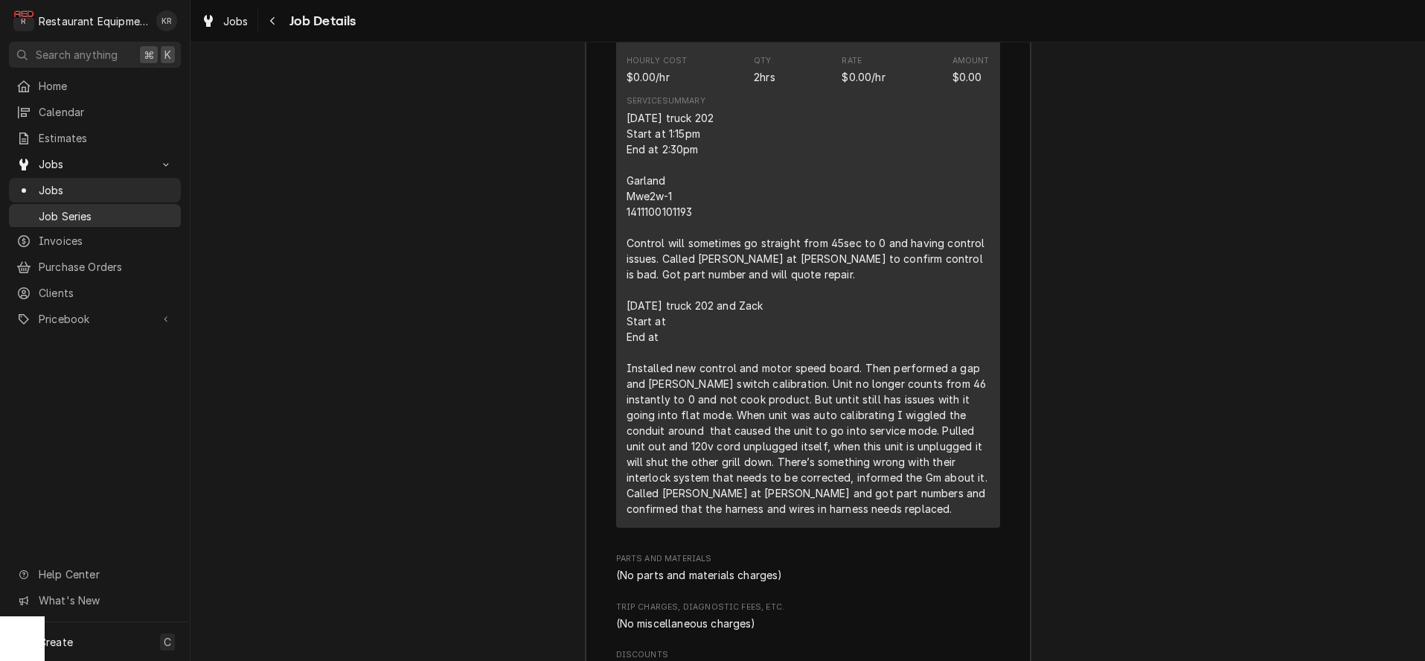
scroll to position [2001, 0]
click at [230, 29] on div "Jobs" at bounding box center [225, 21] width 54 height 19
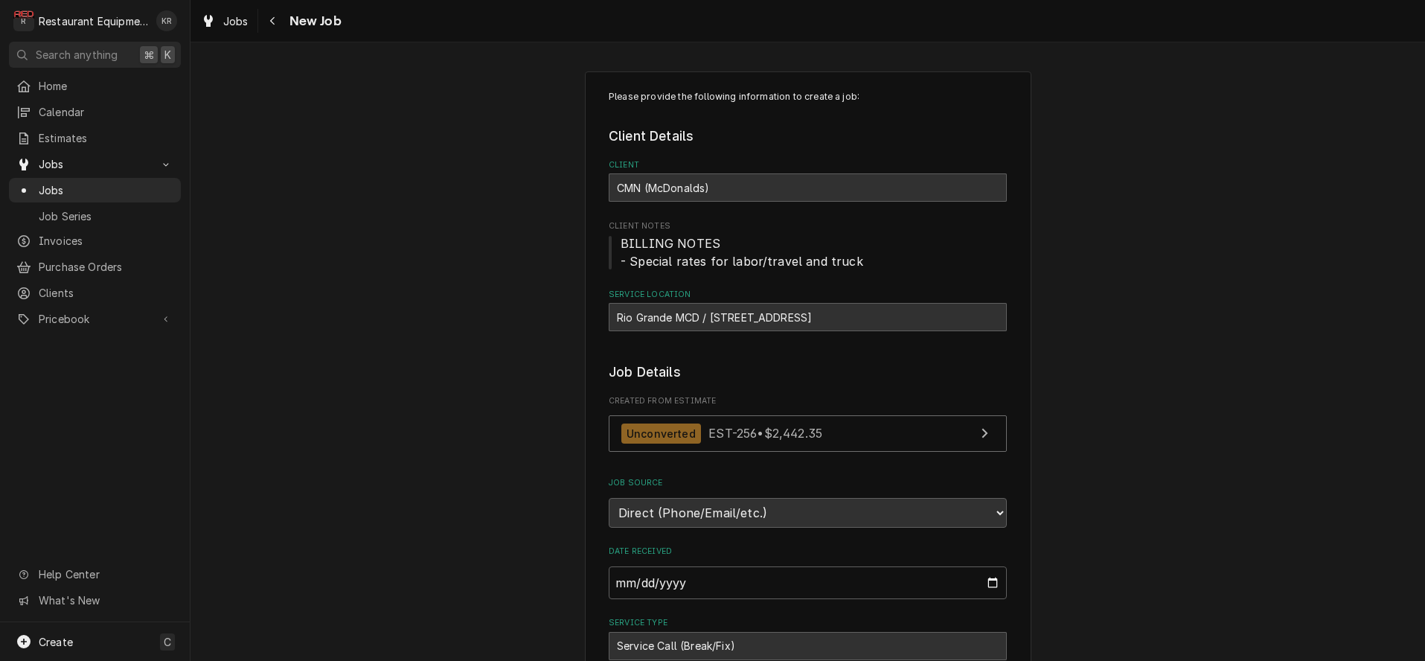
type textarea "x"
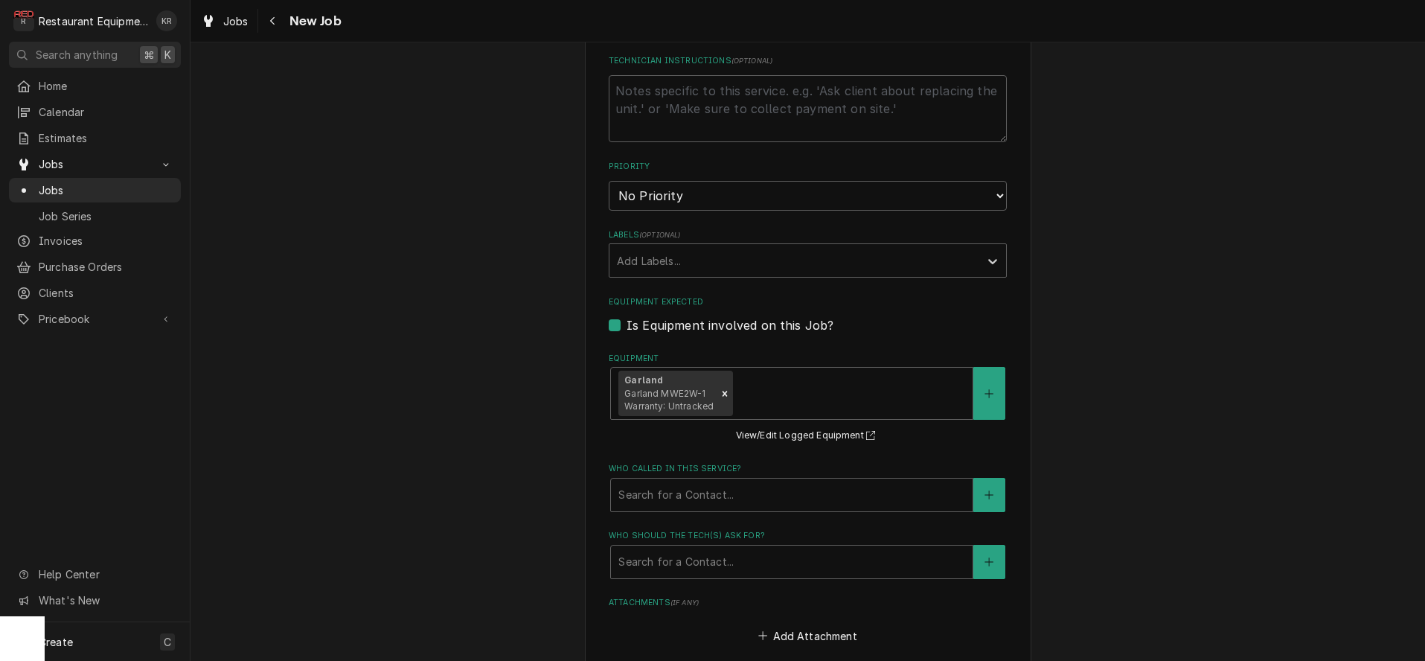
scroll to position [1022, 0]
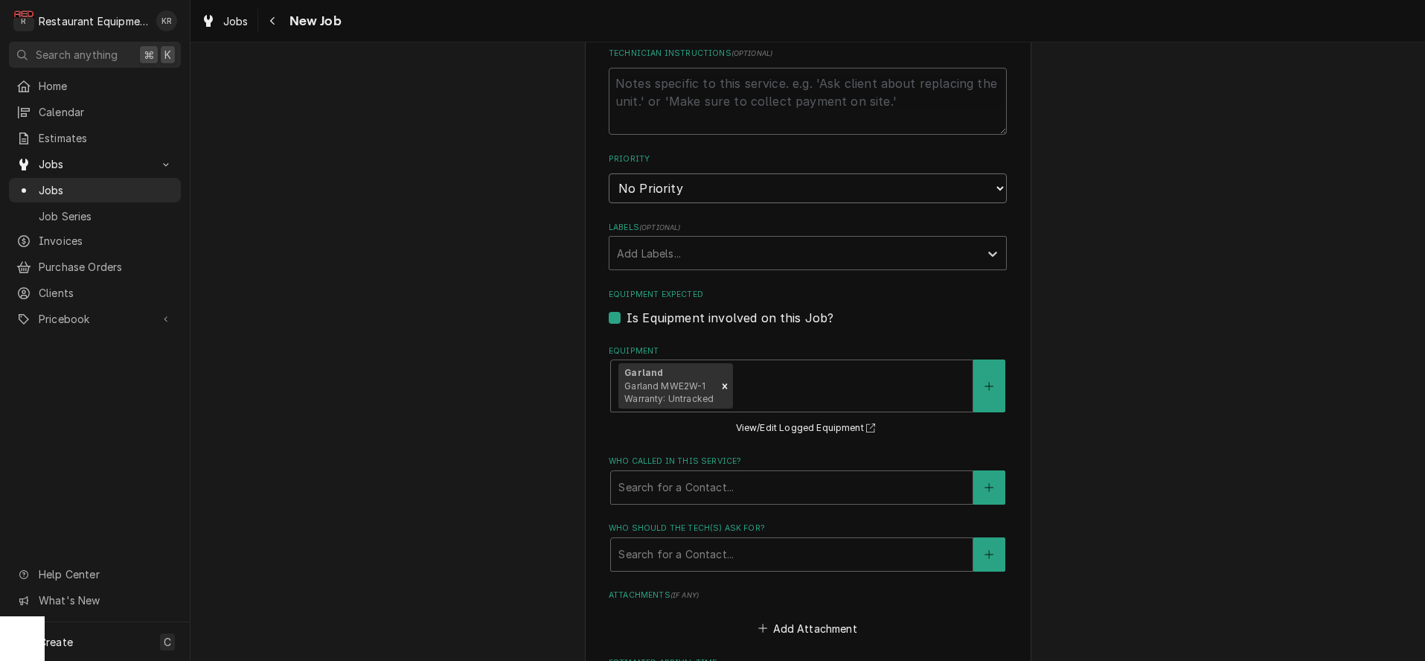
select select "2"
click option "High" at bounding box center [0, 0] width 0 height 0
click at [668, 247] on div "Labels" at bounding box center [794, 253] width 355 height 27
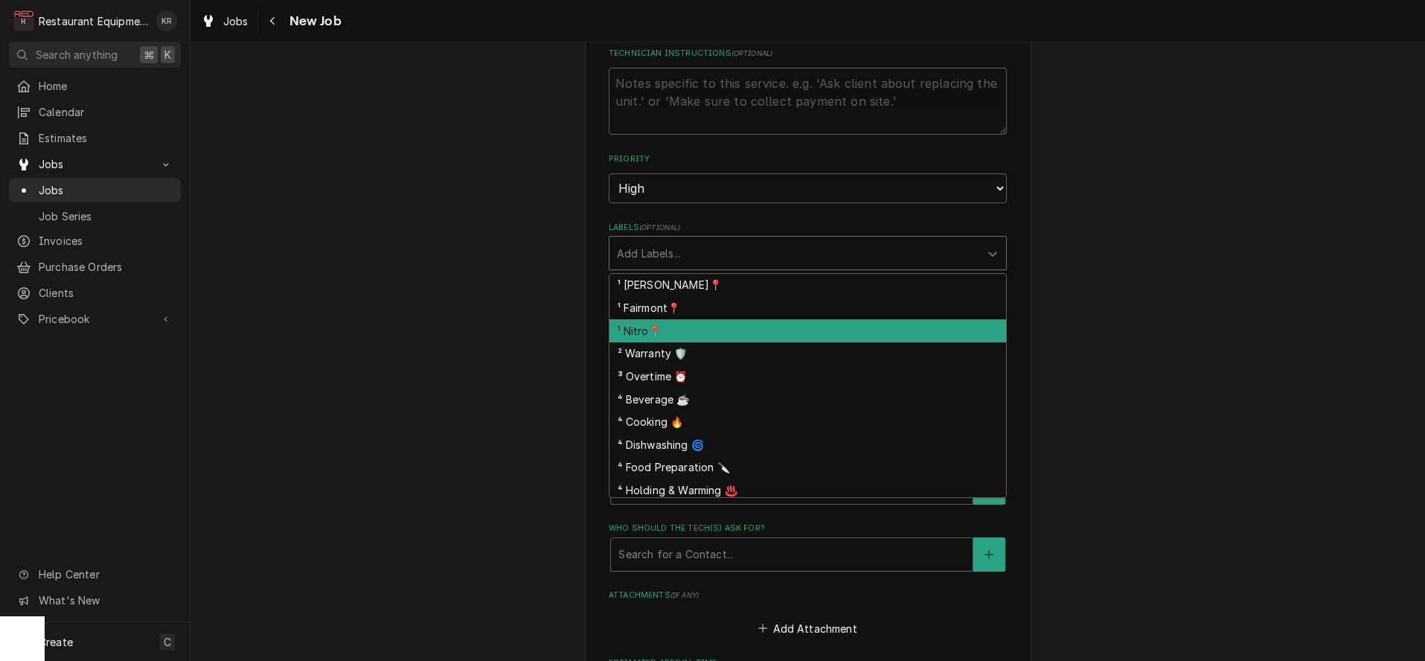
click at [670, 321] on div "¹ Nitro📍" at bounding box center [807, 330] width 397 height 23
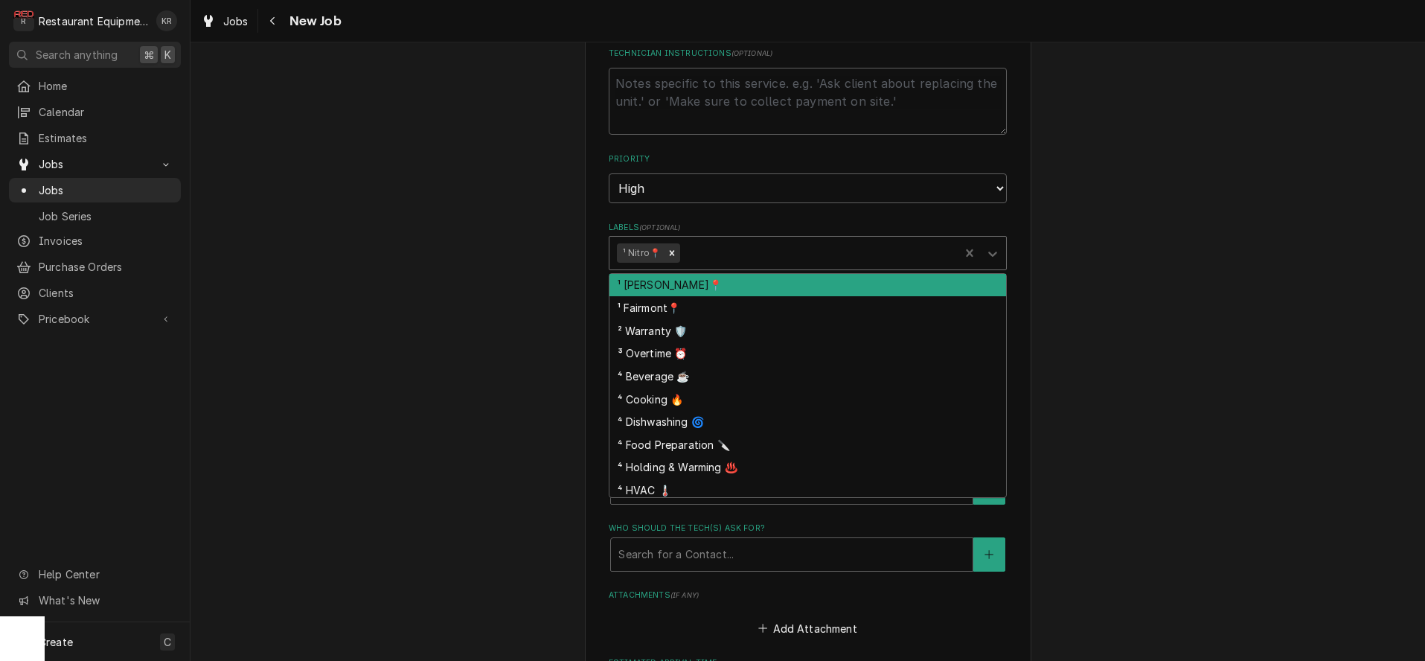
click at [719, 259] on div "Labels" at bounding box center [817, 253] width 269 height 27
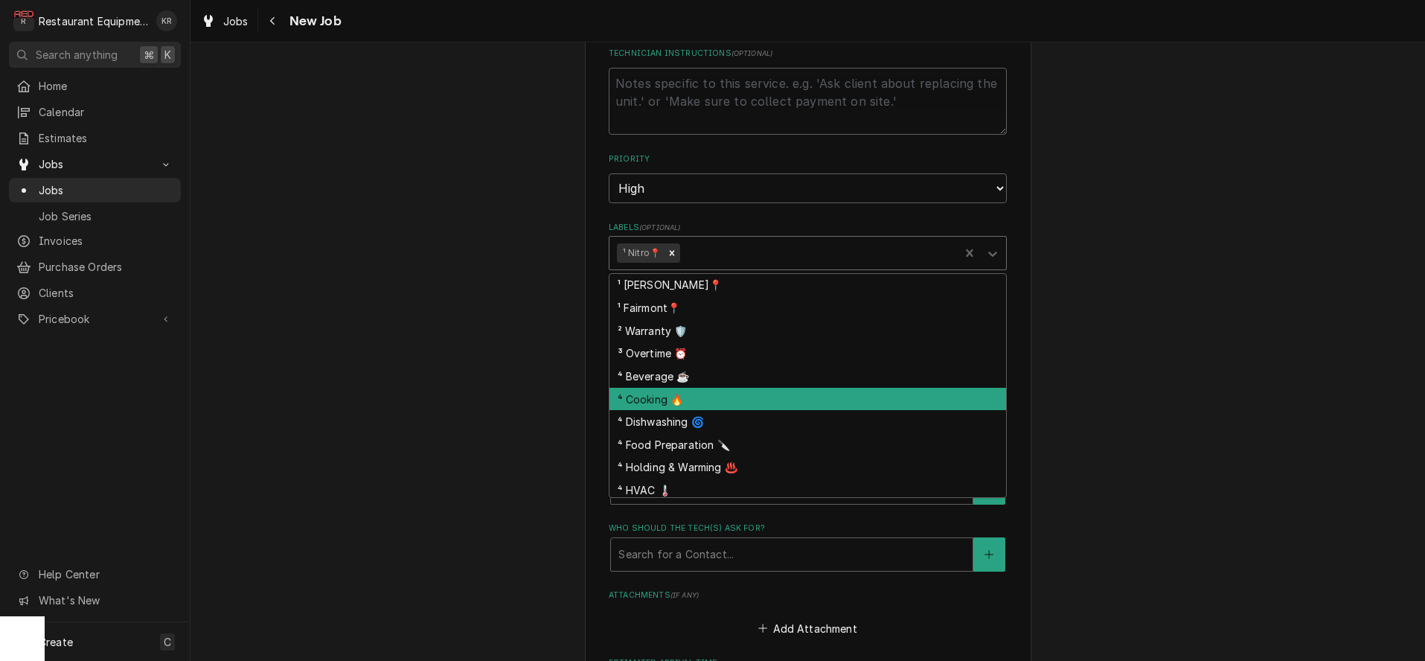
scroll to position [3, 0]
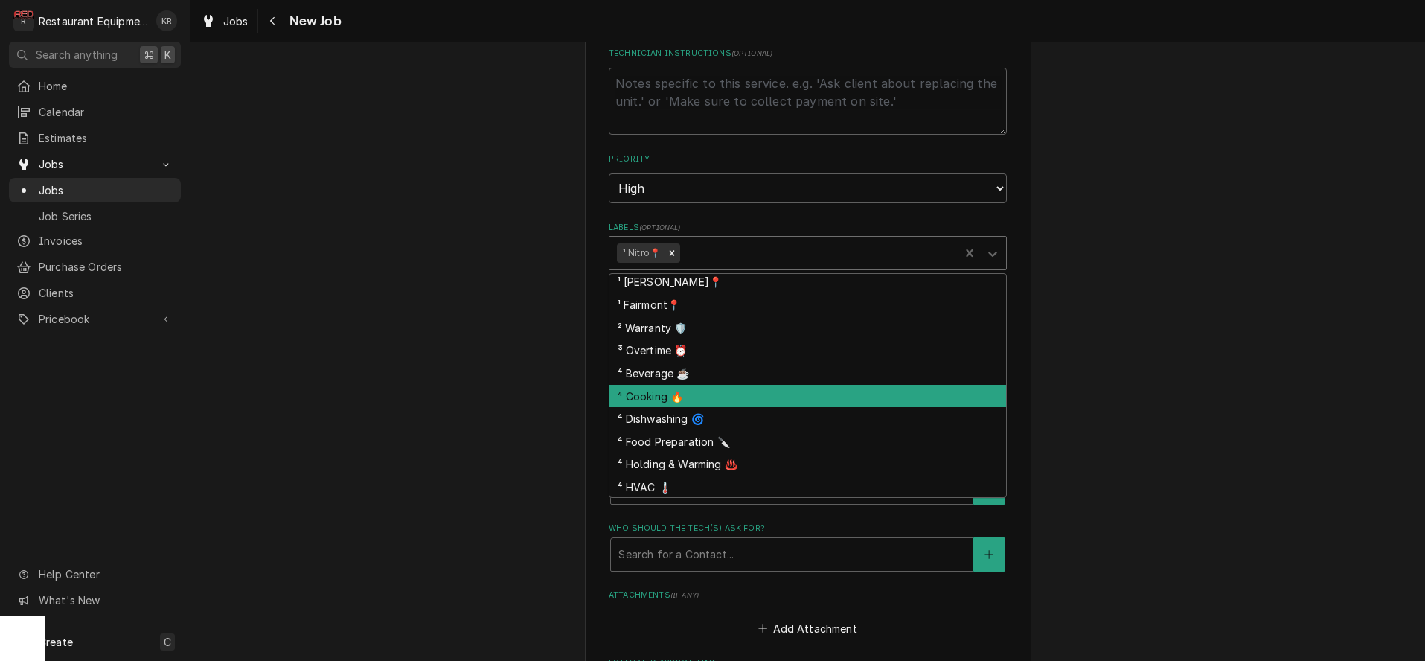
click at [708, 391] on div "⁴ Cooking 🔥" at bounding box center [807, 396] width 397 height 23
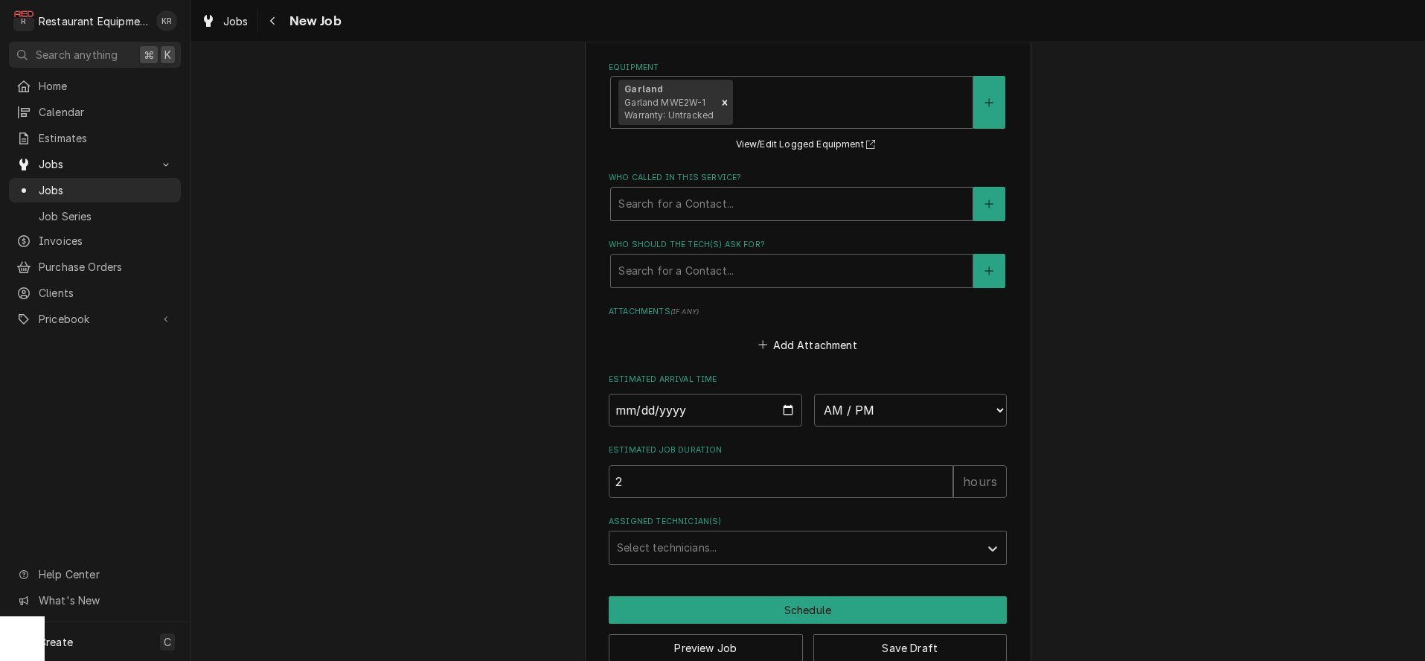
scroll to position [1312, 0]
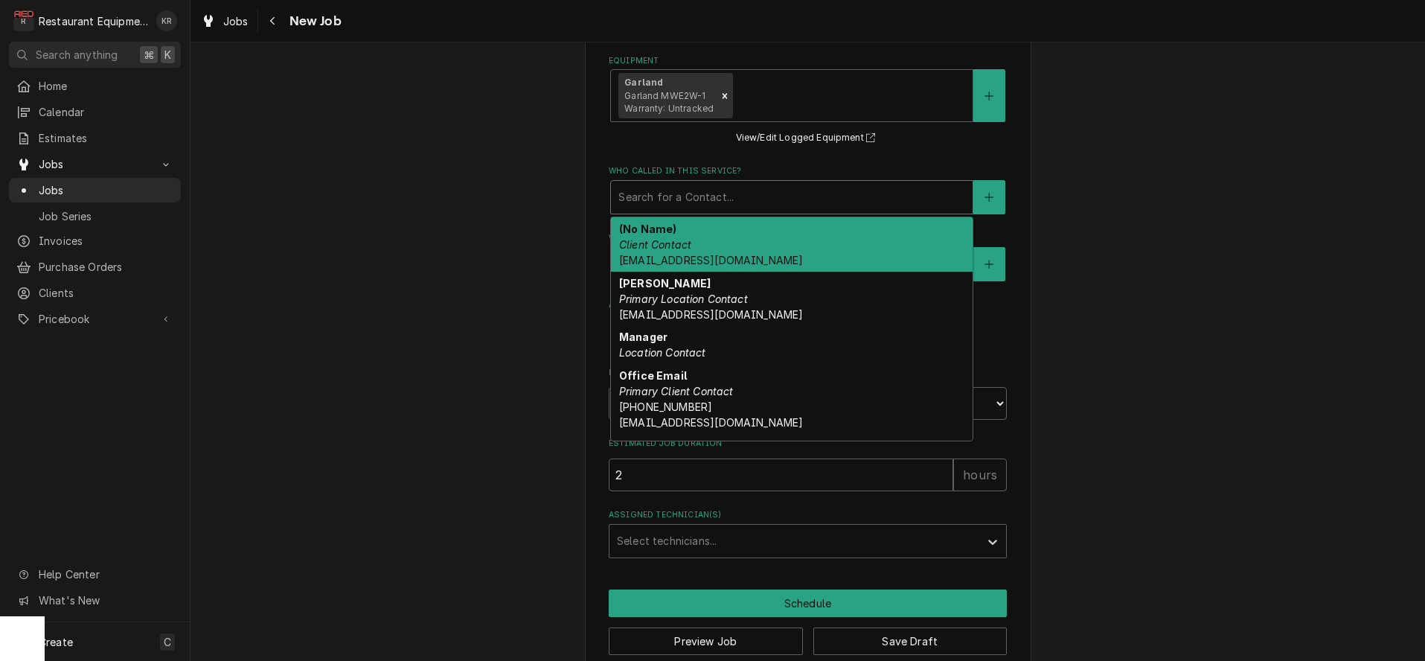
click at [688, 199] on div "Who called in this service?" at bounding box center [791, 197] width 347 height 27
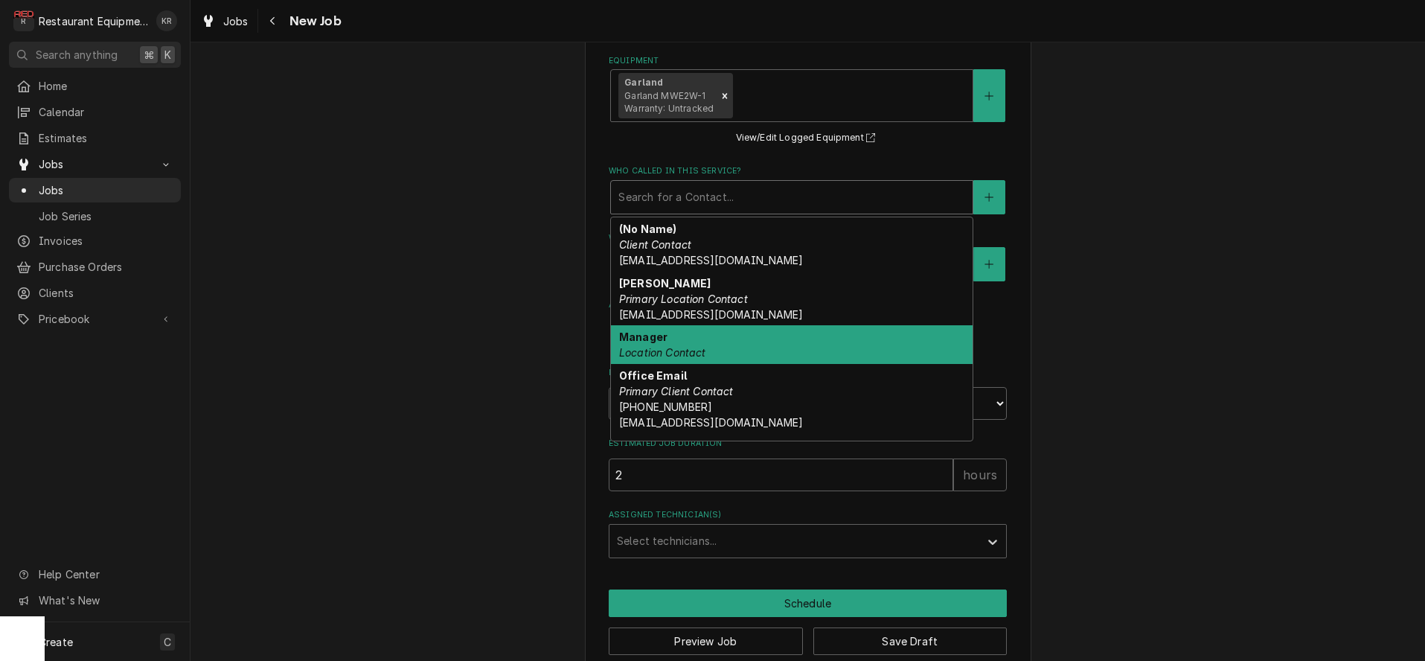
click at [682, 349] on em "Location Contact" at bounding box center [662, 352] width 87 height 13
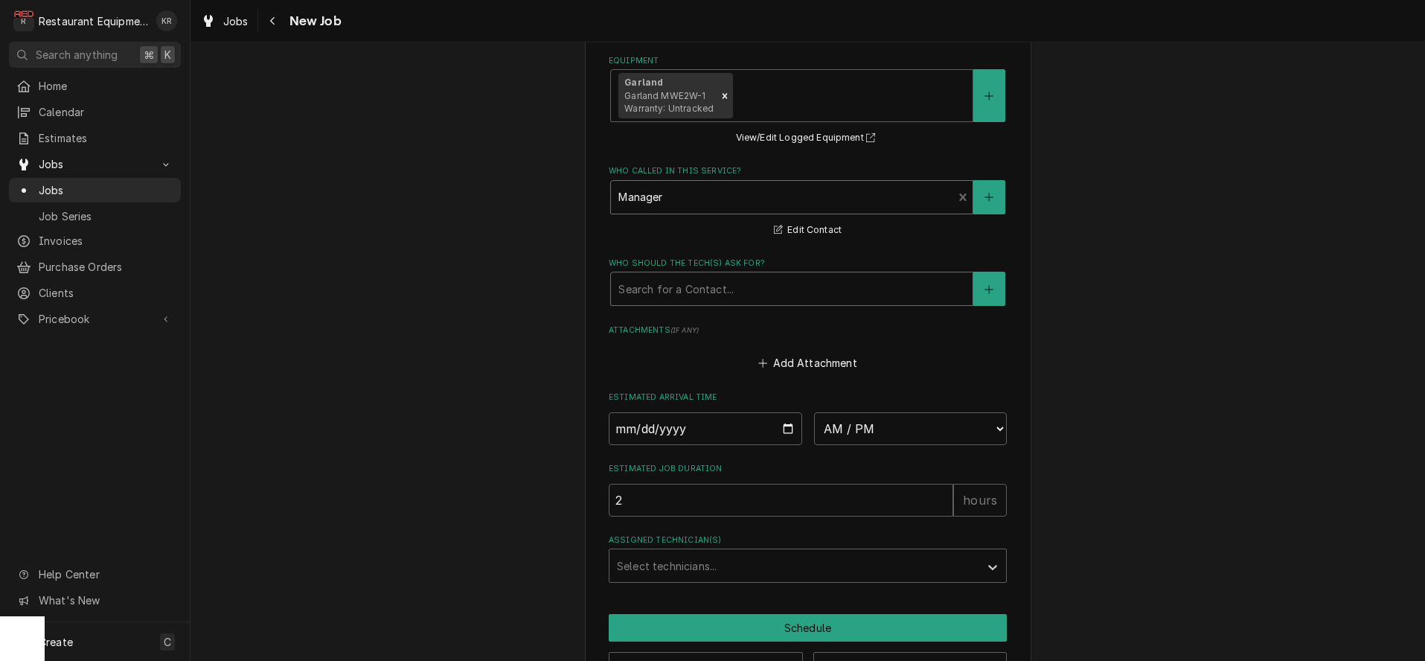
drag, startPoint x: 687, startPoint y: 290, endPoint x: 687, endPoint y: 301, distance: 10.4
click at [687, 290] on div "Who should the tech(s) ask for?" at bounding box center [791, 288] width 347 height 27
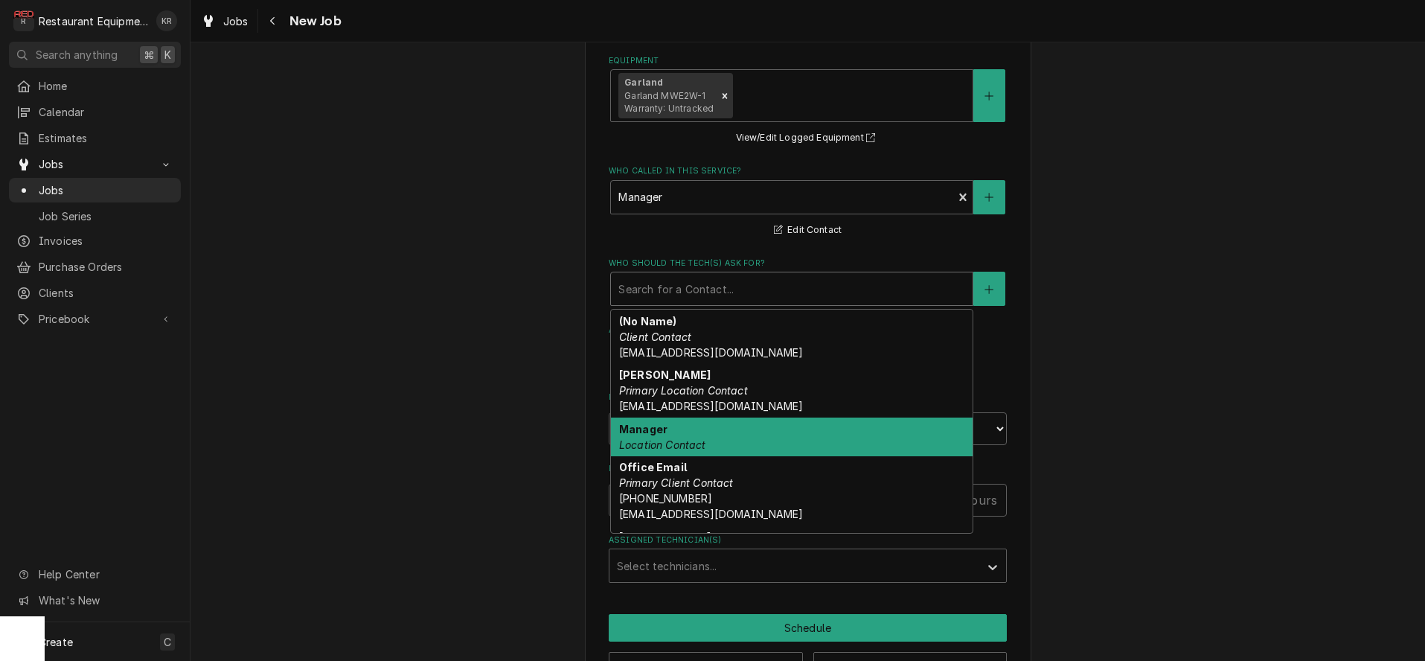
click at [693, 438] on em "Location Contact" at bounding box center [662, 444] width 87 height 13
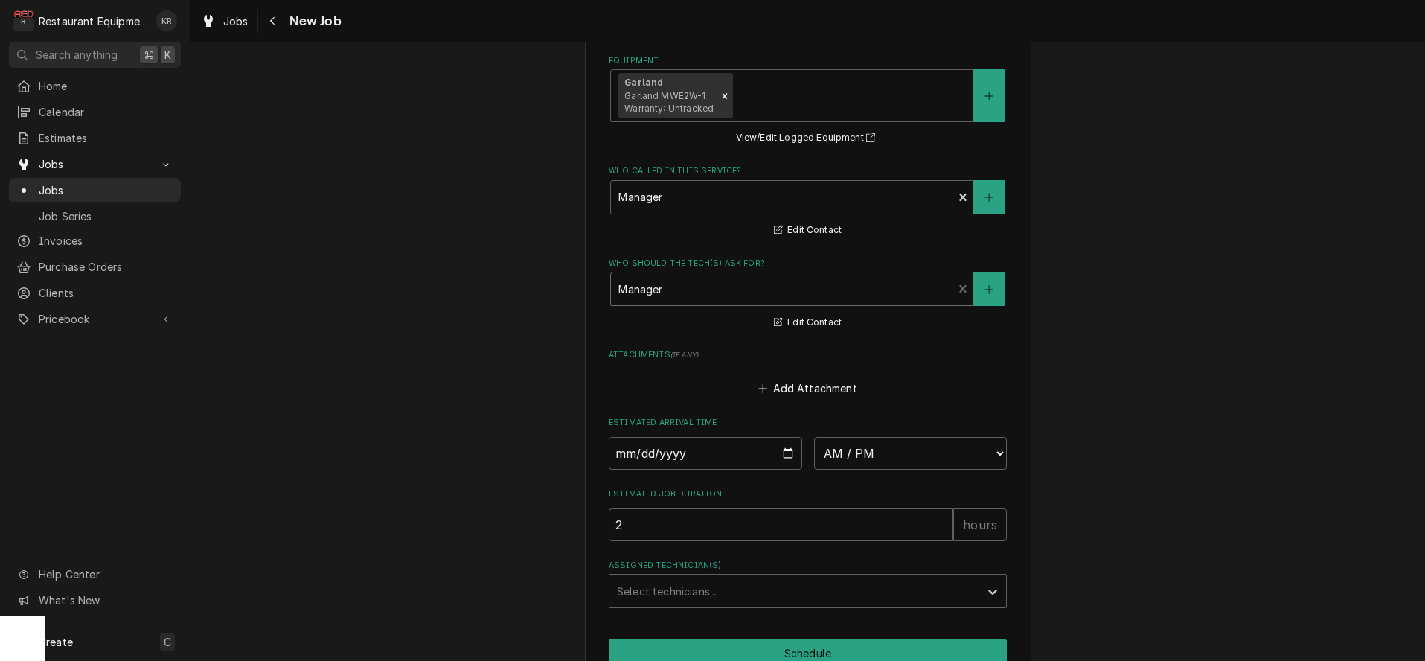
scroll to position [1385, 0]
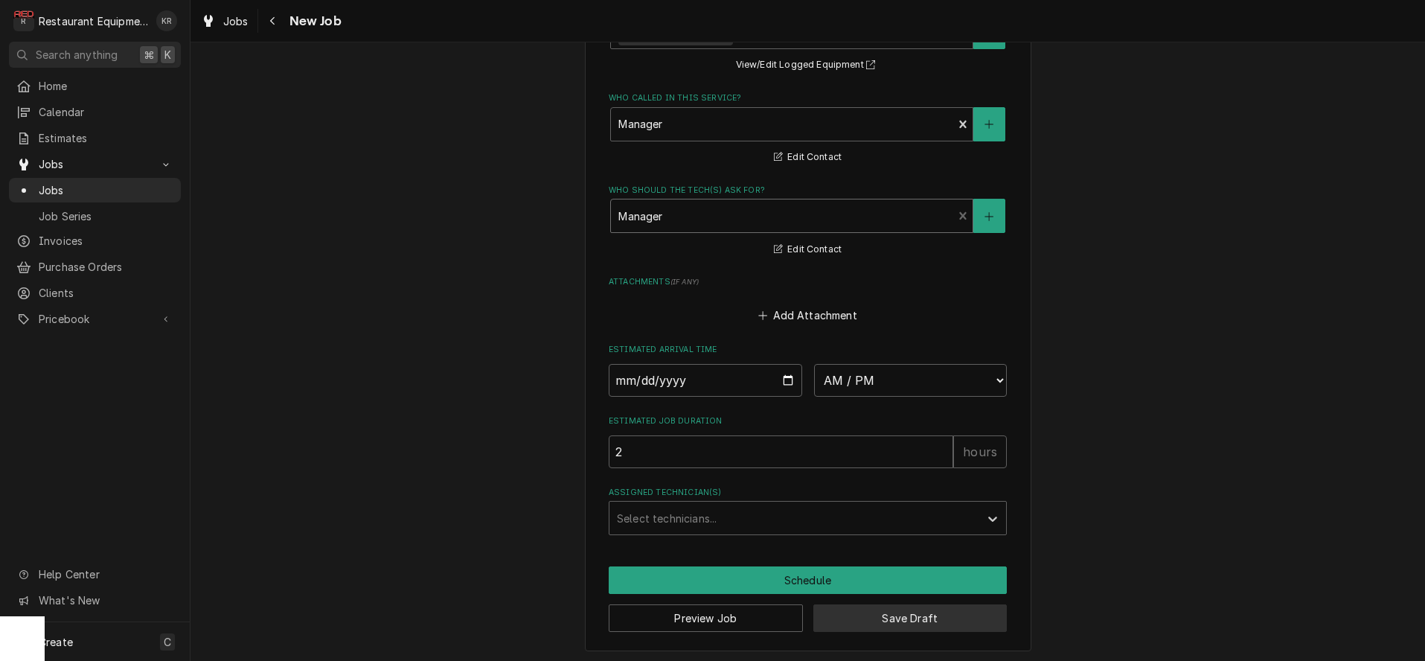
click at [848, 616] on button "Save Draft" at bounding box center [910, 618] width 194 height 28
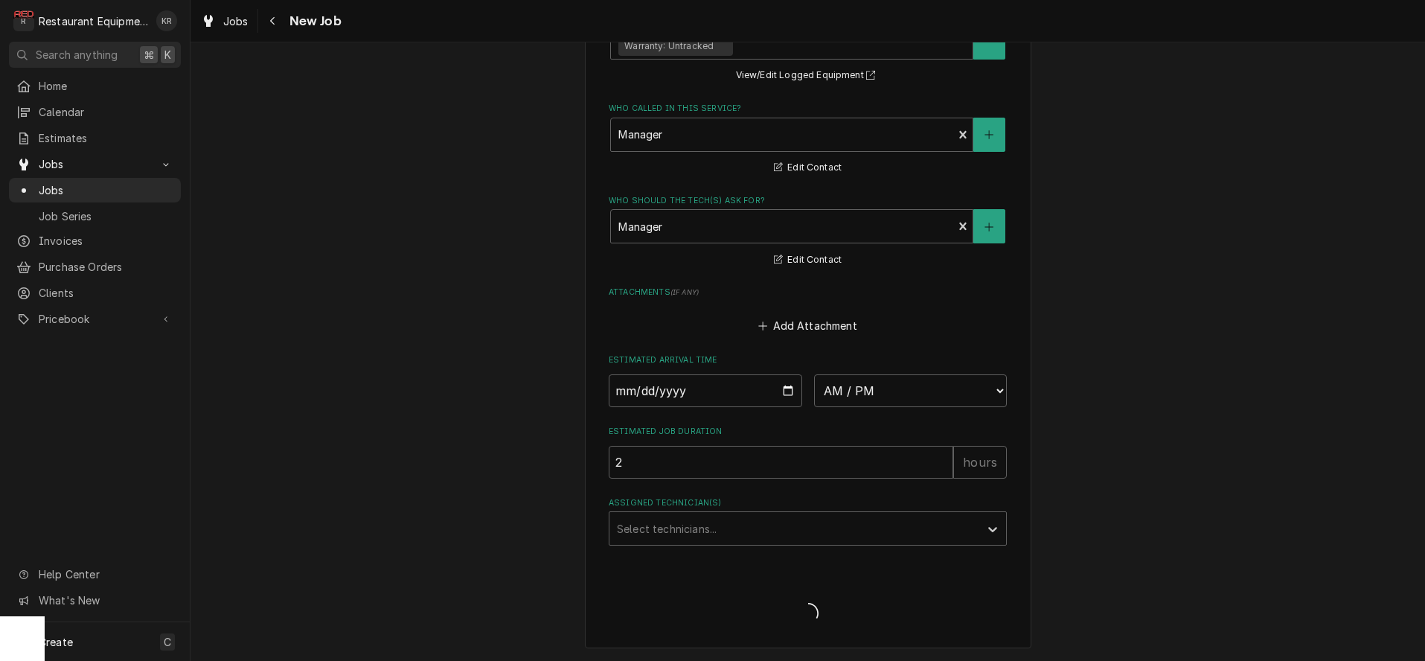
scroll to position [1371, 0]
type textarea "x"
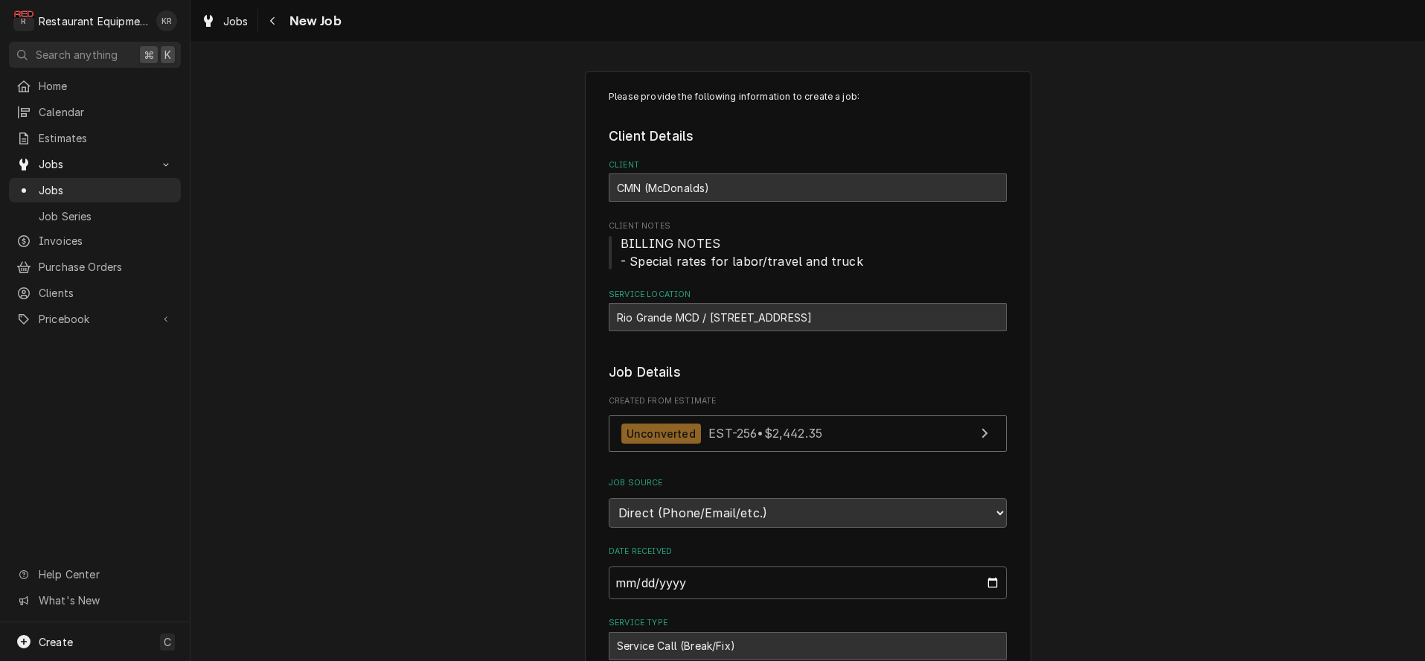
type textarea "x"
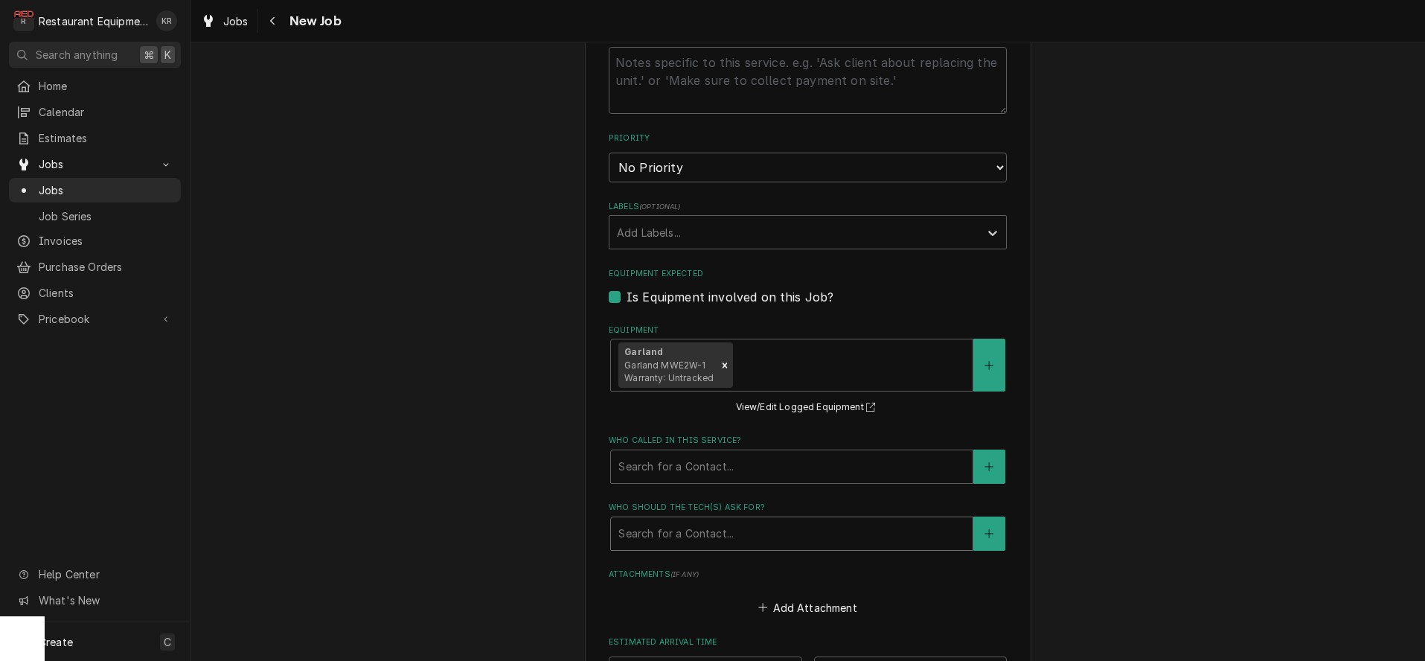
scroll to position [1335, 0]
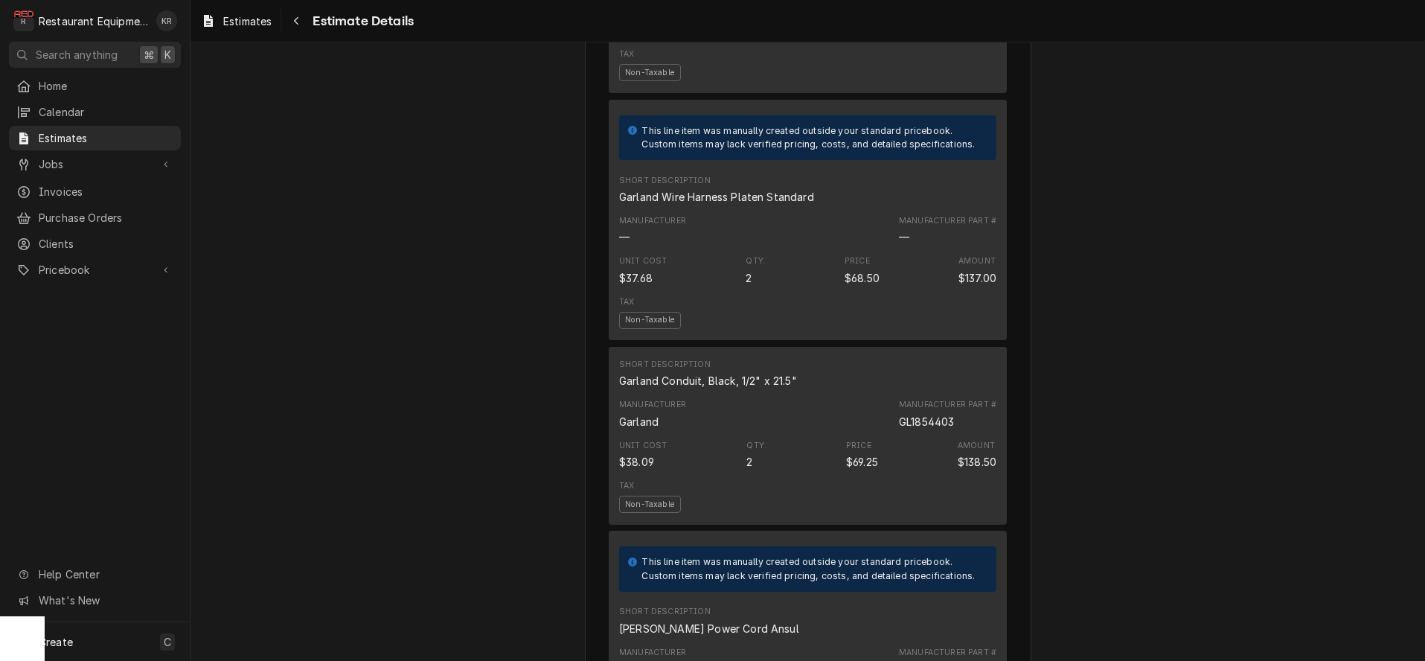
scroll to position [1884, 0]
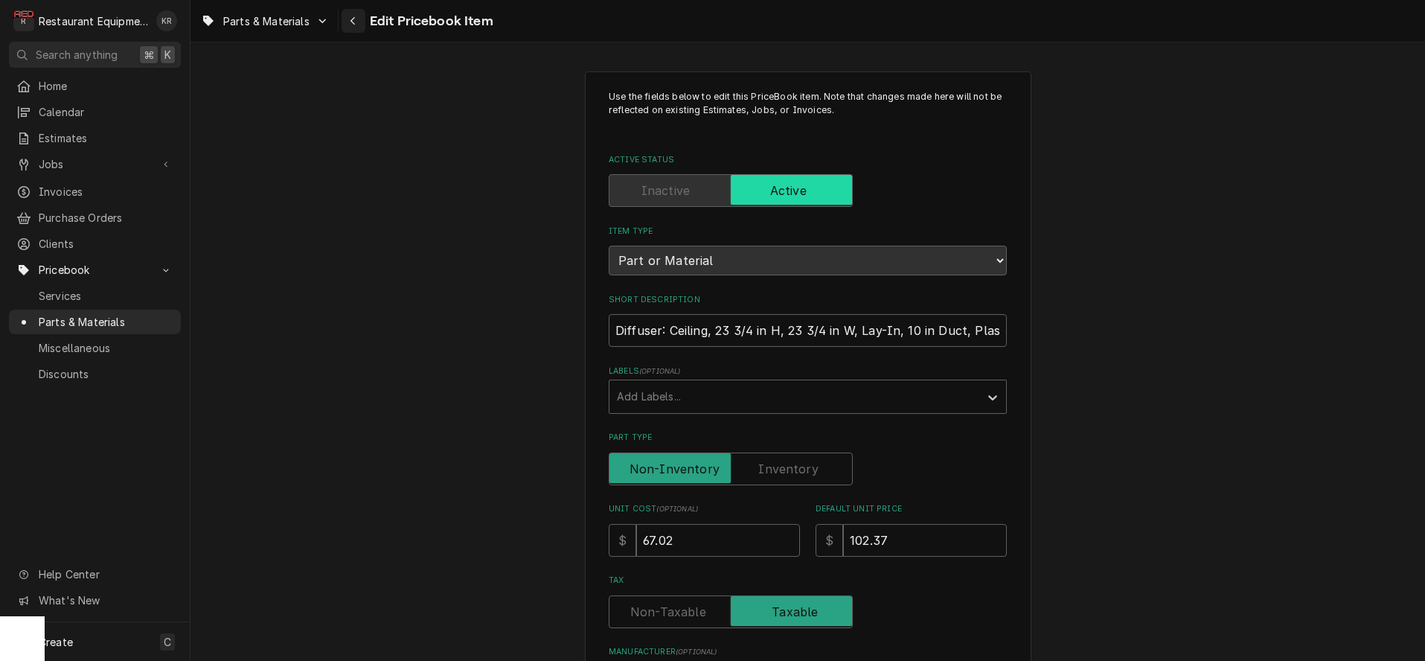
click at [350, 23] on icon "Navigate back" at bounding box center [353, 21] width 7 height 10
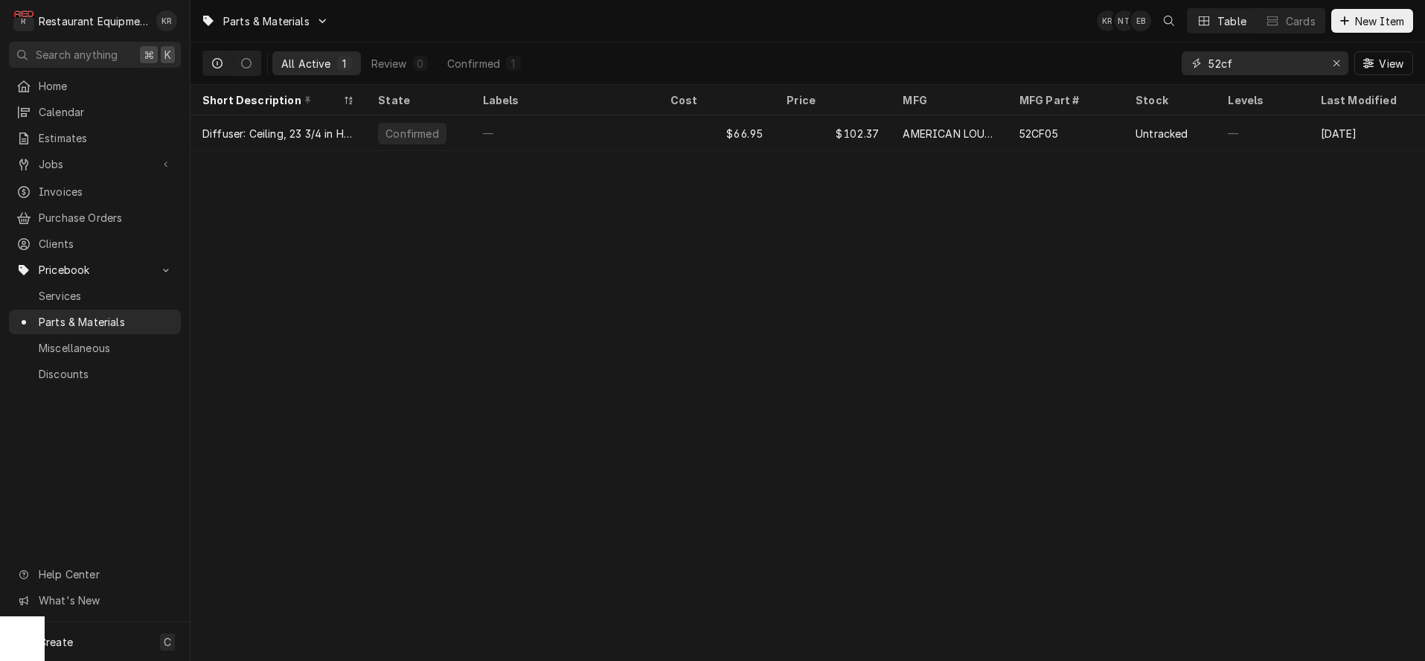
drag, startPoint x: 1257, startPoint y: 67, endPoint x: 1148, endPoint y: 65, distance: 108.6
click at [1208, 65] on input "52cf" at bounding box center [1264, 63] width 112 height 24
type input "4"
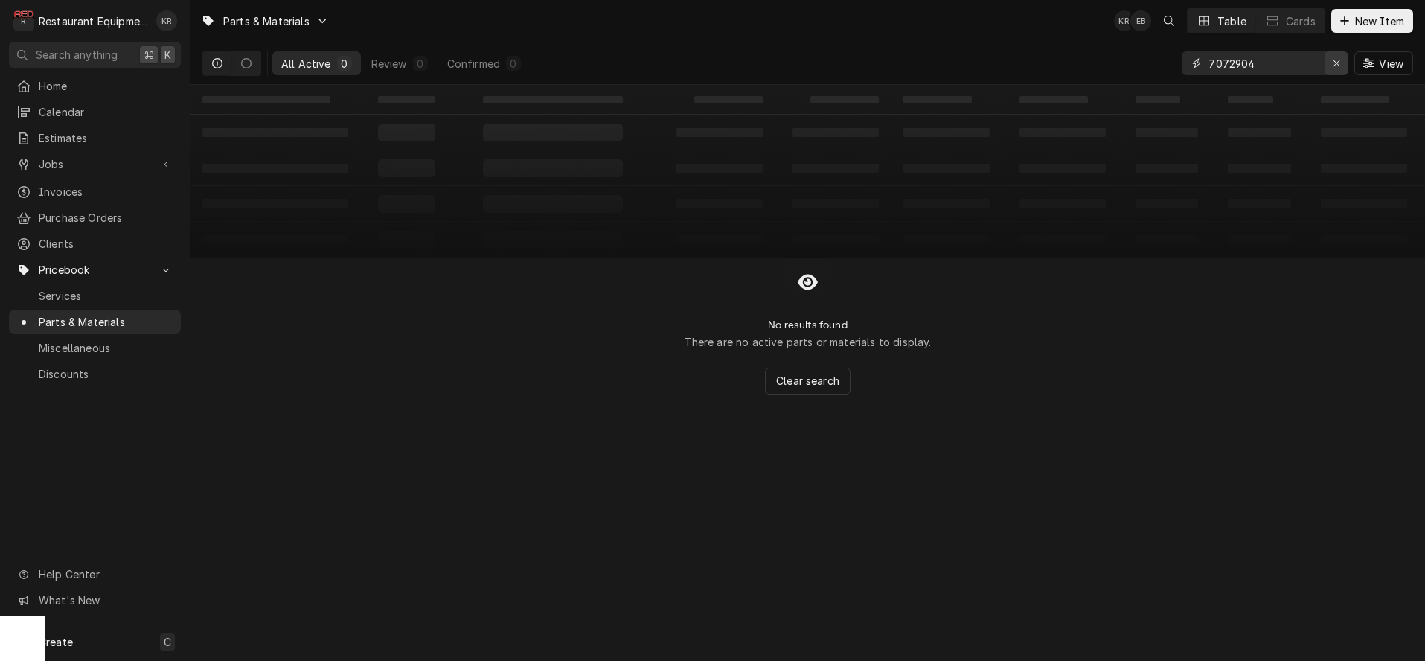
type input "7072904"
drag, startPoint x: 1338, startPoint y: 66, endPoint x: 103, endPoint y: 97, distance: 1235.5
click at [1337, 66] on icon "Erase input" at bounding box center [1337, 63] width 8 height 10
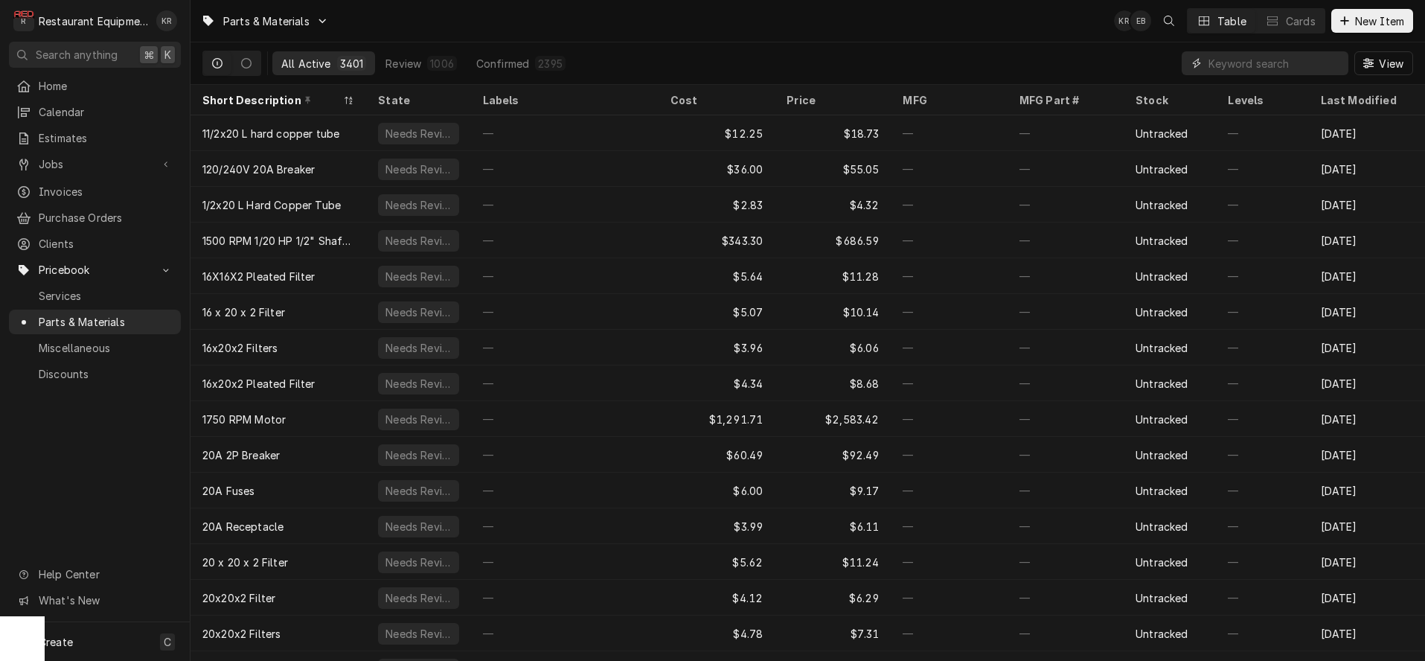
click at [1243, 68] on input "Dynamic Content Wrapper" at bounding box center [1274, 63] width 132 height 24
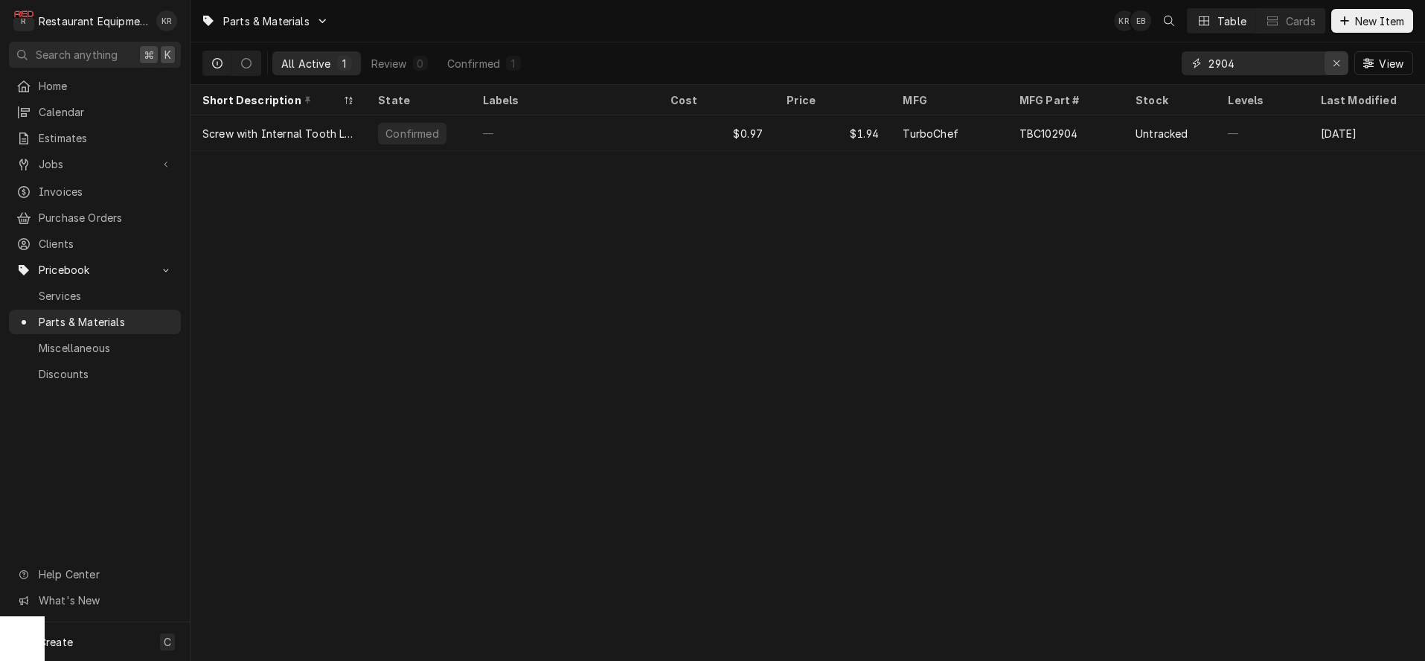
type input "2904"
click at [1333, 62] on icon "Erase input" at bounding box center [1337, 63] width 8 height 10
click at [1337, 63] on input "2904" at bounding box center [1278, 63] width 140 height 24
click at [1337, 61] on input "2904" at bounding box center [1278, 63] width 140 height 24
click at [1344, 22] on icon "Dynamic Content Wrapper" at bounding box center [1344, 20] width 8 height 8
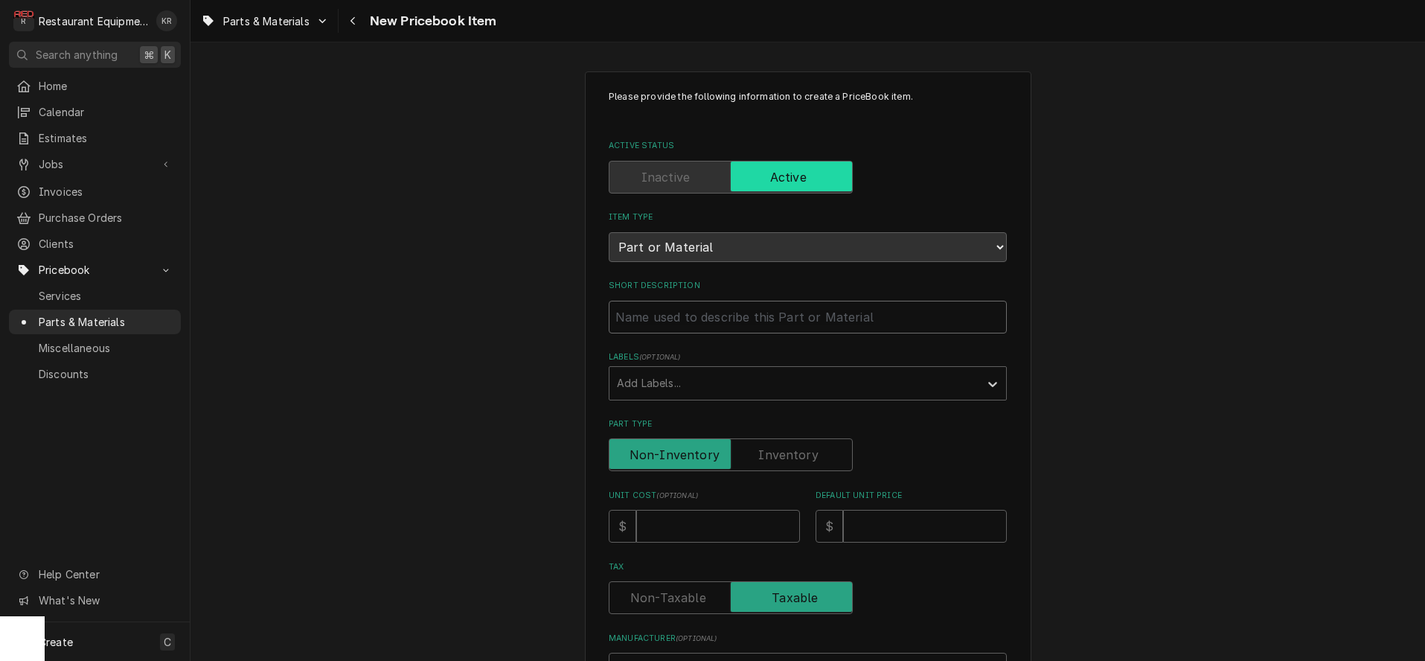
click at [688, 317] on input "Short Description" at bounding box center [808, 317] width 398 height 33
paste input "[PERSON_NAME] Foodservice System 7072904-1 Power Cord, Ansul Control, 20A 5Wire"
type input "[PERSON_NAME] Foodservice System 7072904-1 Power Cord, Ansul Control, 20A 5Wire"
type textarea "x"
drag, startPoint x: 767, startPoint y: 318, endPoint x: 568, endPoint y: 321, distance: 199.4
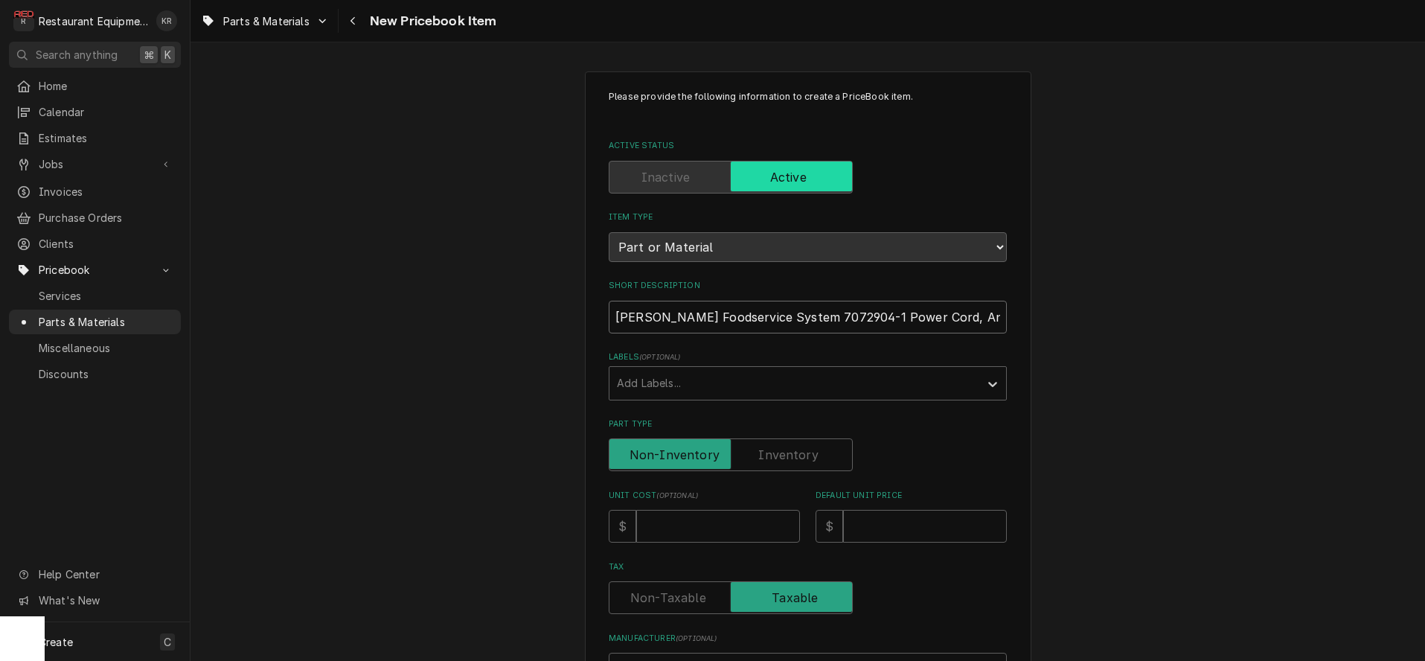
click at [609, 315] on input "[PERSON_NAME] Foodservice System 7072904-1 Power Cord, Ansul Control, 20A 5Wire" at bounding box center [808, 317] width 398 height 33
type input "Power Cord, Ansul Control, 20A 5Wire"
type textarea "x"
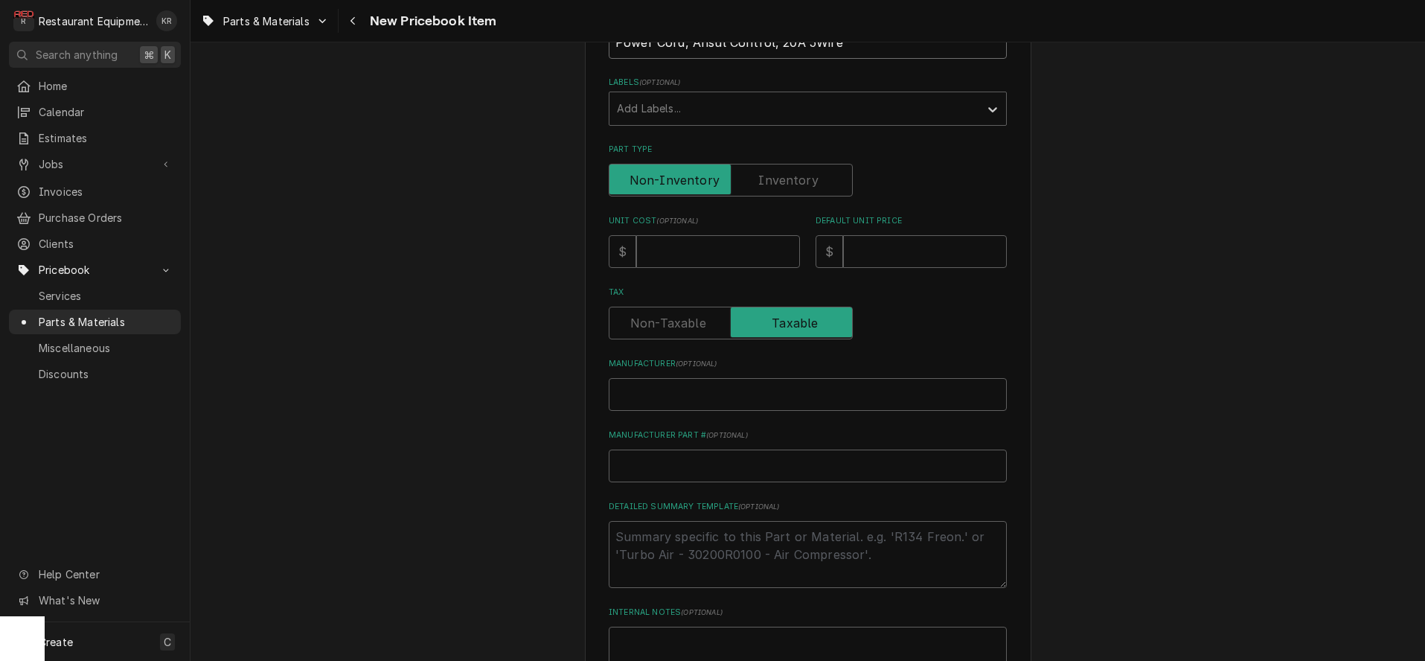
scroll to position [291, 0]
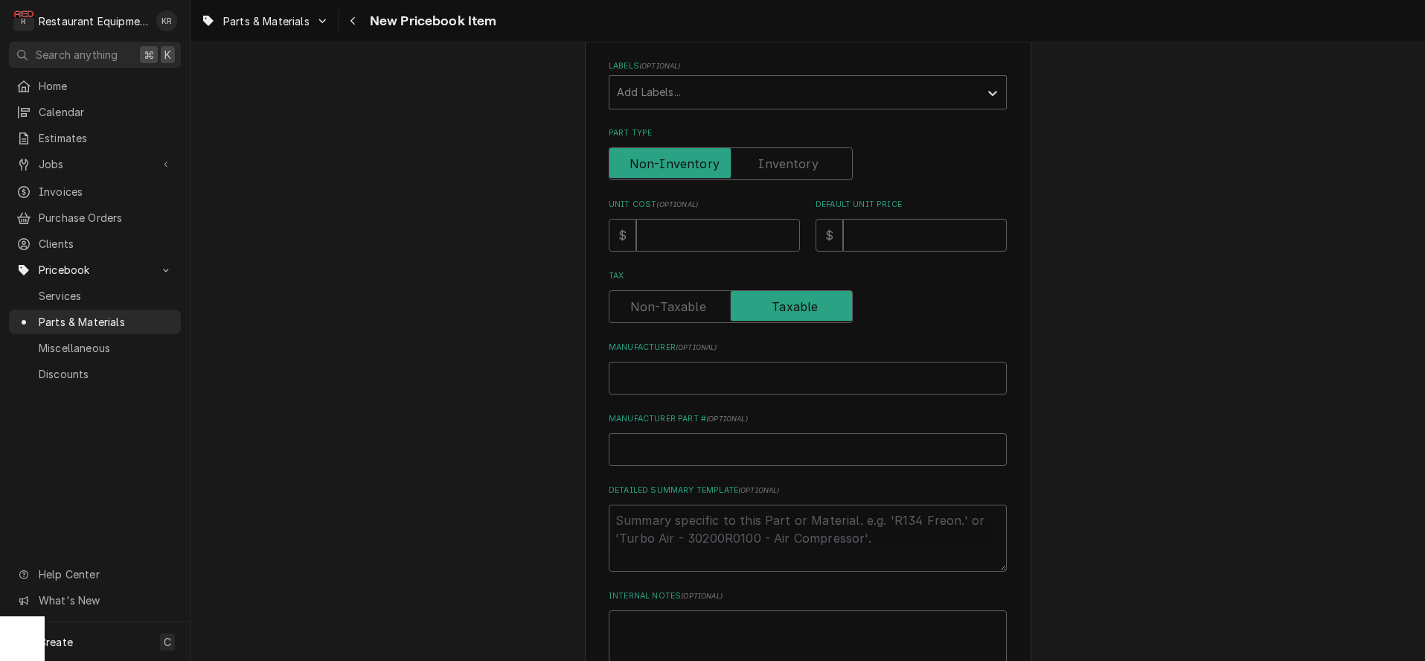
type input "Power Cord, Ansul Control, 20A 5Wire"
click at [731, 239] on input "Unit Cost ( optional )" at bounding box center [718, 235] width 164 height 33
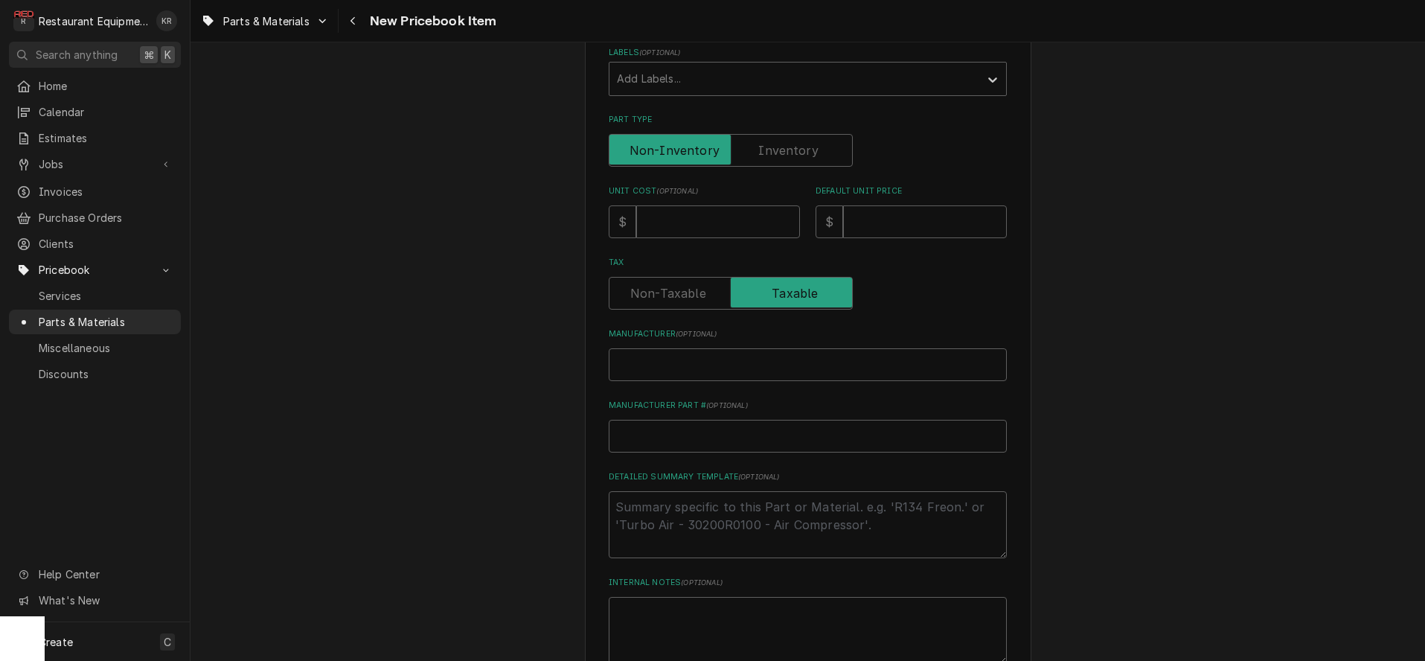
scroll to position [311, 0]
click at [652, 225] on input "Unit Cost ( optional )" at bounding box center [718, 215] width 164 height 33
type input "1"
type textarea "x"
type input "18"
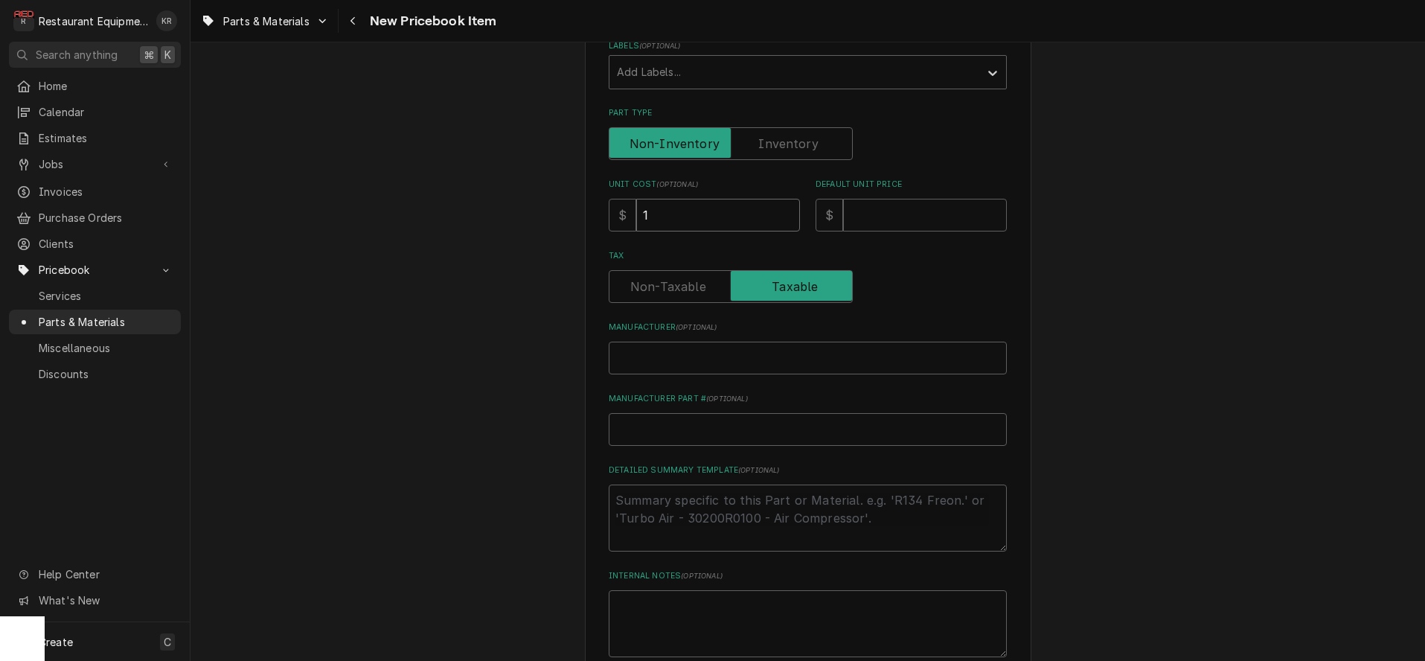
type textarea "x"
type input "180"
type textarea "x"
type input "180"
type input "3"
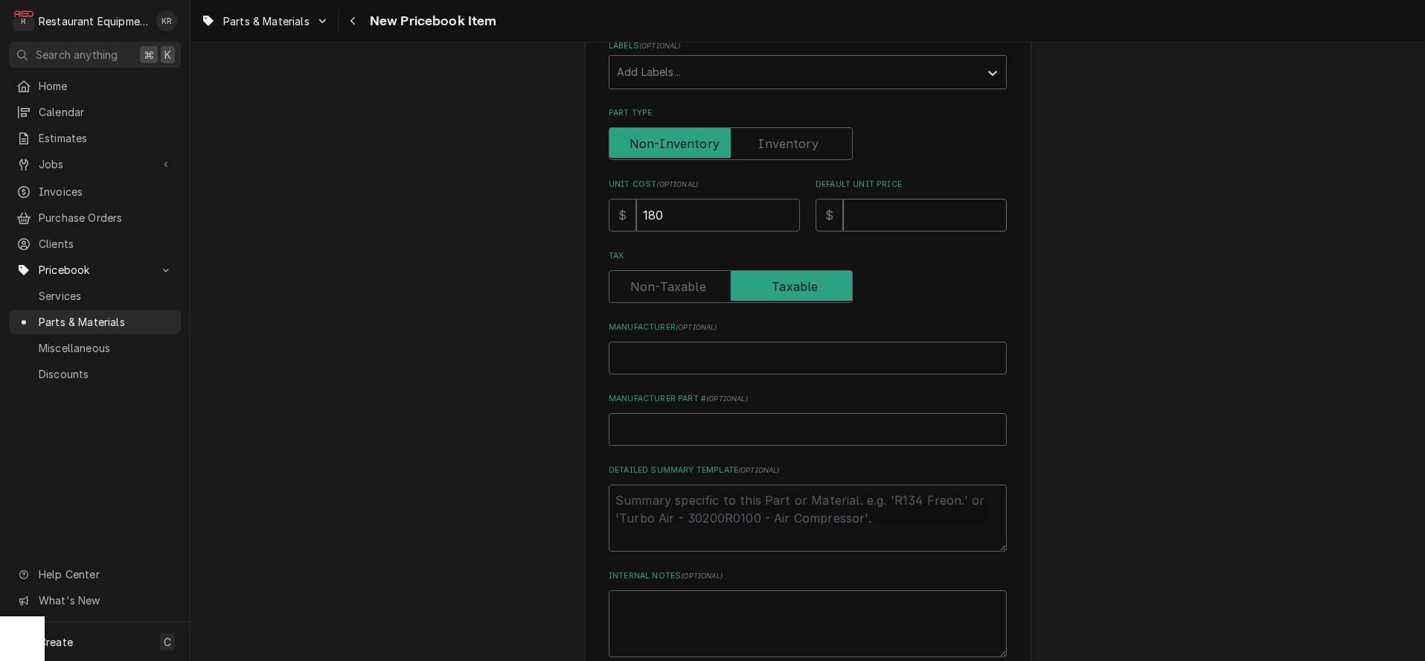
type textarea "x"
type input "36"
type textarea "x"
type input "360"
type textarea "x"
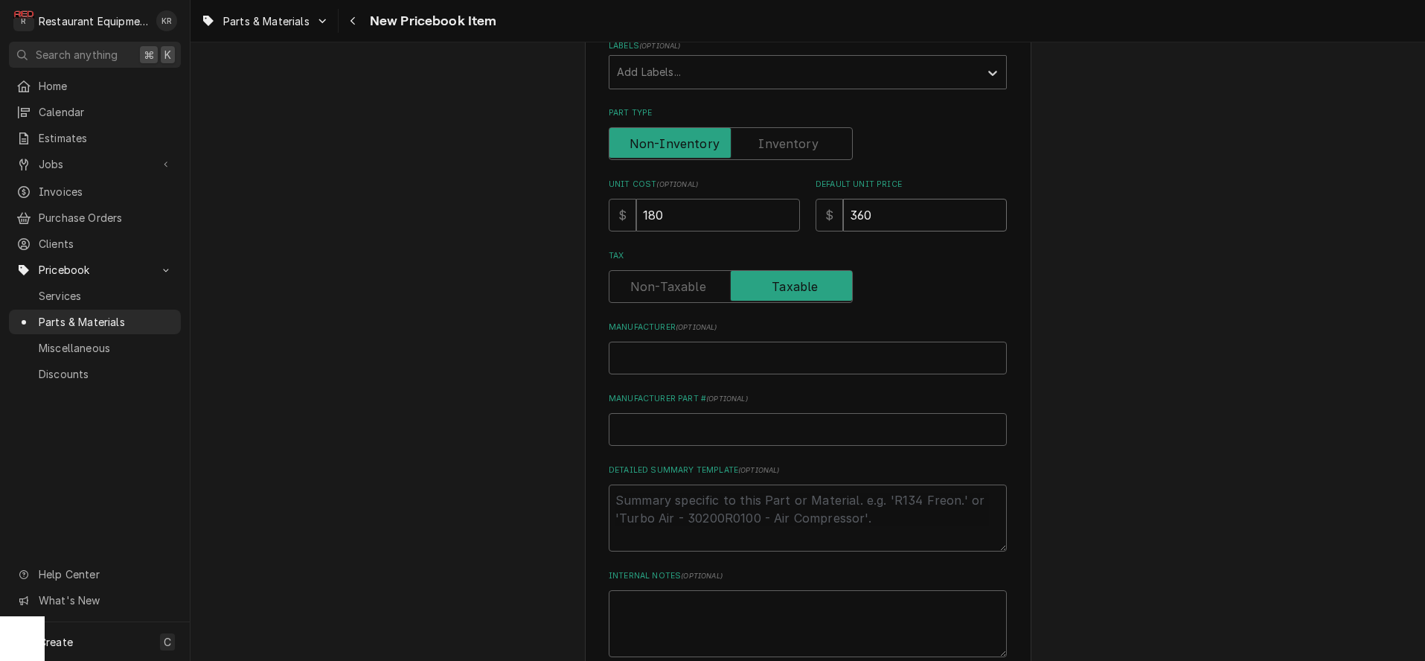
type input "360"
click at [635, 359] on input "Manufacturer ( optional )" at bounding box center [808, 358] width 398 height 33
paste input "[PERSON_NAME] Foodservice System 7072904-1"
type input "[PERSON_NAME] Foodservice System 7072904-1"
type textarea "x"
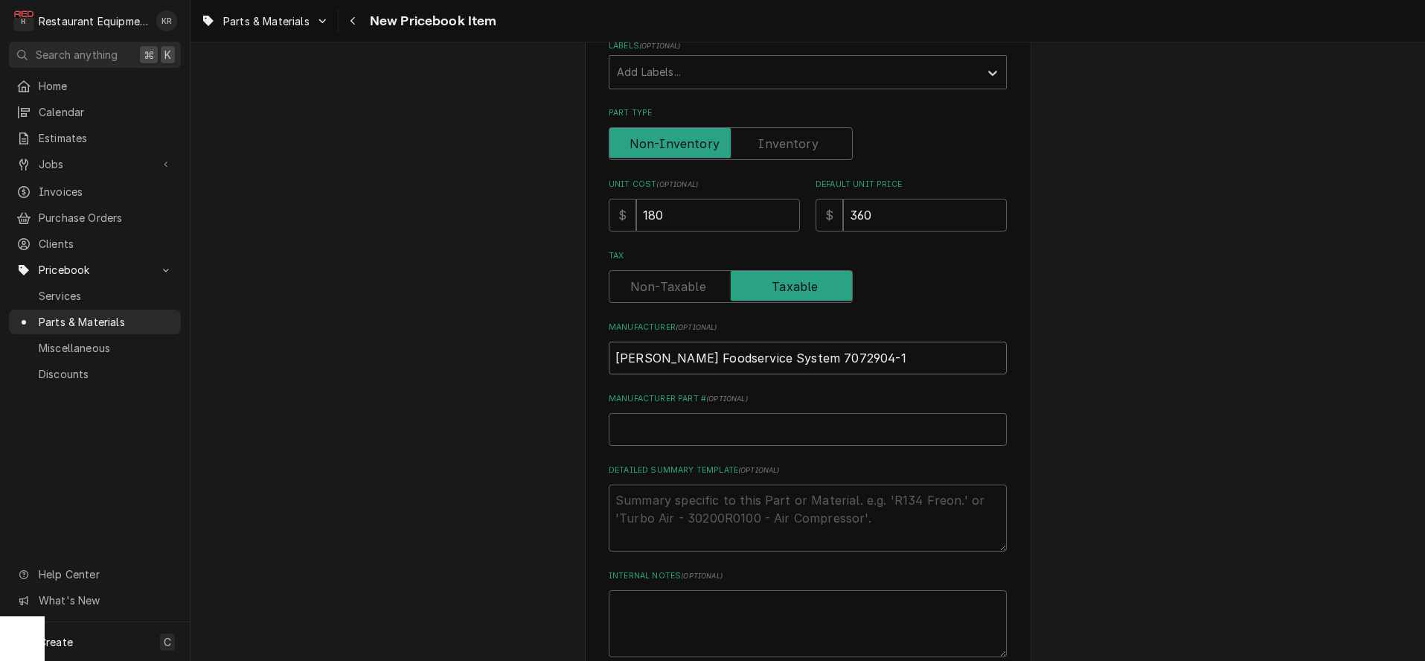
drag, startPoint x: 779, startPoint y: 358, endPoint x: 847, endPoint y: 359, distance: 67.7
click at [882, 362] on input "Franke Foodservice System 7072904-1" at bounding box center [808, 358] width 398 height 33
click at [778, 356] on input "Franke Foodservice System 7072904-1" at bounding box center [808, 358] width 398 height 33
click at [850, 359] on input "Franke Foodservice System 7072904-1" at bounding box center [808, 358] width 398 height 33
click at [847, 359] on input "Franke Foodservice System 7072904-1" at bounding box center [808, 358] width 398 height 33
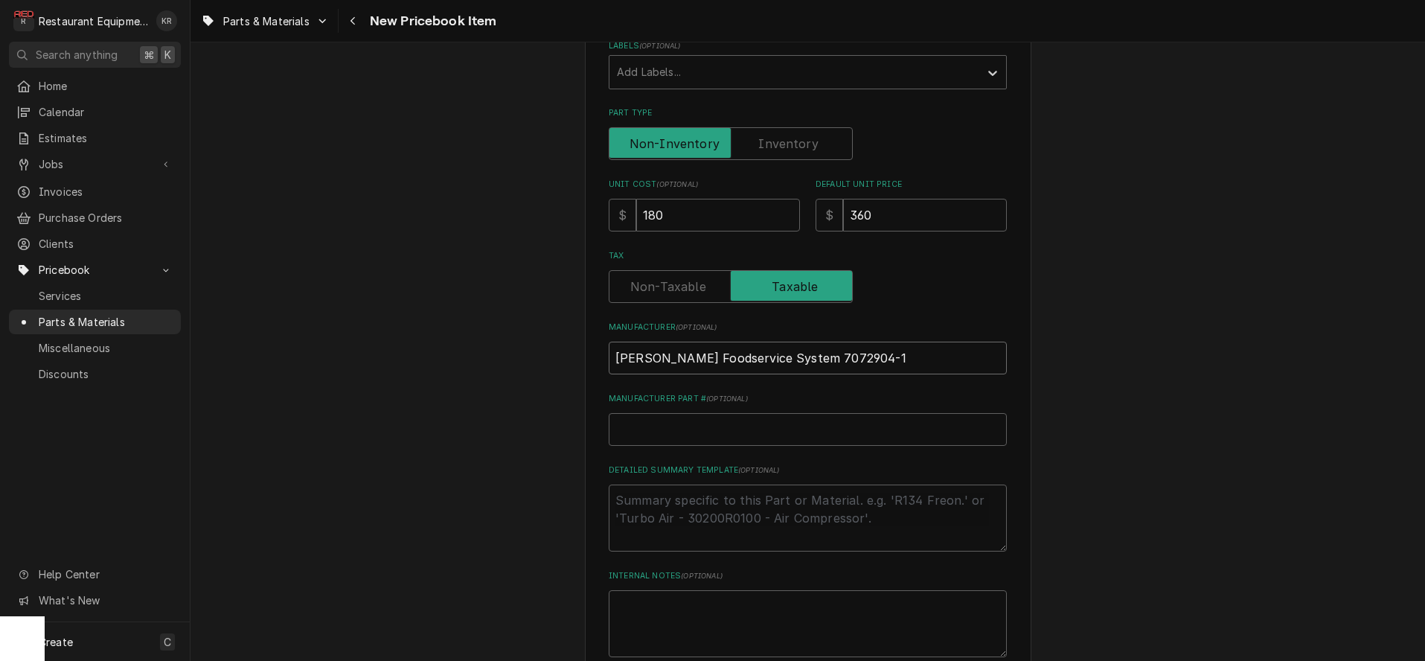
click at [847, 359] on input "Franke Foodservice System 7072904-1" at bounding box center [808, 358] width 398 height 33
drag, startPoint x: 847, startPoint y: 359, endPoint x: 782, endPoint y: 356, distance: 64.8
click at [782, 356] on input "Franke Foodservice System 7072904-1" at bounding box center [808, 358] width 398 height 33
type input "Franke Foodservice System"
type textarea "x"
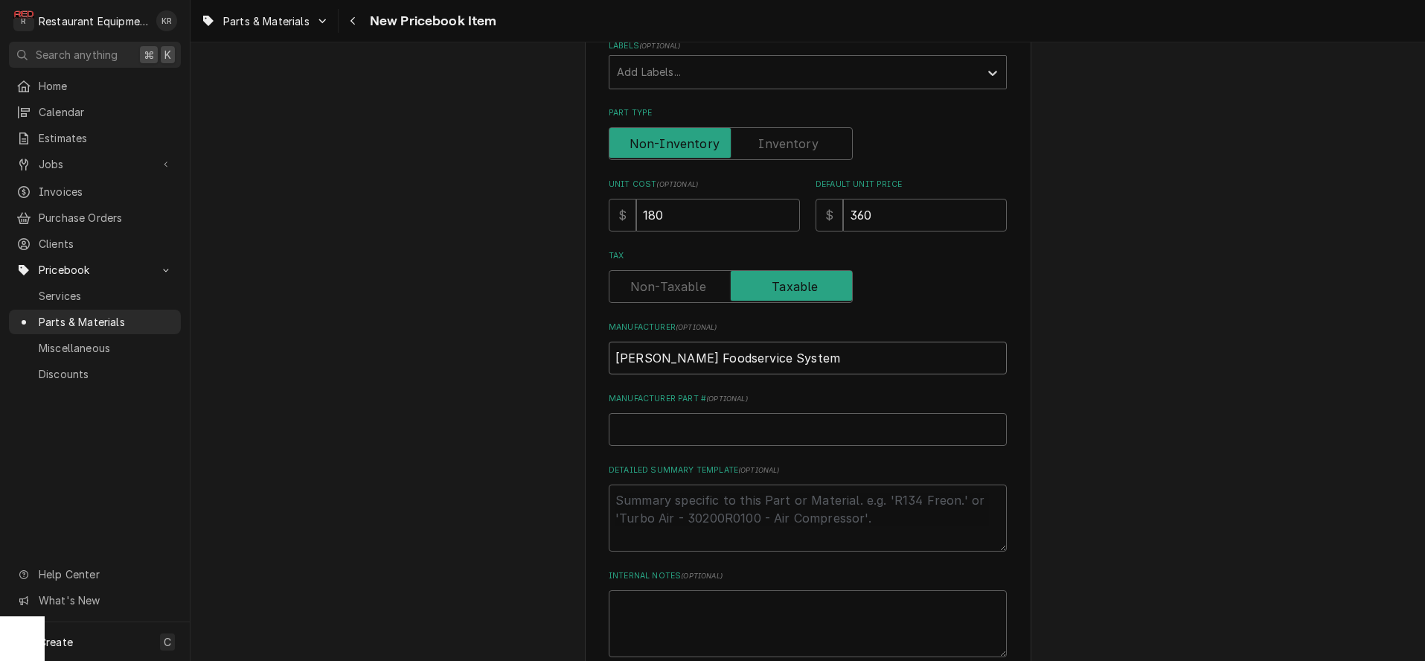
type input "Franke Foodservice System"
click at [636, 417] on input "Manufacturer Part # ( optional )" at bounding box center [808, 429] width 398 height 33
paste input "7072904-1"
type input "7072904-1"
type textarea "x"
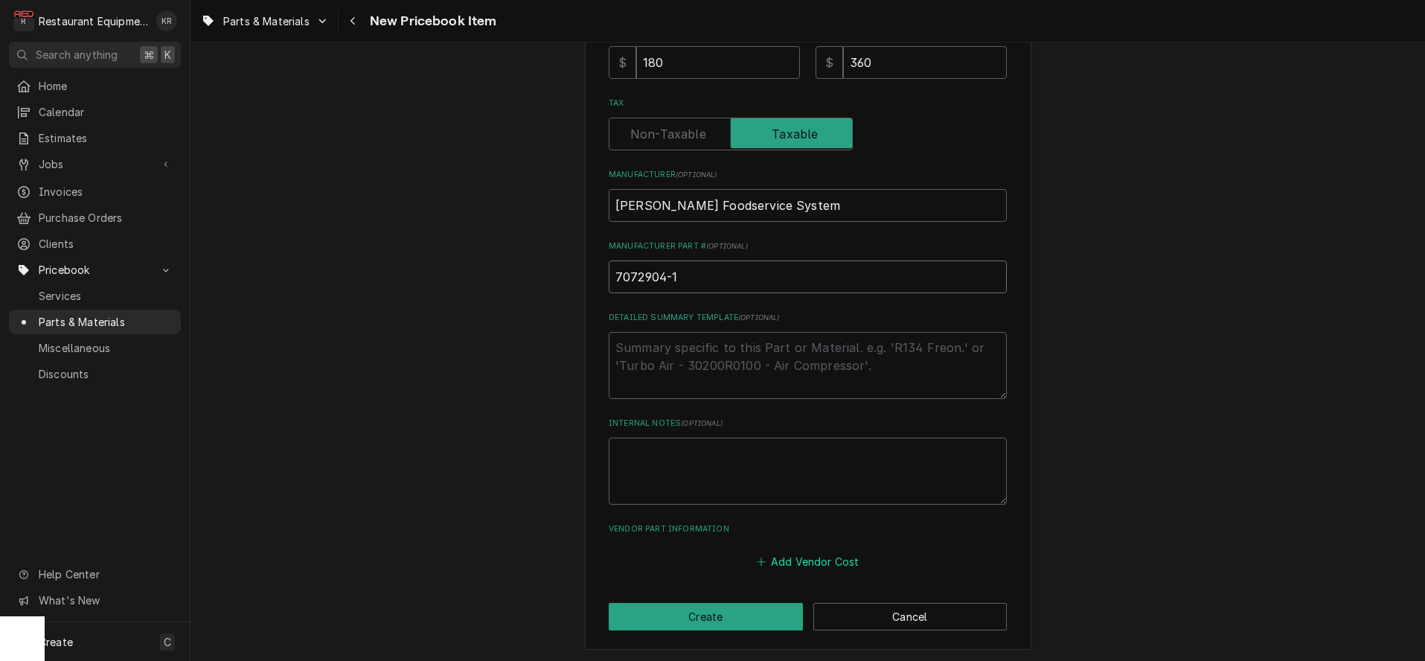
type input "7072904-1"
click at [833, 560] on button "Add Vendor Cost" at bounding box center [808, 560] width 108 height 21
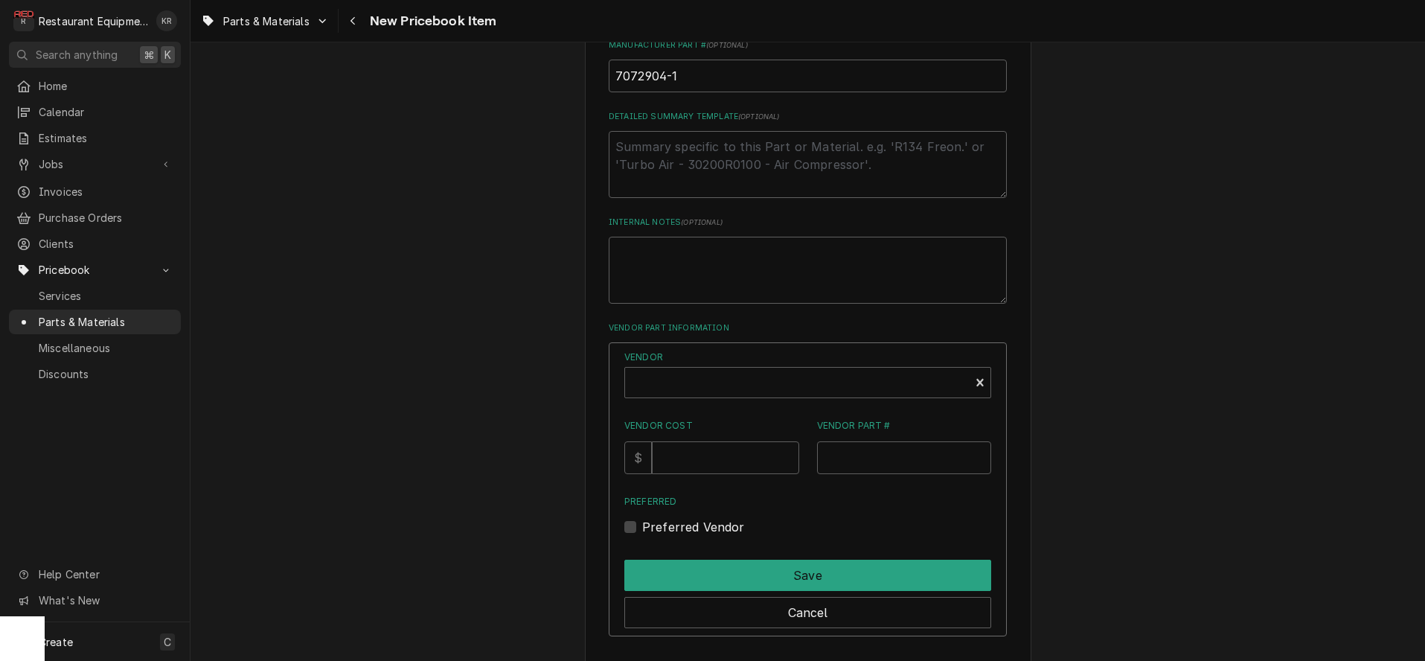
scroll to position [737, 0]
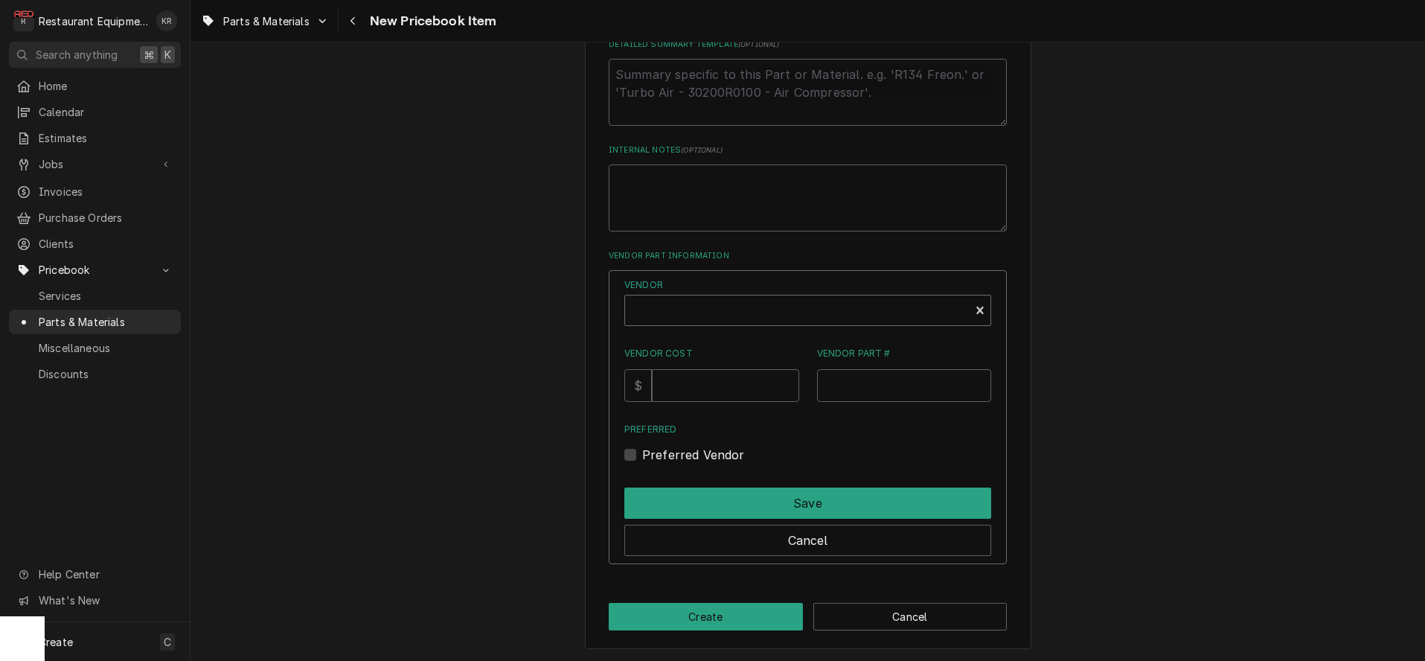
type textarea "x"
click at [687, 320] on div "Vendor" at bounding box center [797, 316] width 330 height 36
click at [685, 315] on div "Vendor" at bounding box center [797, 316] width 330 height 36
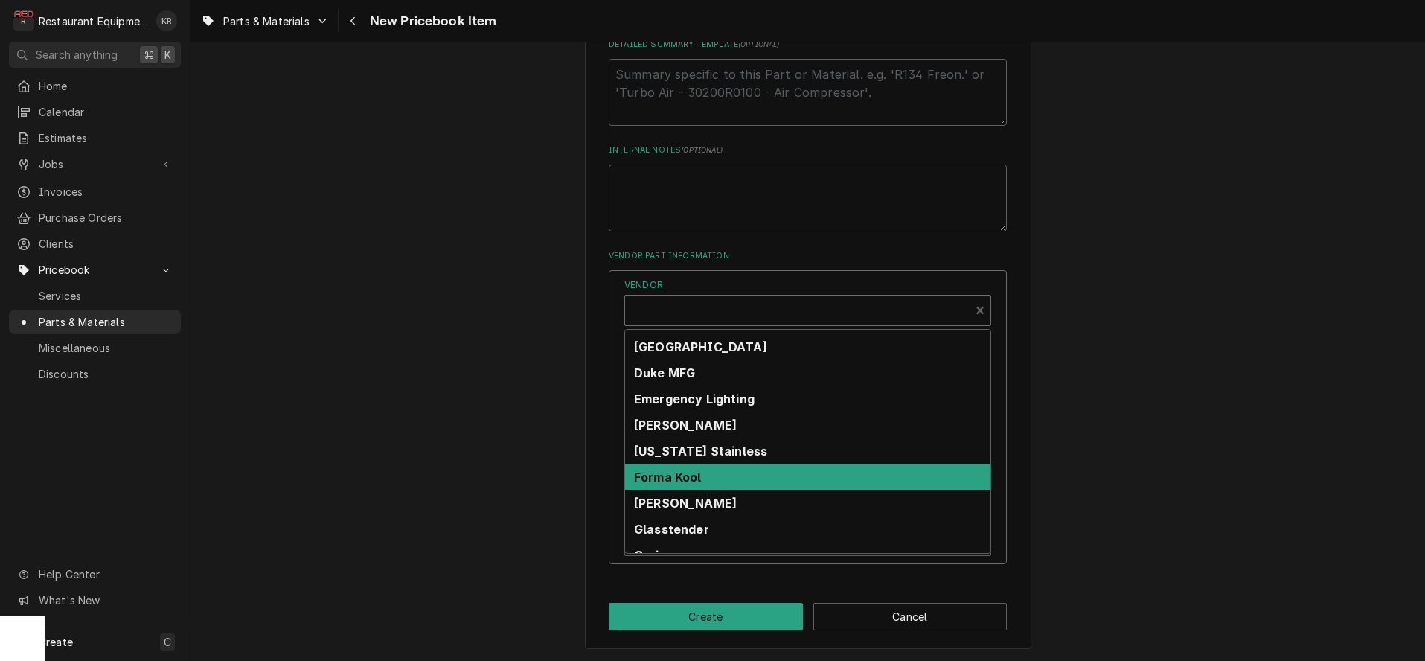
scroll to position [196, 0]
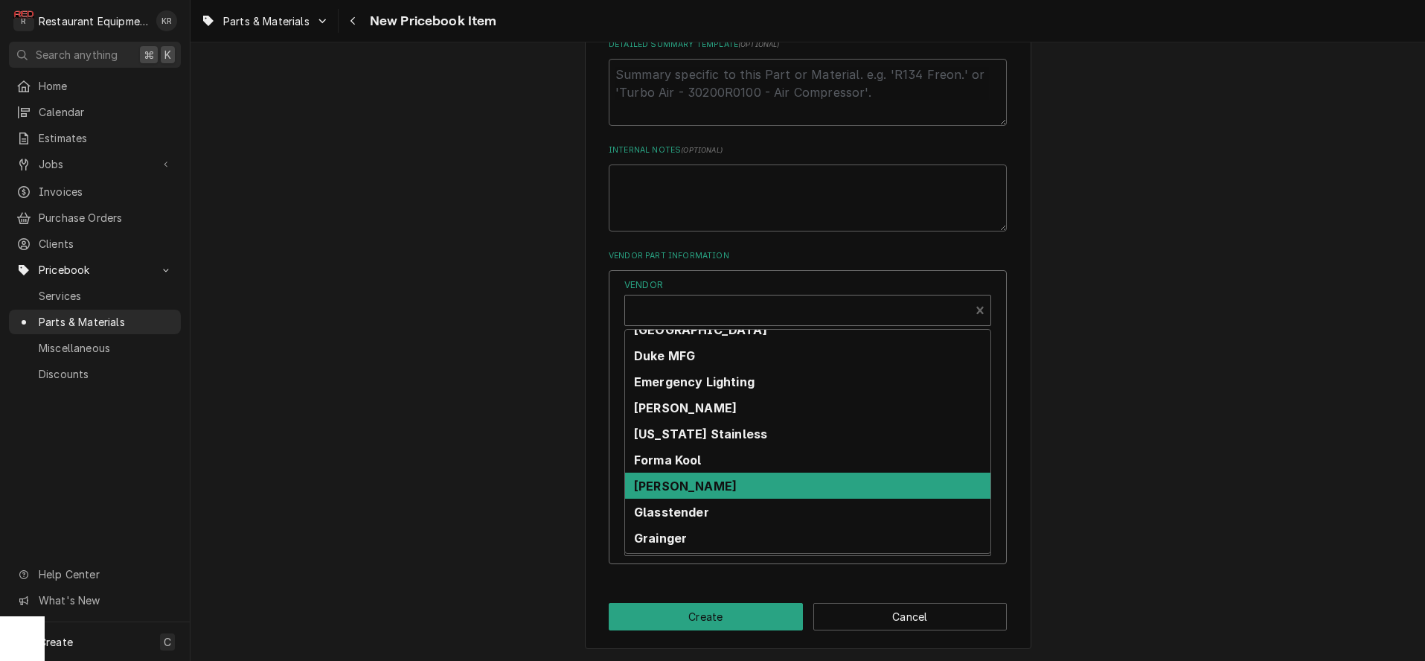
click at [695, 490] on strong "Franke FS" at bounding box center [685, 485] width 103 height 15
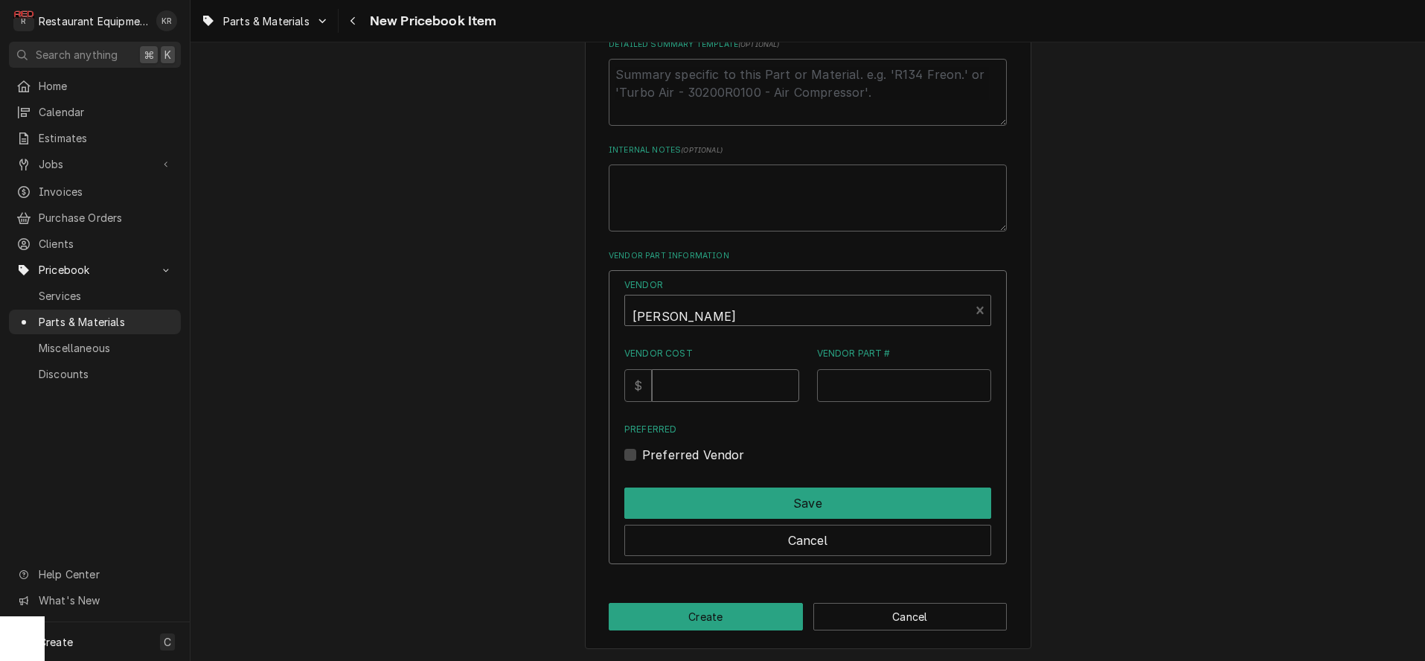
click at [696, 381] on input "Vendor Cost" at bounding box center [725, 385] width 147 height 33
type input "180"
click at [857, 386] on input "Vendor Part #" at bounding box center [904, 385] width 175 height 33
click at [857, 386] on input "7072904-1" at bounding box center [904, 385] width 175 height 33
type input "7072904-1"
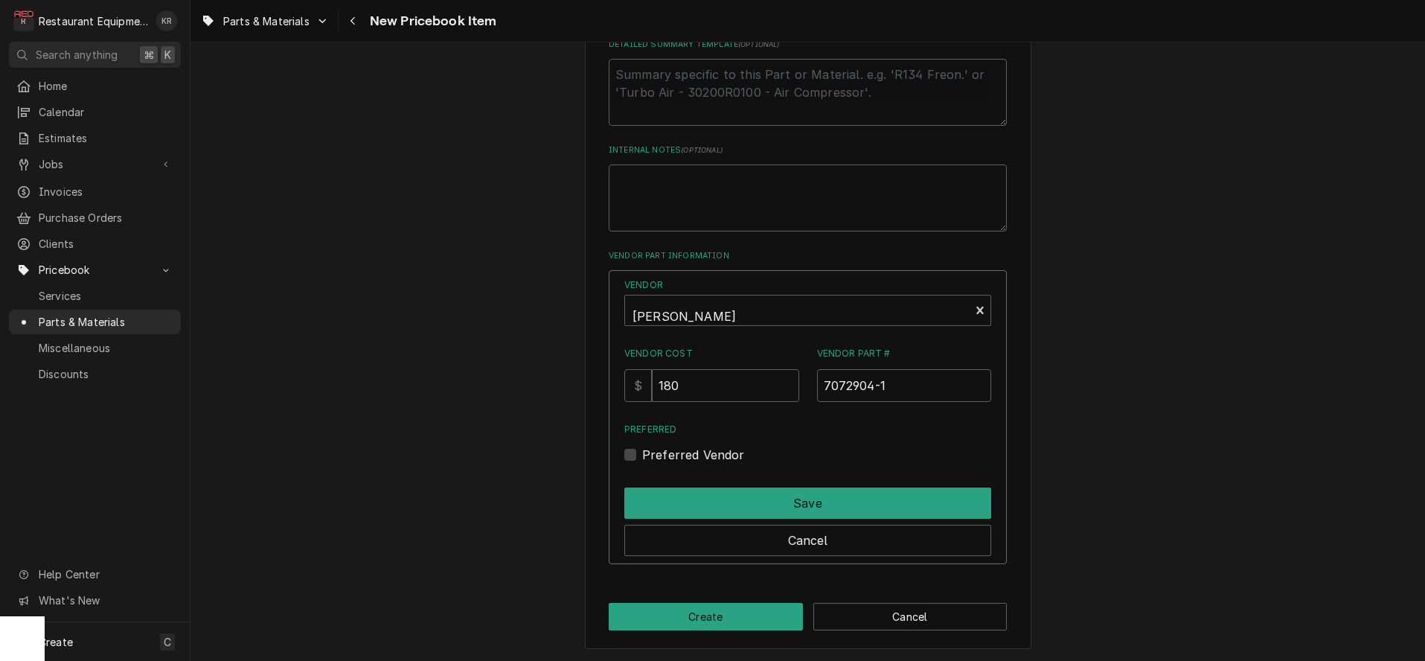
click at [651, 455] on label "Preferred Vendor" at bounding box center [693, 455] width 103 height 18
click at [651, 455] on input "Preferred" at bounding box center [825, 462] width 367 height 33
checkbox input "true"
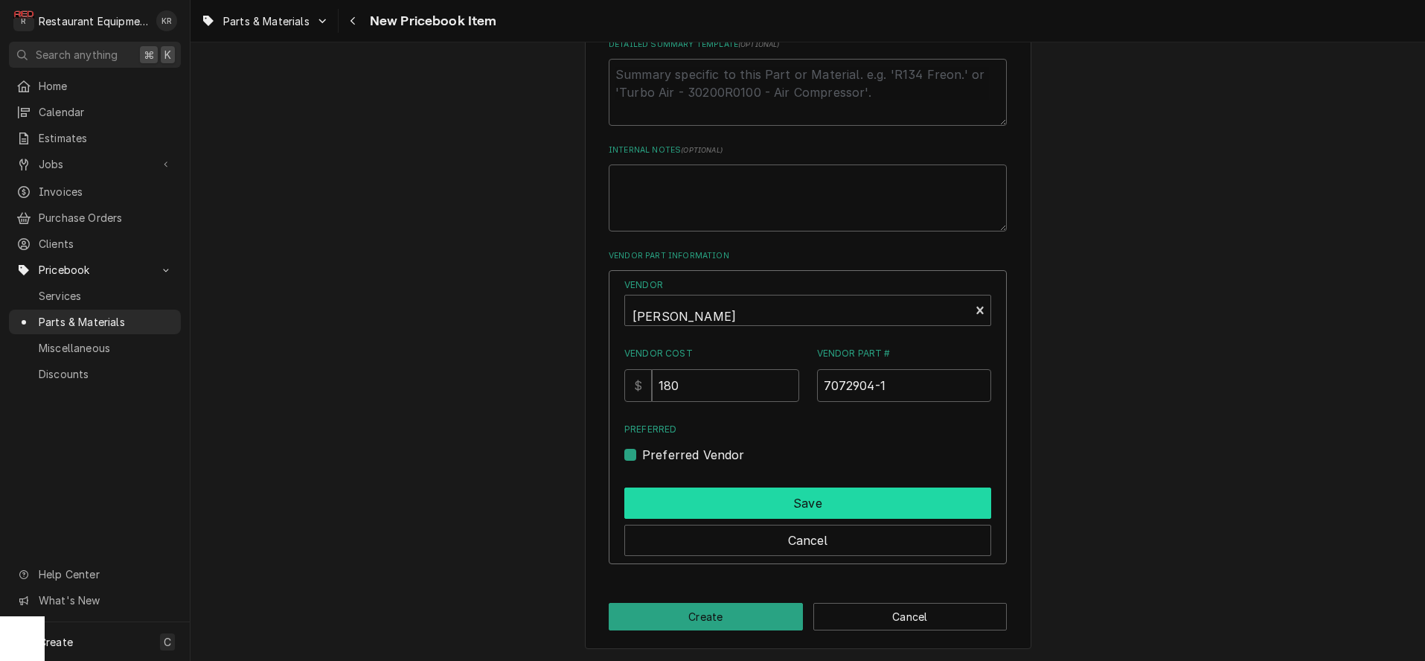
click at [692, 499] on button "Save" at bounding box center [807, 502] width 367 height 31
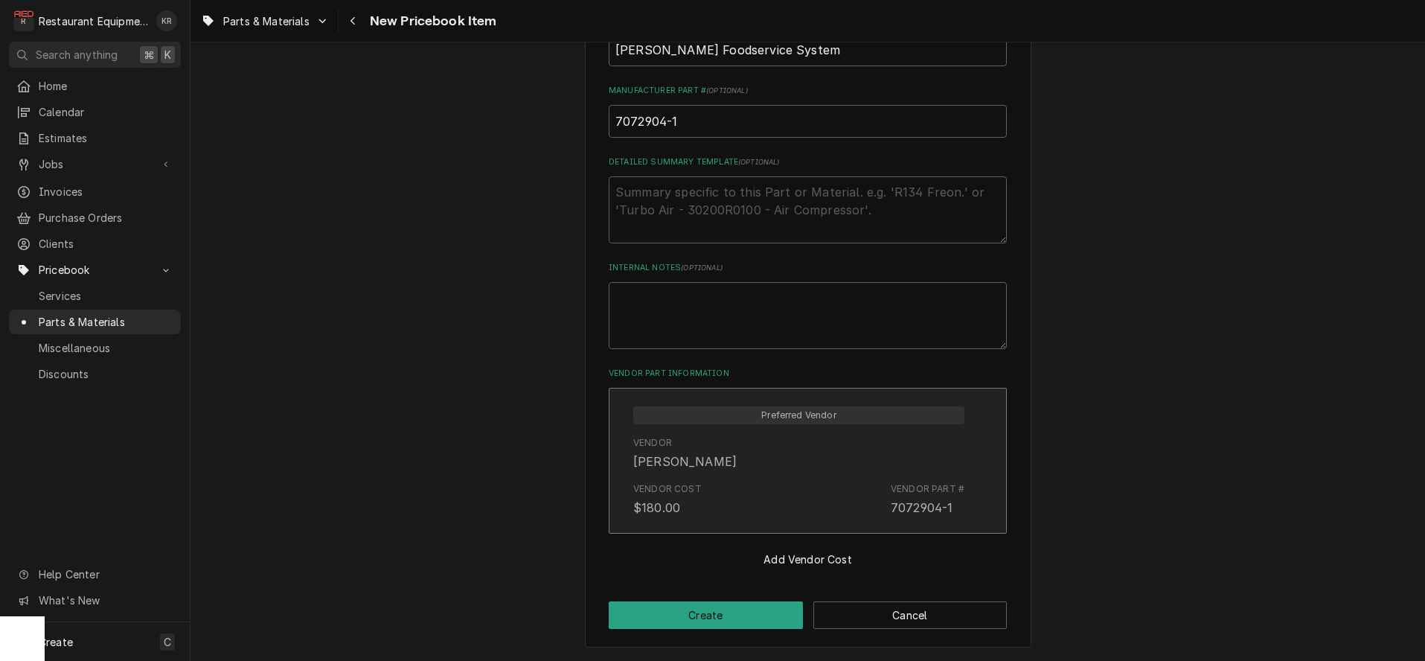
scroll to position [618, 0]
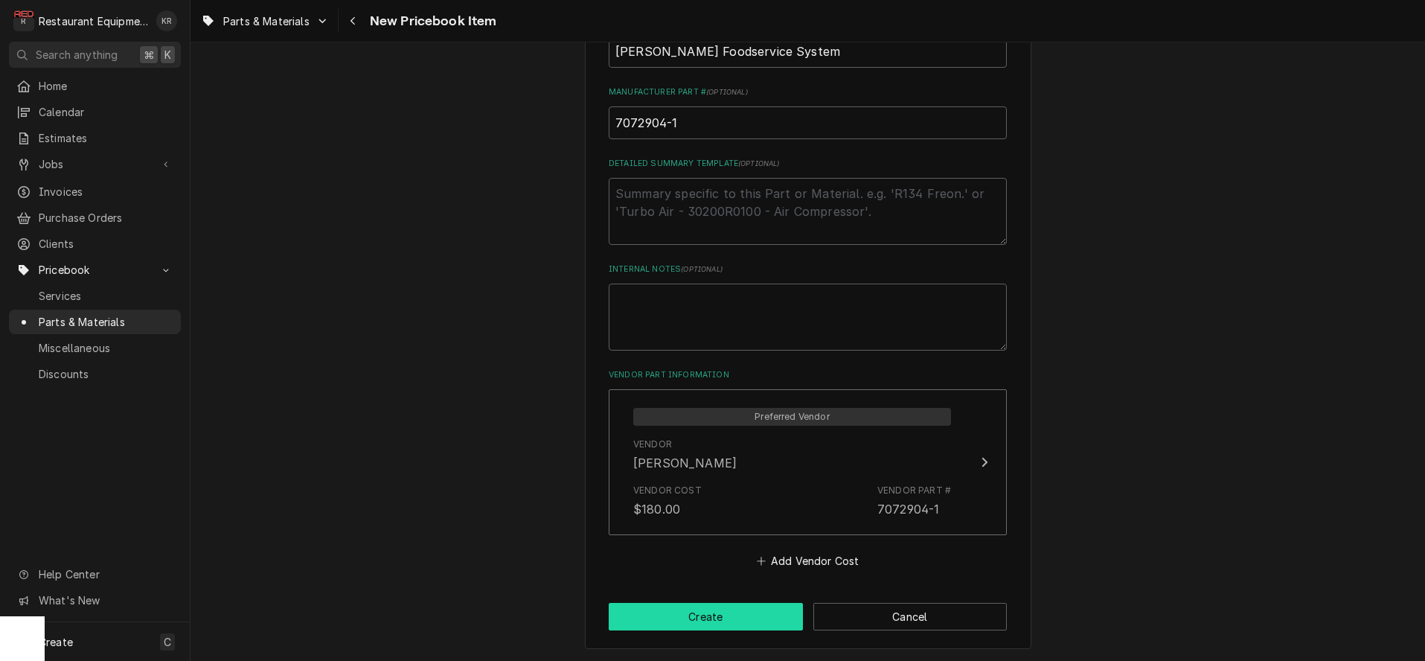
click at [666, 615] on button "Create" at bounding box center [706, 617] width 194 height 28
type textarea "x"
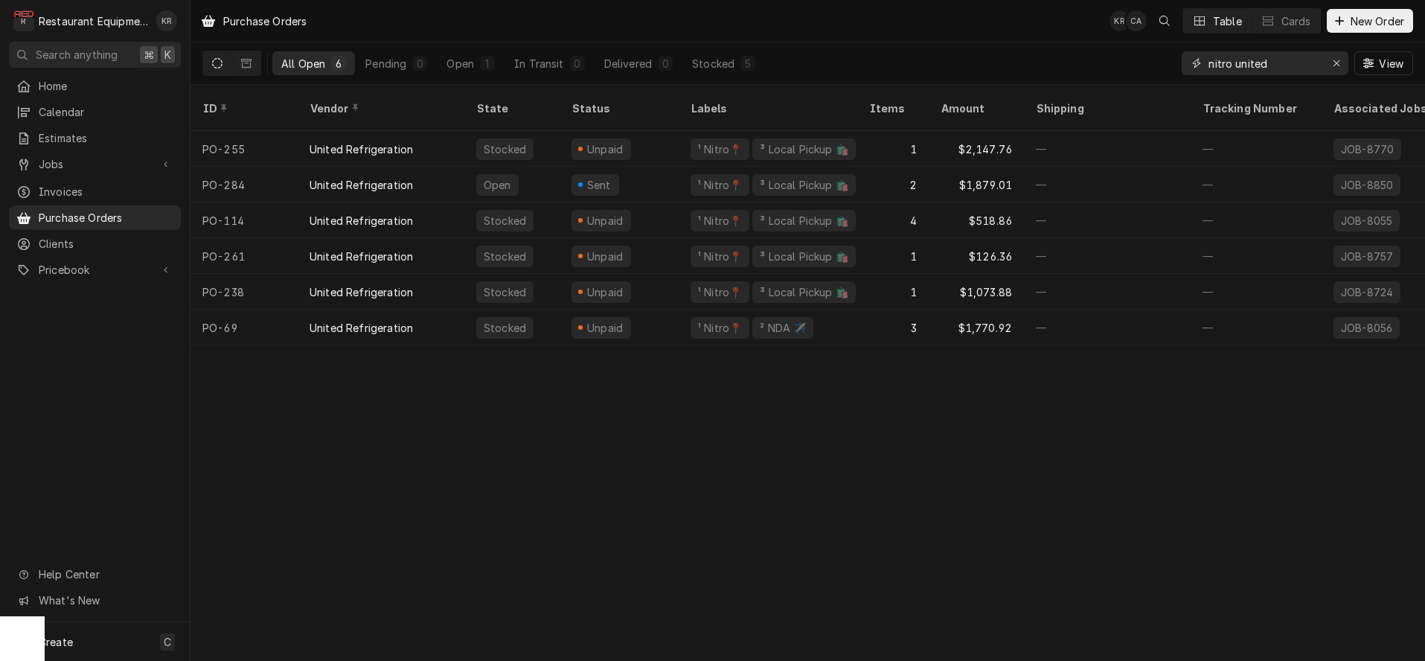
click at [1335, 65] on icon "Erase input" at bounding box center [1337, 63] width 8 height 10
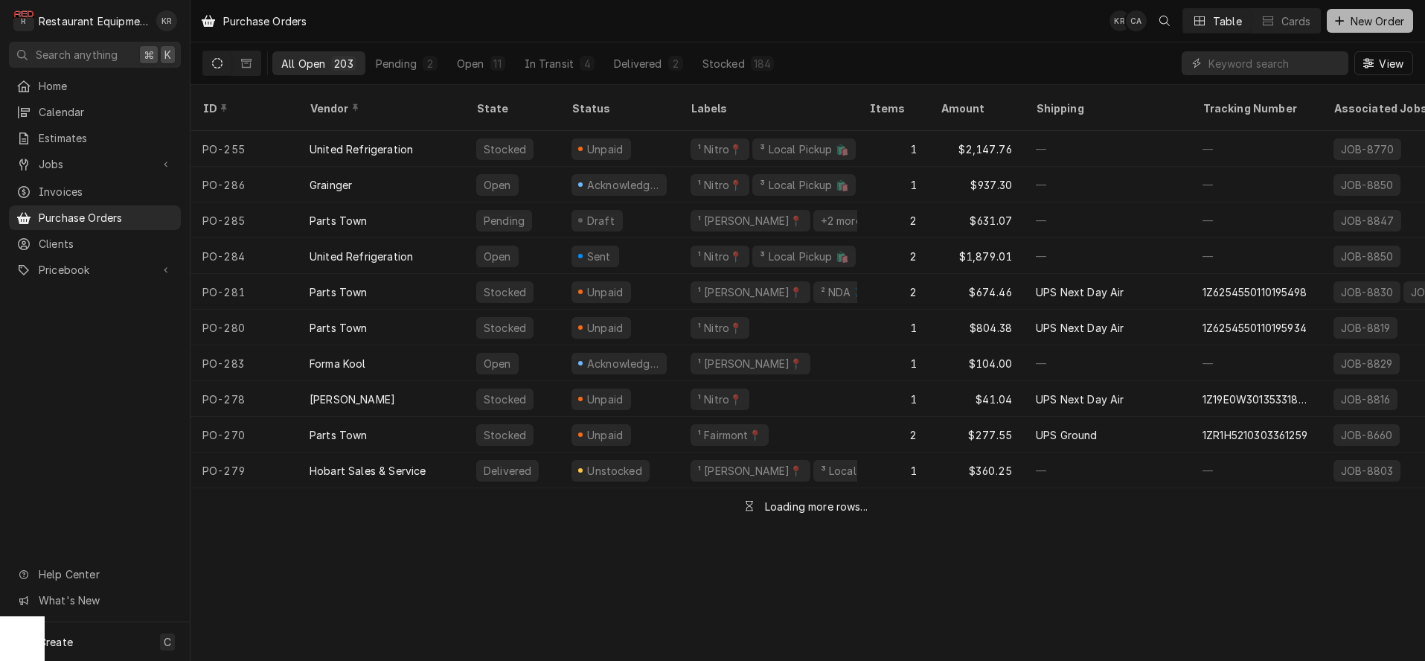
click at [1358, 22] on span "New Order" at bounding box center [1377, 21] width 60 height 16
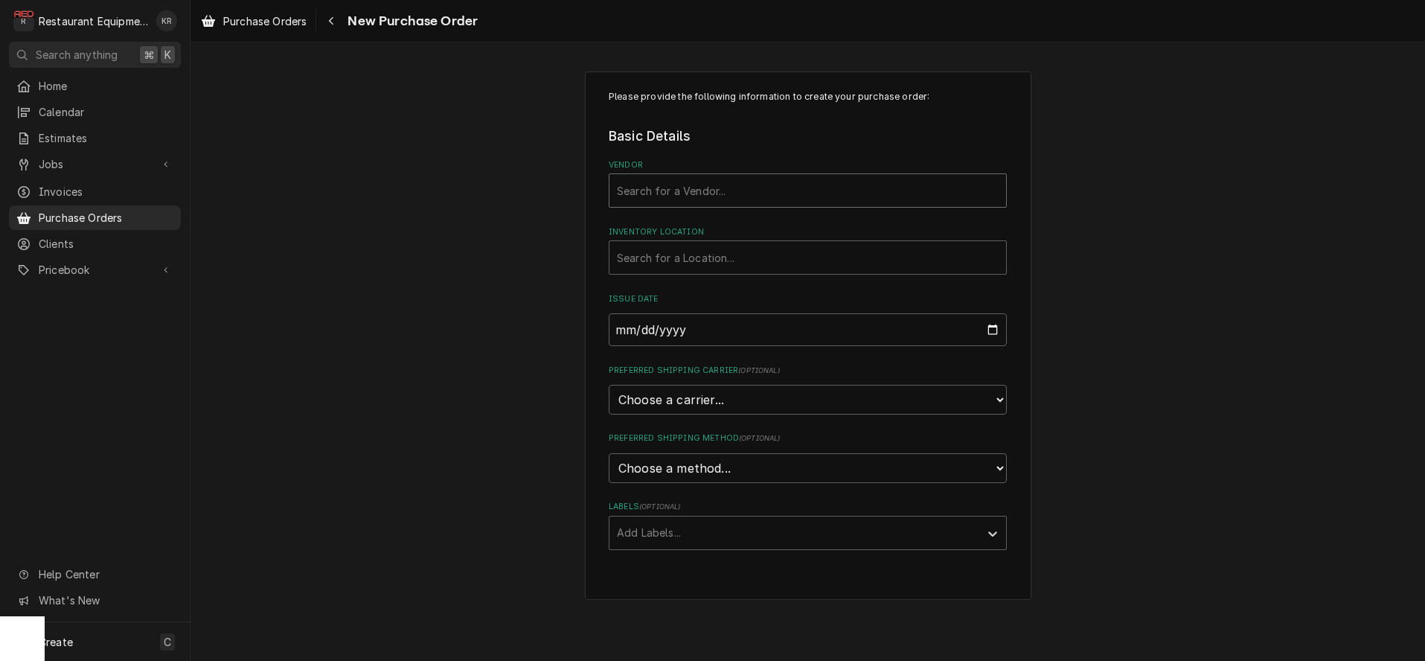
click at [724, 178] on div "Search for a Vendor..." at bounding box center [807, 190] width 397 height 33
type input "fra"
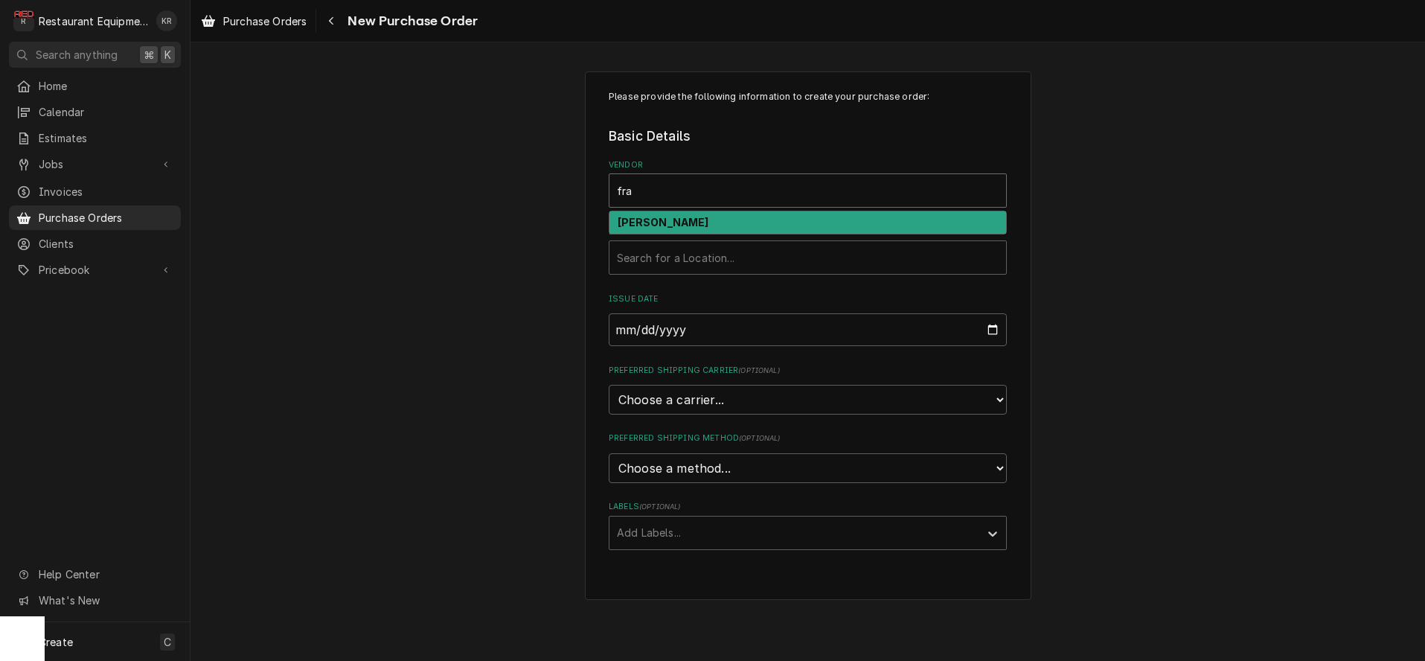
click at [702, 222] on div "Franke FS" at bounding box center [807, 222] width 397 height 23
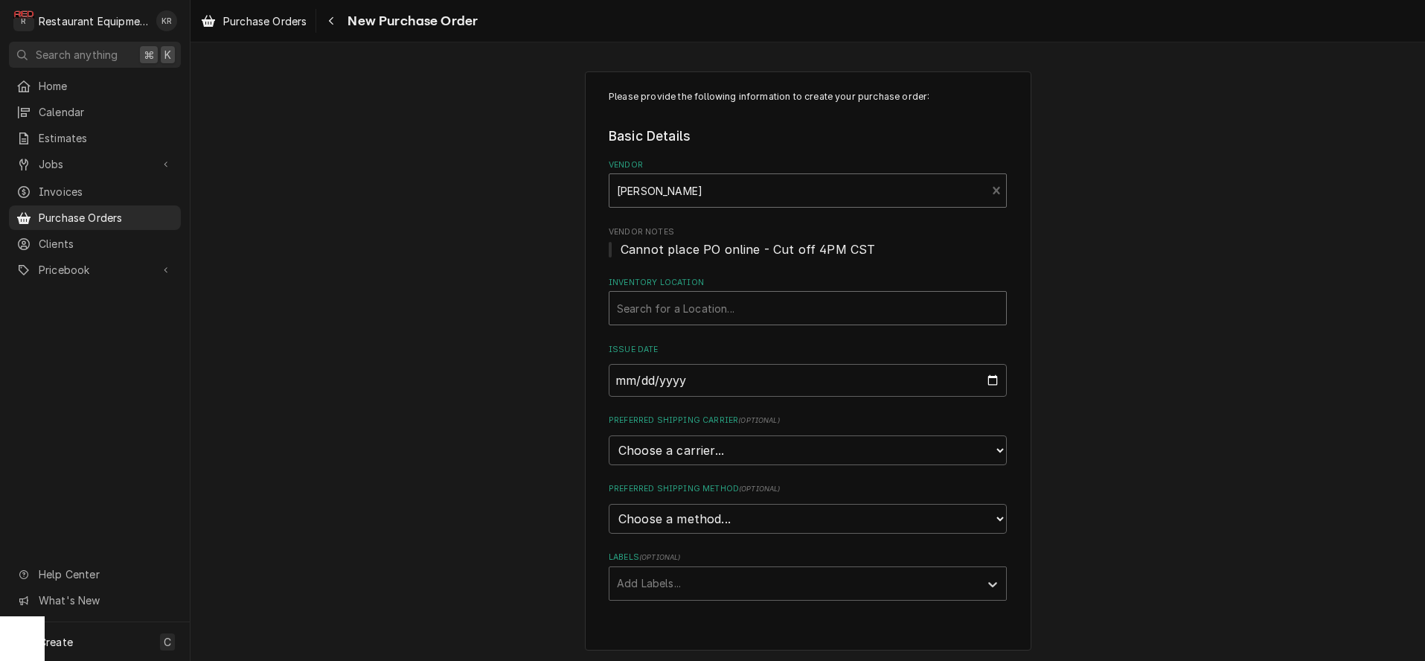
click at [698, 252] on span "Cannot place PO online - Cut off 4PM CST" at bounding box center [748, 249] width 254 height 15
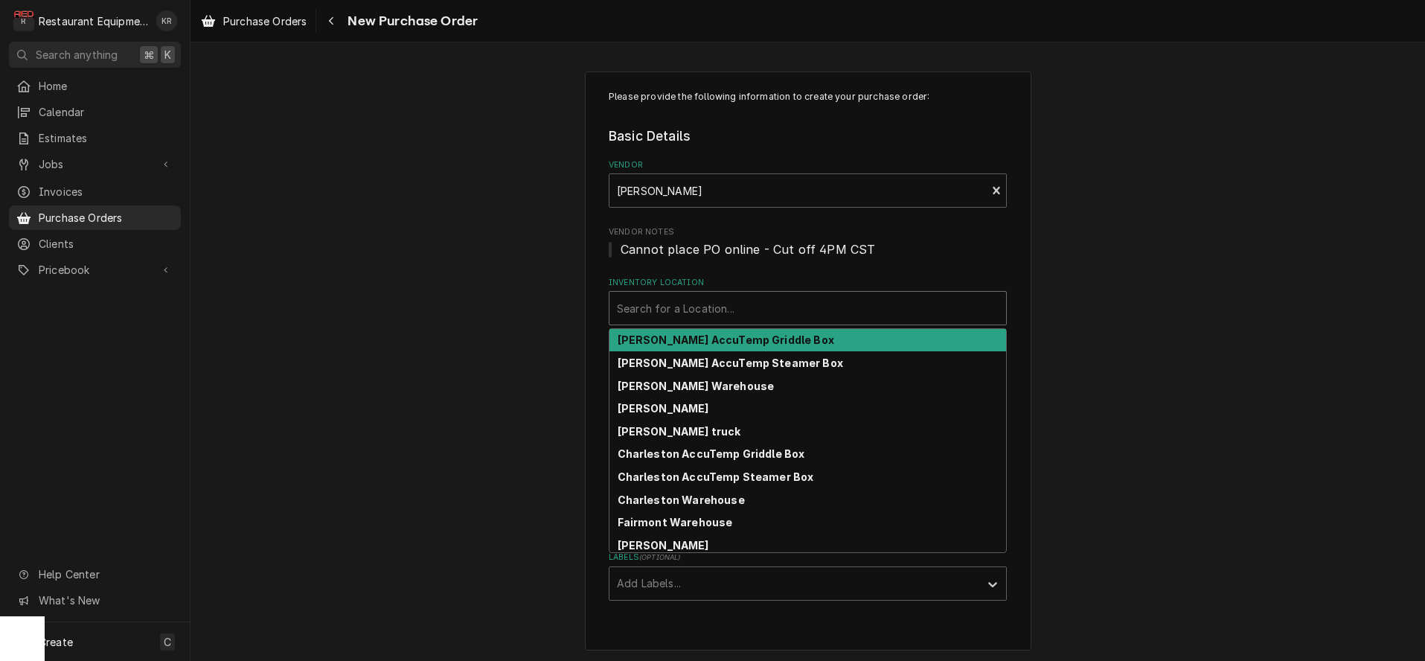
click at [693, 304] on div "Inventory Location" at bounding box center [808, 308] width 382 height 27
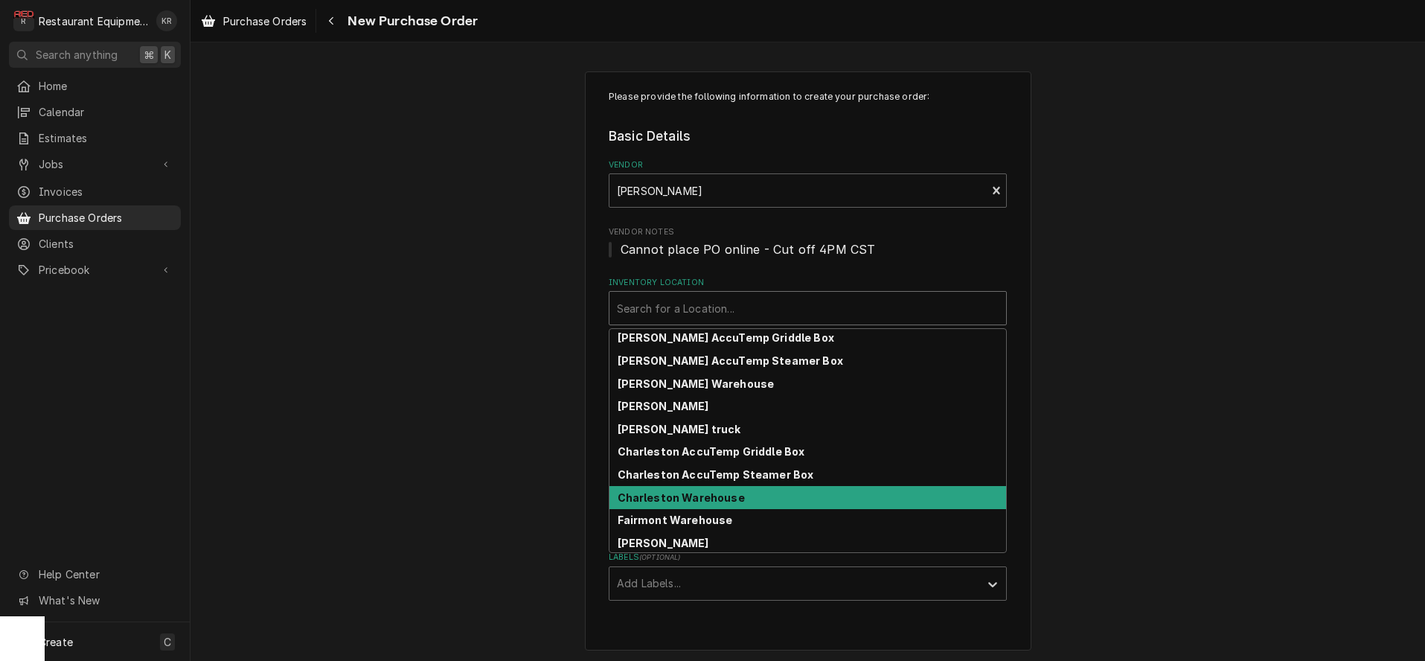
click at [693, 507] on div "Charleston Warehouse" at bounding box center [807, 497] width 397 height 23
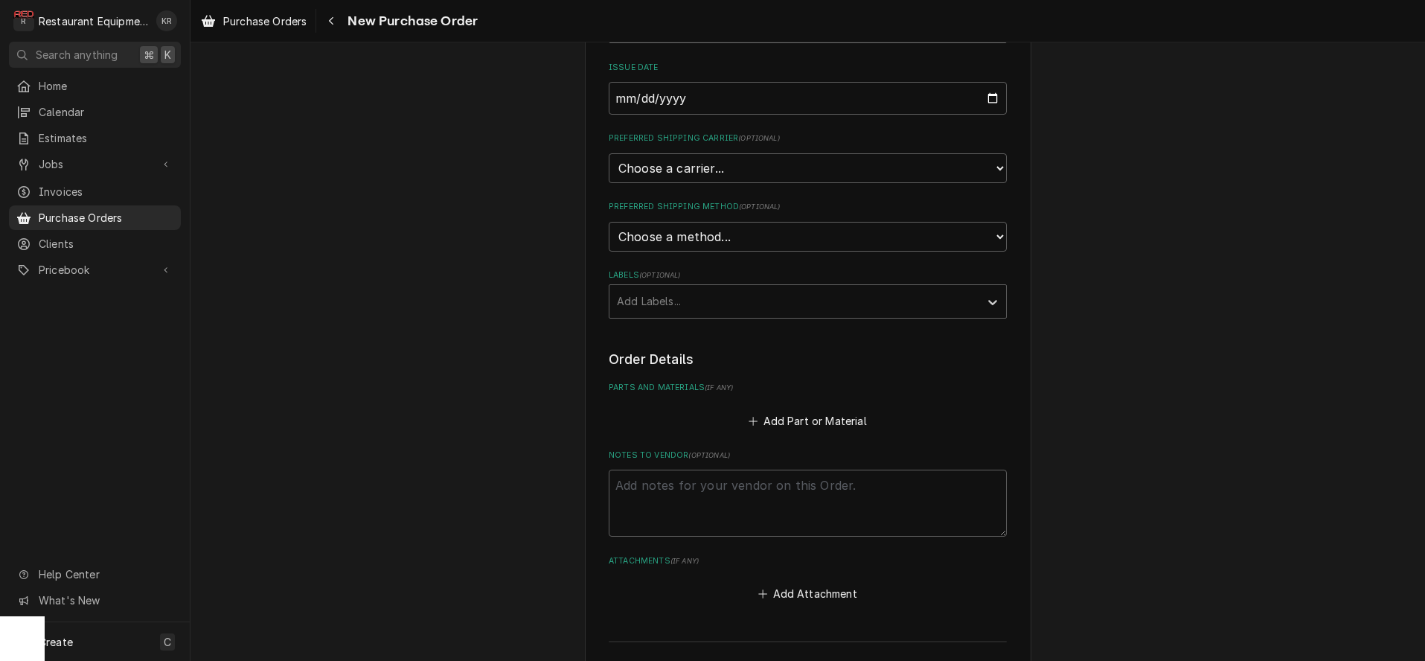
scroll to position [286, 0]
select select "4"
click option "UPS" at bounding box center [0, 0] width 0 height 0
type textarea "x"
select select "3"
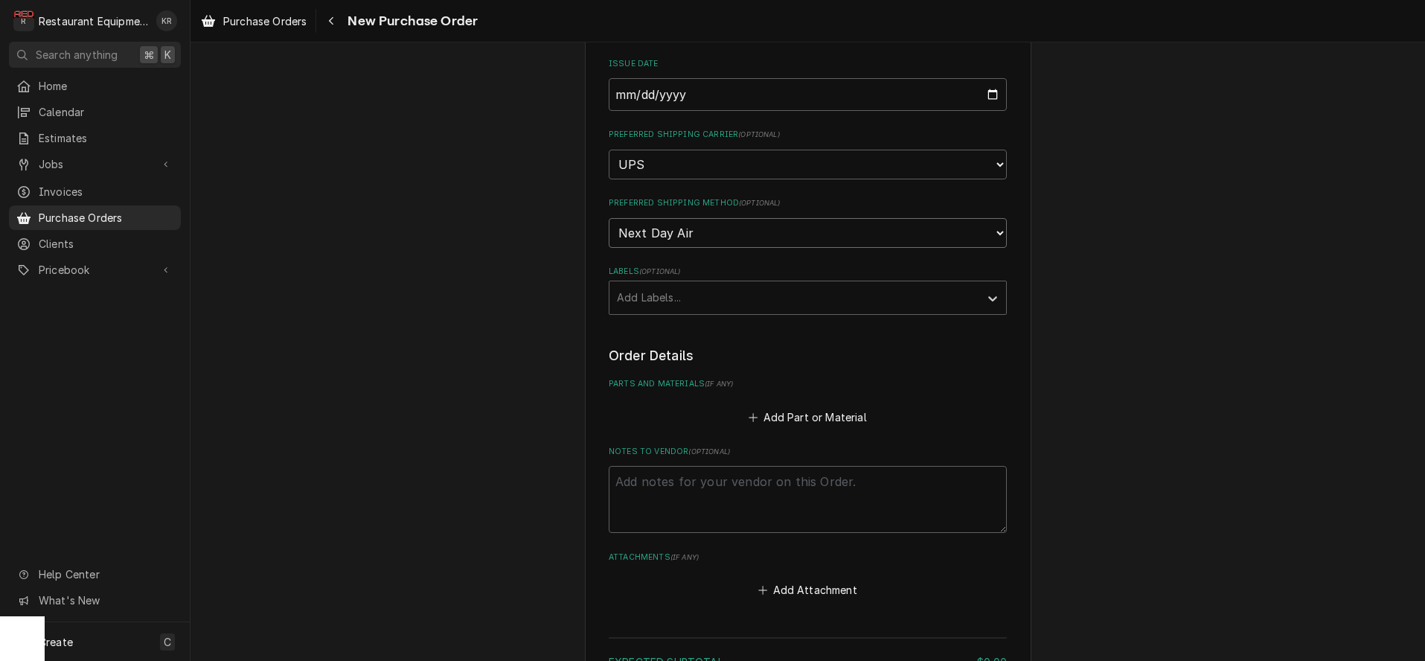
click option "Next Day Air" at bounding box center [0, 0] width 0 height 0
type textarea "x"
select select "1"
click option "Ground" at bounding box center [0, 0] width 0 height 0
click at [664, 286] on div "Labels" at bounding box center [794, 297] width 355 height 27
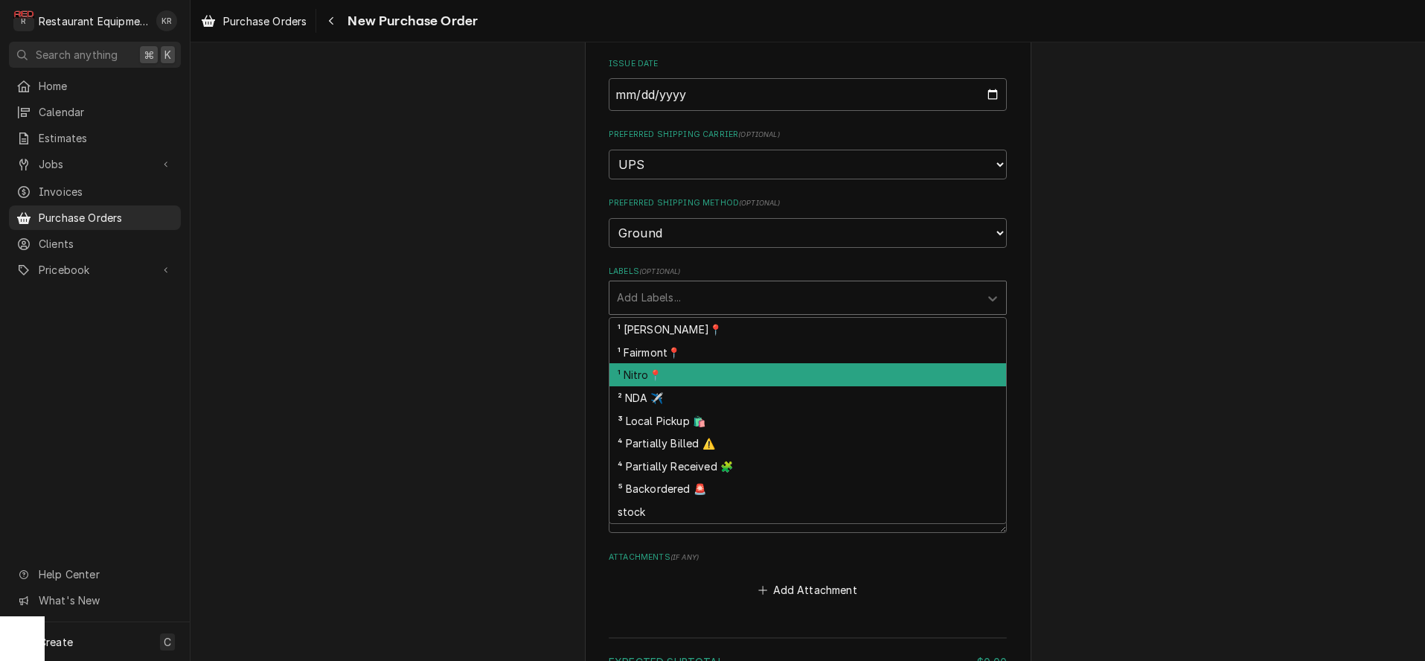
click at [667, 375] on div "¹ Nitro📍" at bounding box center [807, 374] width 397 height 23
type textarea "x"
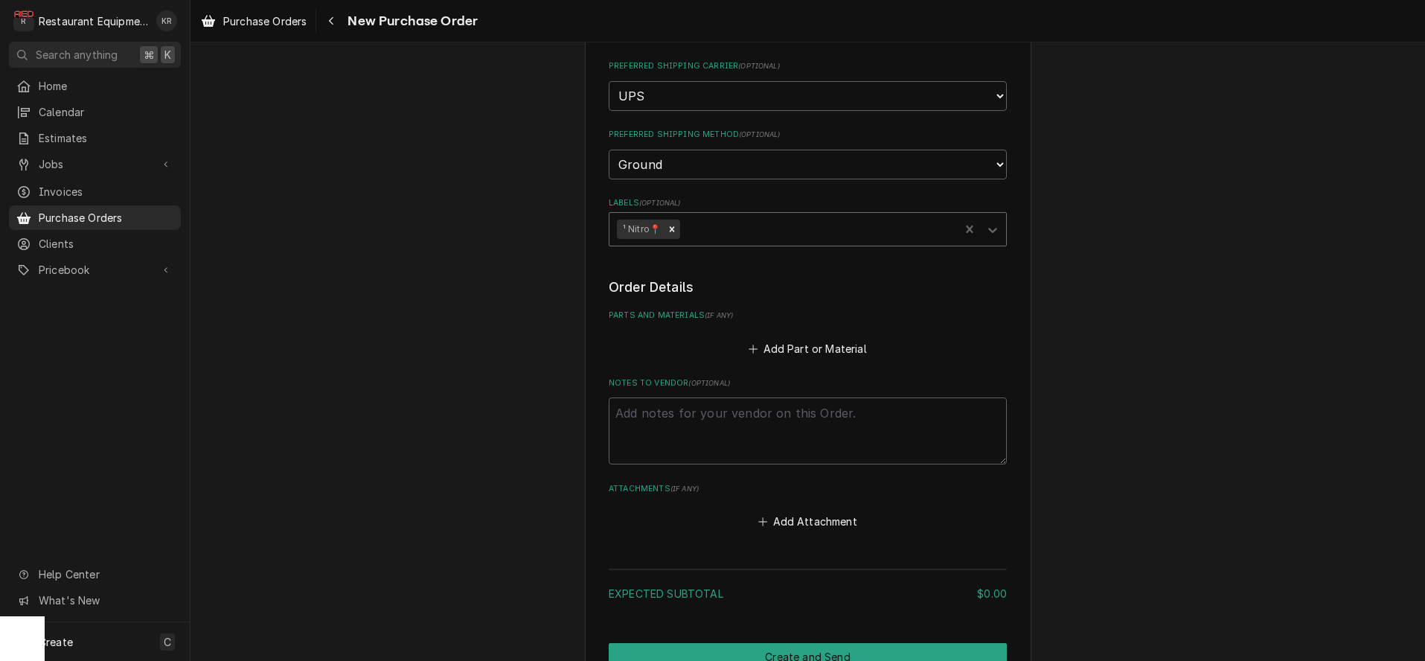
scroll to position [431, 0]
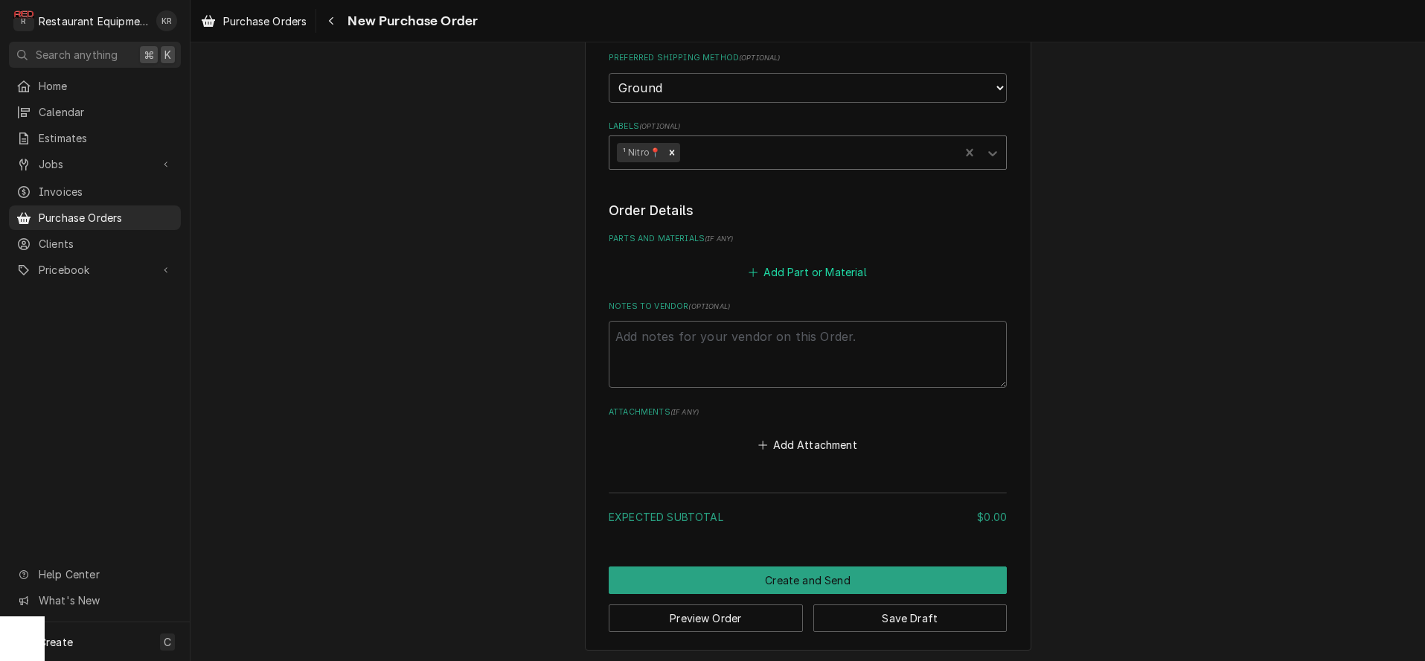
click at [786, 266] on button "Add Part or Material" at bounding box center [807, 271] width 123 height 21
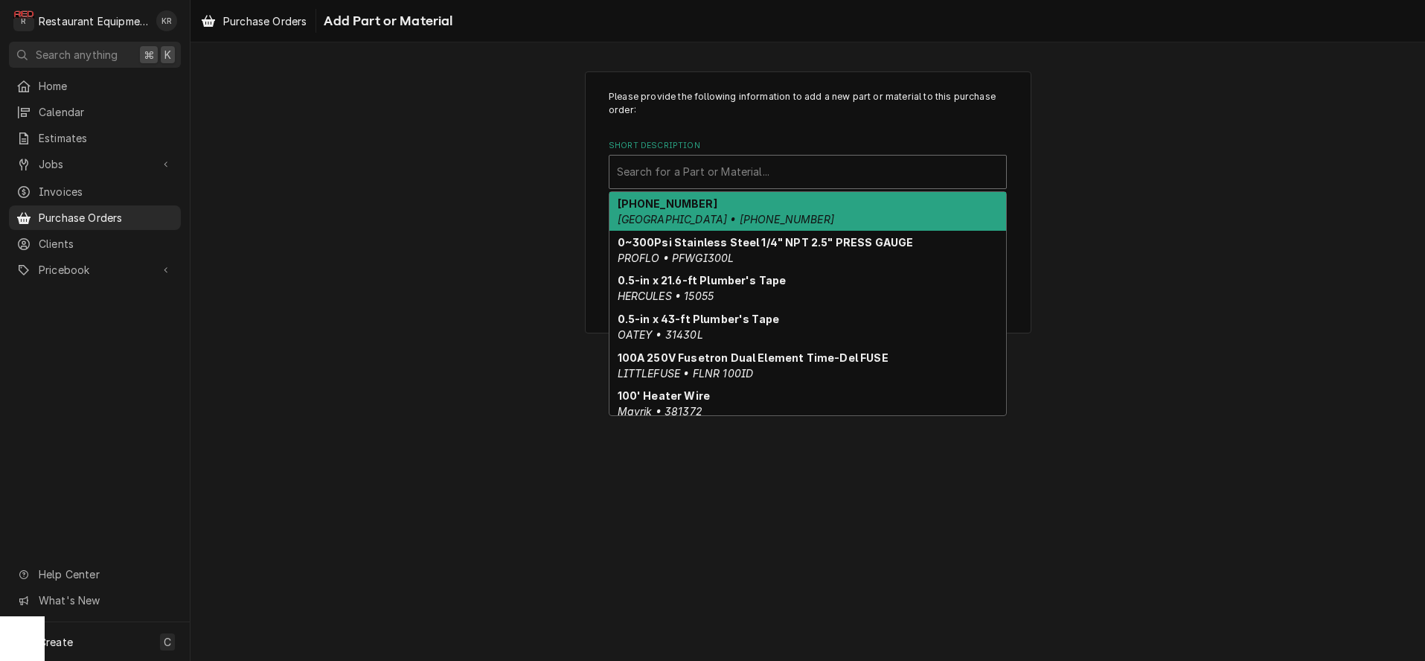
click at [714, 176] on div "Short Description" at bounding box center [808, 171] width 382 height 27
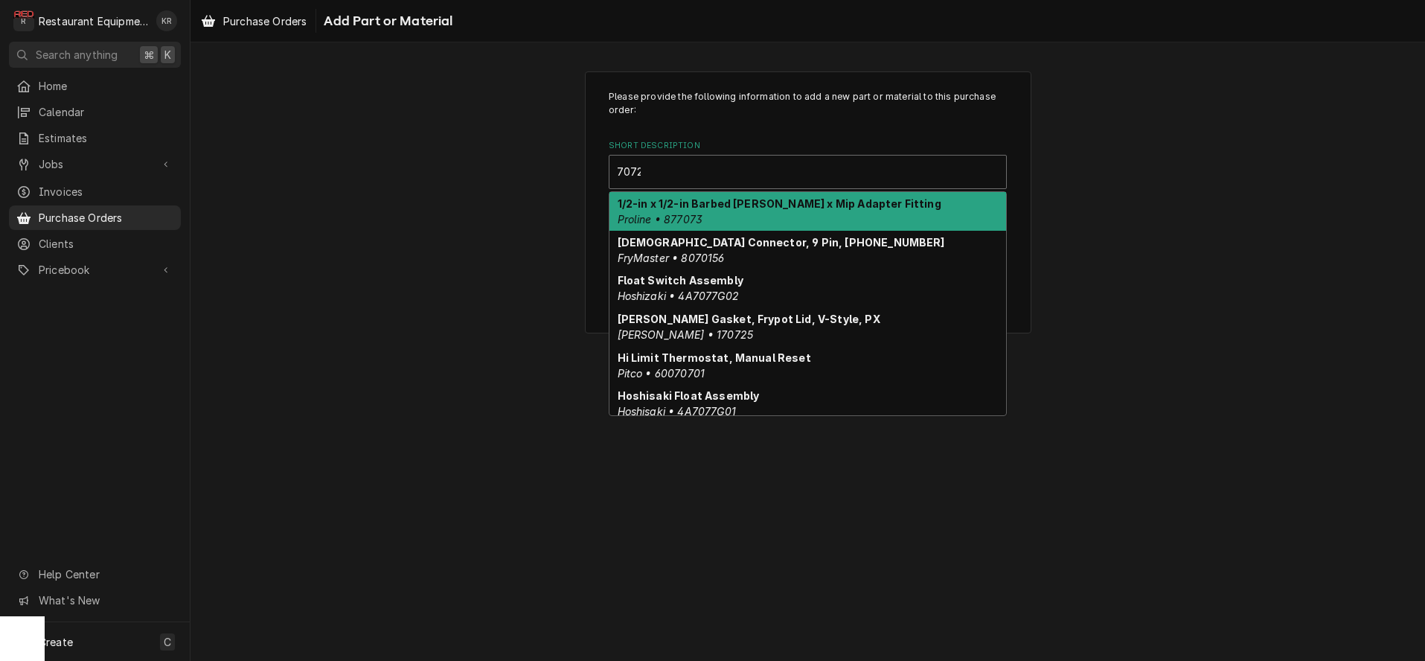
type input "70729"
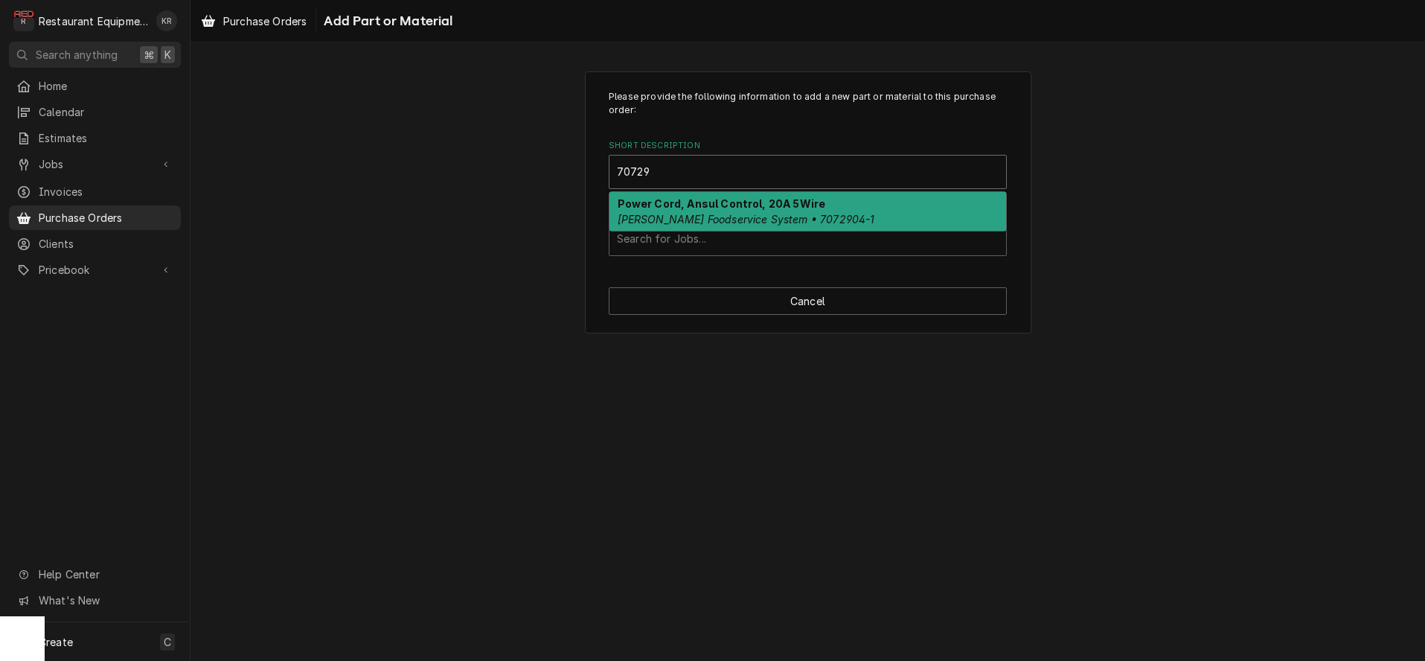
drag, startPoint x: 713, startPoint y: 216, endPoint x: 711, endPoint y: 223, distance: 7.6
click at [713, 216] on em "Franke Foodservice System • 7072904-1" at bounding box center [746, 219] width 257 height 13
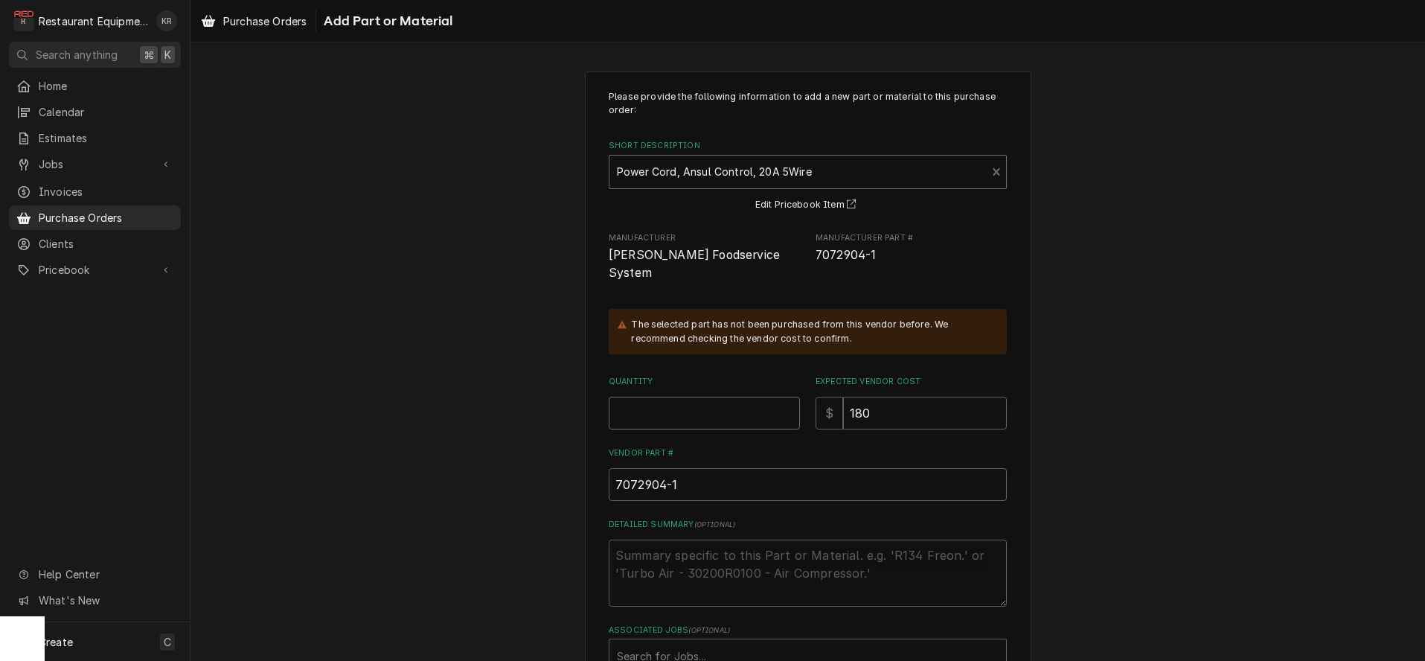
click at [679, 402] on input "Quantity" at bounding box center [704, 413] width 191 height 33
type textarea "x"
type input "1"
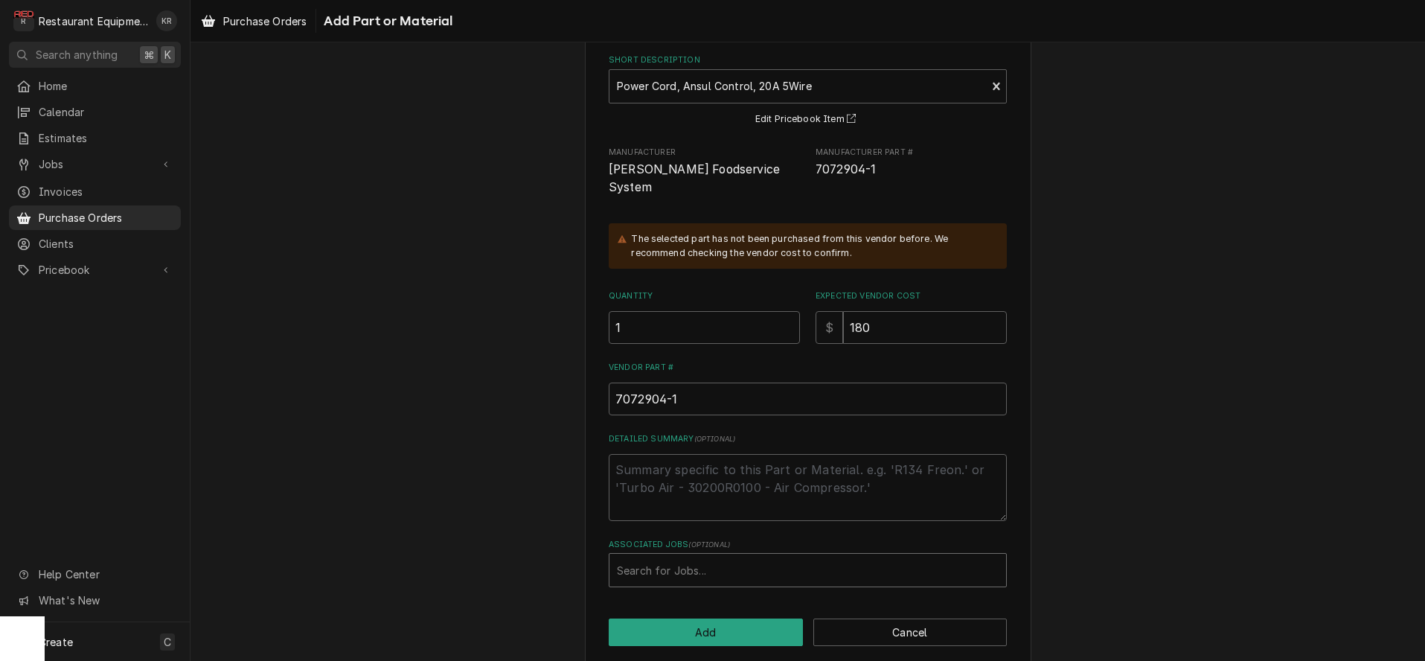
click at [689, 557] on div "Associated Jobs" at bounding box center [808, 570] width 382 height 27
click at [681, 557] on div "Associated Jobs" at bounding box center [808, 570] width 382 height 27
type input "8853"
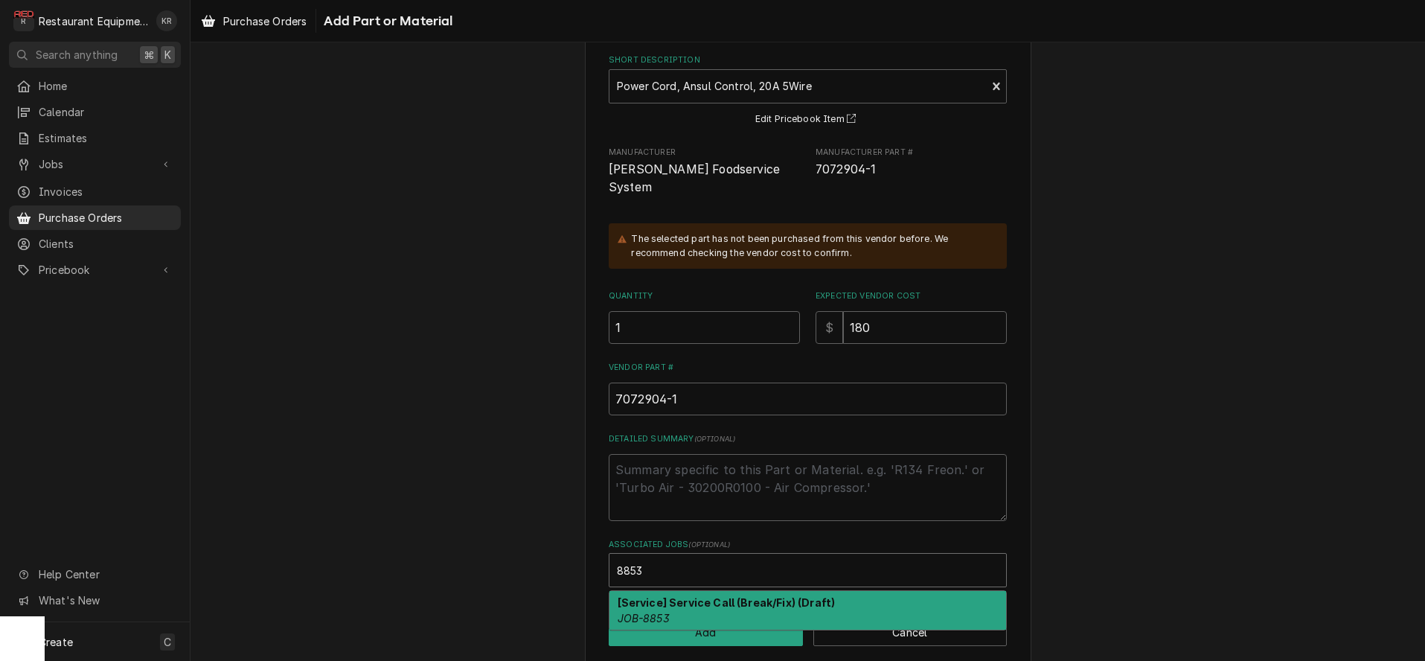
click at [699, 596] on strong "[Service] Service Call (Break/Fix) (Draft)" at bounding box center [727, 602] width 218 height 13
type textarea "x"
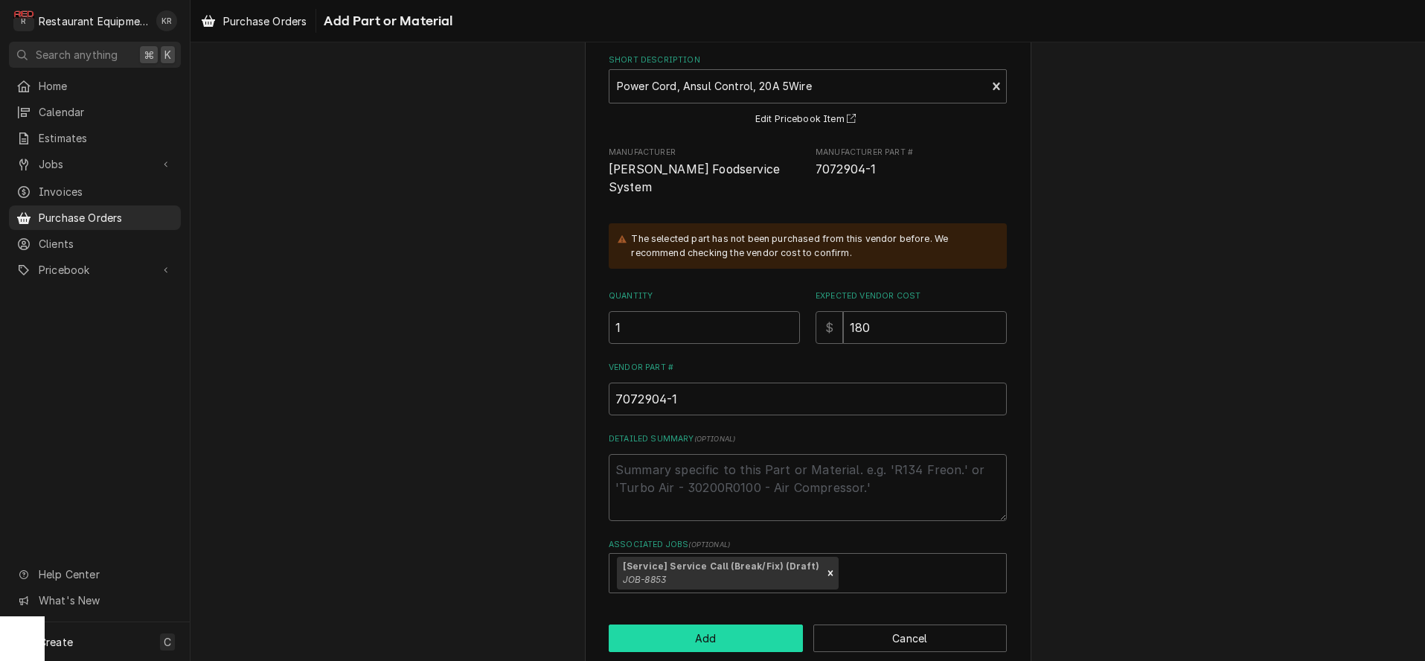
click at [702, 624] on button "Add" at bounding box center [706, 638] width 194 height 28
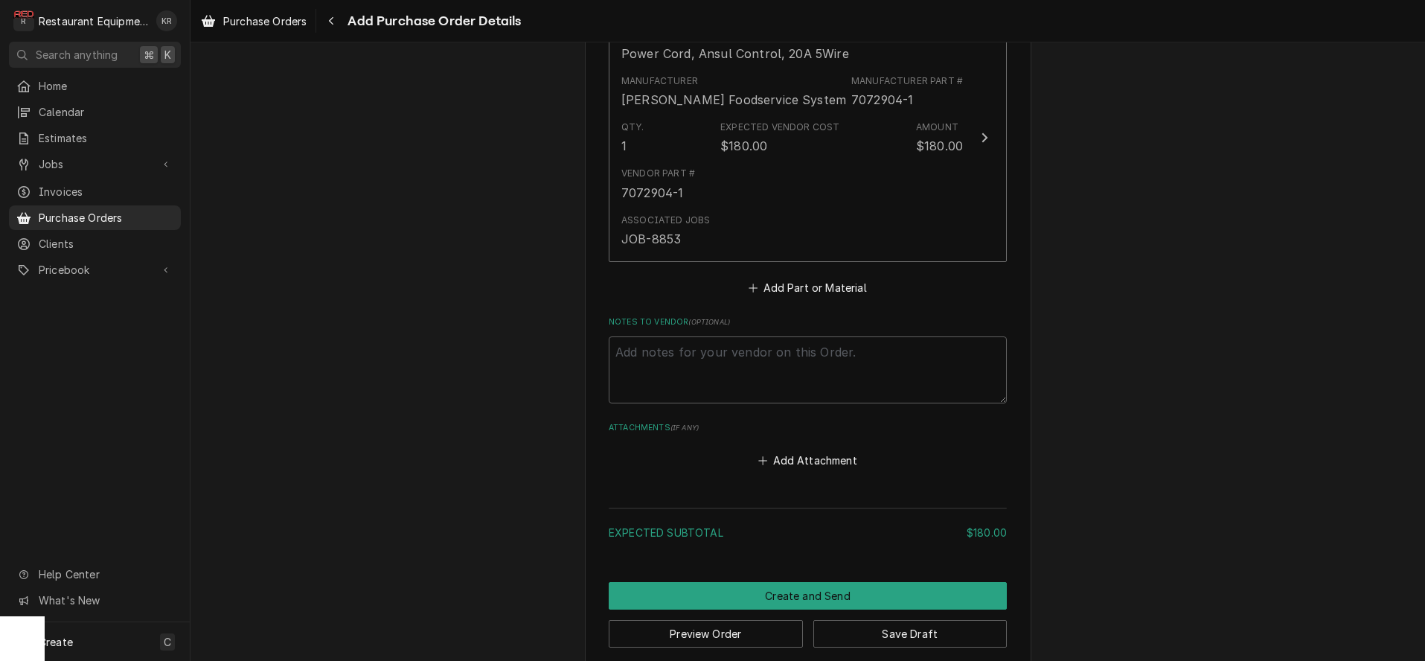
scroll to position [686, 0]
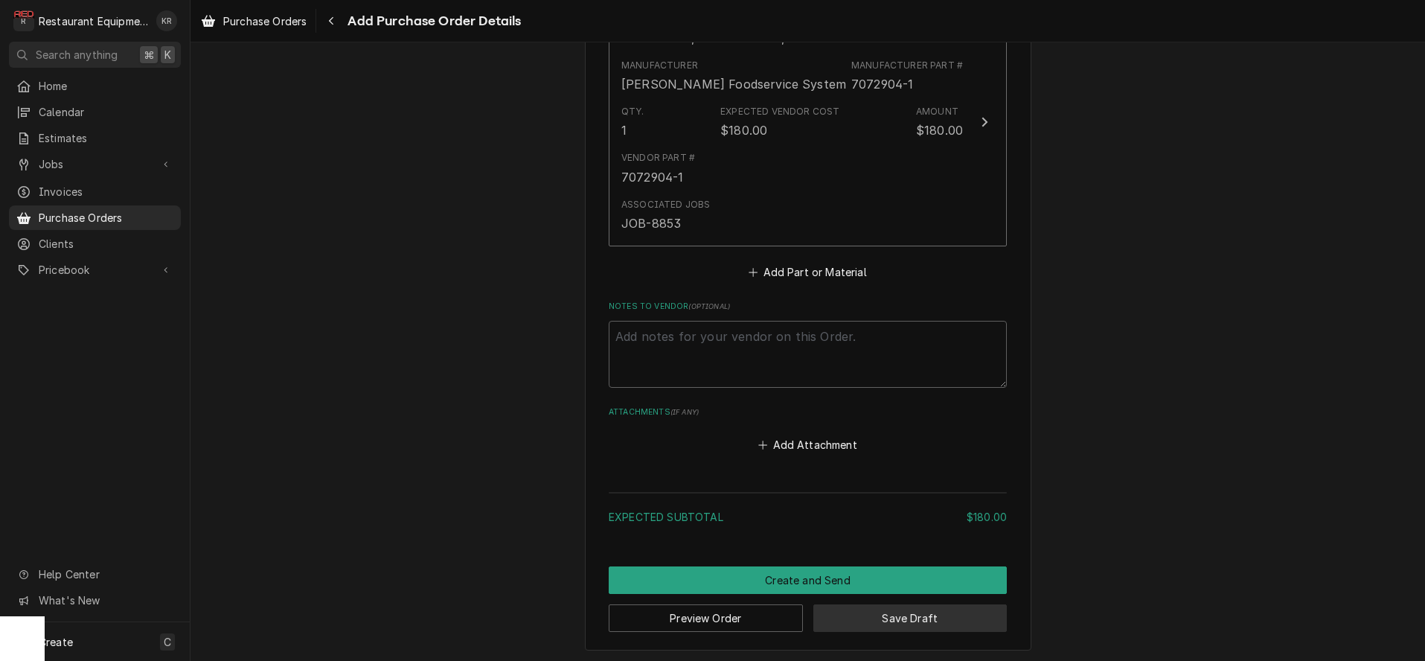
click at [885, 604] on button "Save Draft" at bounding box center [910, 618] width 194 height 28
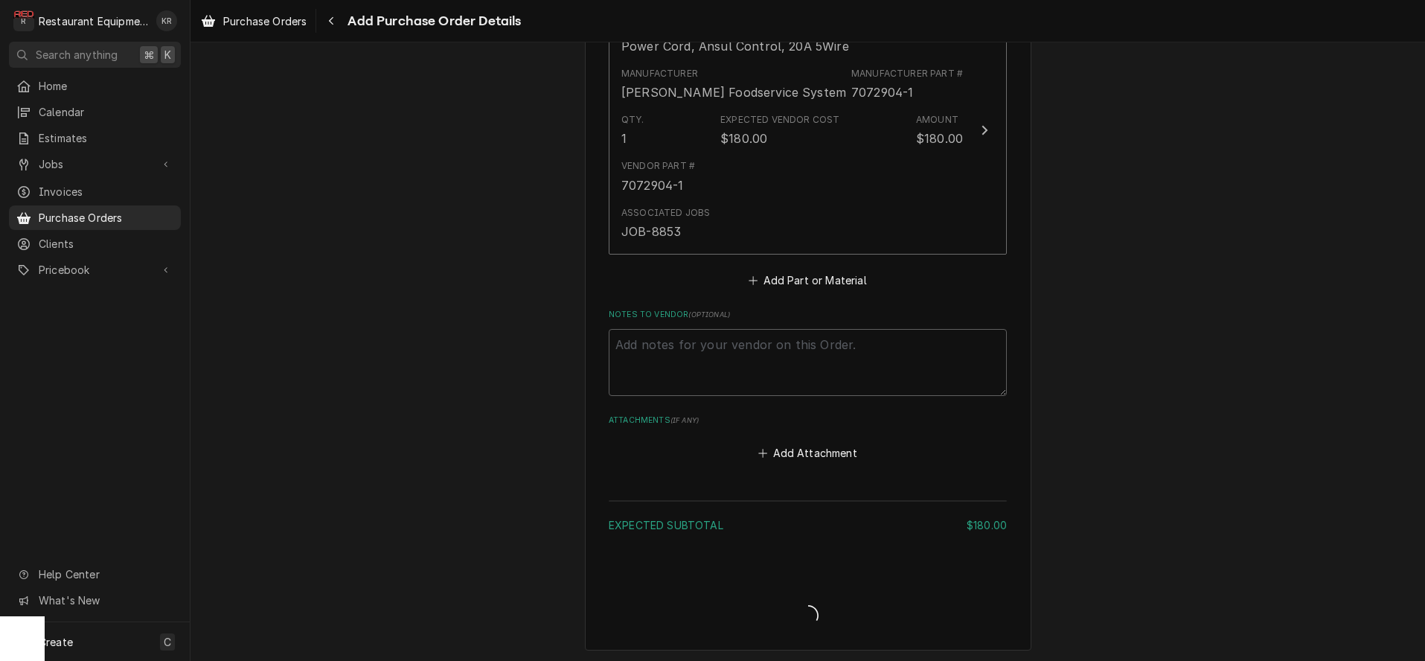
type textarea "x"
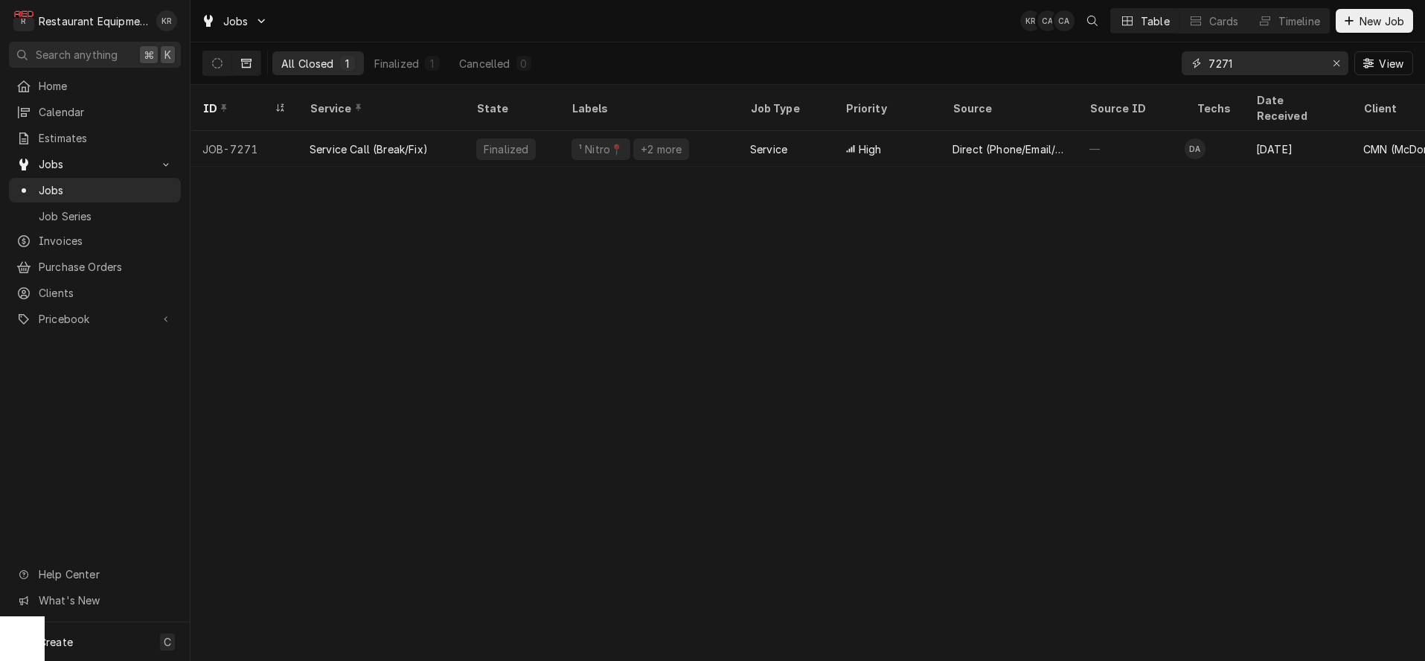
click at [1336, 65] on icon "Erase input" at bounding box center [1337, 63] width 8 height 10
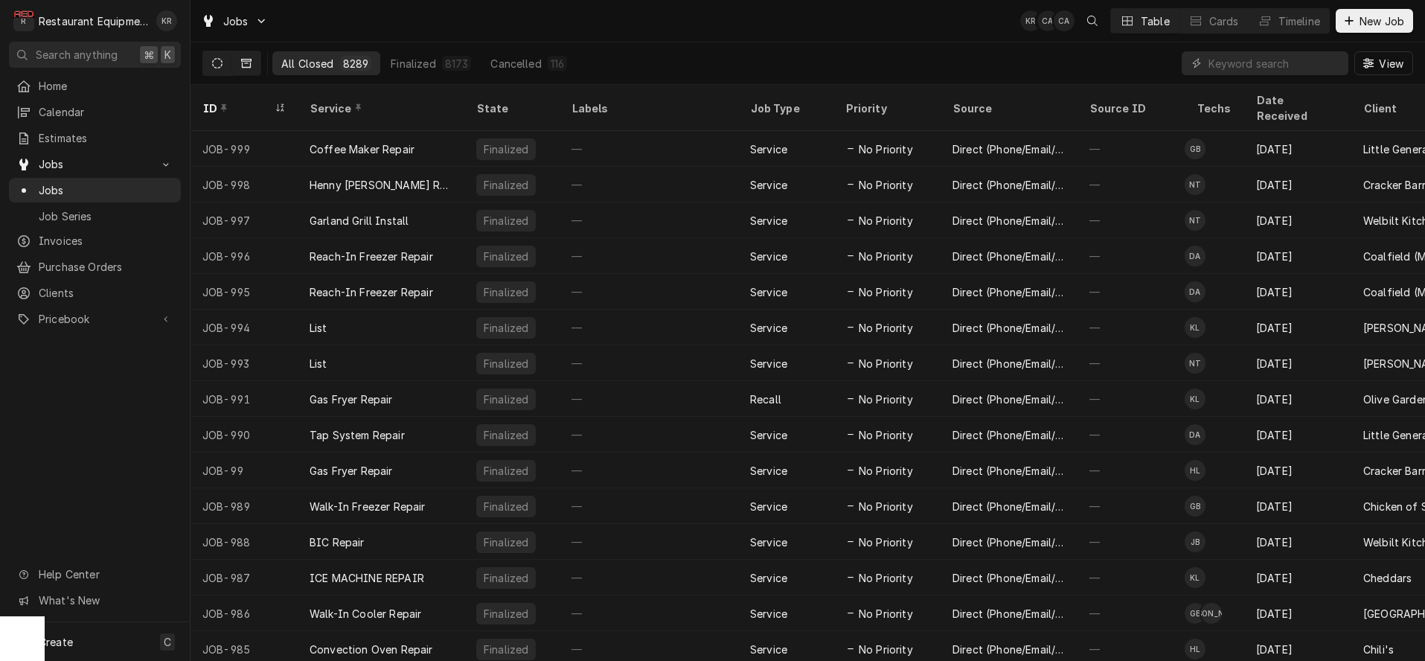
click at [225, 60] on button "Dynamic Content Wrapper" at bounding box center [217, 63] width 28 height 24
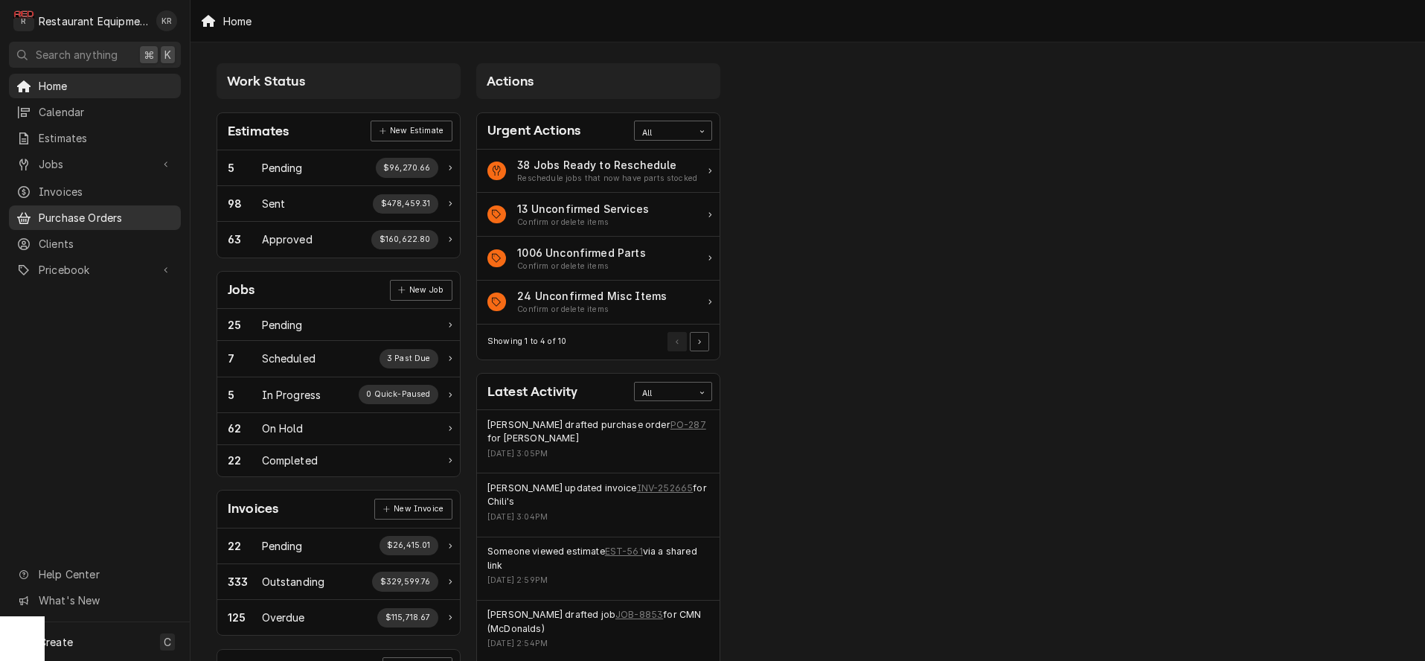
click at [99, 211] on span "Purchase Orders" at bounding box center [106, 218] width 135 height 16
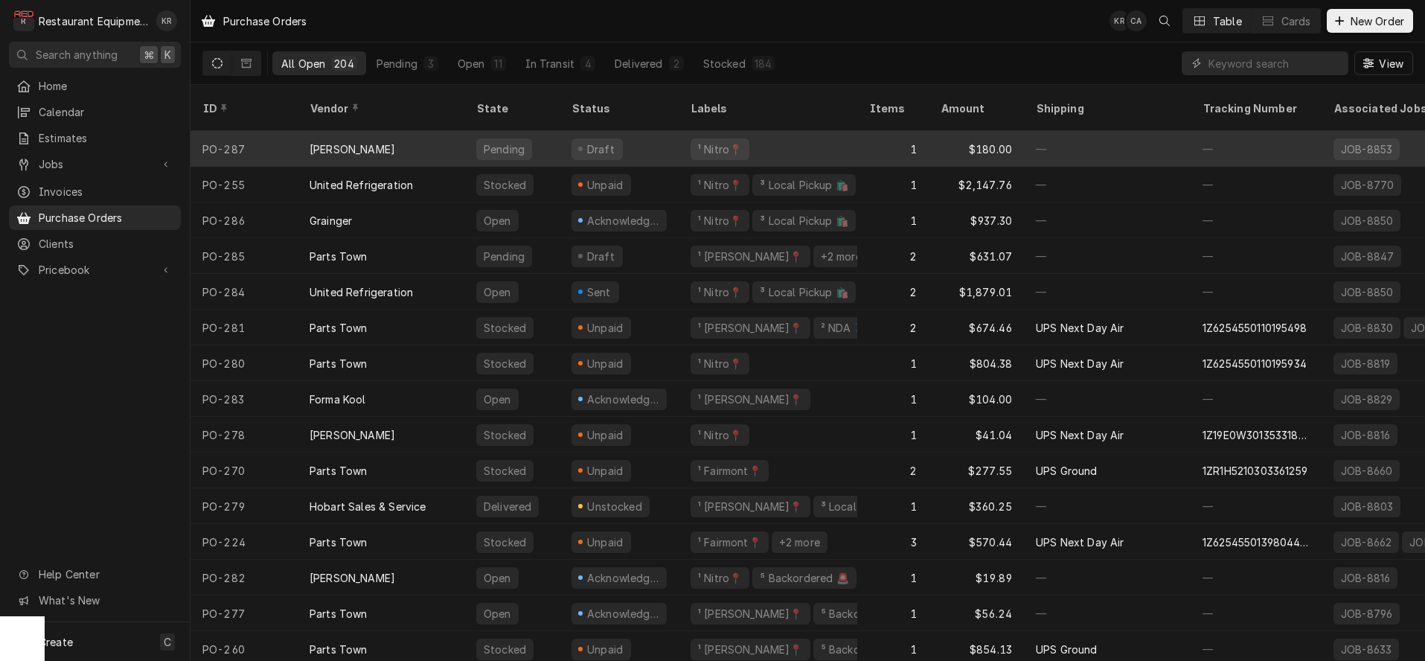
click at [541, 131] on div "Pending" at bounding box center [511, 149] width 95 height 36
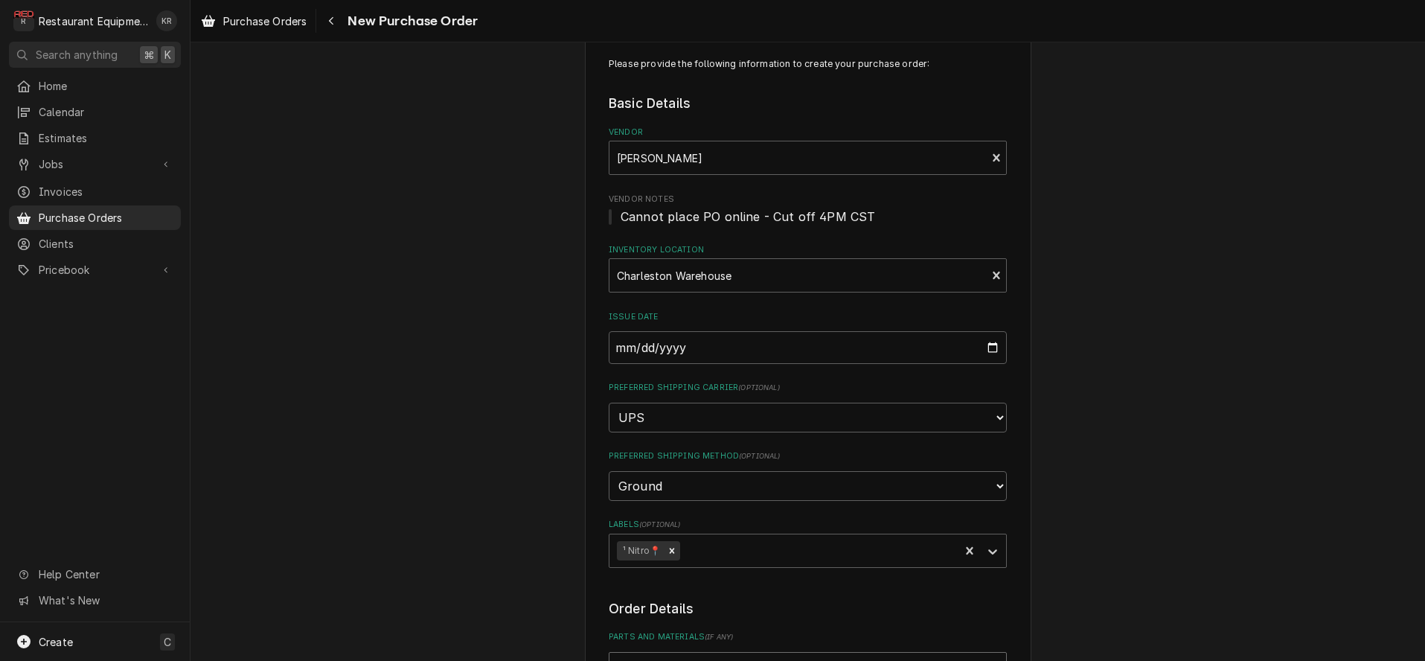
scroll to position [794, 0]
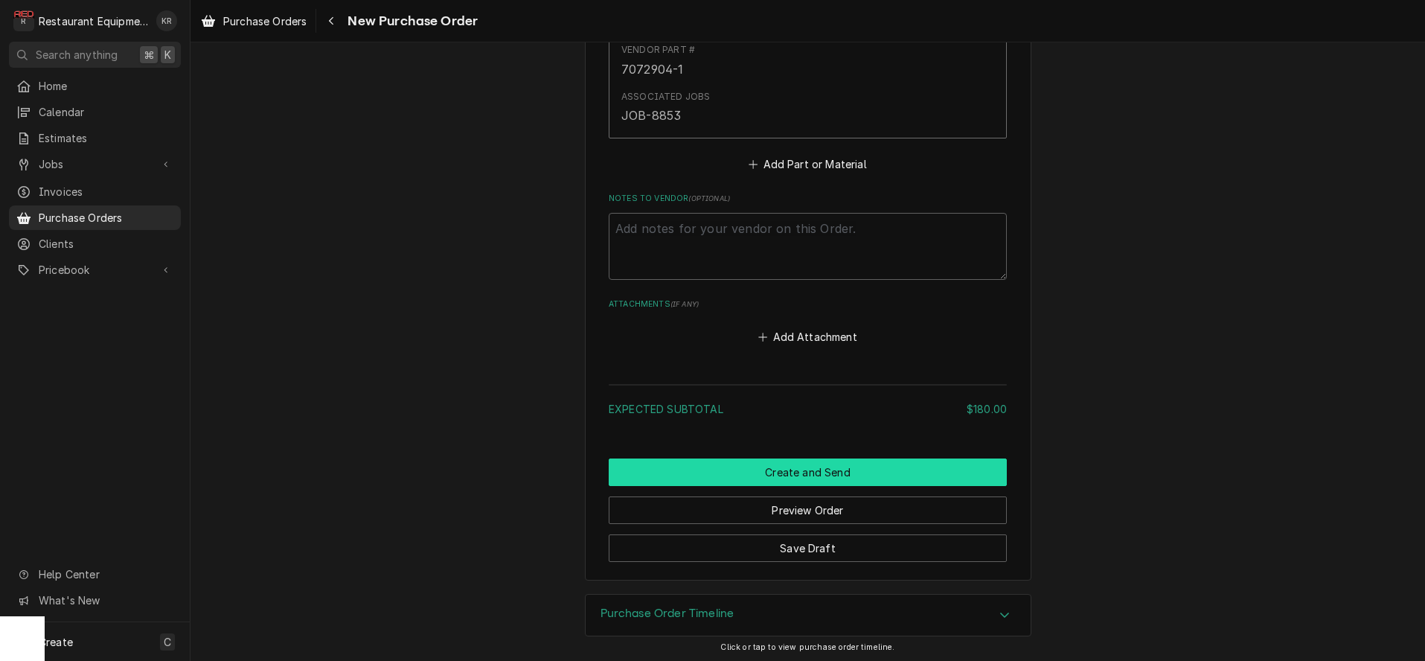
click at [795, 474] on button "Create and Send" at bounding box center [808, 472] width 398 height 28
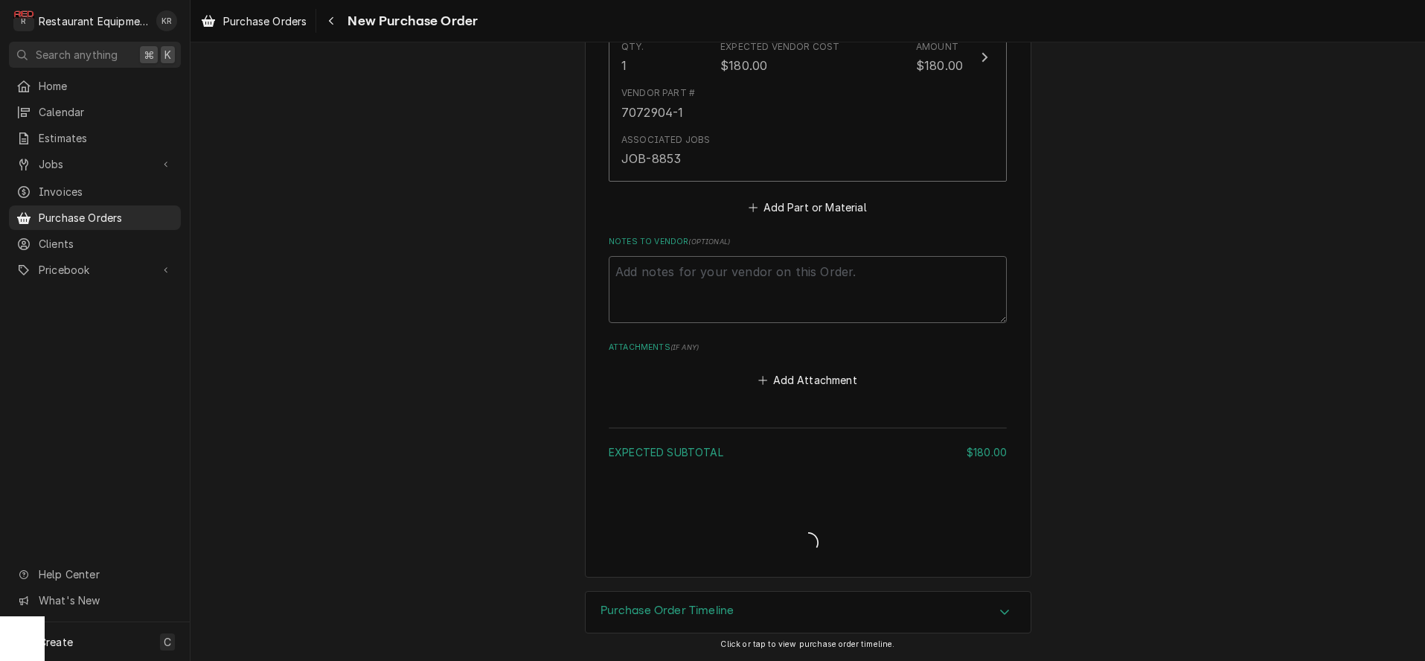
scroll to position [748, 0]
type textarea "x"
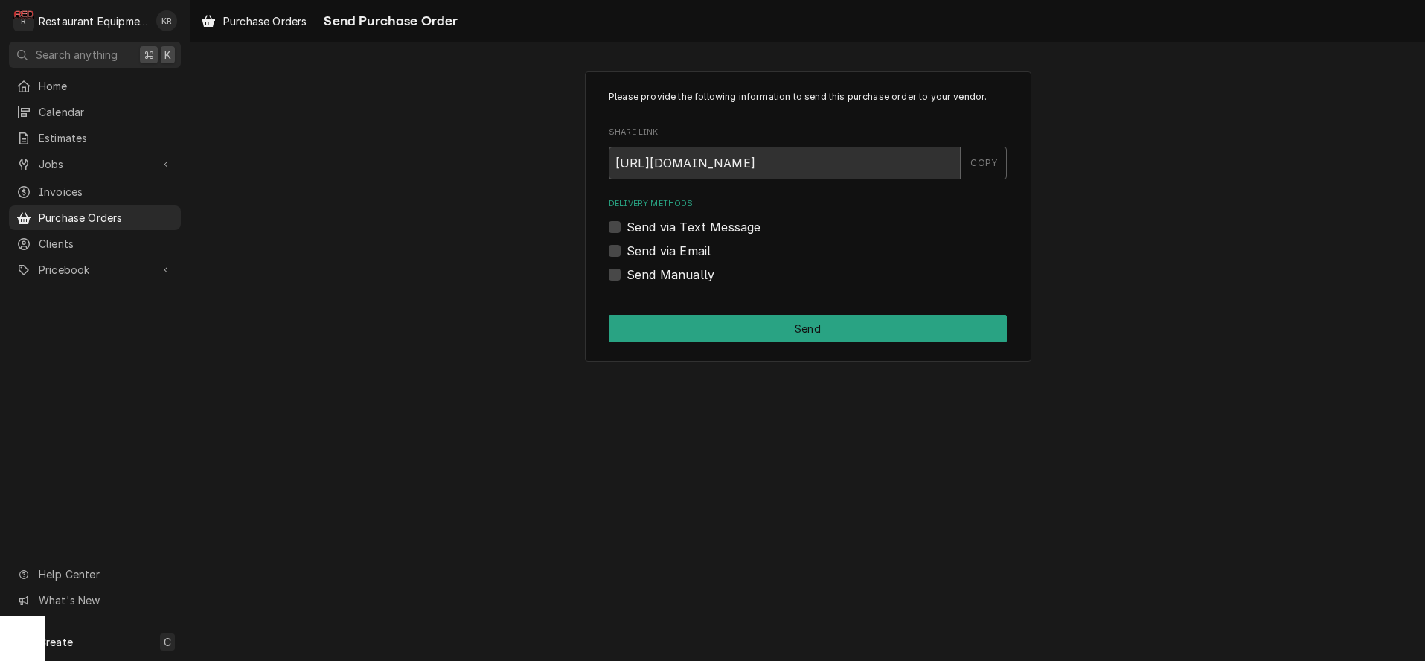
click at [626, 276] on label "Send Manually" at bounding box center [670, 275] width 88 height 18
click at [626, 276] on input "Send Manually" at bounding box center [825, 282] width 398 height 33
checkbox input "true"
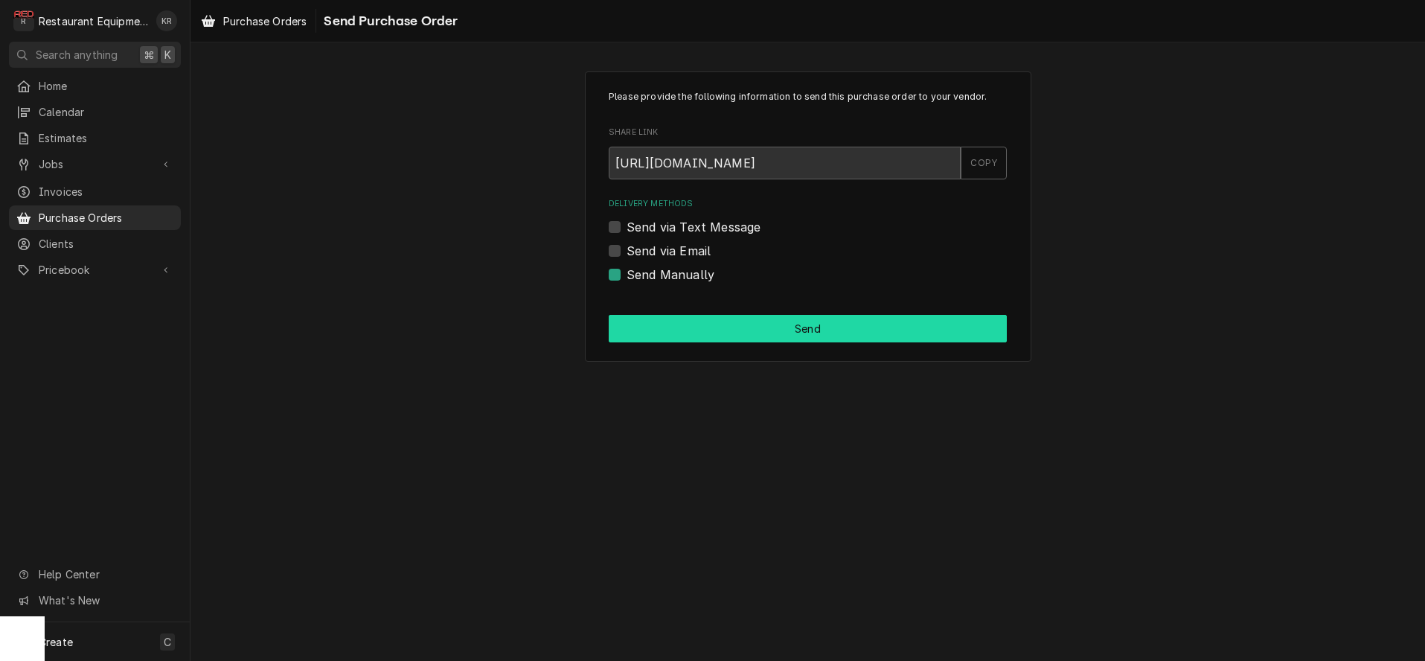
click at [678, 336] on button "Send" at bounding box center [808, 329] width 398 height 28
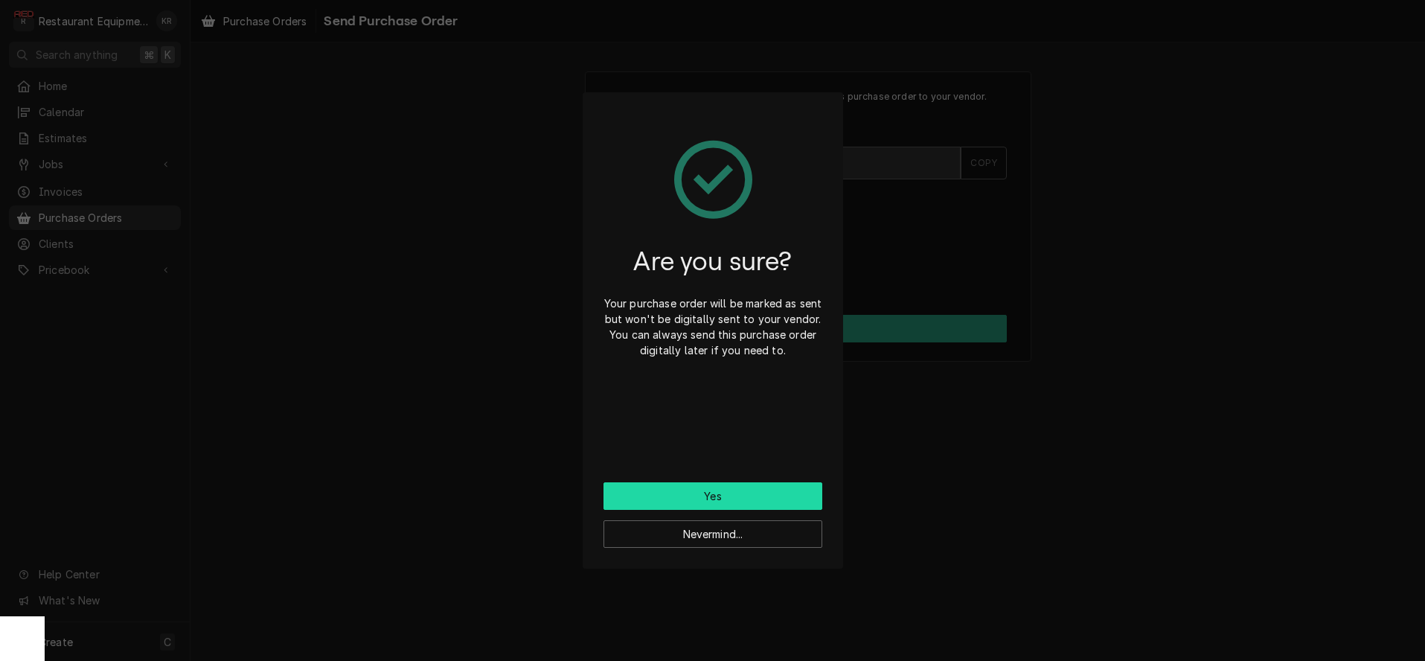
click at [694, 488] on button "Yes" at bounding box center [712, 496] width 219 height 28
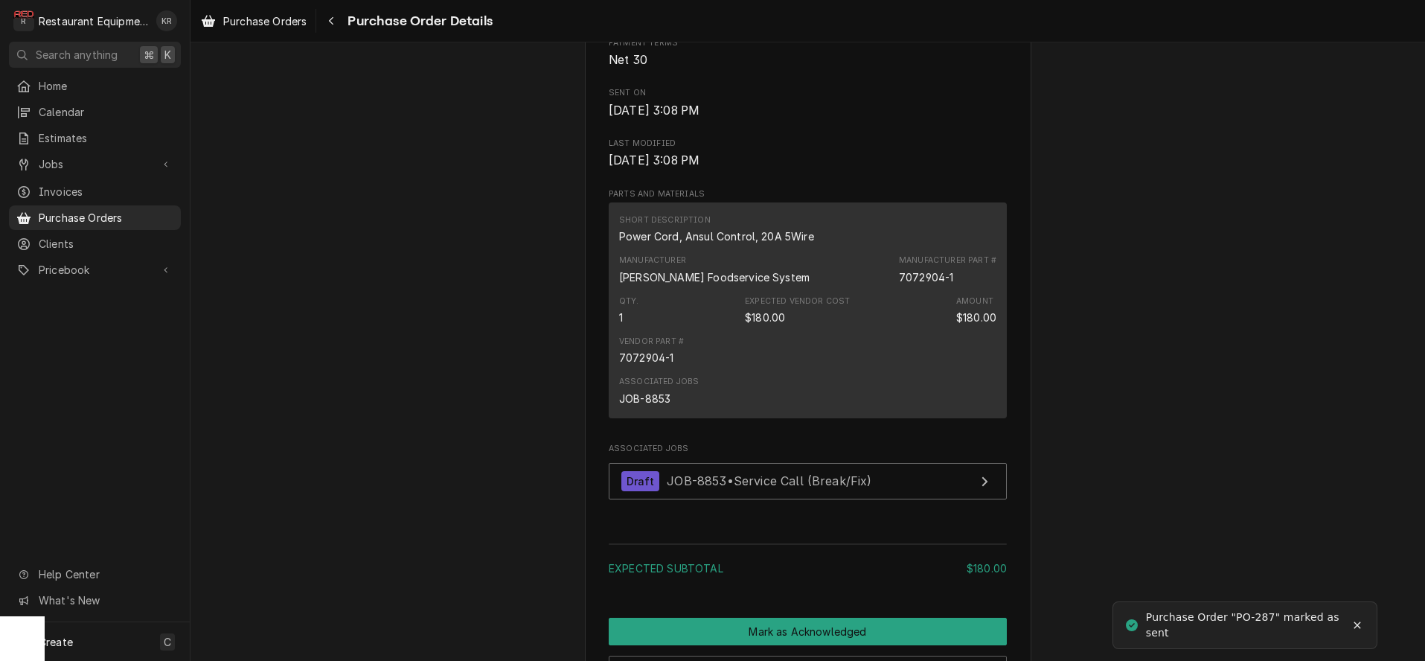
scroll to position [1074, 0]
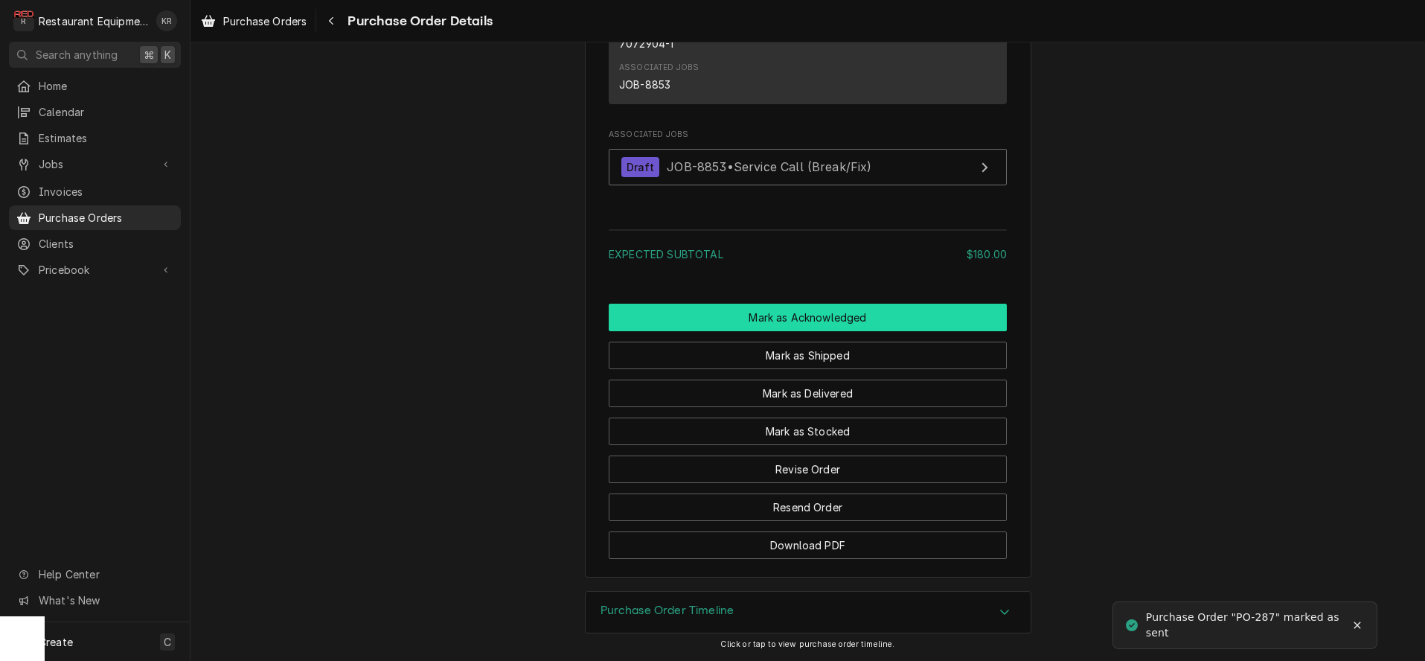
click at [792, 312] on button "Mark as Acknowledged" at bounding box center [808, 318] width 398 height 28
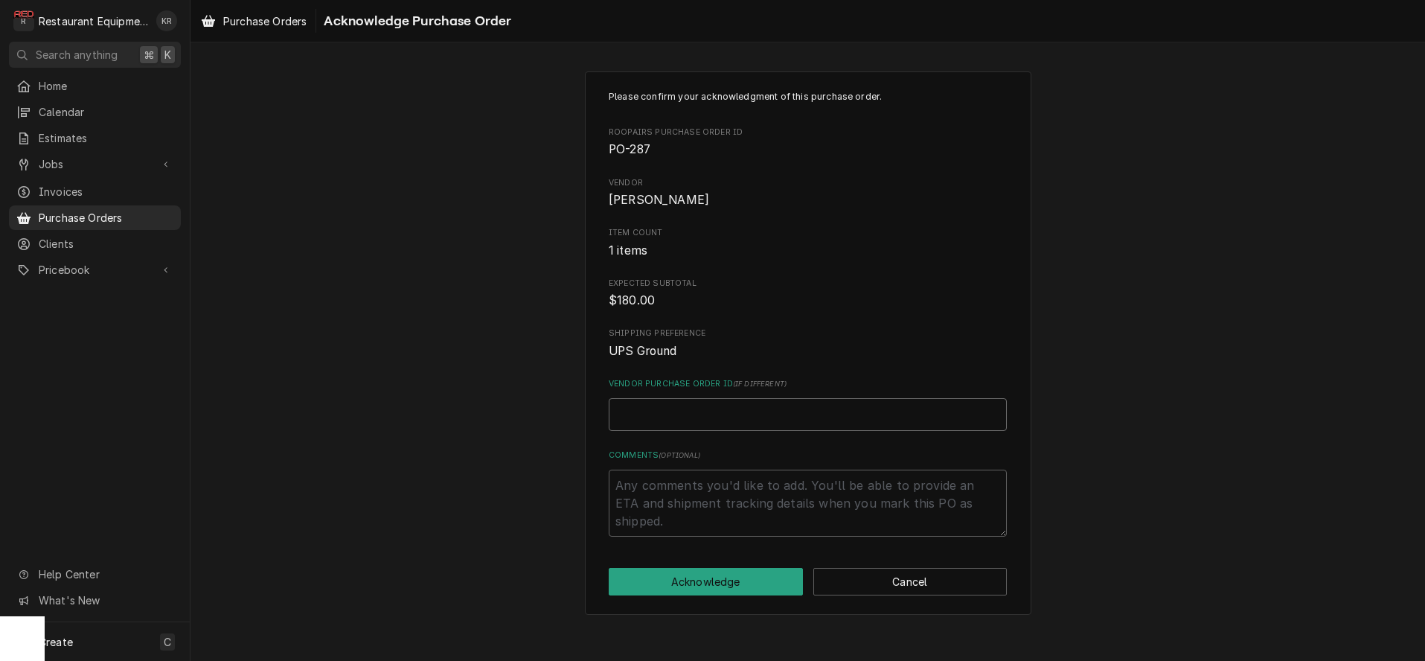
click at [715, 410] on input "Vendor Purchase Order ID ( if different )" at bounding box center [808, 414] width 398 height 33
paste input "47607203"
type textarea "x"
type input "47607203"
click at [704, 588] on button "Acknowledge" at bounding box center [706, 582] width 194 height 28
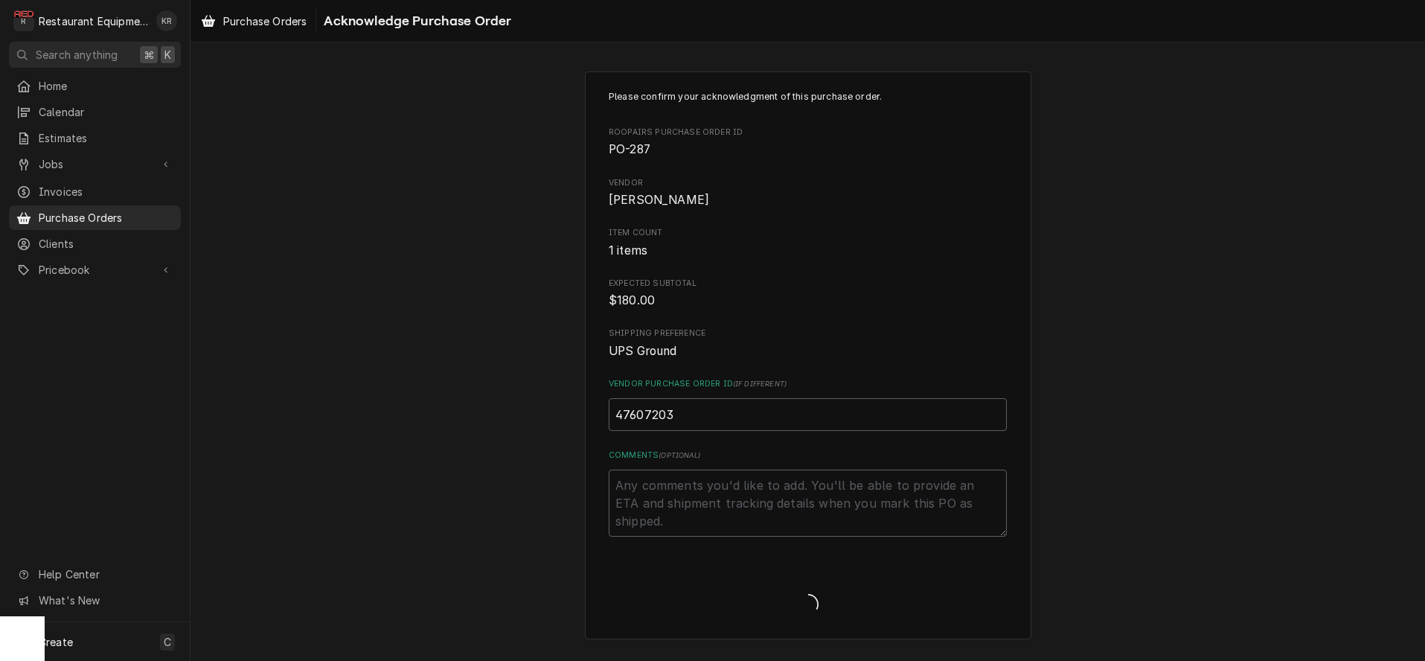
type textarea "x"
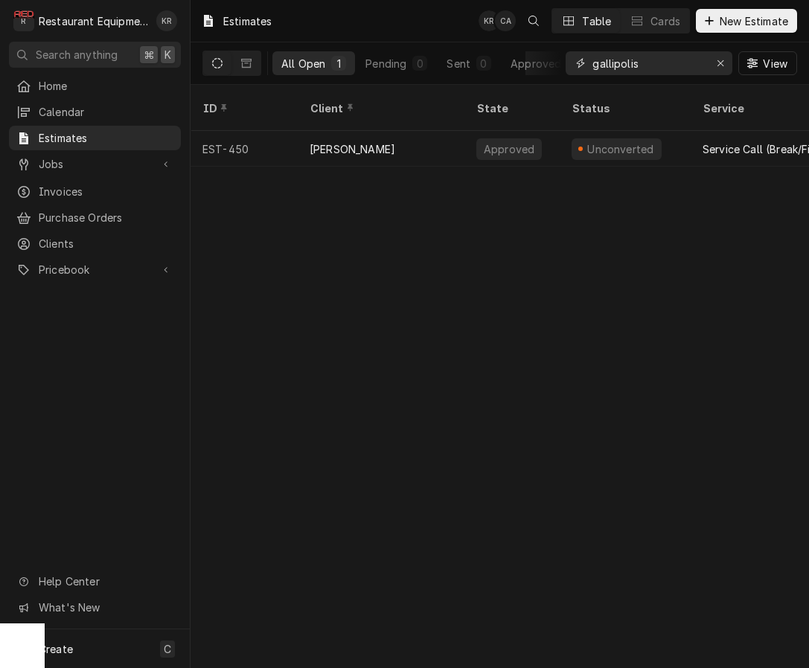
drag, startPoint x: 660, startPoint y: 66, endPoint x: 546, endPoint y: 67, distance: 113.8
click at [592, 67] on input "gallipolis" at bounding box center [648, 63] width 112 height 24
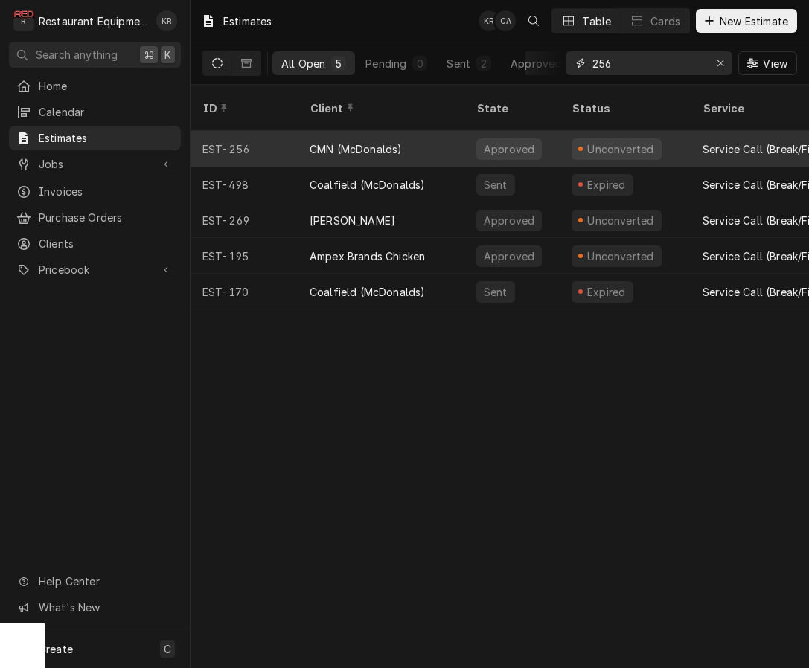
type input "256"
click at [346, 141] on div "CMN (McDonalds)" at bounding box center [356, 149] width 92 height 16
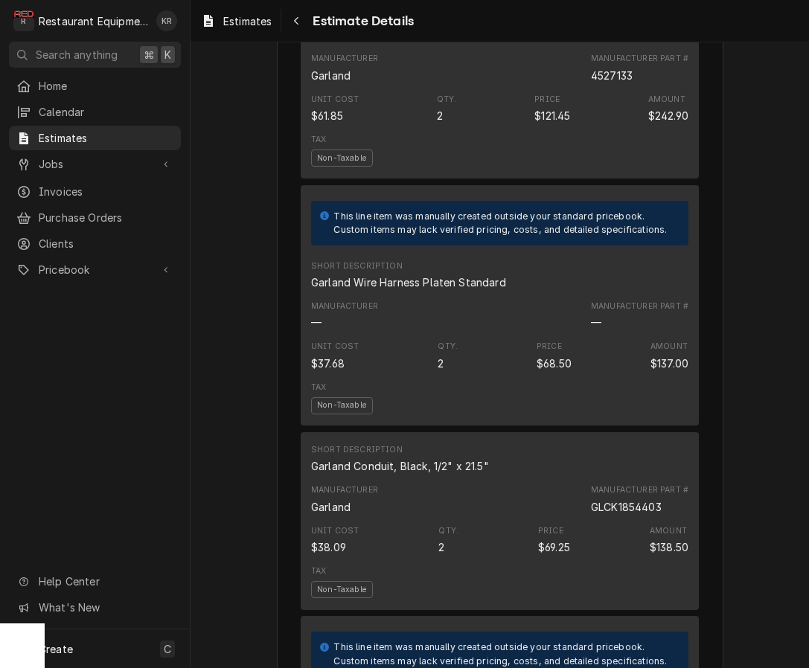
scroll to position [1719, 0]
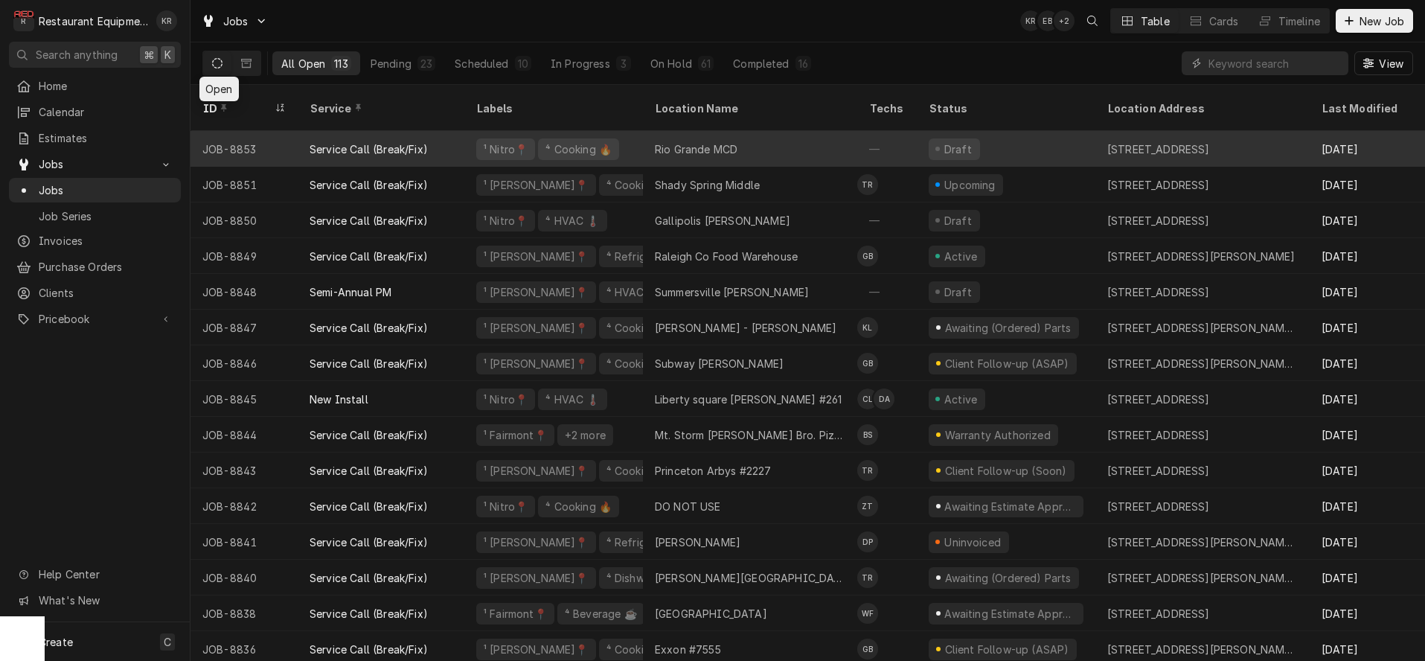
drag, startPoint x: 0, startPoint y: 0, endPoint x: 752, endPoint y: 125, distance: 762.5
click at [752, 131] on div "Rio Grande MCD" at bounding box center [750, 149] width 214 height 36
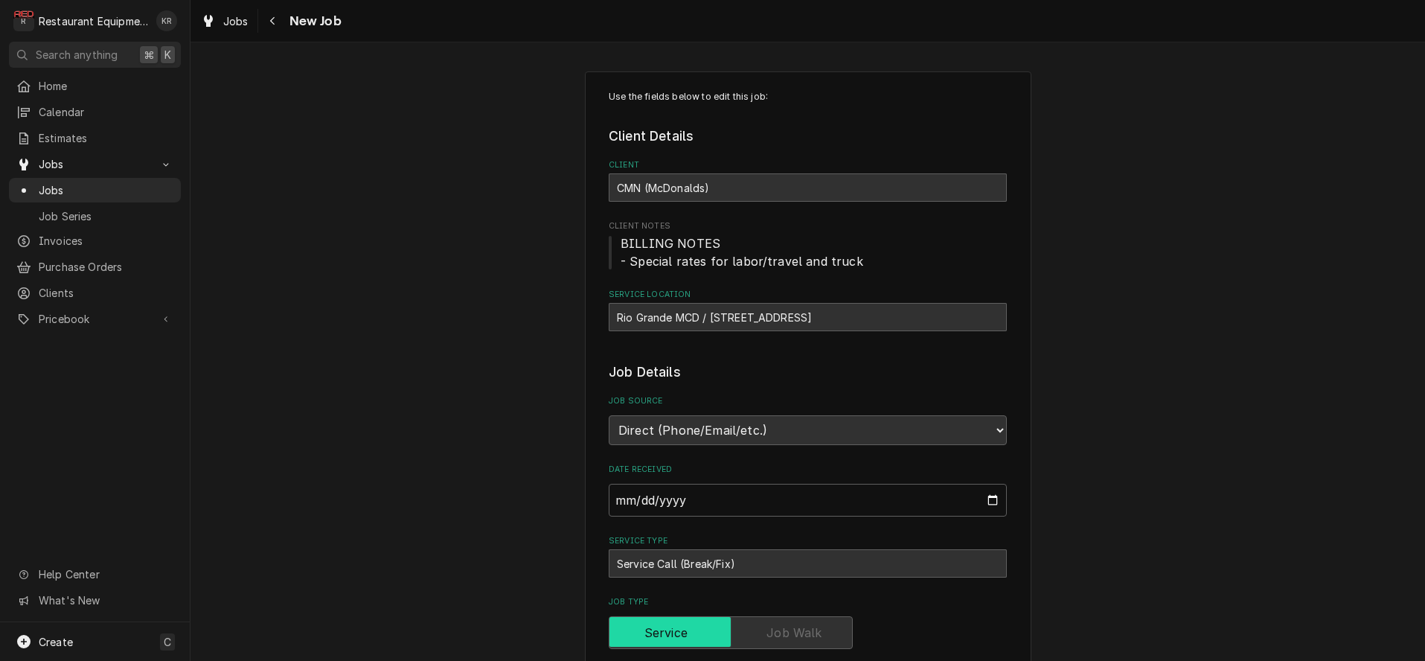
type textarea "x"
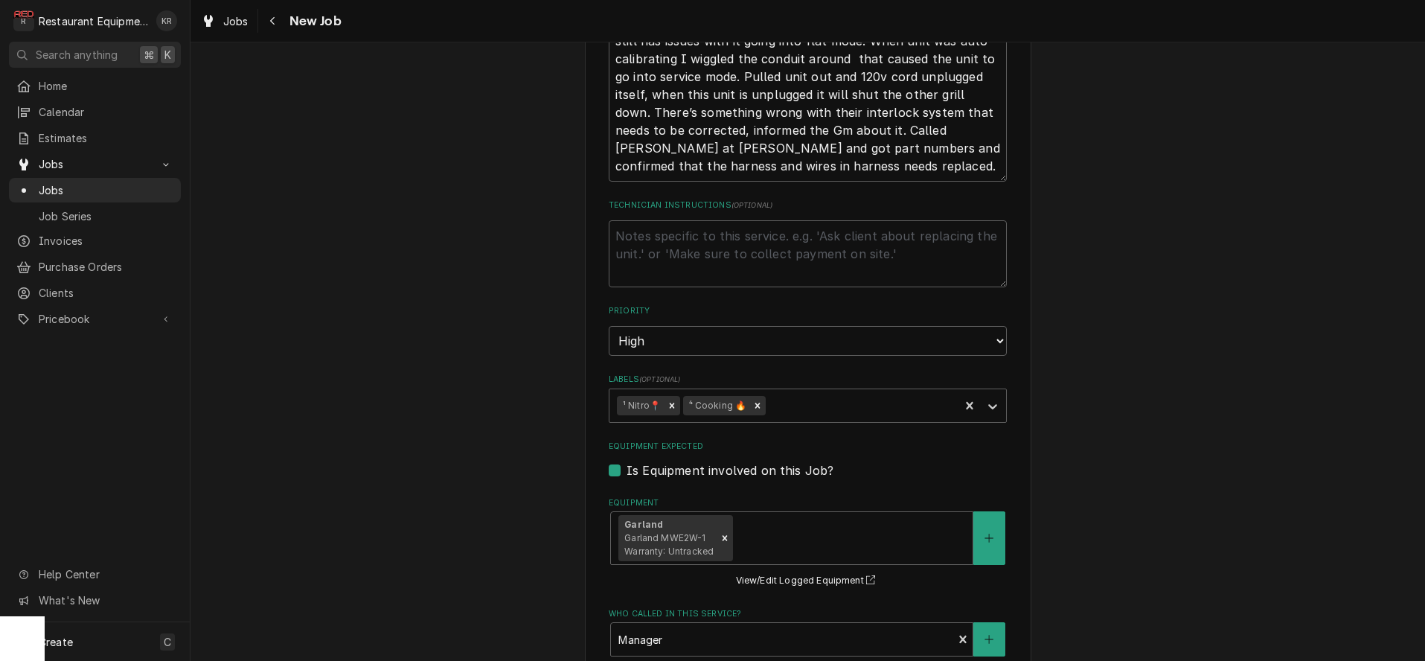
scroll to position [745, 0]
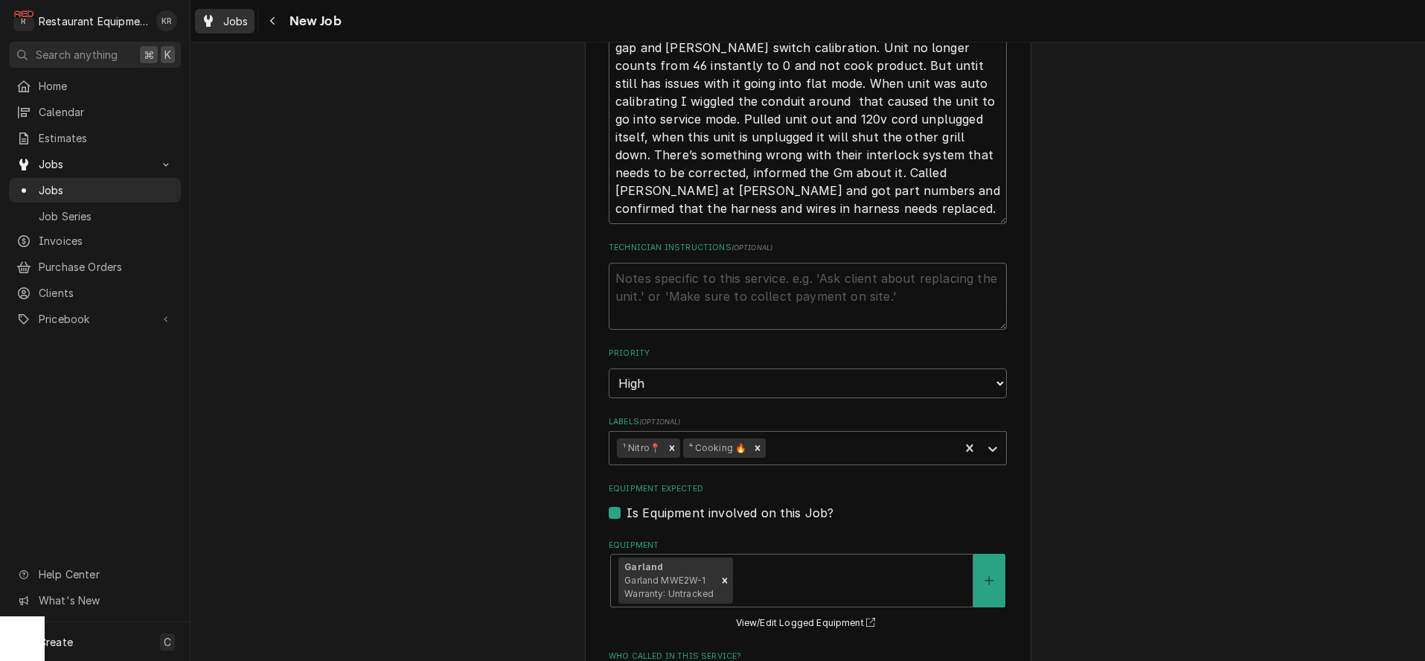
click at [228, 22] on span "Jobs" at bounding box center [235, 21] width 25 height 16
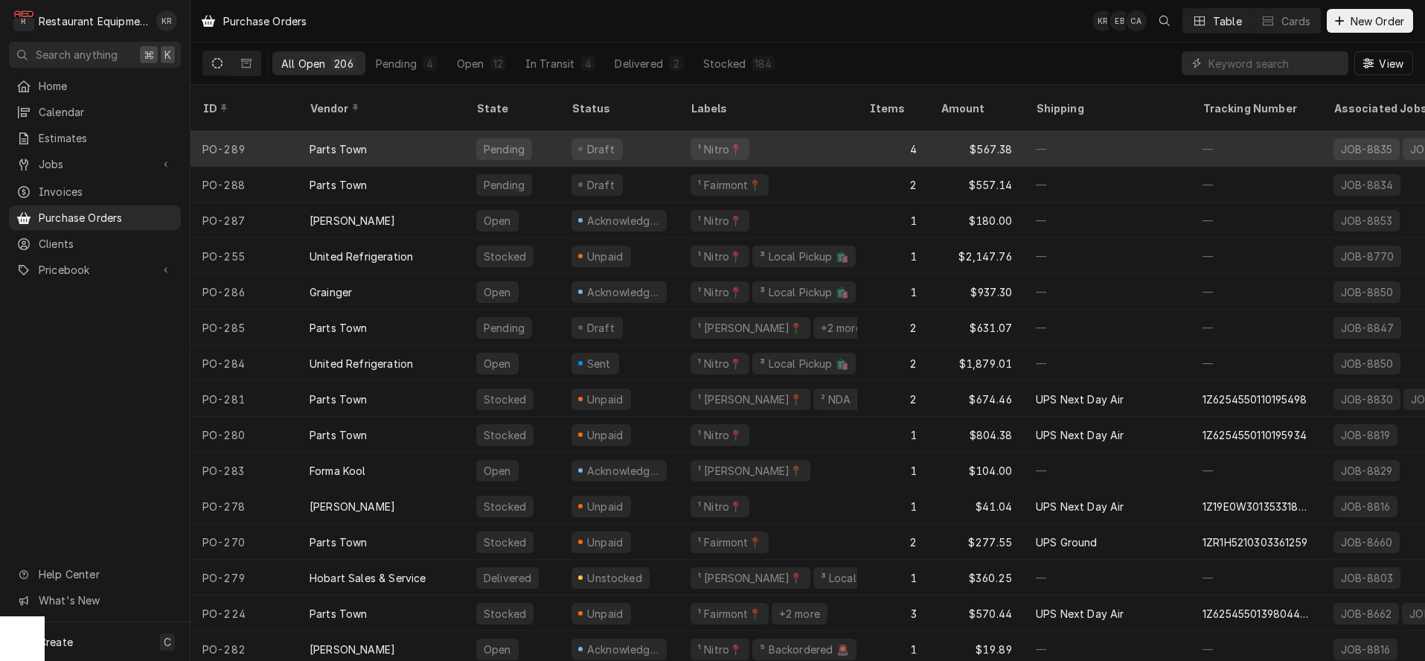
click at [606, 141] on div "Draft" at bounding box center [601, 149] width 32 height 16
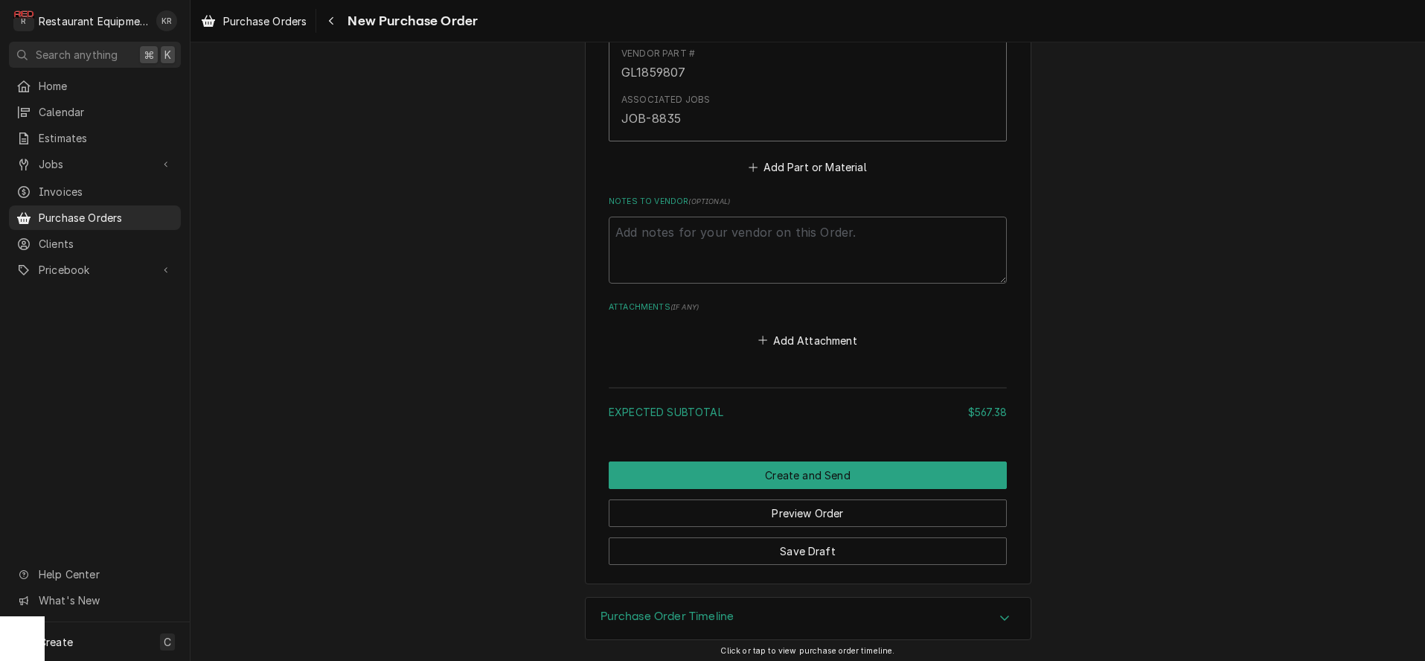
scroll to position [1699, 0]
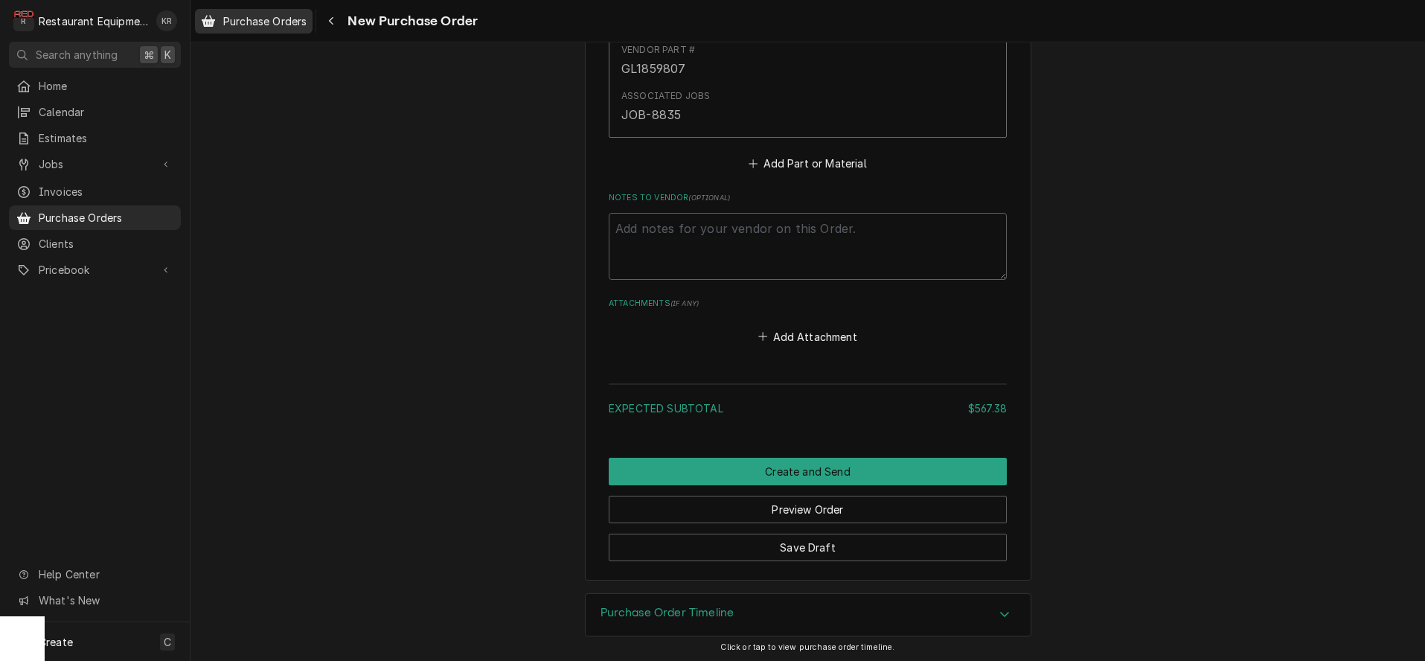
click at [284, 15] on span "Purchase Orders" at bounding box center [264, 21] width 83 height 16
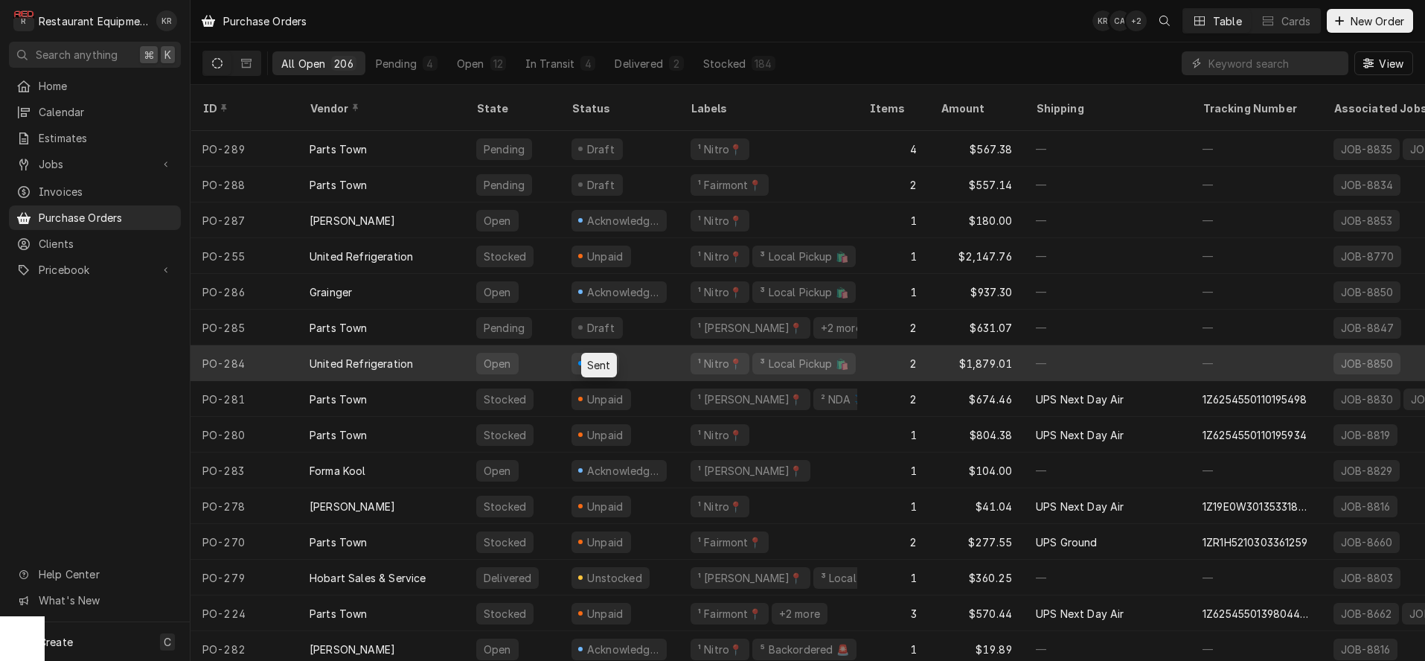
click at [608, 356] on div "Sent" at bounding box center [599, 364] width 28 height 16
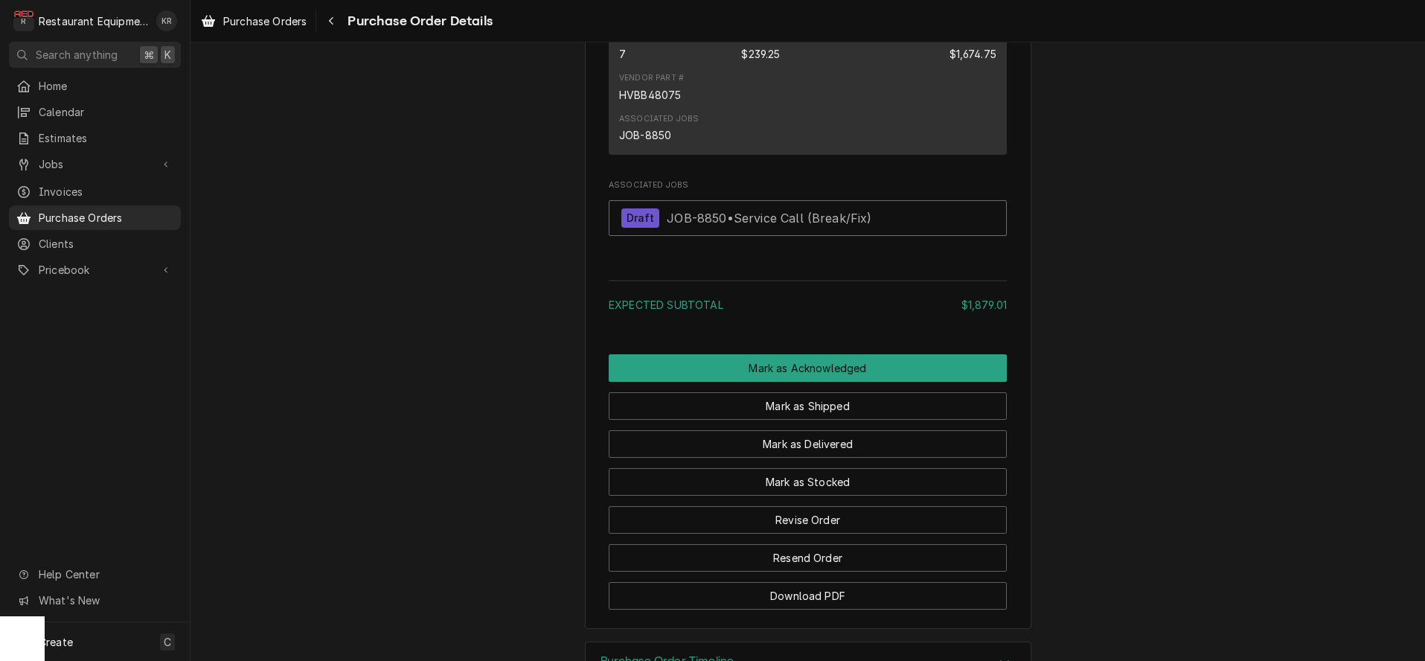
scroll to position [1215, 0]
click at [272, 24] on span "Purchase Orders" at bounding box center [264, 21] width 83 height 16
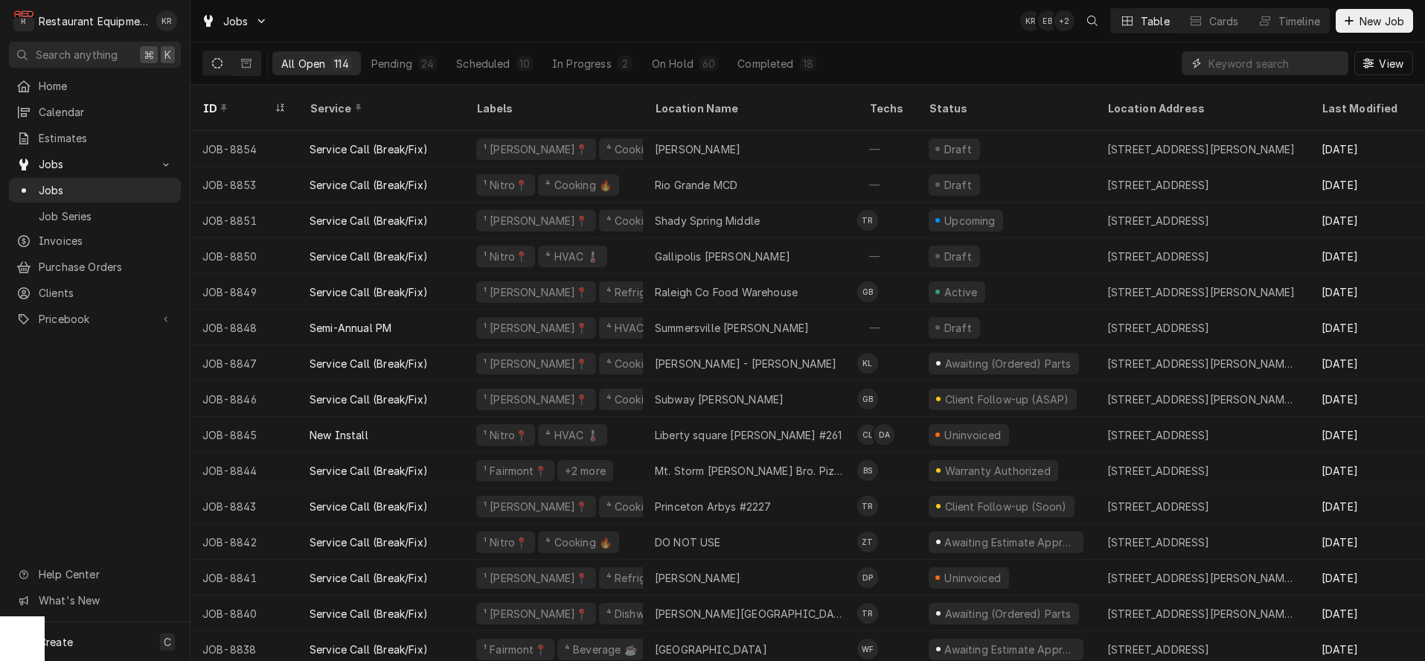
click at [1226, 56] on input "Dynamic Content Wrapper" at bounding box center [1274, 63] width 132 height 24
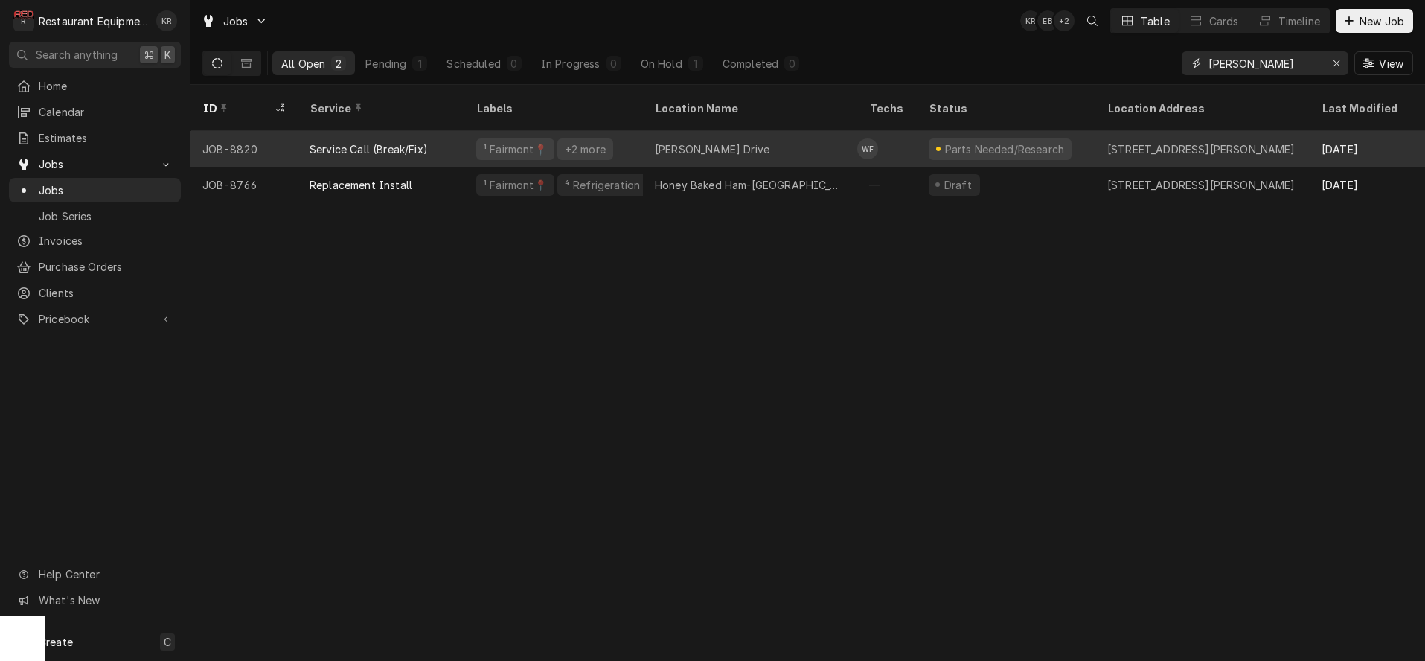
type input "[PERSON_NAME]"
click at [376, 138] on div "Service Call (Break/Fix)" at bounding box center [381, 149] width 167 height 36
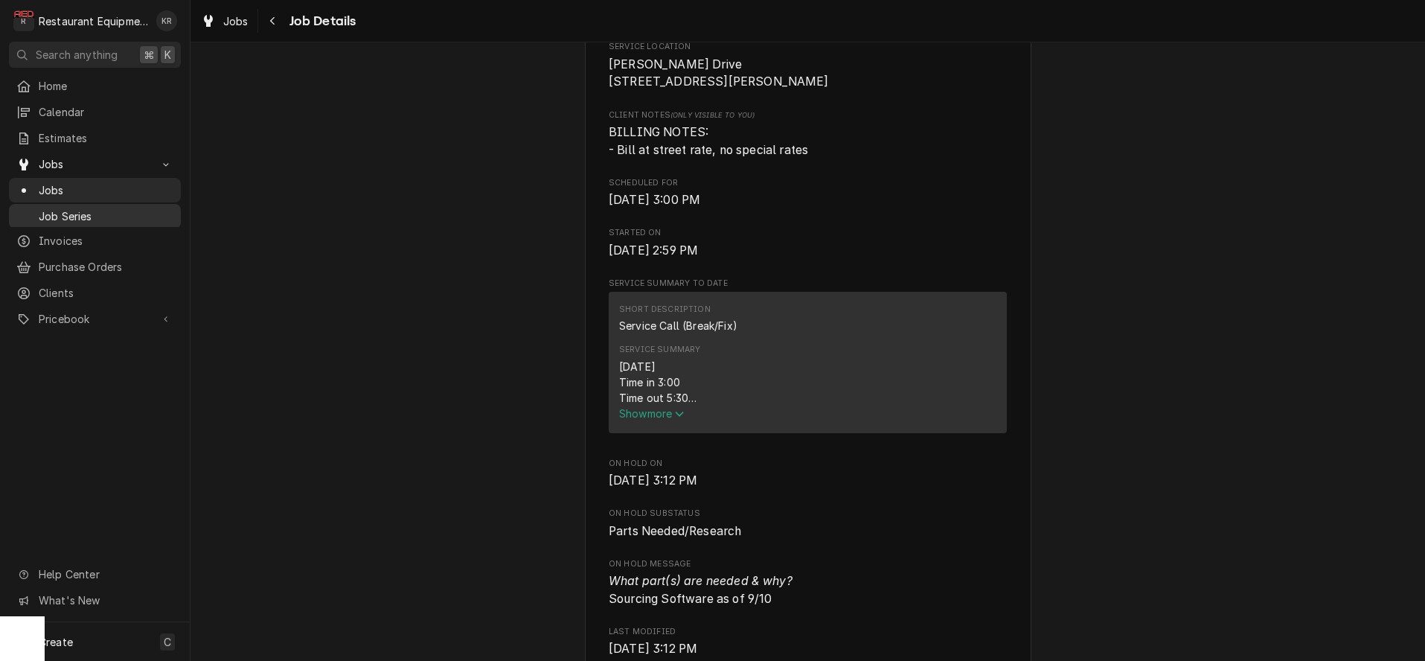
scroll to position [431, 0]
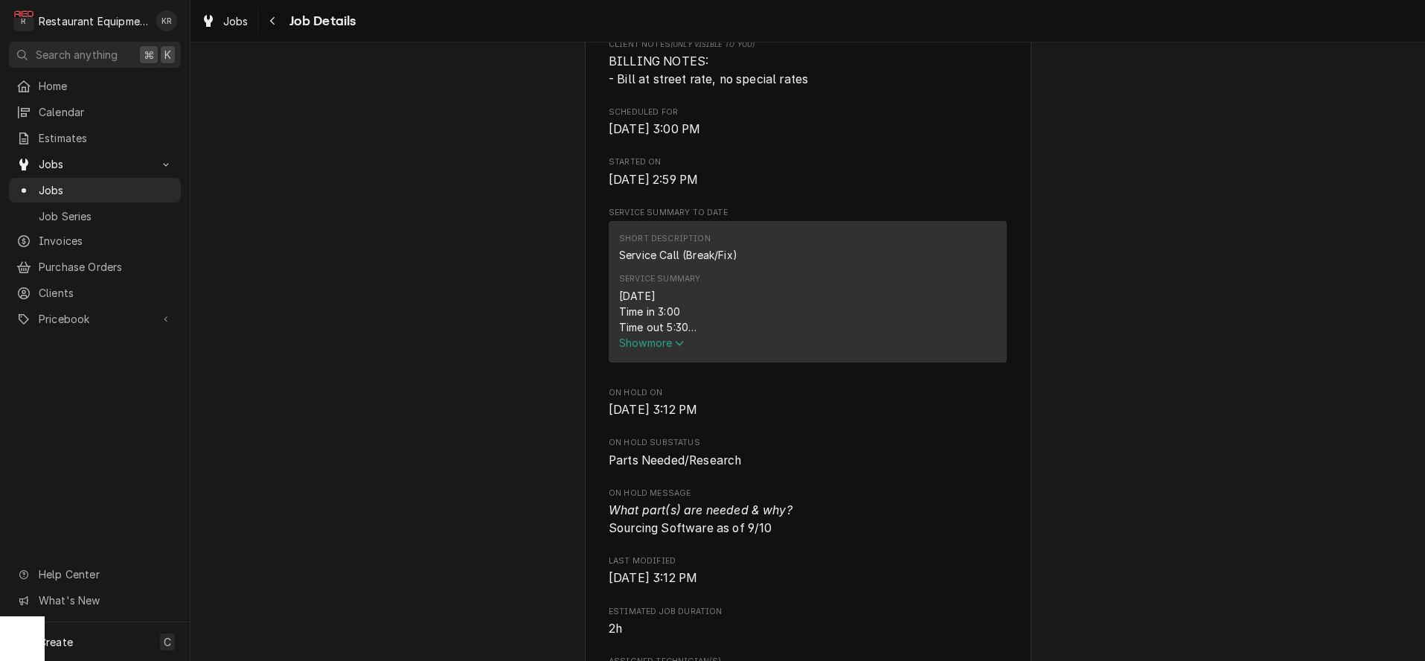
click at [652, 349] on span "Show more" at bounding box center [651, 342] width 65 height 13
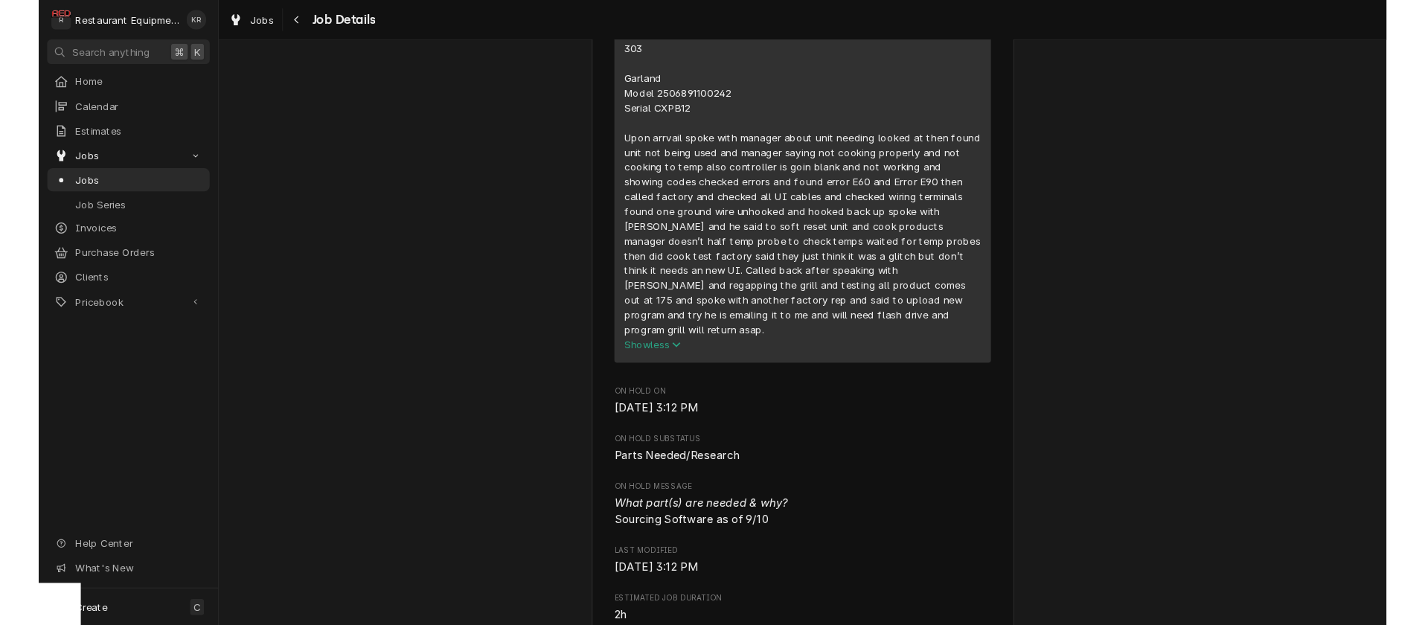
scroll to position [737, 0]
